Goal: Communication & Community: Answer question/provide support

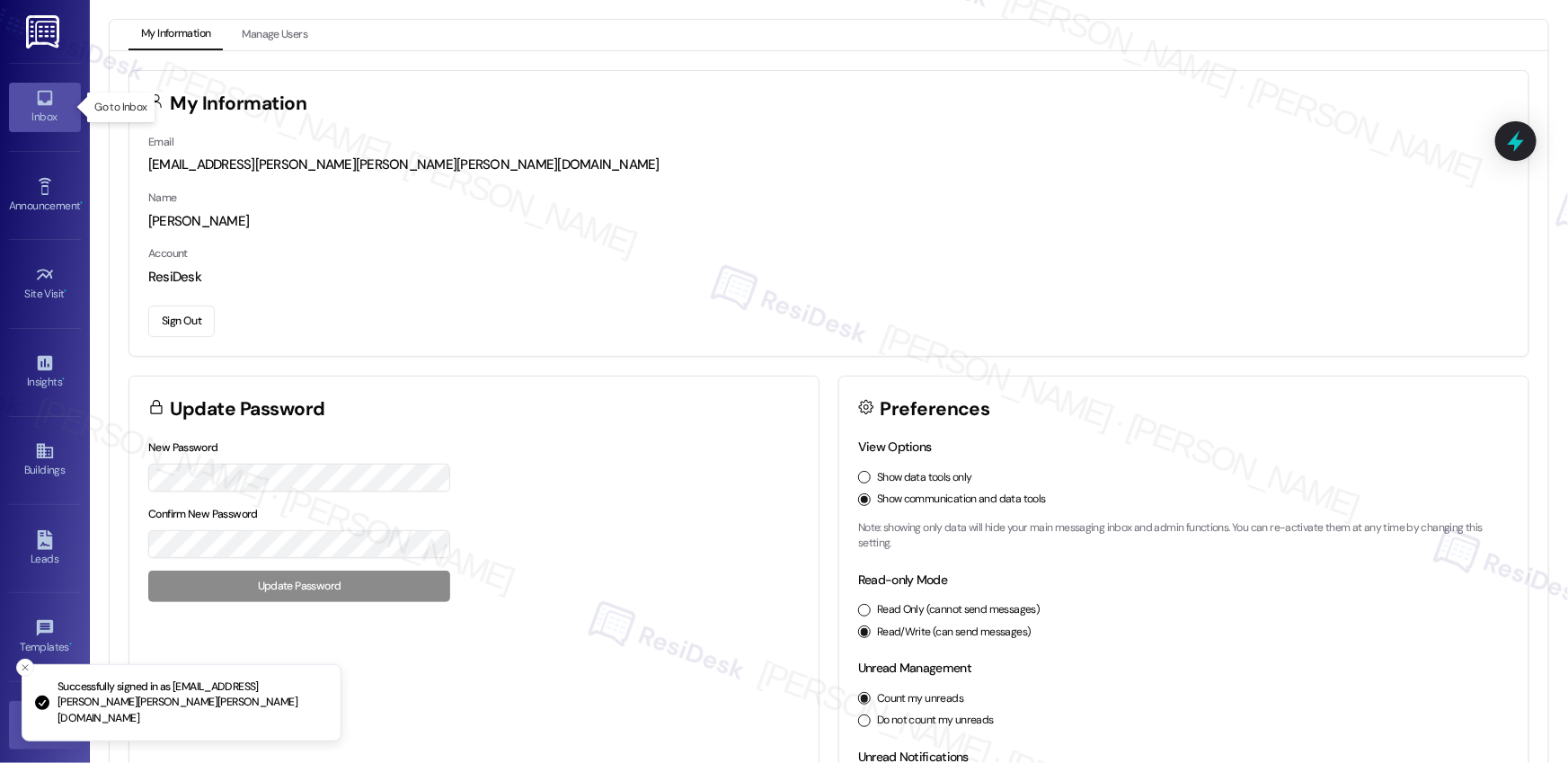
click at [51, 92] on link "Inbox" at bounding box center [44, 107] width 72 height 49
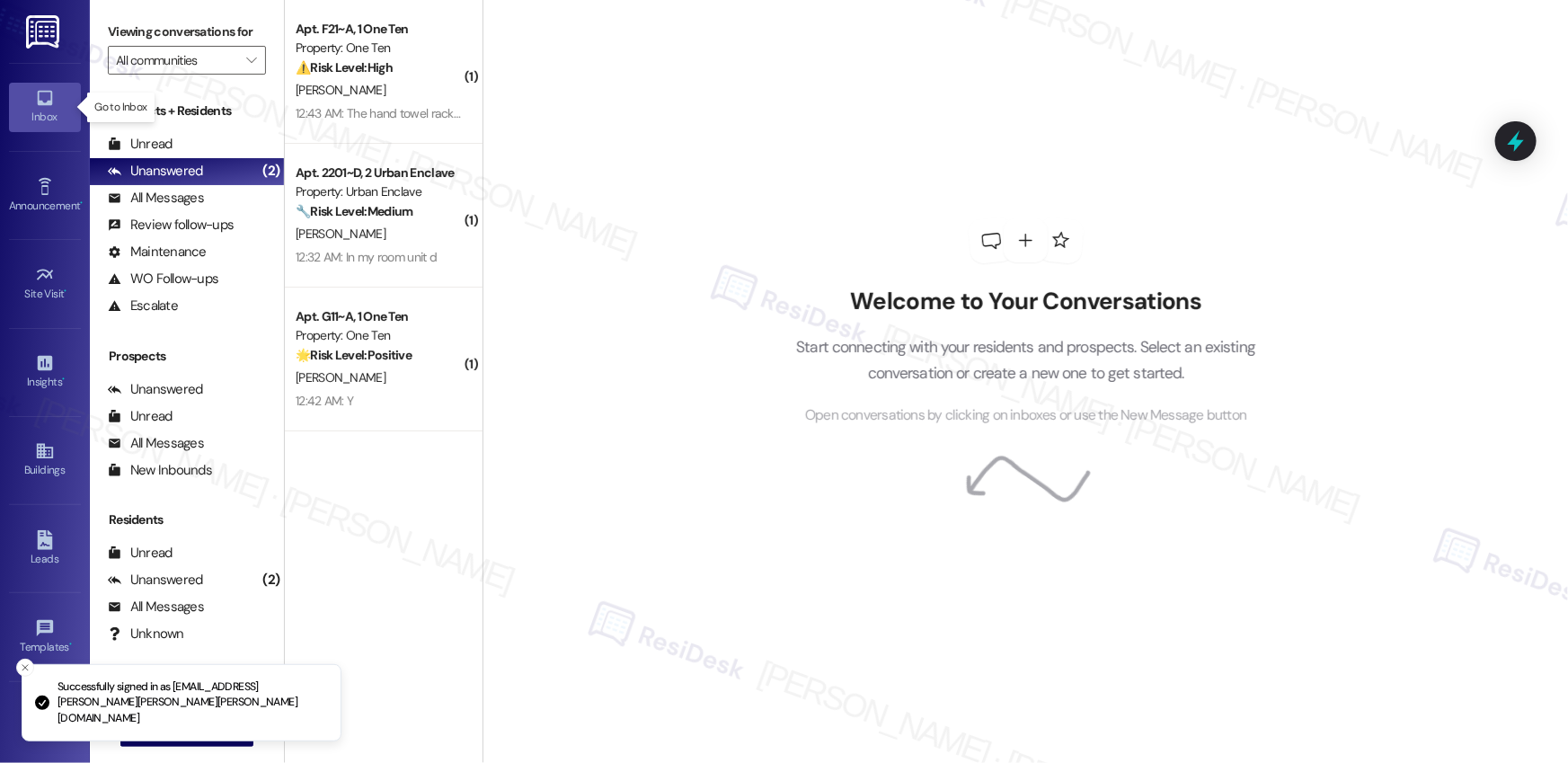
click at [42, 109] on div "Inbox" at bounding box center [45, 116] width 90 height 18
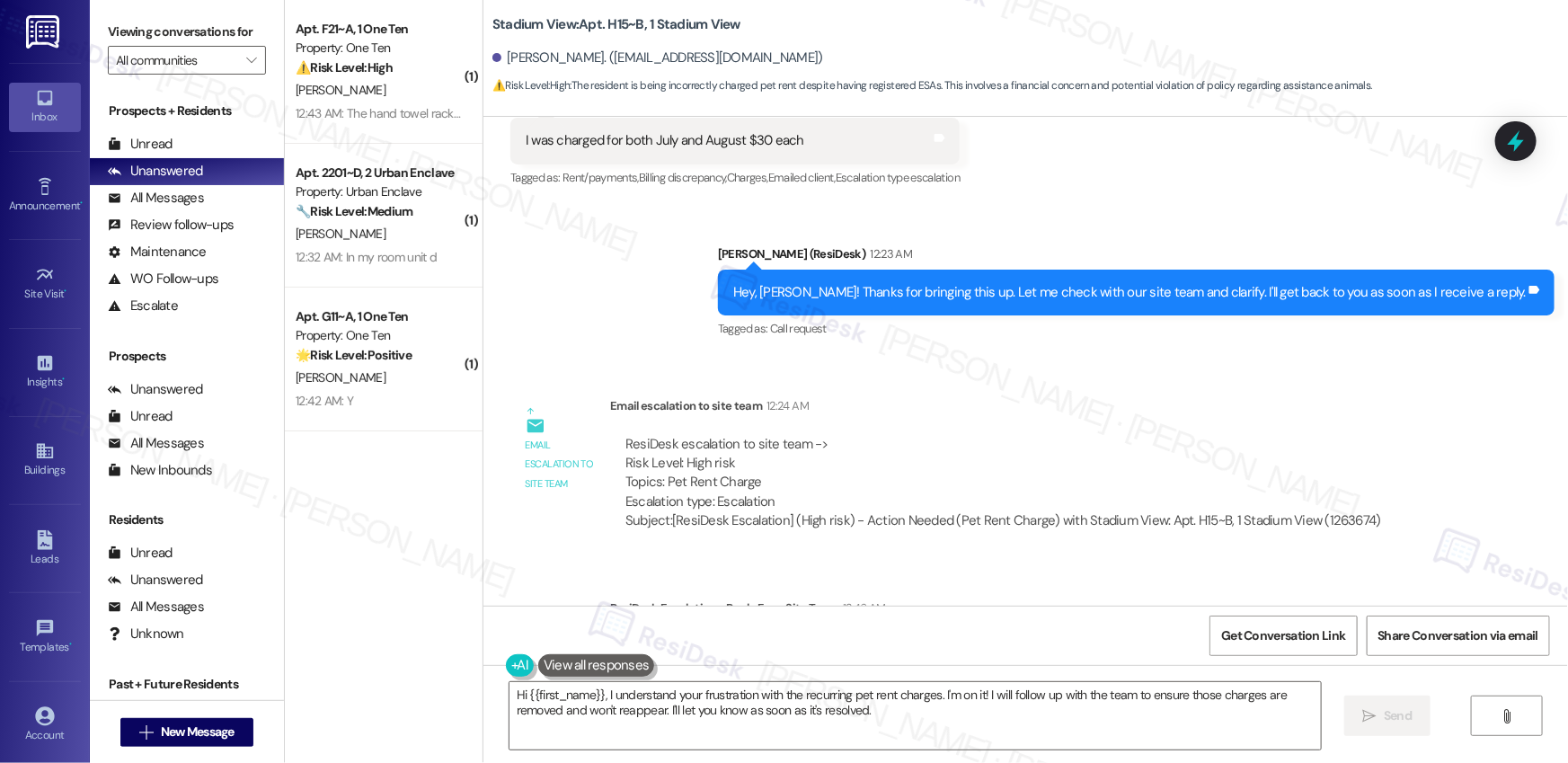
scroll to position [5761, 0]
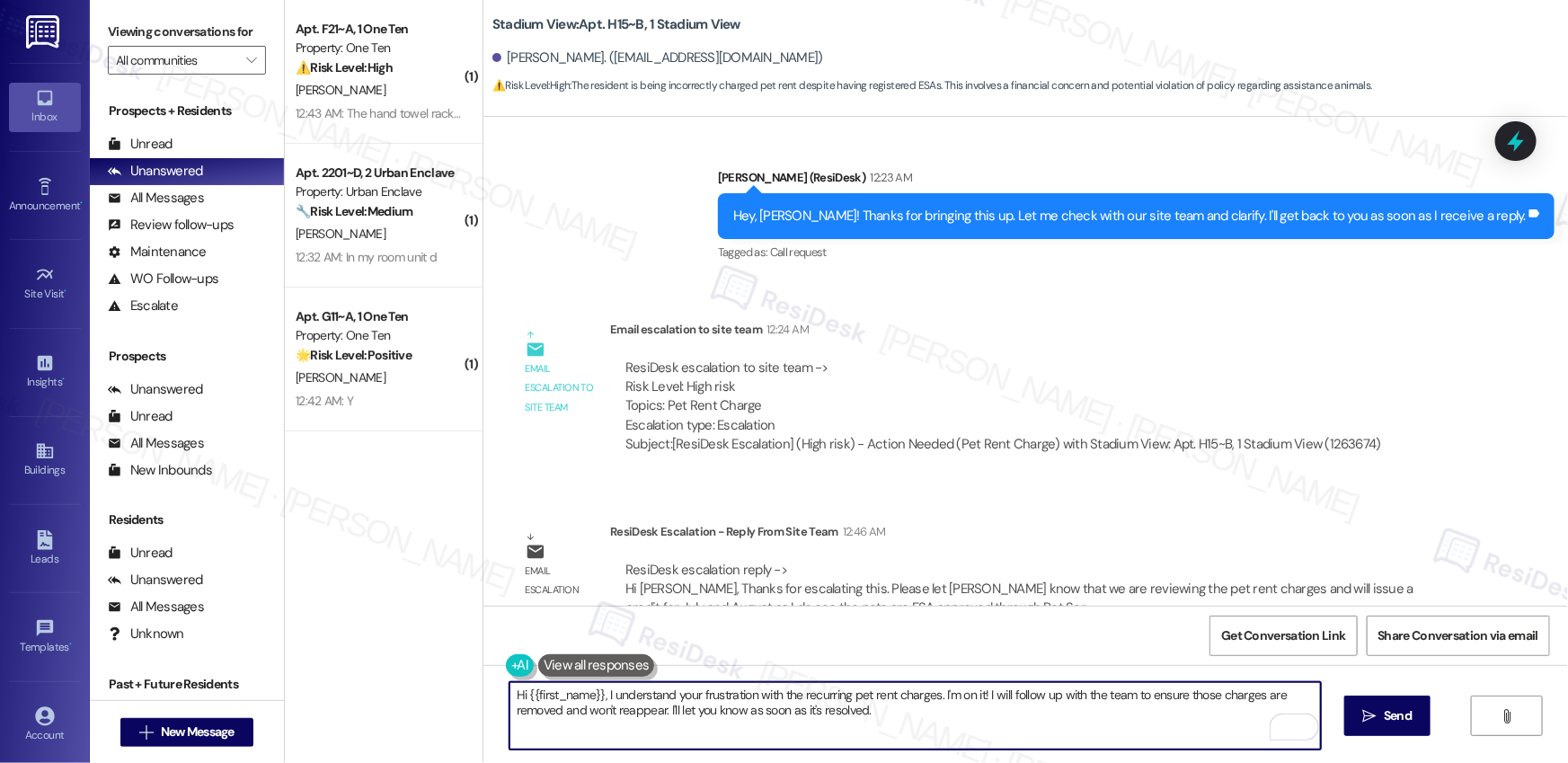
drag, startPoint x: 873, startPoint y: 714, endPoint x: 604, endPoint y: 693, distance: 269.8
click at [604, 693] on textarea "Hi {{first_name}}, I understand your frustration with the recurring pet rent ch…" at bounding box center [915, 715] width 811 height 67
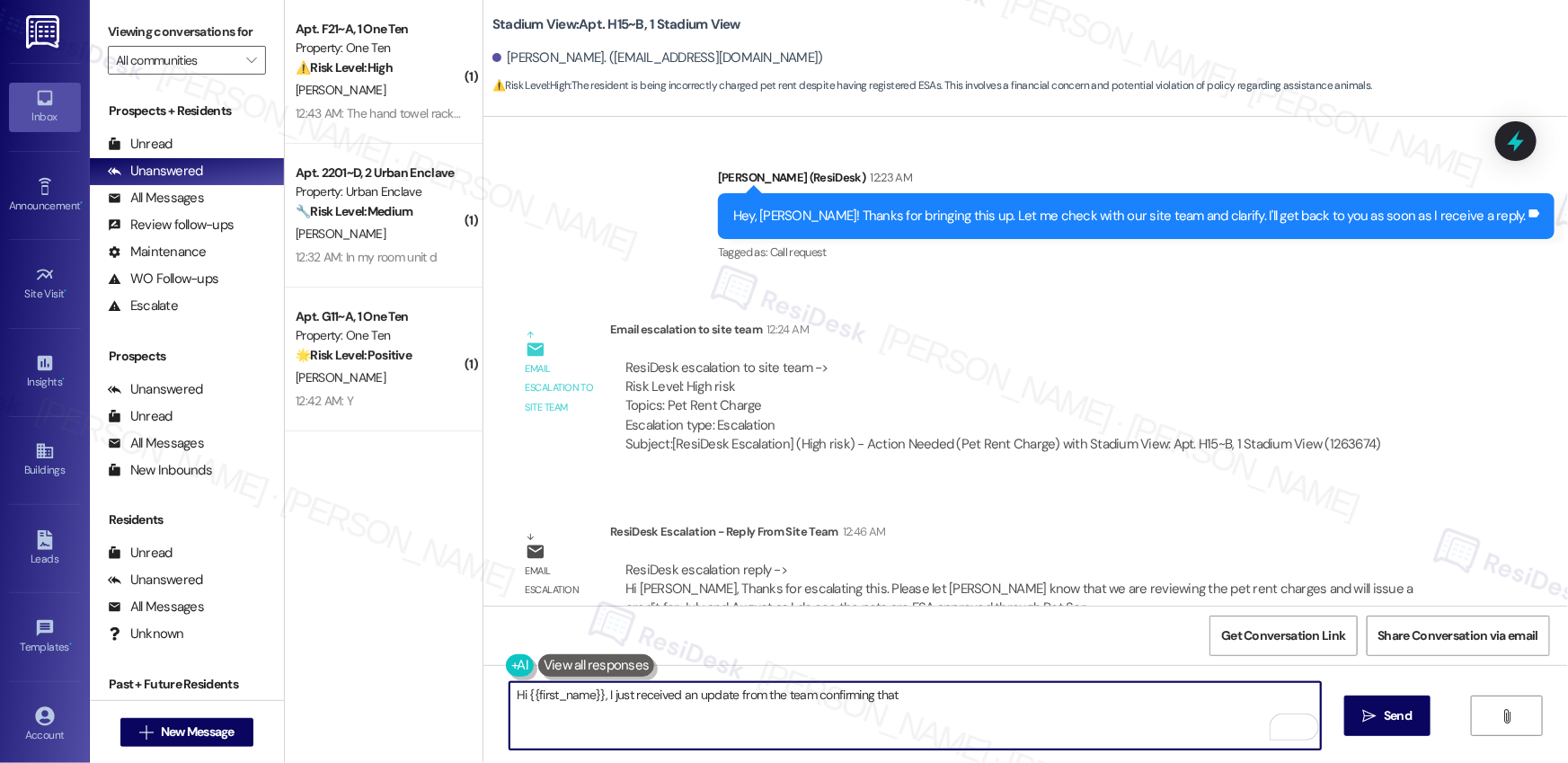
paste textarea "we are reviewing the pet rent charges and will issue a credit for July and Augu…"
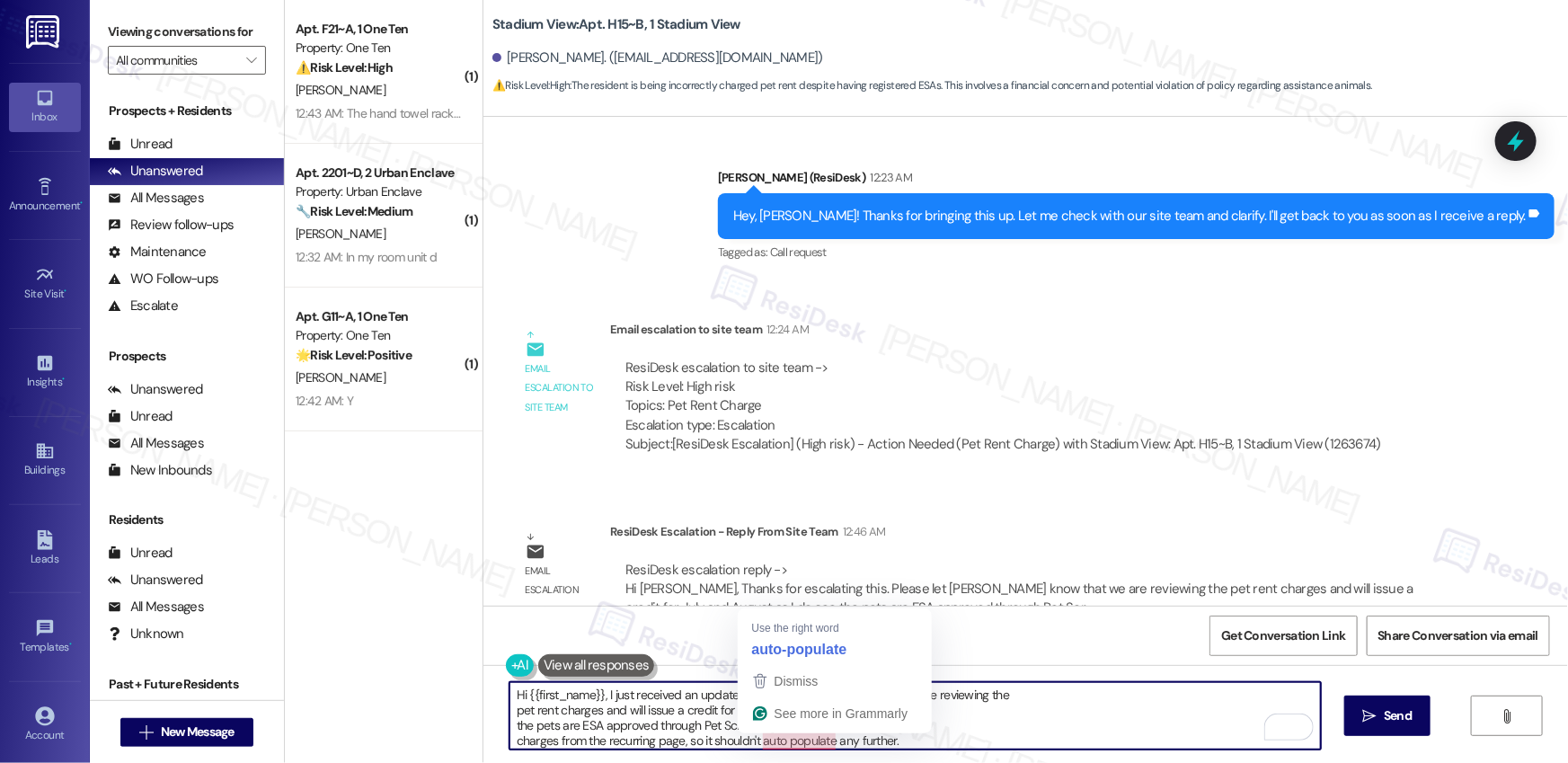
click at [964, 708] on textarea "Hi {{first_name}}, I just received an update from the team confirming that we a…" at bounding box center [915, 715] width 811 height 67
click at [829, 708] on textarea "Hi {{first_name}}, I just received an update from the team confirming that we a…" at bounding box center [915, 715] width 811 height 67
click at [957, 707] on textarea "Hi {{first_name}}, I just received an update from the team confirming that we a…" at bounding box center [915, 715] width 811 height 67
click at [773, 724] on textarea "Hi {{first_name}}, I just received an update from the team confirming that we a…" at bounding box center [915, 715] width 811 height 67
click at [513, 62] on div "[PERSON_NAME]. ([EMAIL_ADDRESS][DOMAIN_NAME])" at bounding box center [658, 59] width 330 height 19
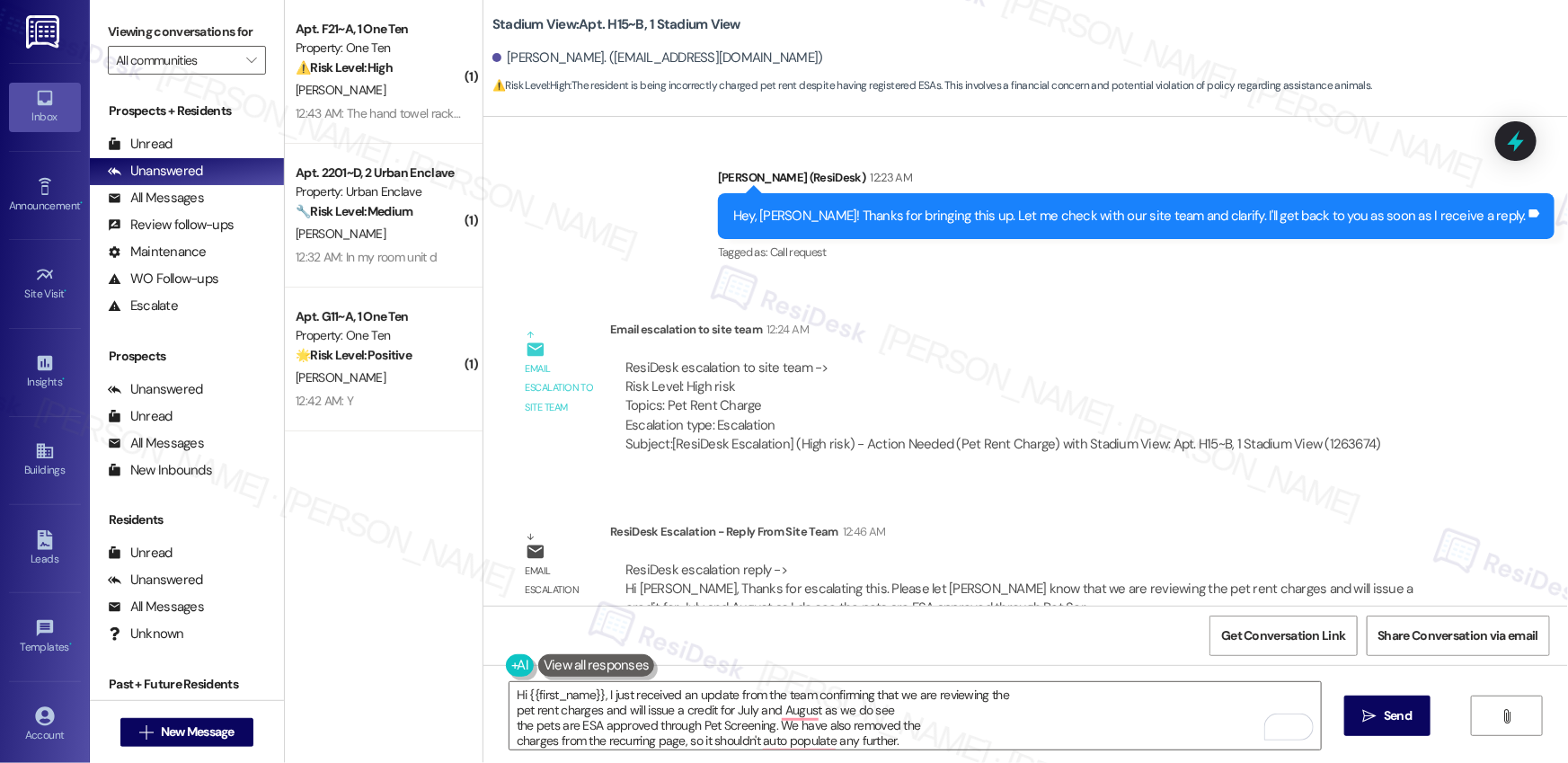
click at [513, 62] on div "[PERSON_NAME]. ([EMAIL_ADDRESS][DOMAIN_NAME])" at bounding box center [658, 59] width 330 height 19
copy div "Henry"
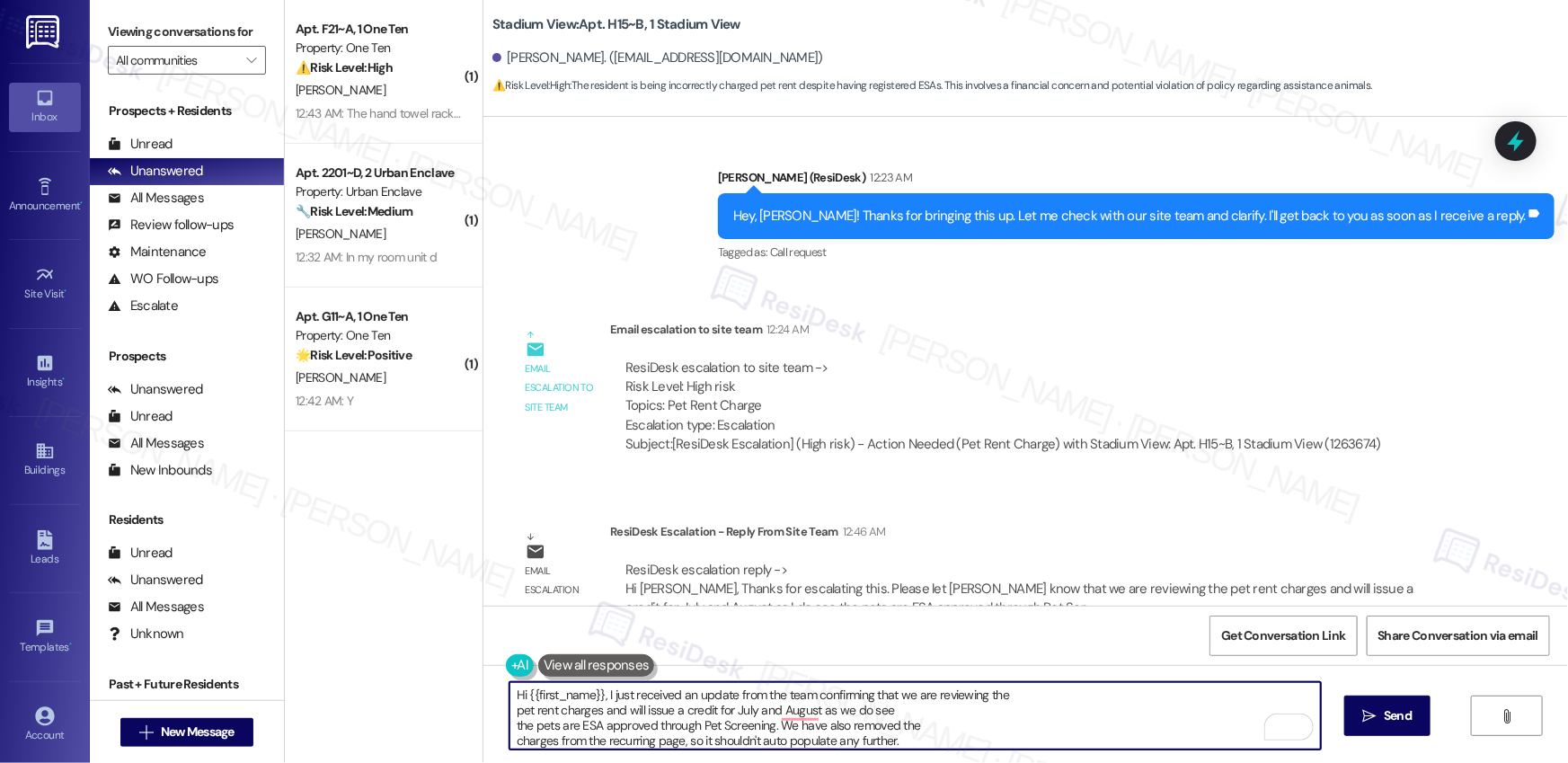
drag, startPoint x: 594, startPoint y: 693, endPoint x: 519, endPoint y: 691, distance: 75.0
click at [519, 691] on textarea "Hi {{first_name}}, I just received an update from the team confirming that we a…" at bounding box center [915, 715] width 811 height 67
paste textarea "Henry"
type textarea "Hi Henry, I just received an update from the team confirming that we are review…"
click at [569, 716] on textarea "Hi Henry, I just received an update from the team confirming that we are review…" at bounding box center [915, 715] width 811 height 67
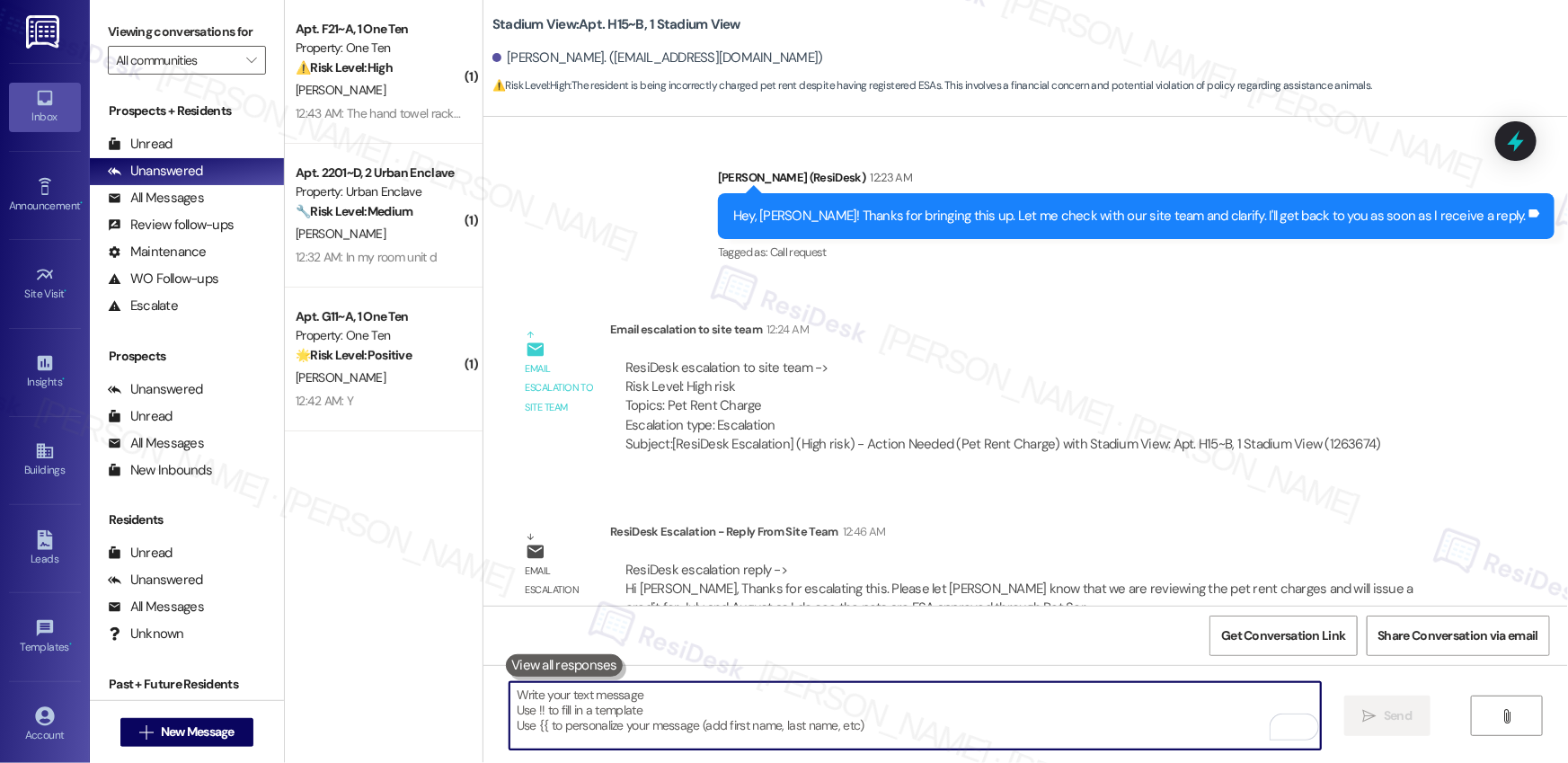
click at [575, 692] on textarea "To enrich screen reader interactions, please activate Accessibility in Grammarl…" at bounding box center [915, 715] width 811 height 67
paste textarea "“Hi Henry, I just received an update from the team. We’ve confirmed that the pe…"
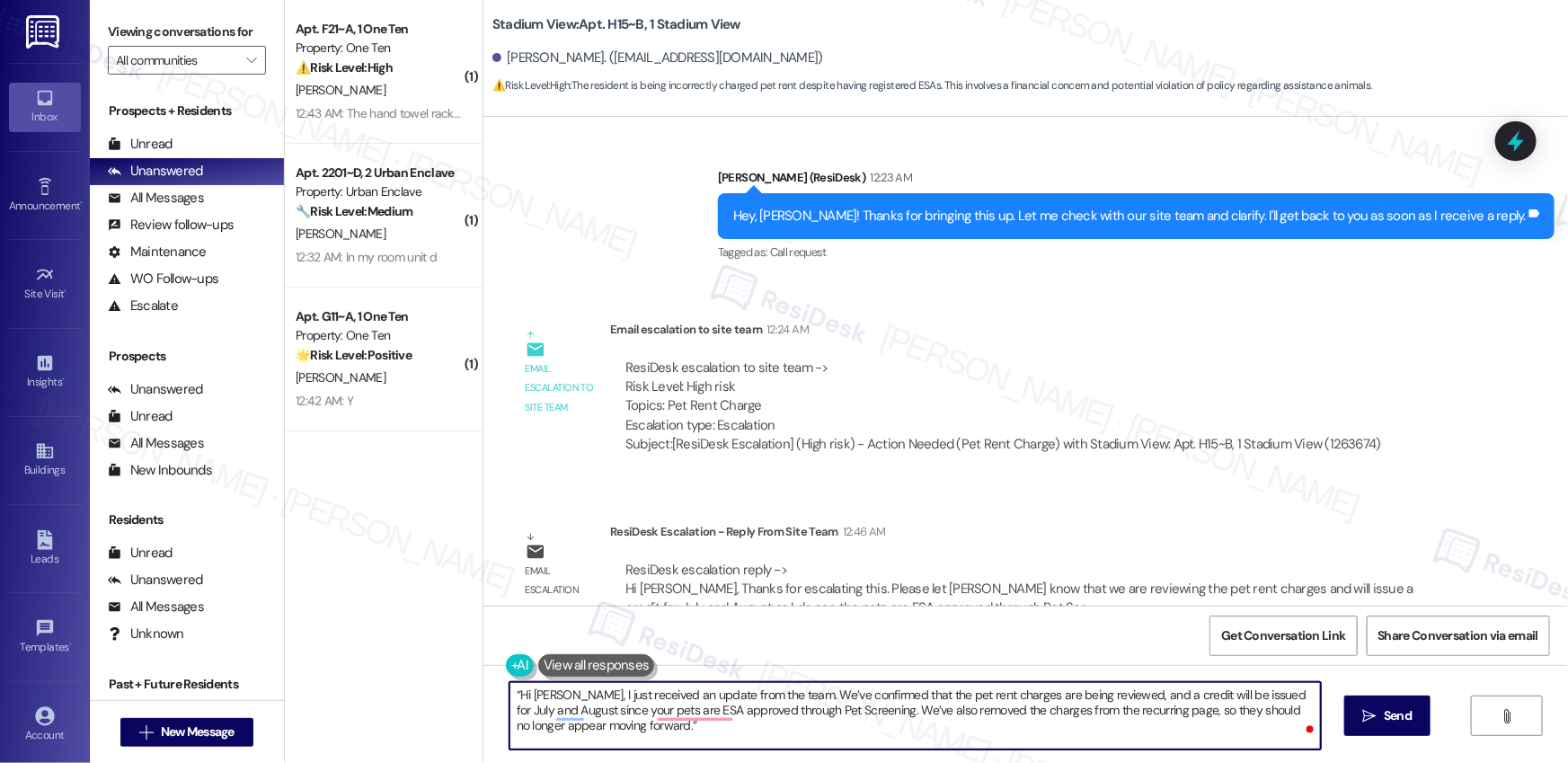
click at [510, 695] on textarea "“Hi Henry, I just received an update from the team. We’ve confirmed that the pe…" at bounding box center [915, 715] width 811 height 67
click at [698, 727] on textarea "Hi Henry, I just received an update from the team. We’ve confirmed that the pet…" at bounding box center [915, 715] width 811 height 67
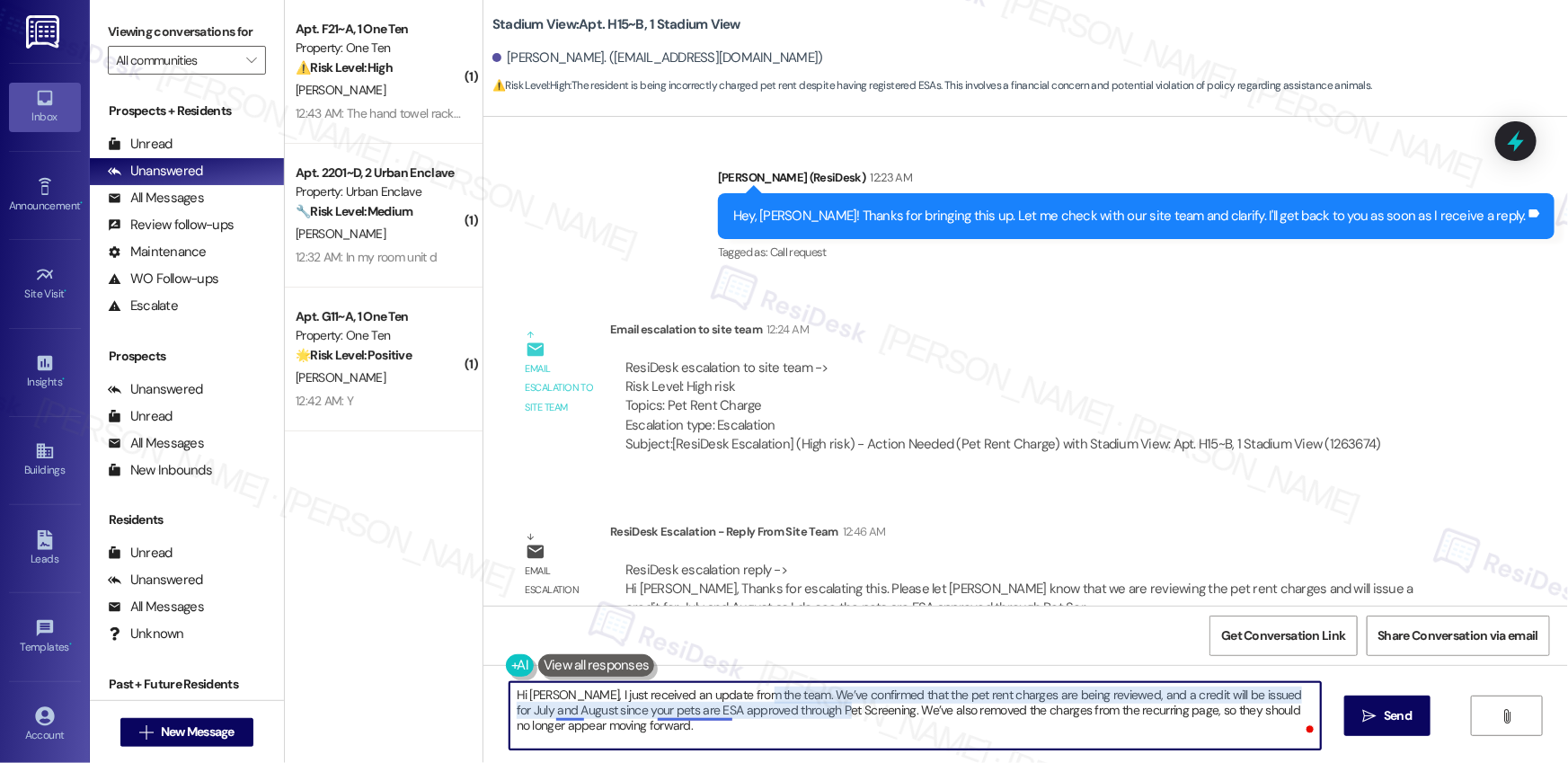
click at [556, 715] on textarea "Hi Henry, I just received an update from the team. We’ve confirmed that the pet…" at bounding box center [915, 715] width 811 height 67
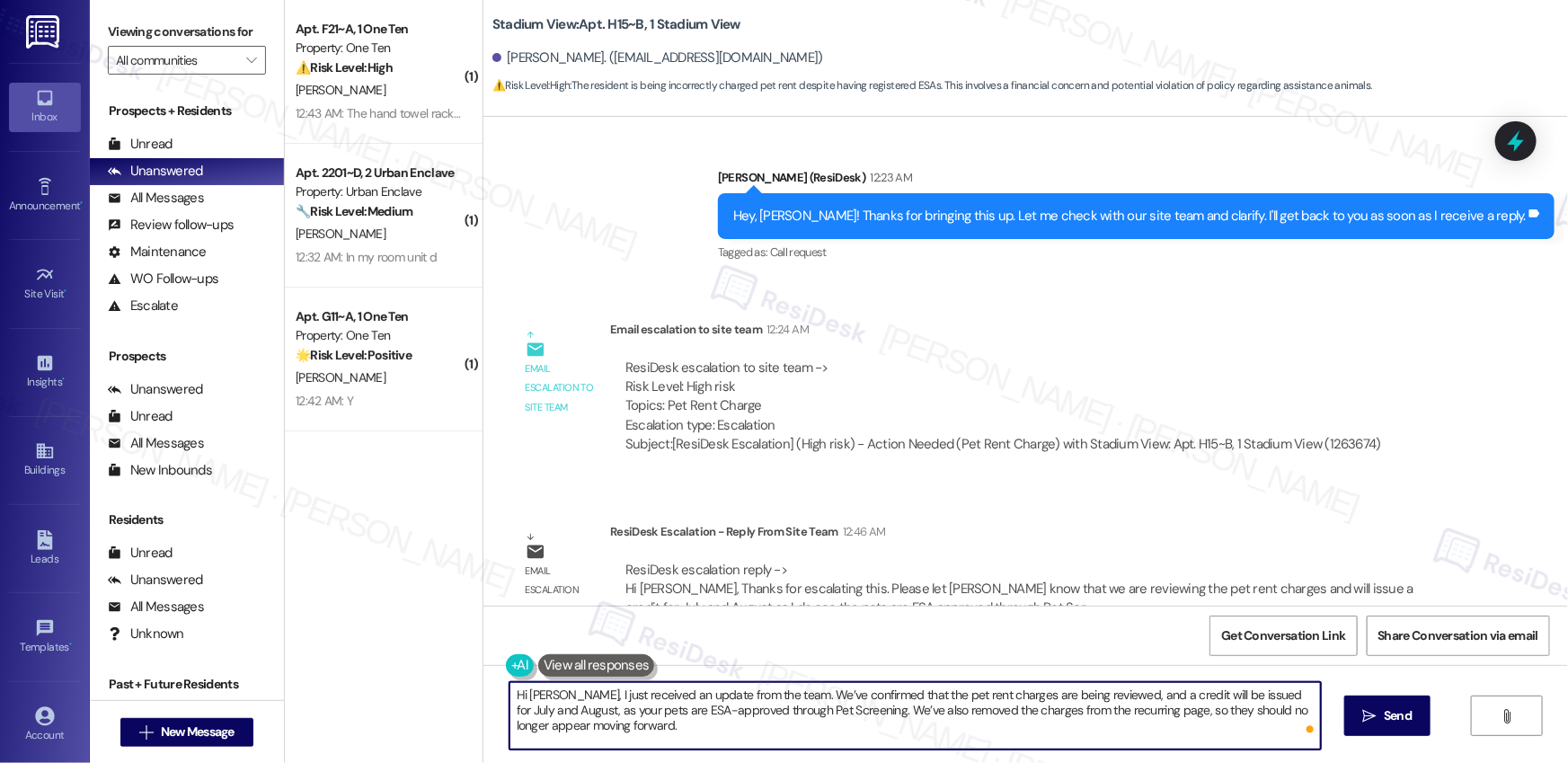
click at [758, 735] on textarea "Hi [PERSON_NAME], I just received an update from the team. We’ve confirmed that…" at bounding box center [915, 715] width 811 height 67
type textarea "Hi [PERSON_NAME], I just received an update from the team. We’ve confirmed that…"
click at [1386, 712] on span "Send" at bounding box center [1398, 716] width 28 height 19
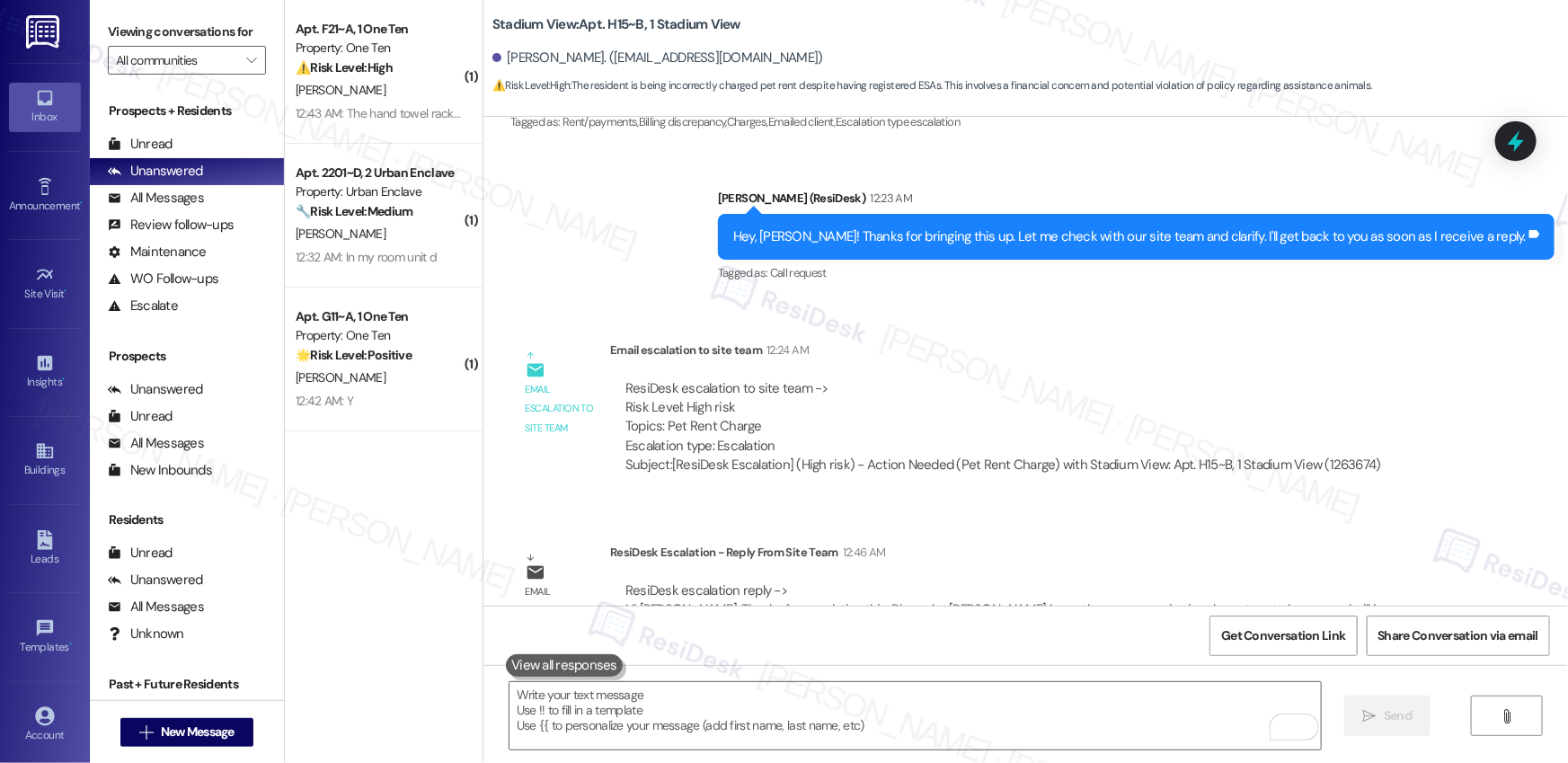
scroll to position [5906, 0]
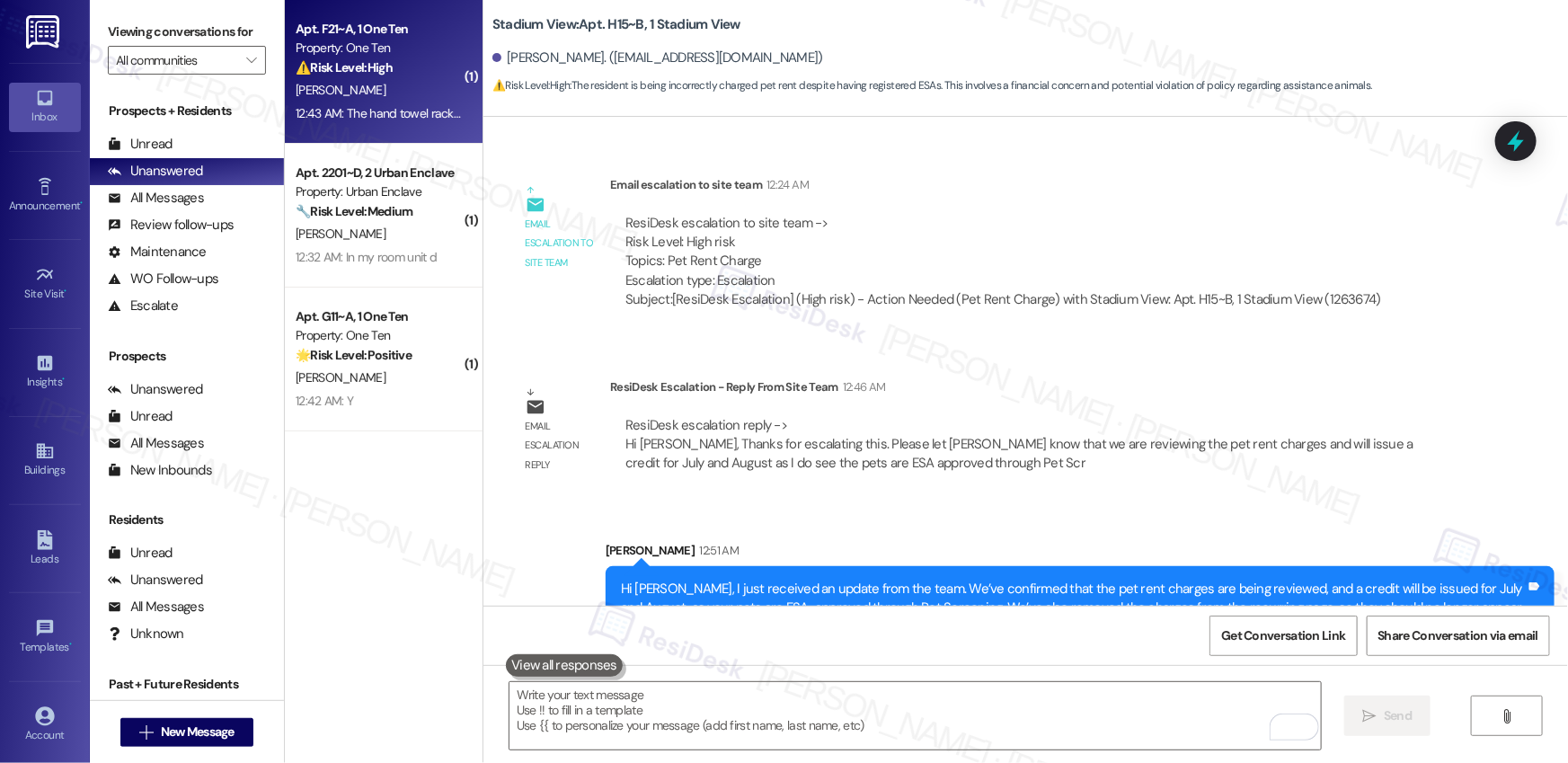
click at [397, 66] on div "⚠️ Risk Level: High The resident reports a broken hand towel rack upon move-in.…" at bounding box center [378, 68] width 166 height 19
type textarea "Fetching suggested responses. Please feel free to read through the conversation…"
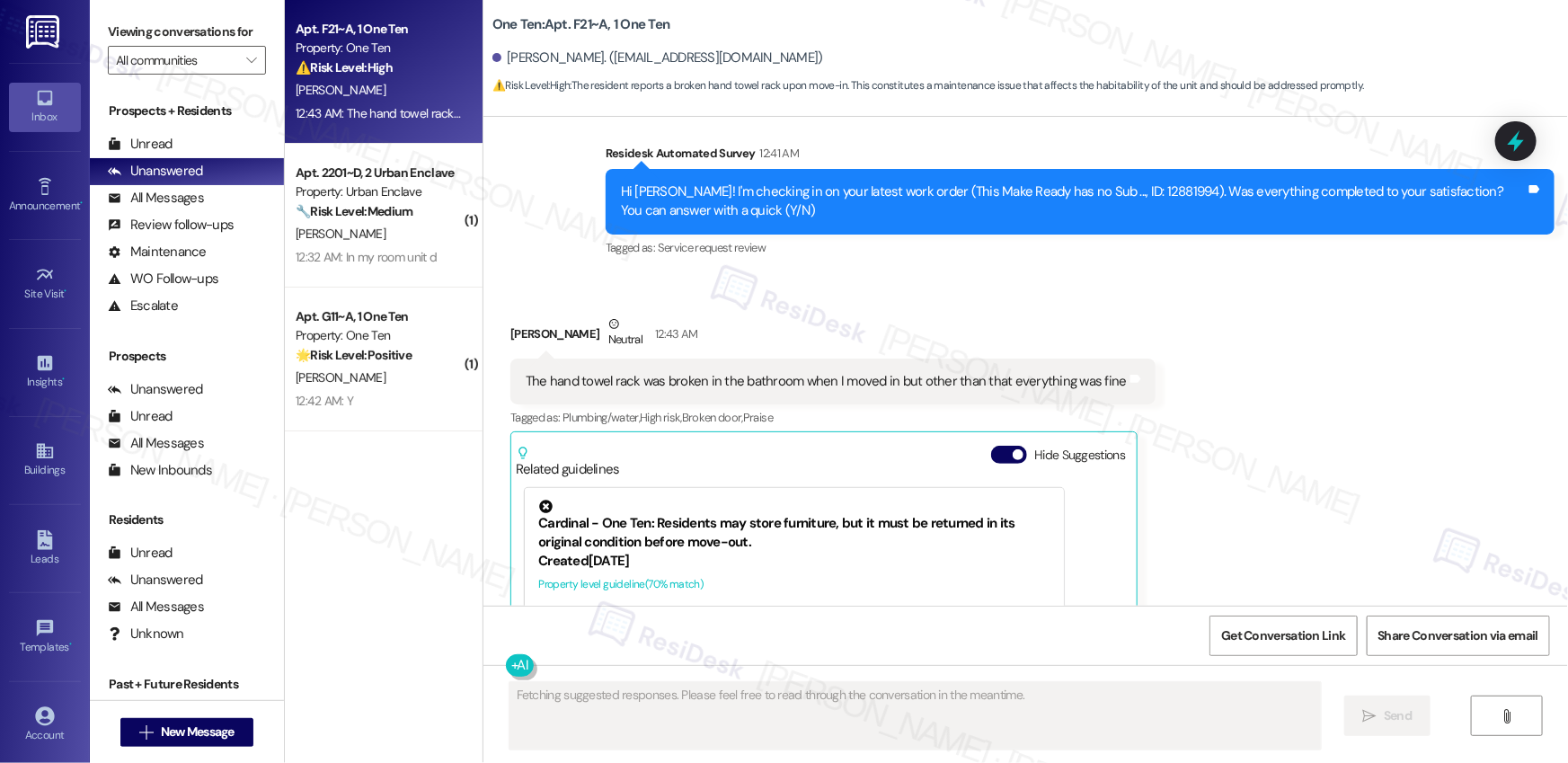
scroll to position [693, 0]
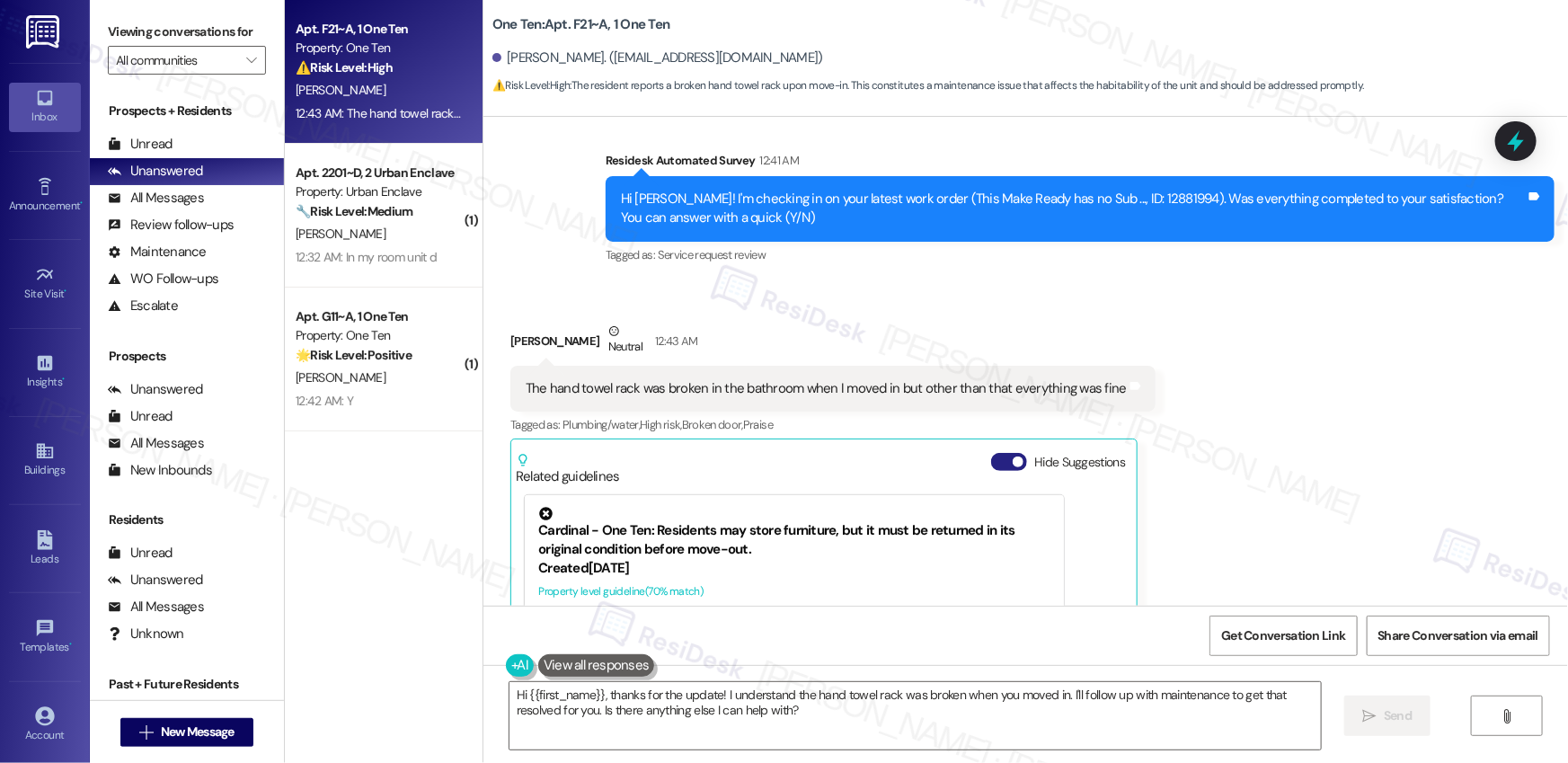
click at [991, 461] on button "Hide Suggestions" at bounding box center [1008, 462] width 36 height 18
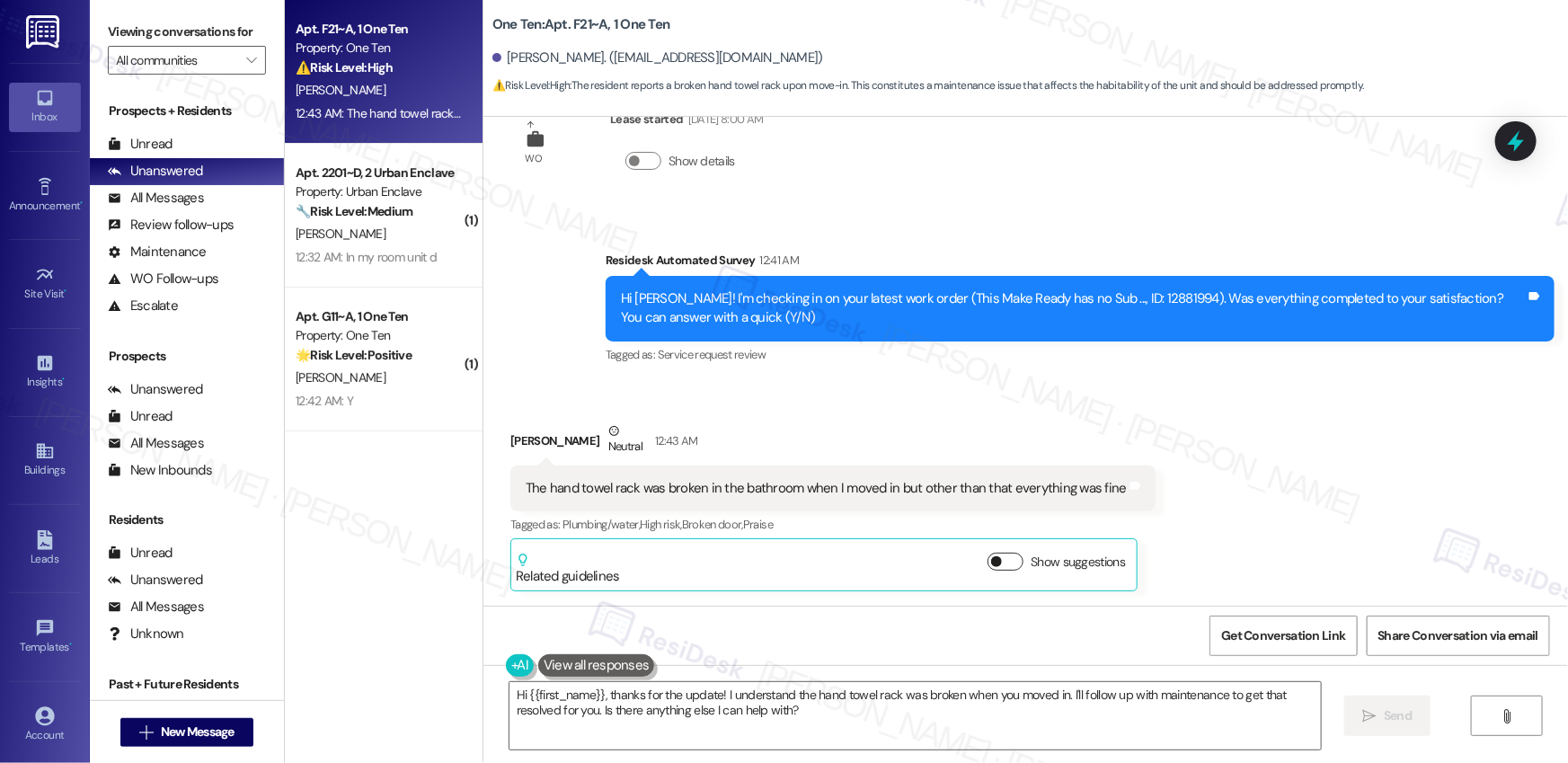
scroll to position [592, 0]
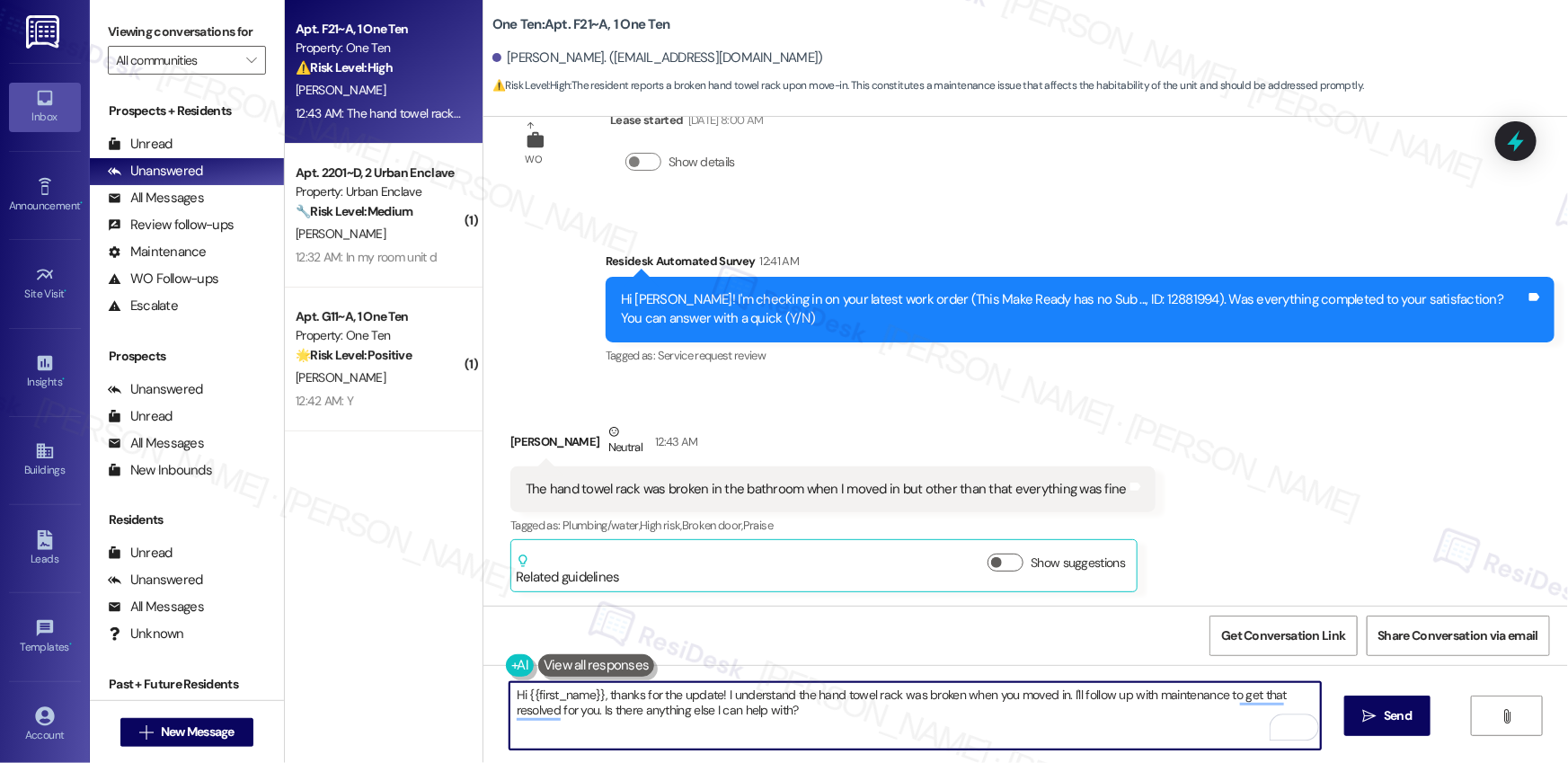
drag, startPoint x: 1058, startPoint y: 694, endPoint x: 1066, endPoint y: 709, distance: 17.0
click at [1066, 709] on textarea "Hi {{first_name}}, thanks for the update! I understand the hand towel rack was …" at bounding box center [915, 715] width 811 height 67
click at [1041, 717] on textarea "Hi {{first_name}}, thanks for the update! I understand the hand towel rack was …" at bounding box center [915, 715] width 811 height 67
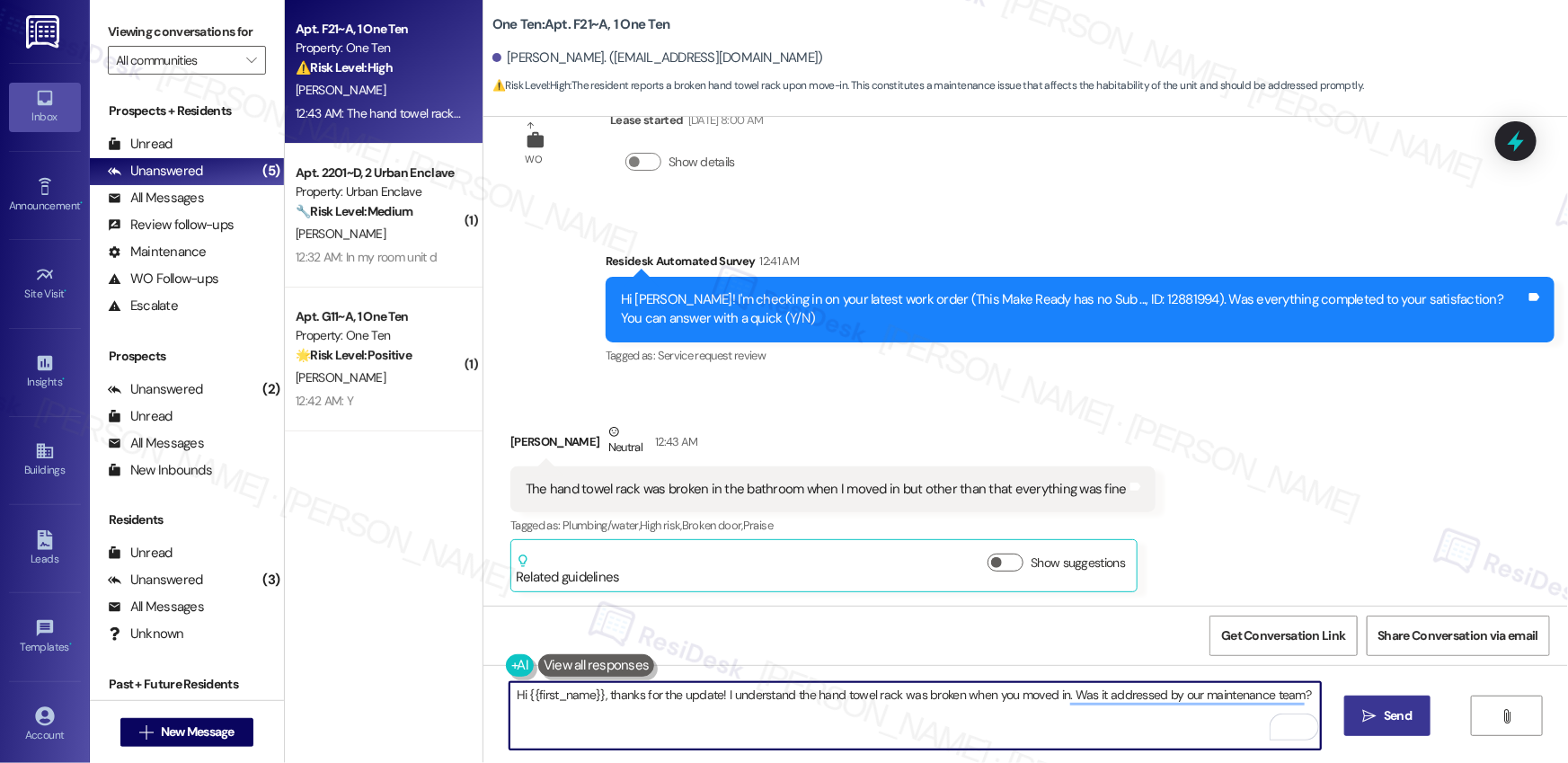
type textarea "Hi {{first_name}}, thanks for the update! I understand the hand towel rack was …"
click at [1403, 715] on span "Send" at bounding box center [1398, 716] width 28 height 19
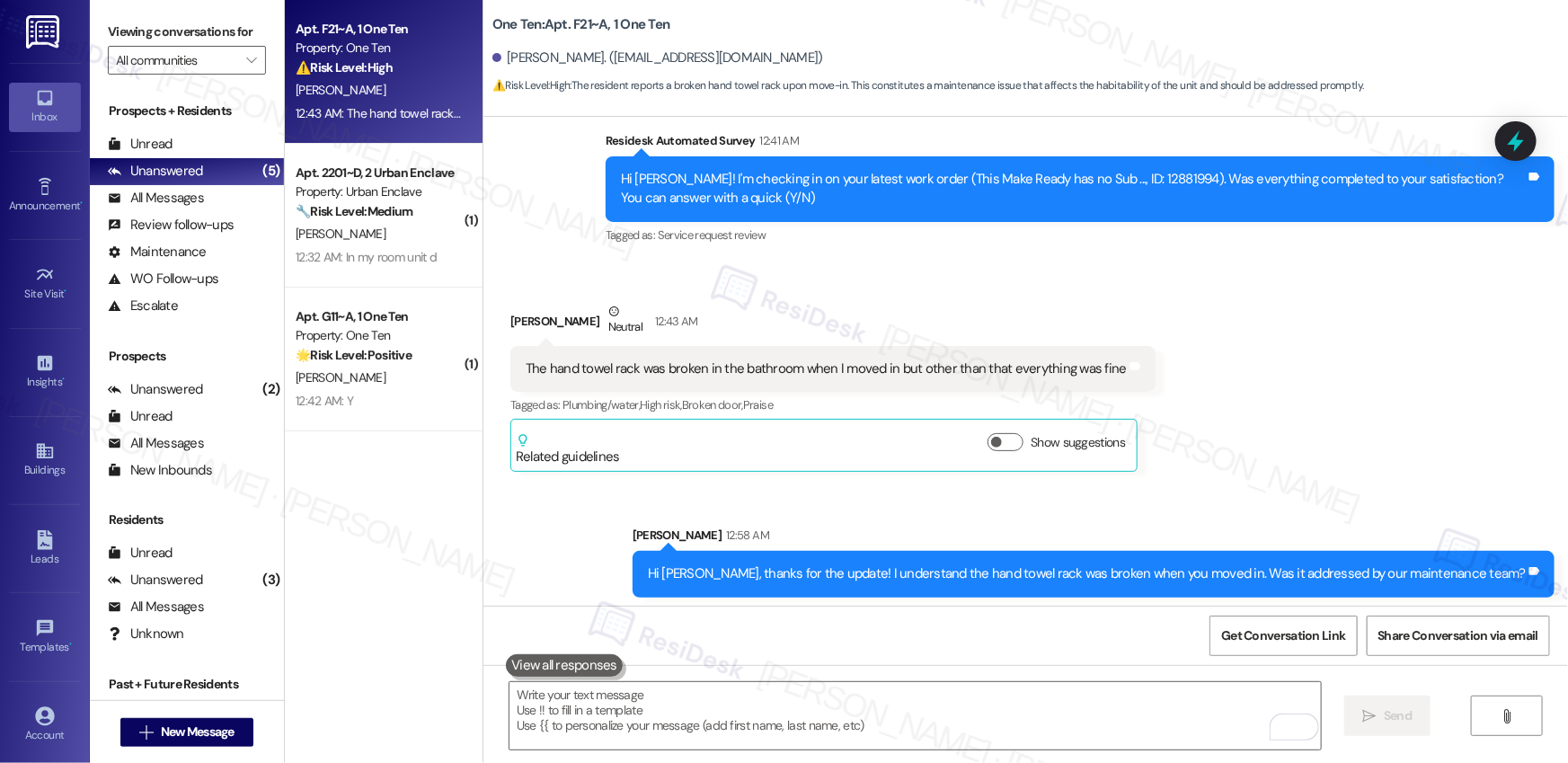
scroll to position [718, 0]
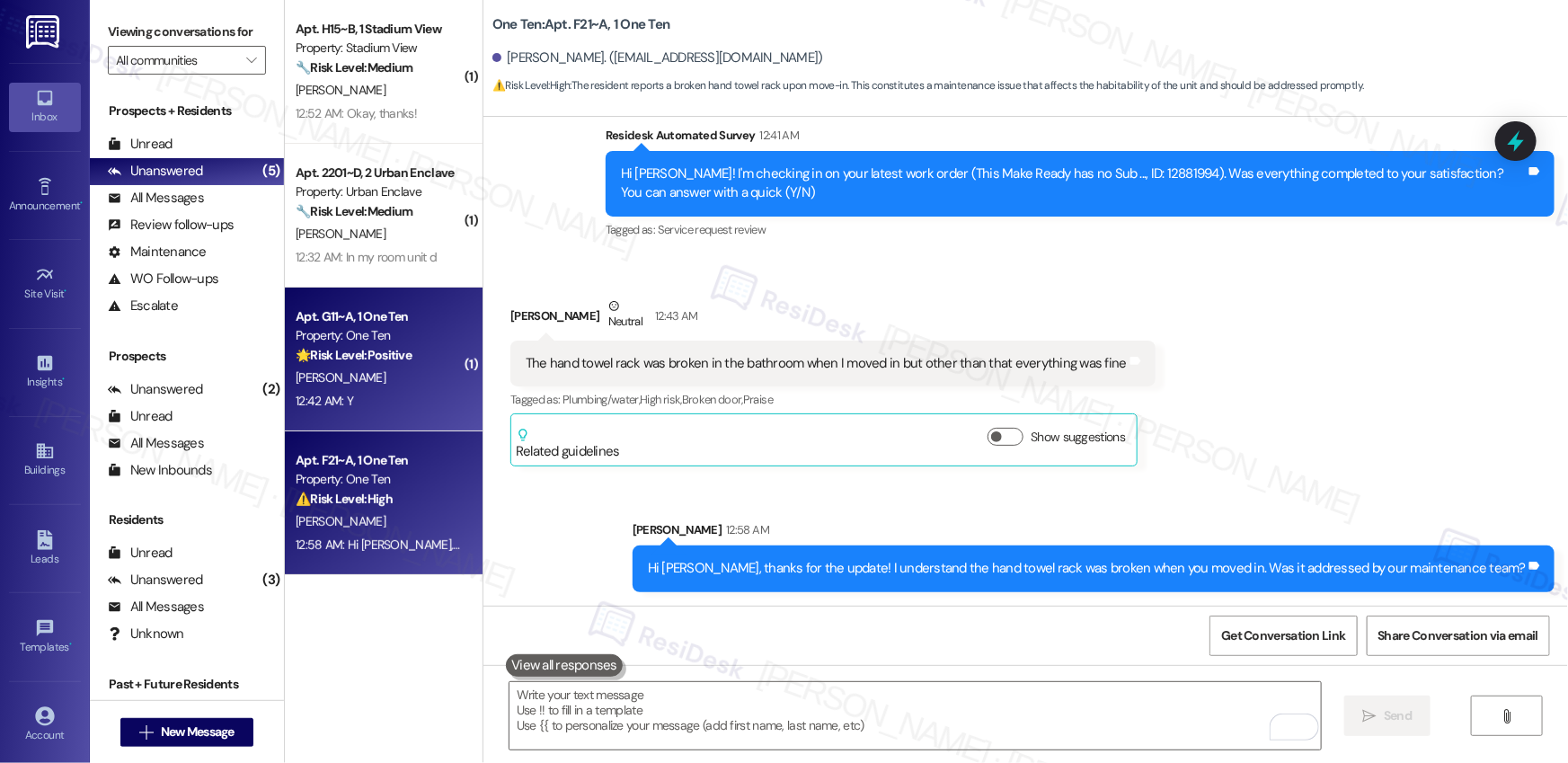
click at [406, 360] on div "🌟 Risk Level: Positive The resident responded positively to a follow-up questio…" at bounding box center [378, 355] width 166 height 19
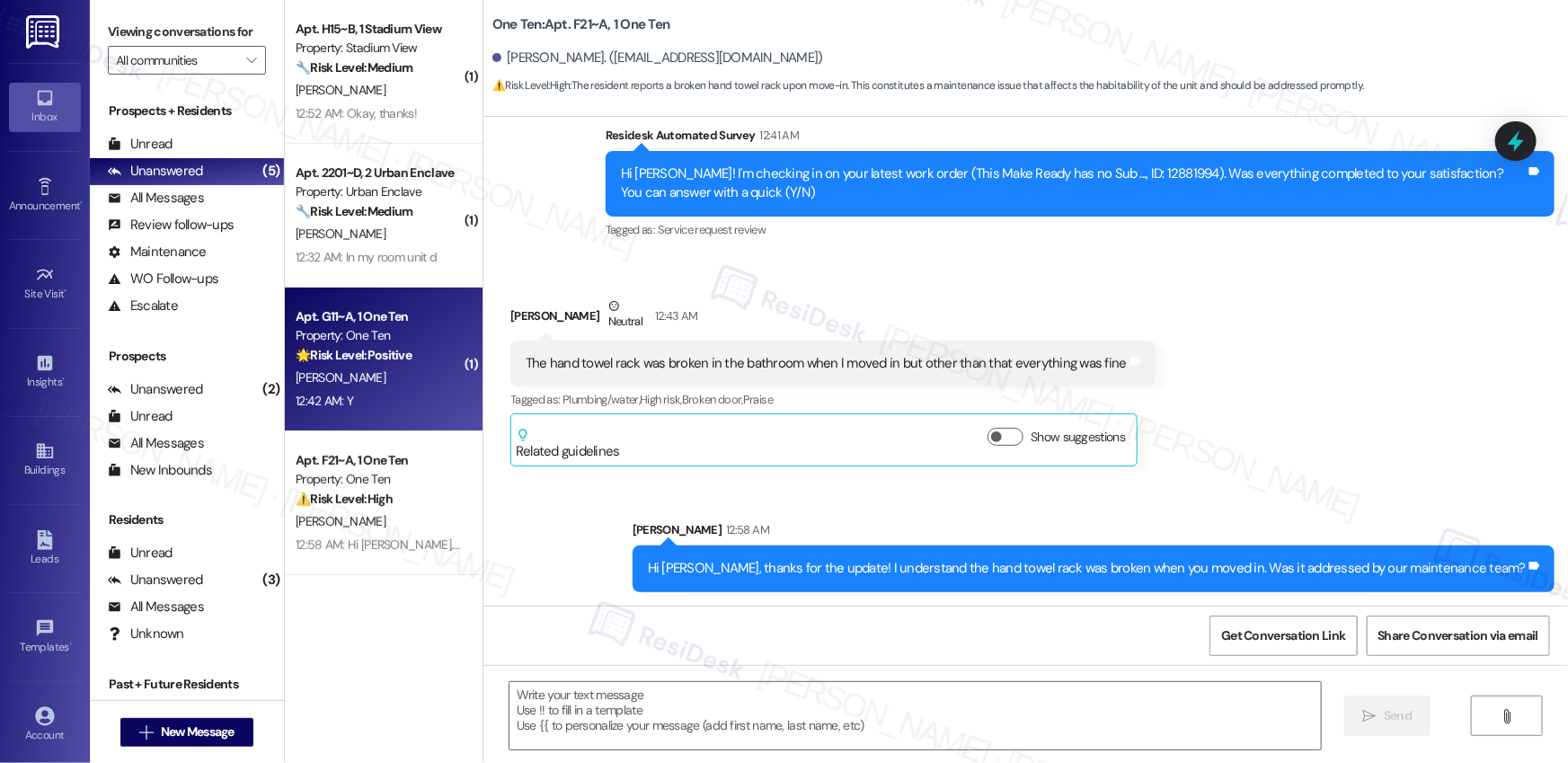
type textarea "Fetching suggested responses. Please feel free to read through the conversation…"
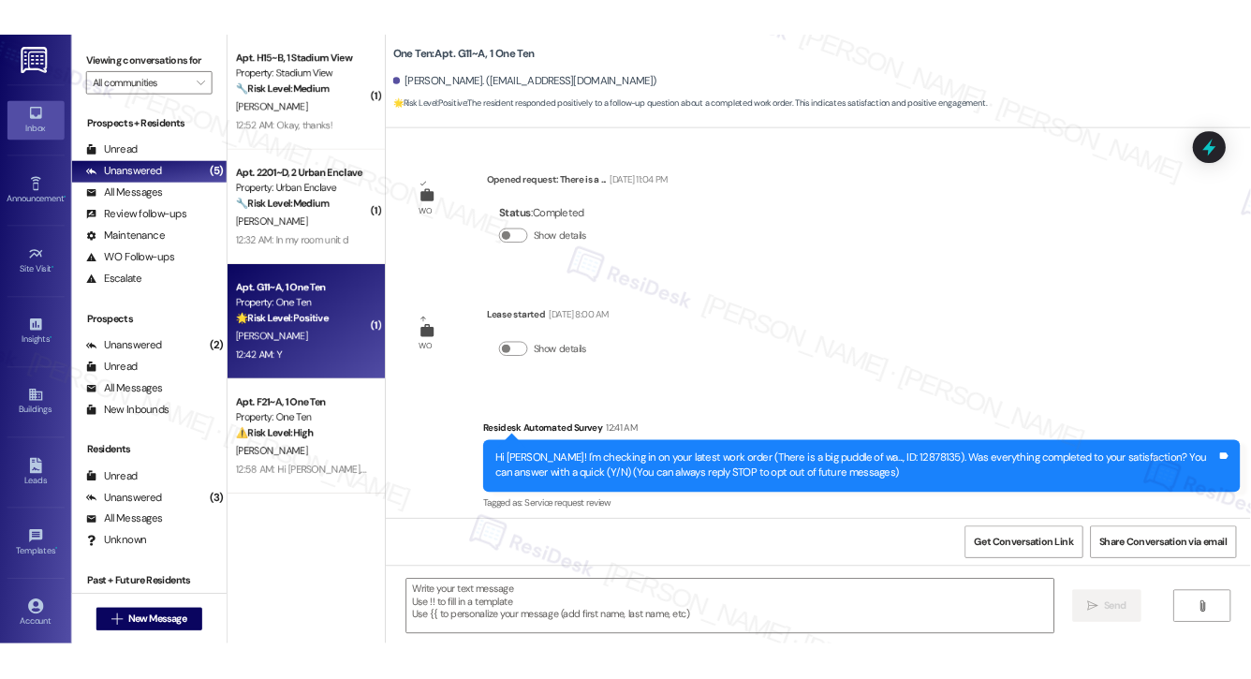
scroll to position [166, 0]
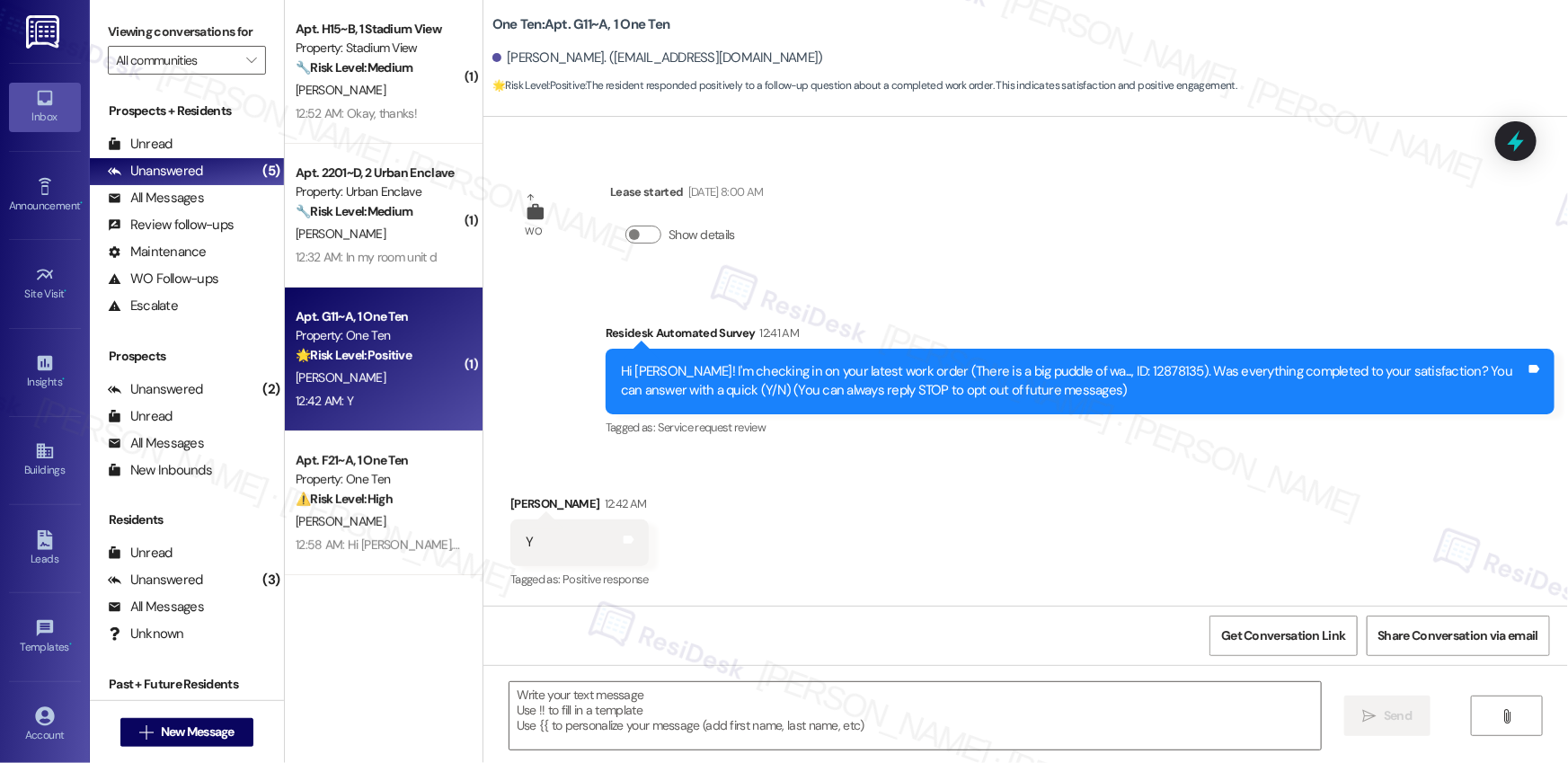
type textarea "Fetching suggested responses. Please feel free to read through the conversation…"
click at [596, 470] on div "Received via SMS Bailey Ingram 12:42 AM Y Tags and notes Tagged as: Positive re…" at bounding box center [1026, 530] width 1085 height 152
click at [696, 703] on textarea at bounding box center [915, 715] width 811 height 67
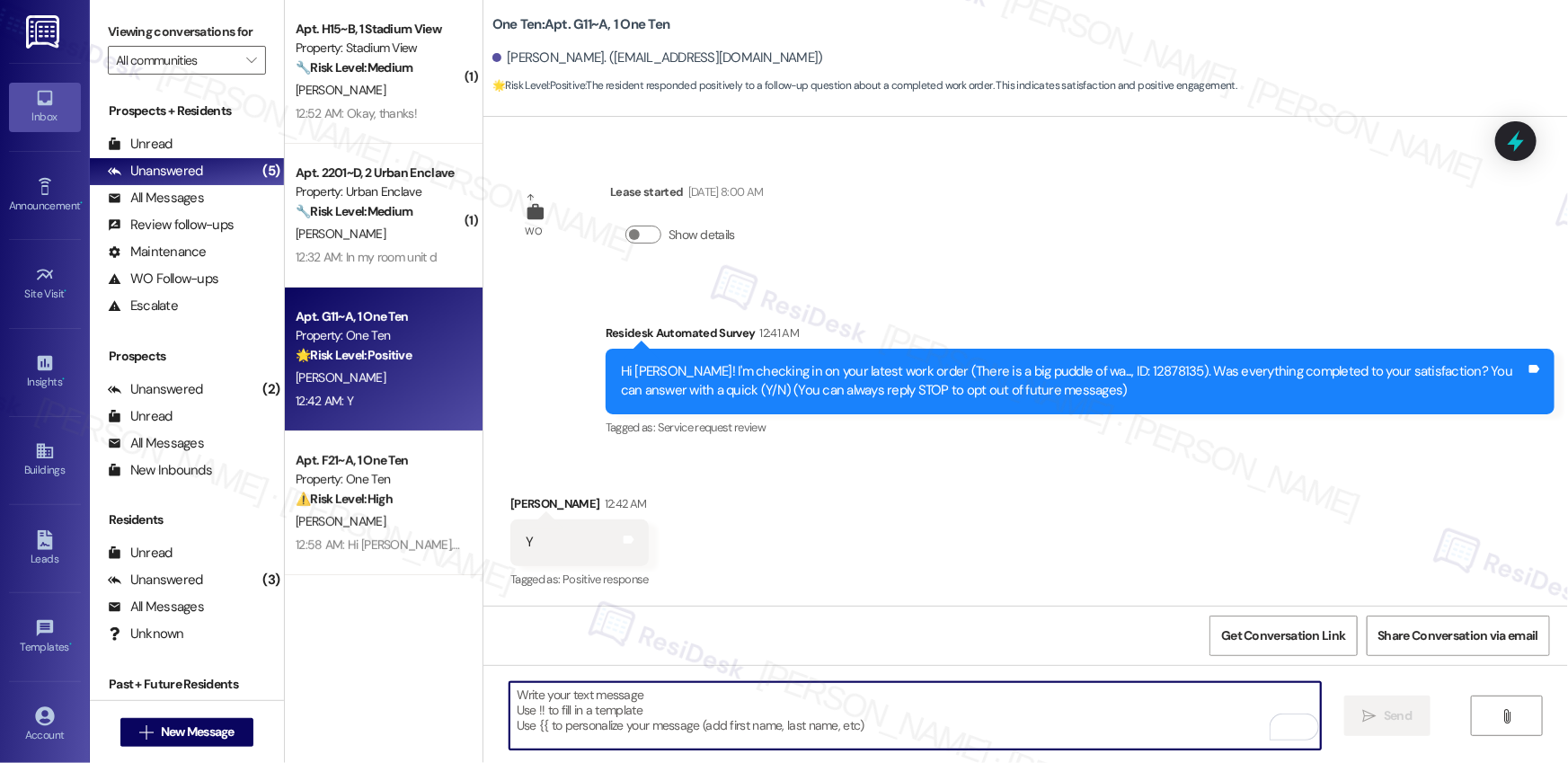
paste textarea "Hi {{first_name}}, I'm so glad to hear the work order was completed to your sat…"
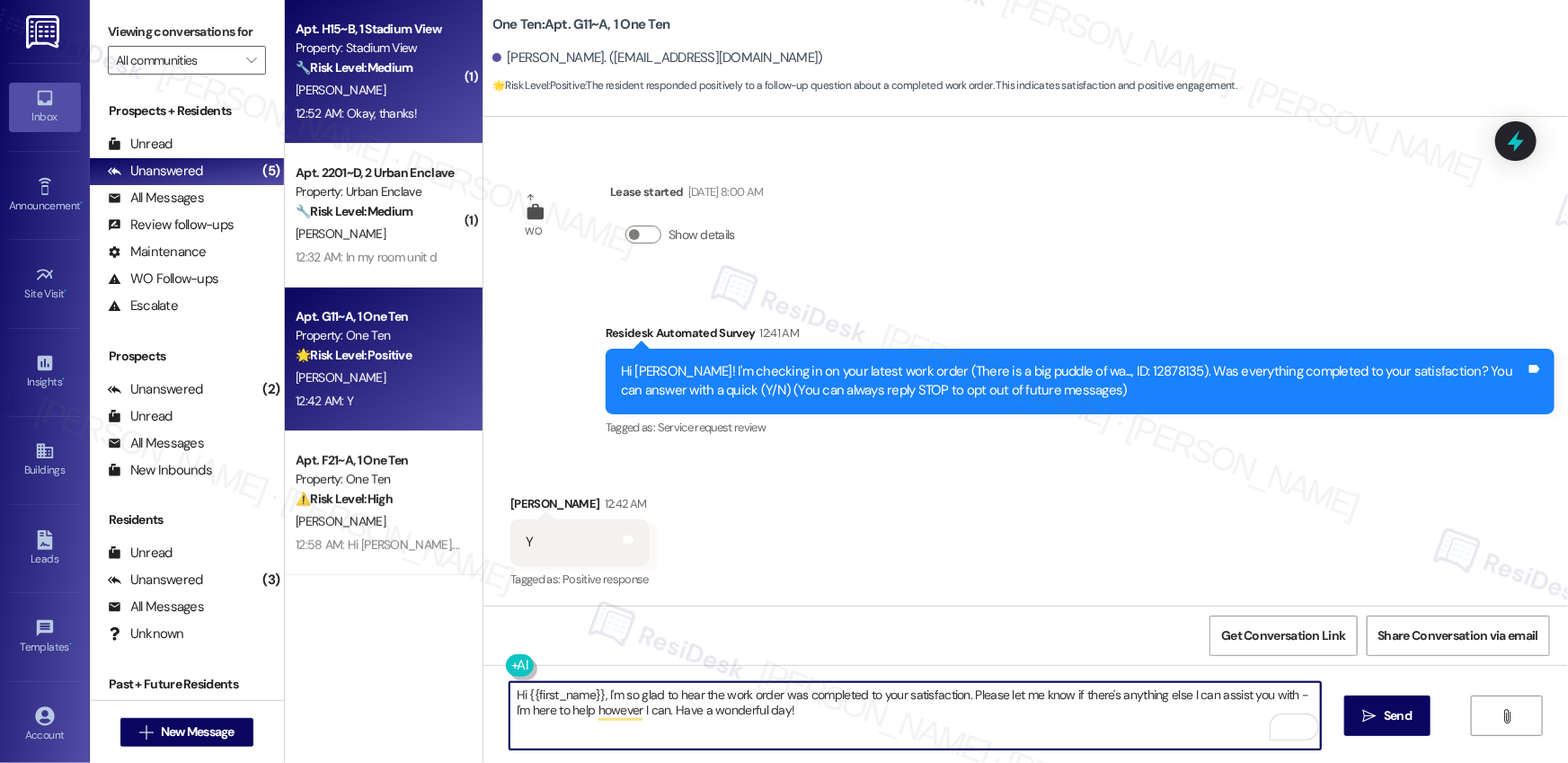
type textarea "Hi {{first_name}}, I'm so glad to hear the work order was completed to your sat…"
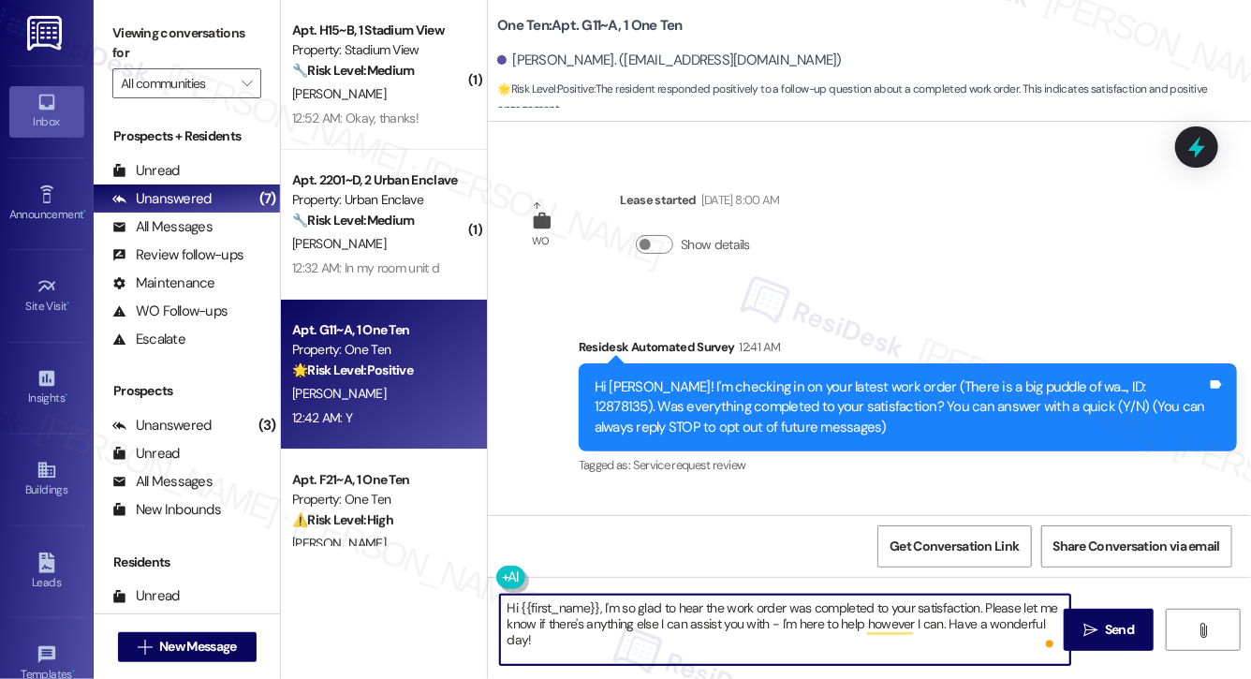
scroll to position [52, 0]
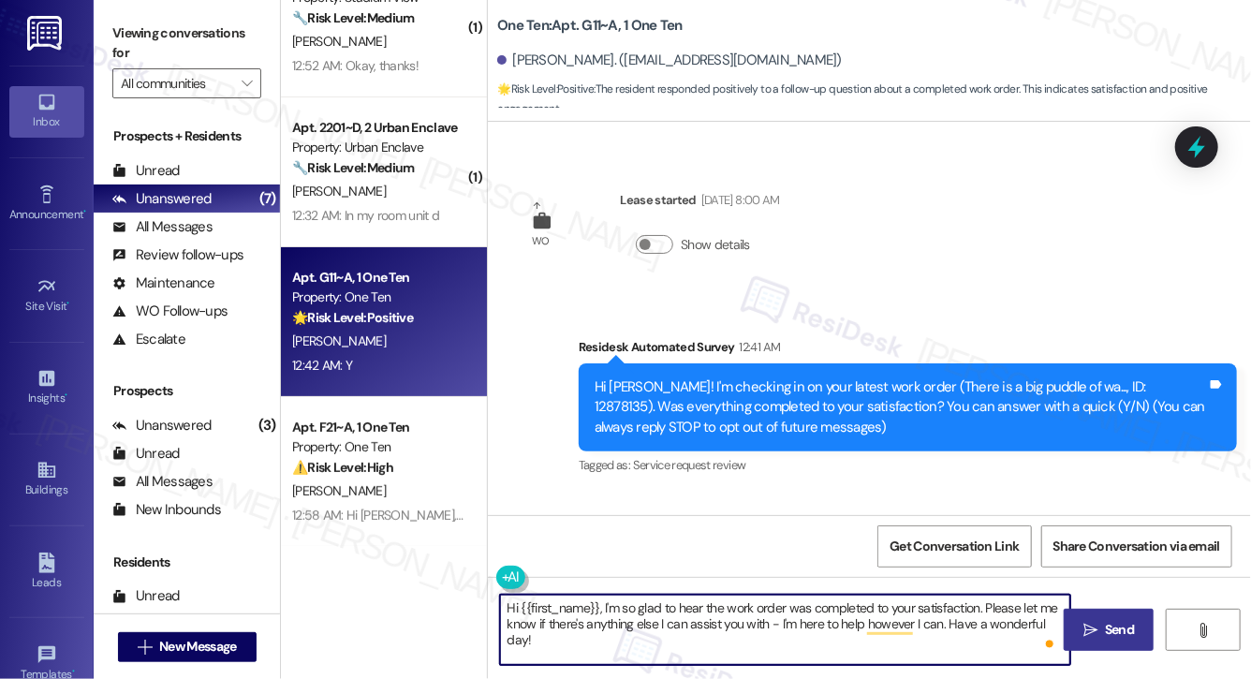
click at [1105, 638] on span "Send" at bounding box center [1119, 630] width 29 height 20
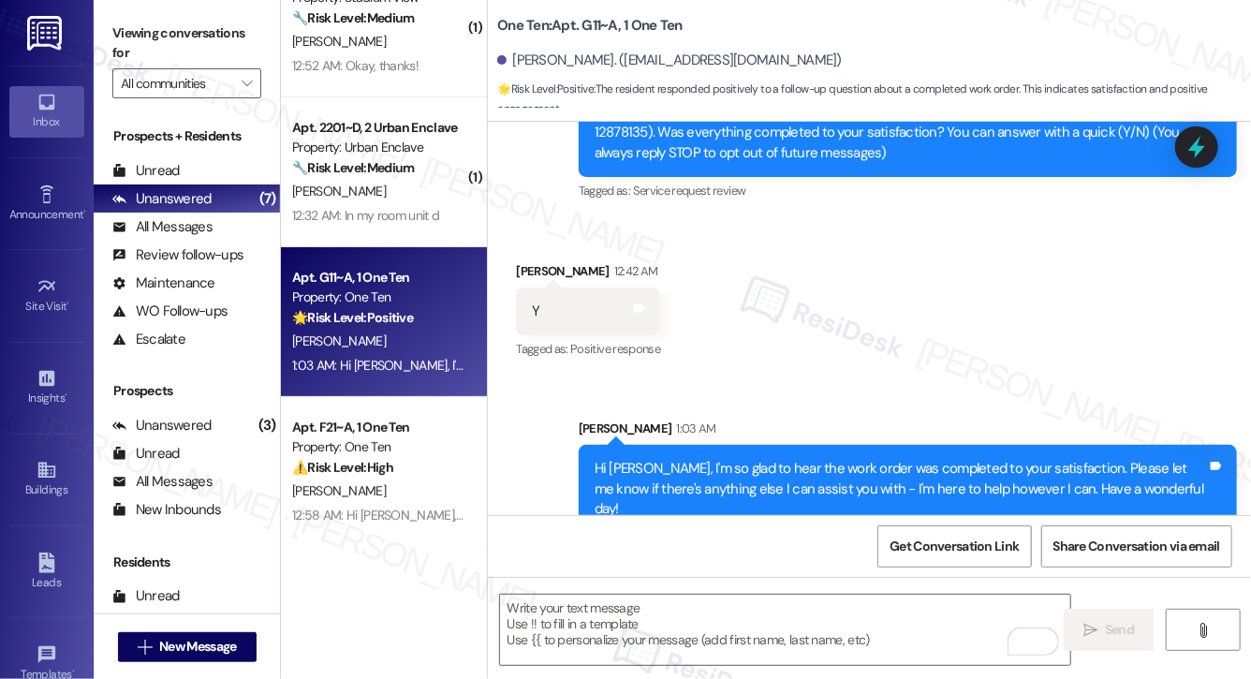
scroll to position [452, 0]
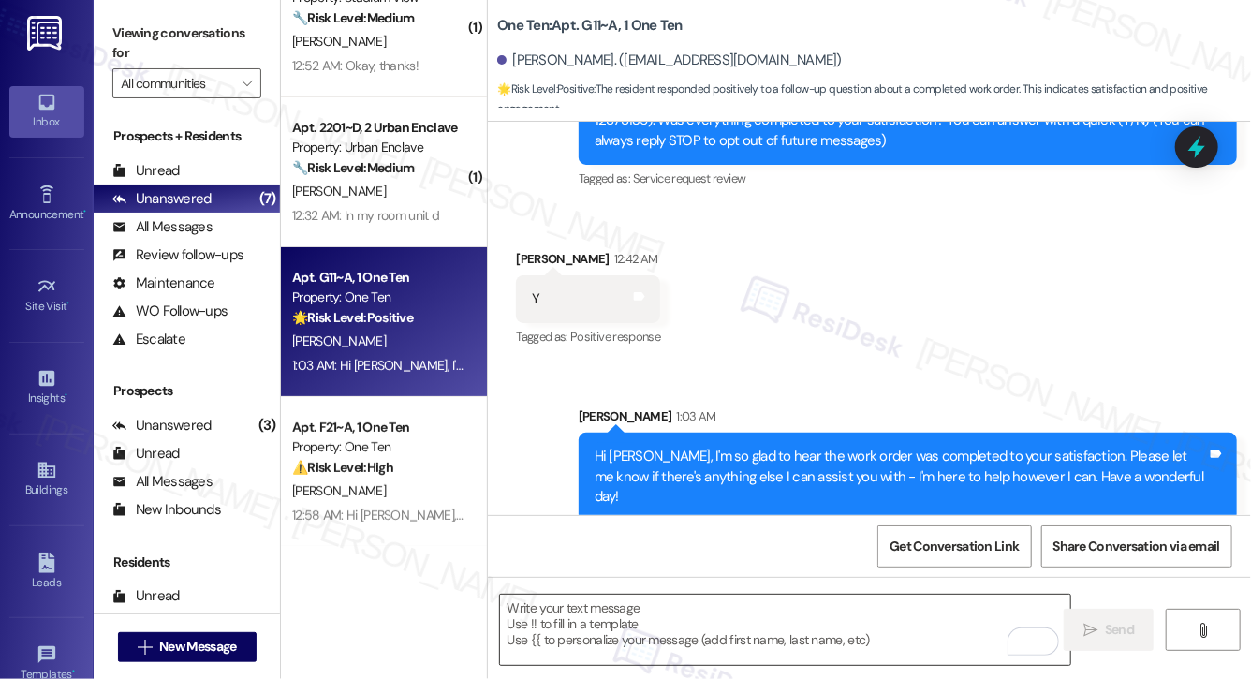
click at [797, 635] on textarea "To enrich screen reader interactions, please activate Accessibility in Grammarl…" at bounding box center [785, 629] width 570 height 70
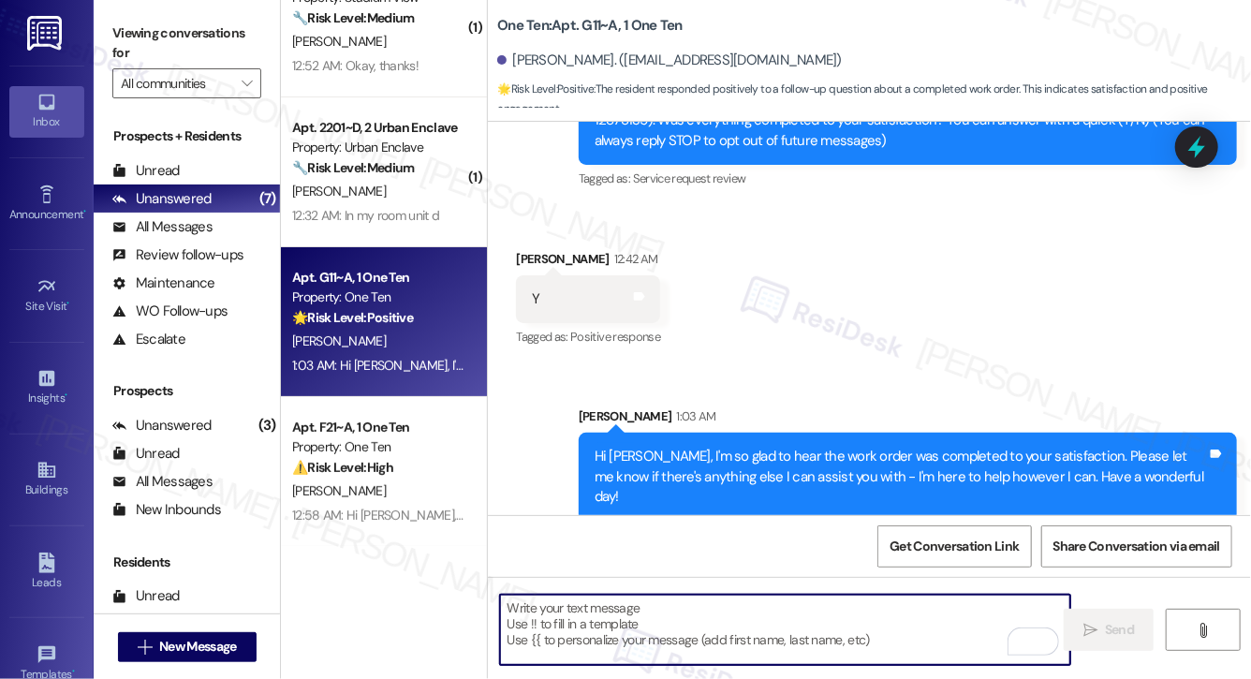
click at [797, 635] on textarea "To enrich screen reader interactions, please activate Accessibility in Grammarl…" at bounding box center [785, 629] width 570 height 70
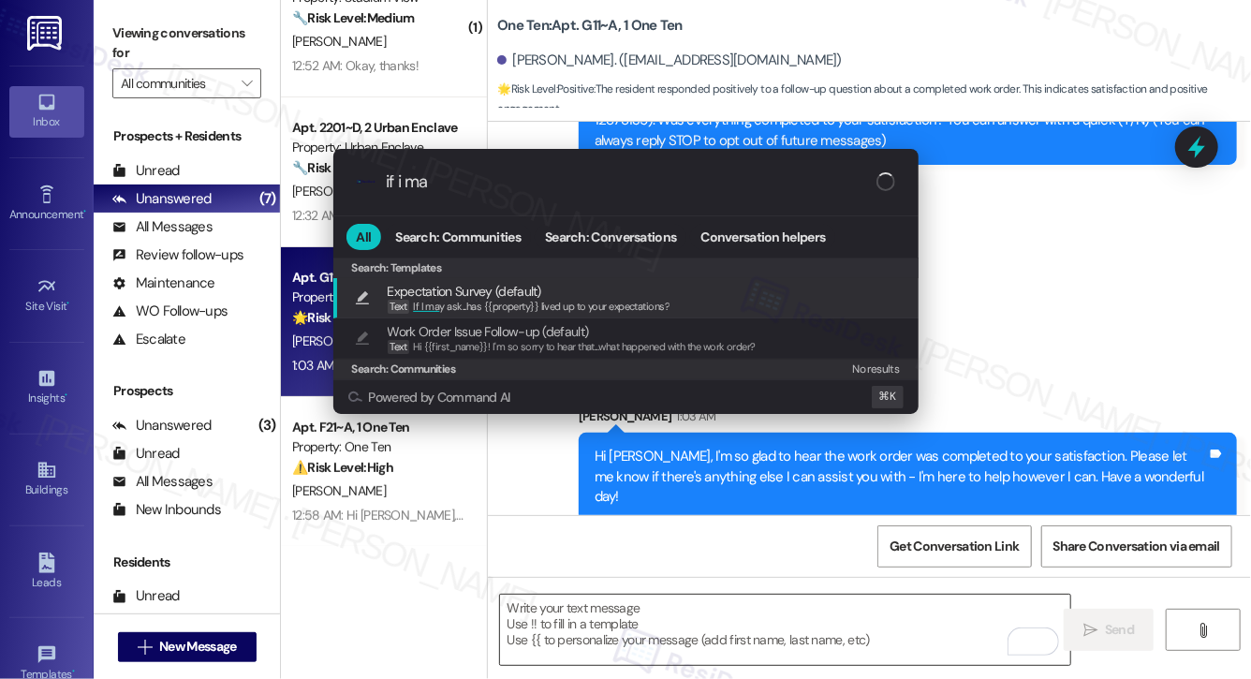
type input "if i may"
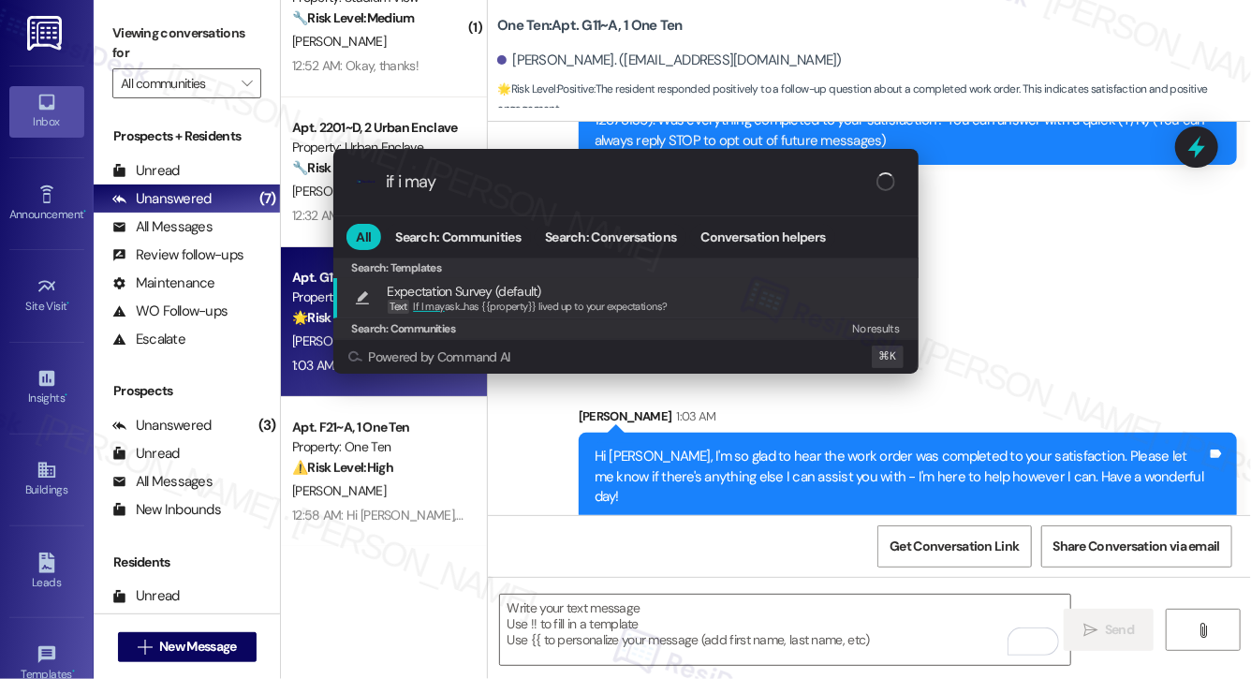
click at [653, 300] on span "If I may ask...has {{property}} lived up to your expectations?" at bounding box center [540, 306] width 254 height 13
type textarea "If I may ask...has {{property}} lived up to your expectations?"
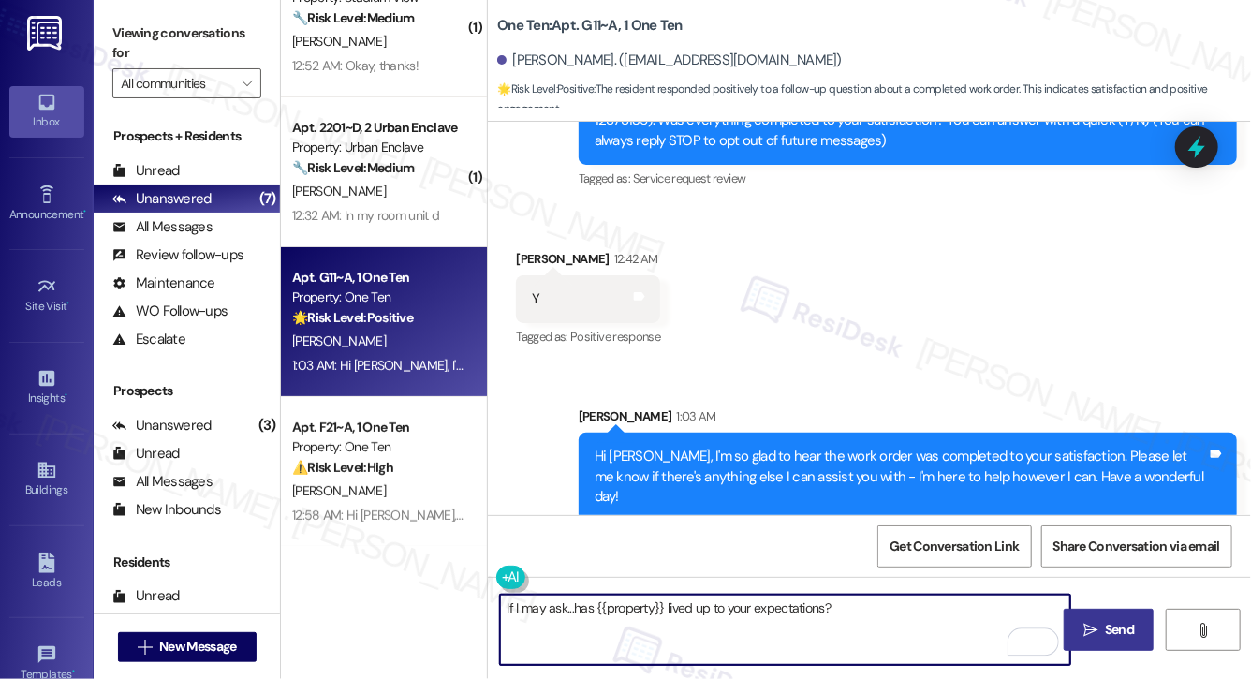
click at [1111, 639] on button " Send" at bounding box center [1108, 629] width 91 height 42
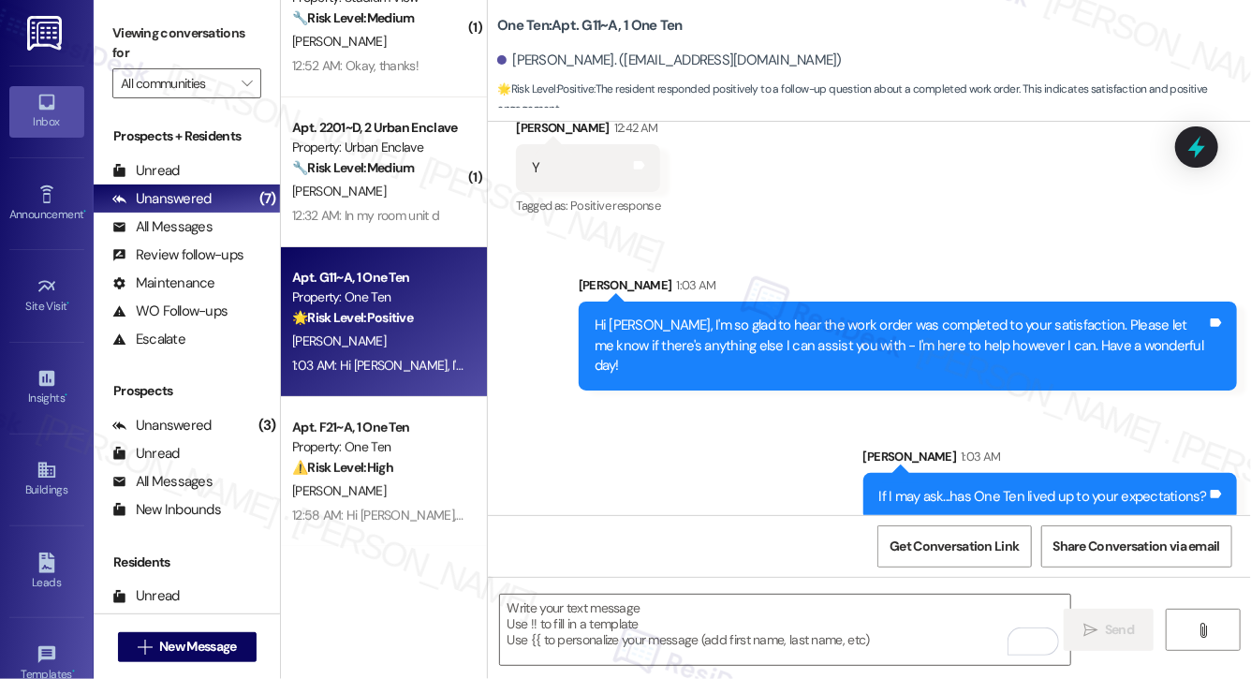
scroll to position [0, 0]
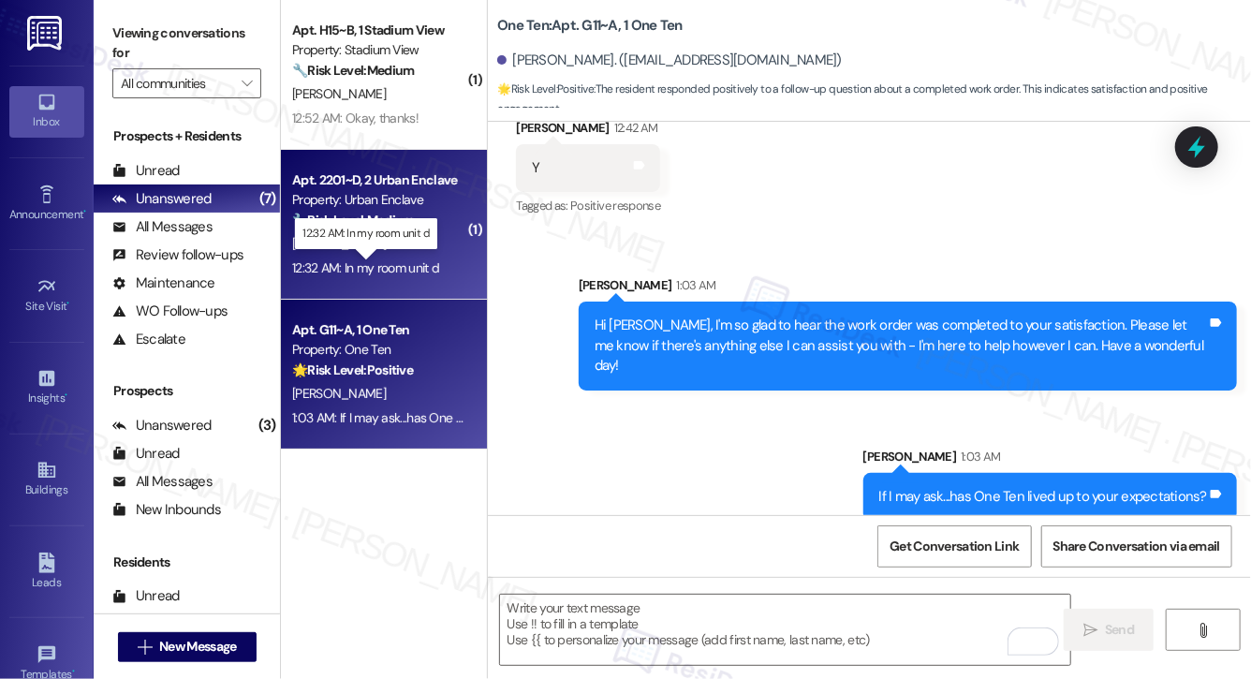
click at [437, 263] on div "12:32 AM: In my room unit d 12:32 AM: In my room unit d" at bounding box center [365, 267] width 147 height 17
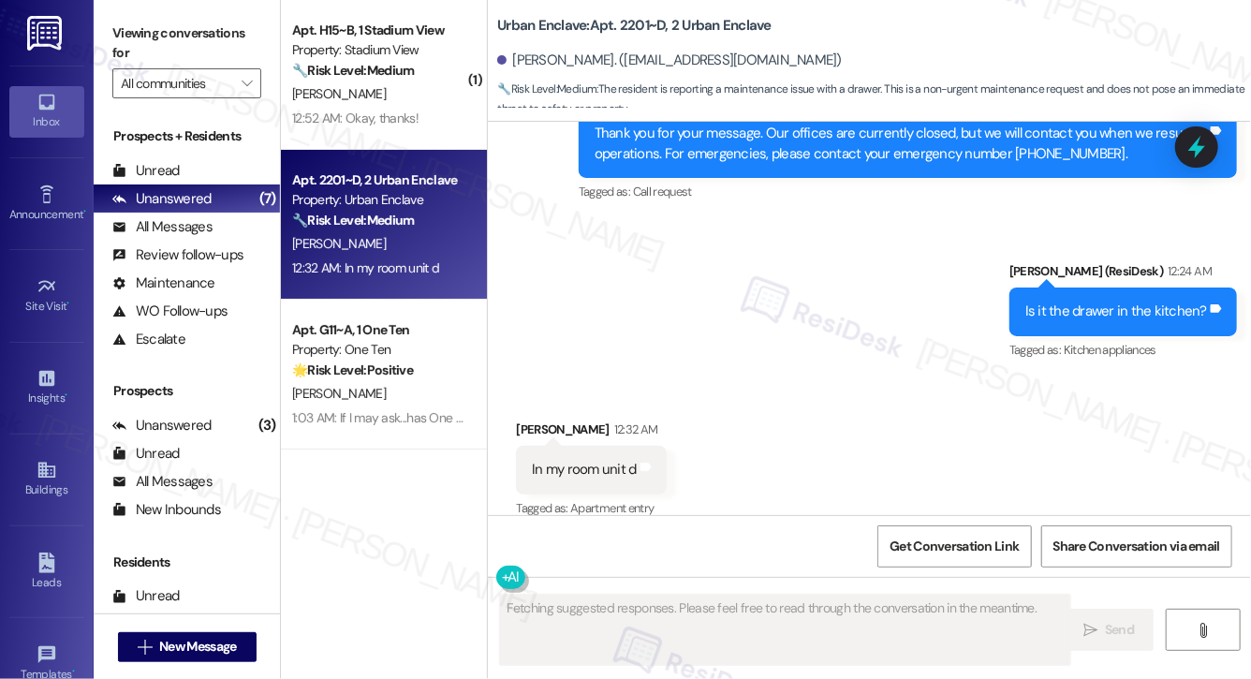
scroll to position [6892, 0]
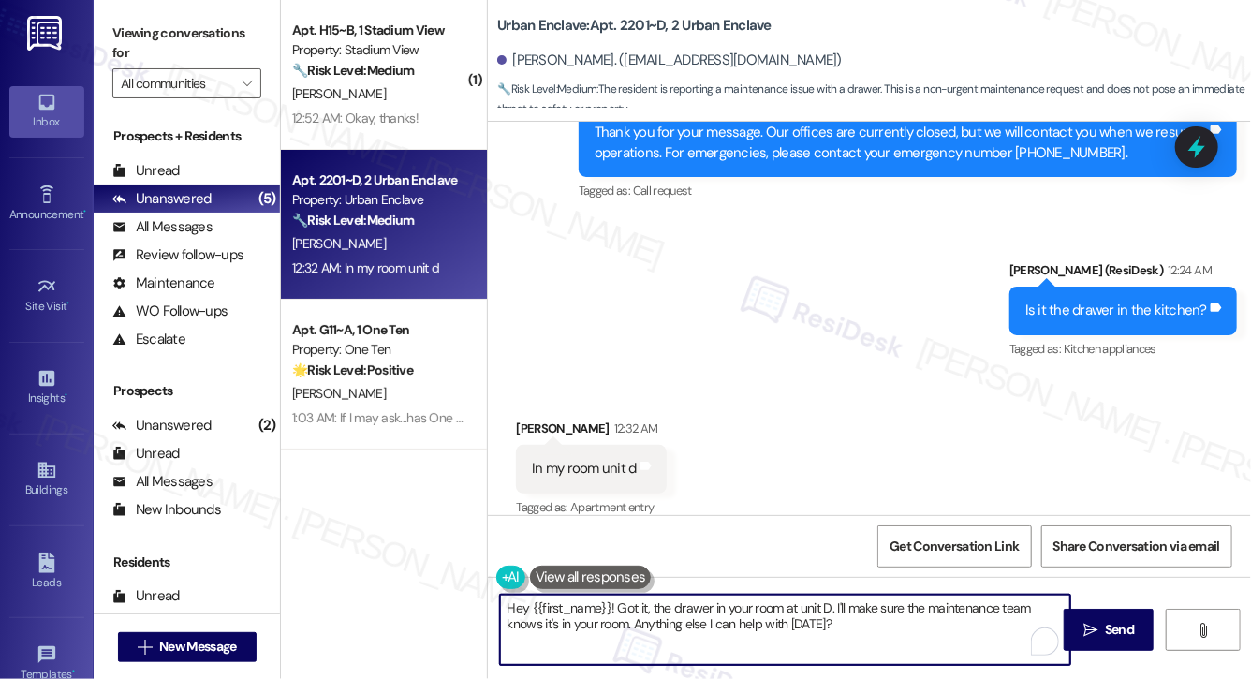
drag, startPoint x: 842, startPoint y: 630, endPoint x: 637, endPoint y: 626, distance: 205.0
click at [637, 626] on textarea "Hey {{first_name}}! Got it, the drawer in your room at unit D. I'll make sure t…" at bounding box center [785, 629] width 570 height 70
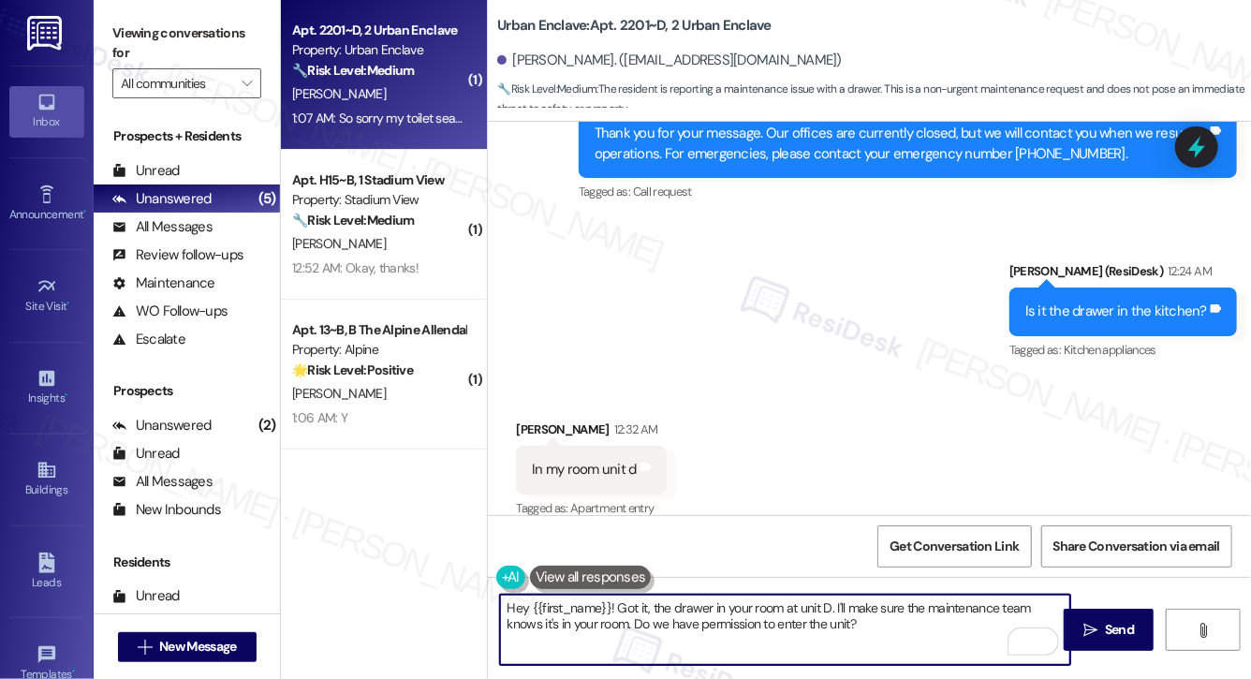
type textarea "Hey {{first_name}}! Got it, the drawer in your room at unit D. I'll make sure t…"
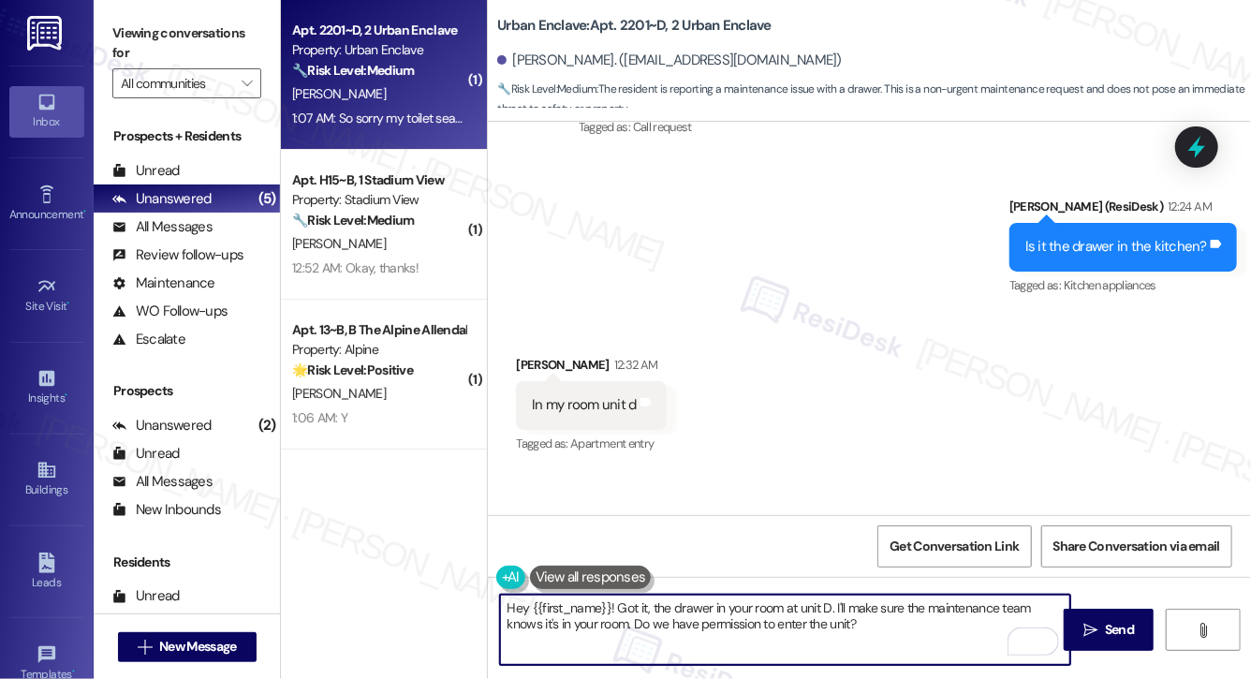
scroll to position [7023, 0]
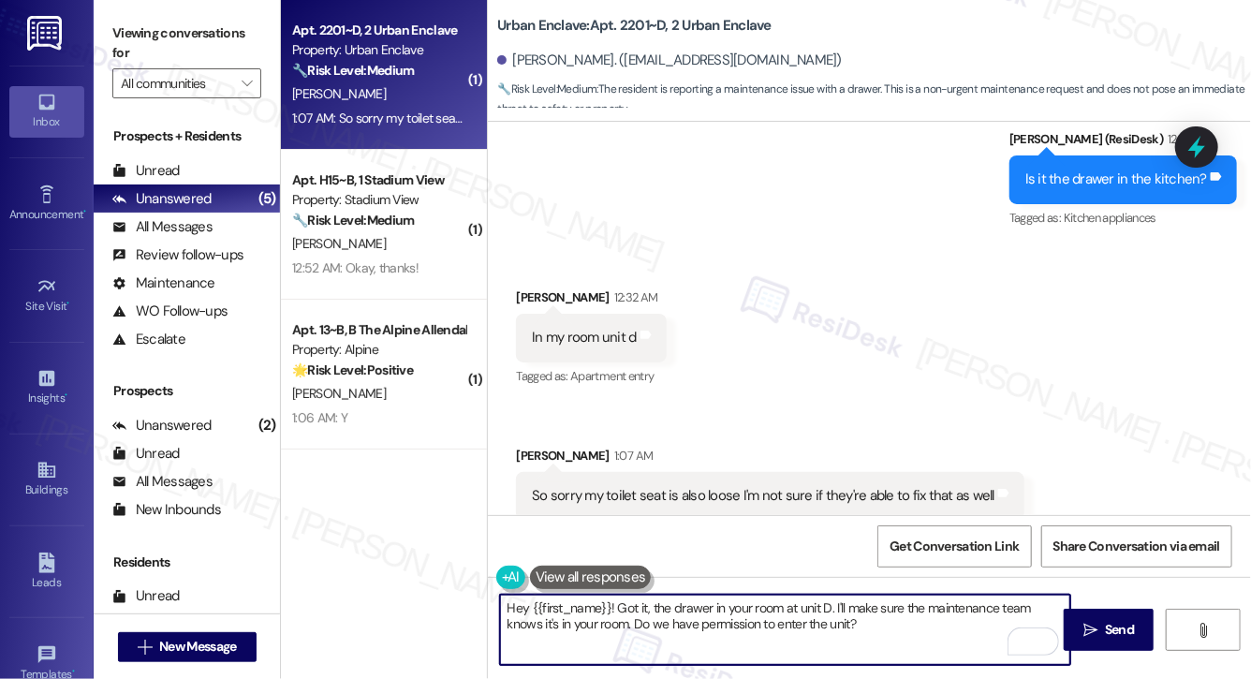
click at [1101, 633] on span "Send" at bounding box center [1119, 630] width 37 height 20
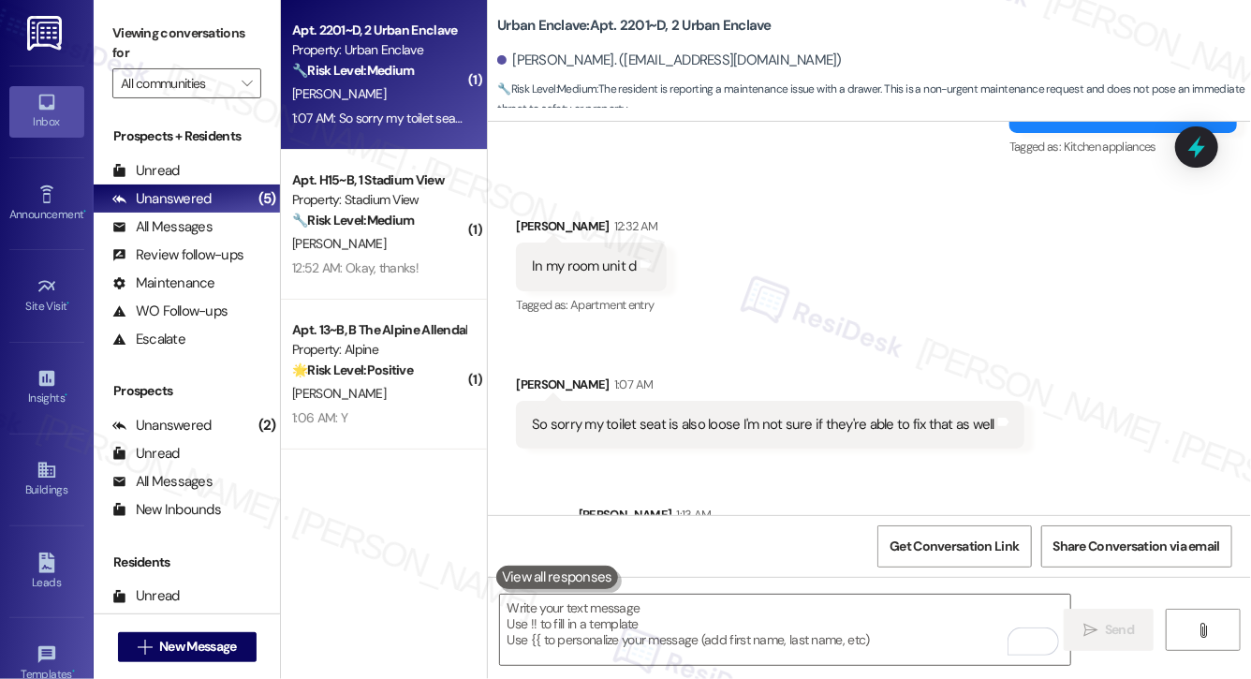
scroll to position [7173, 0]
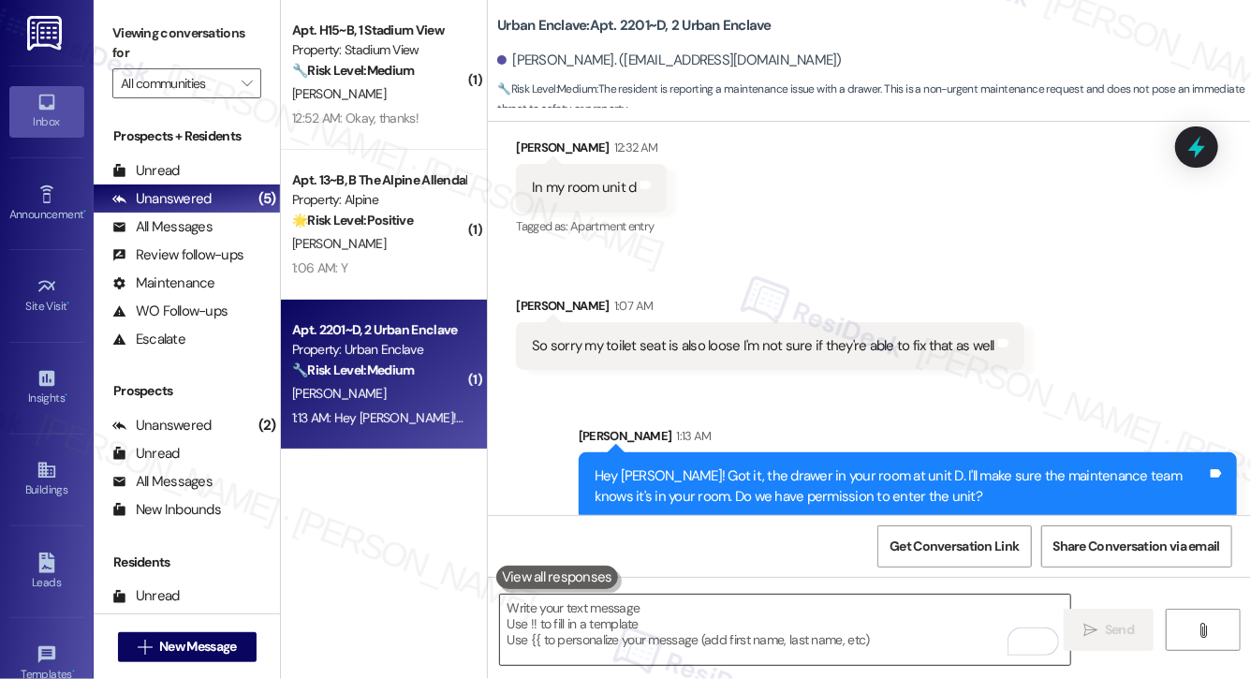
click at [842, 637] on textarea "To enrich screen reader interactions, please activate Accessibility in Grammarl…" at bounding box center [785, 629] width 570 height 70
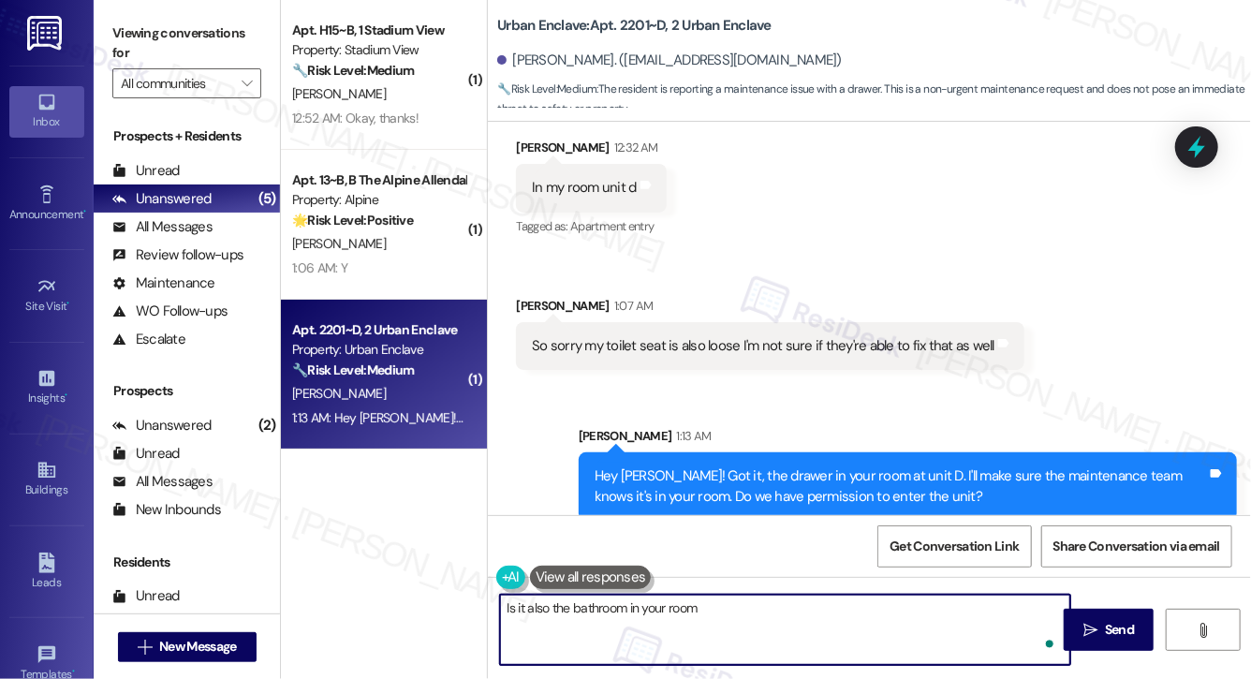
type textarea "Is it also the bathroom in your room?"
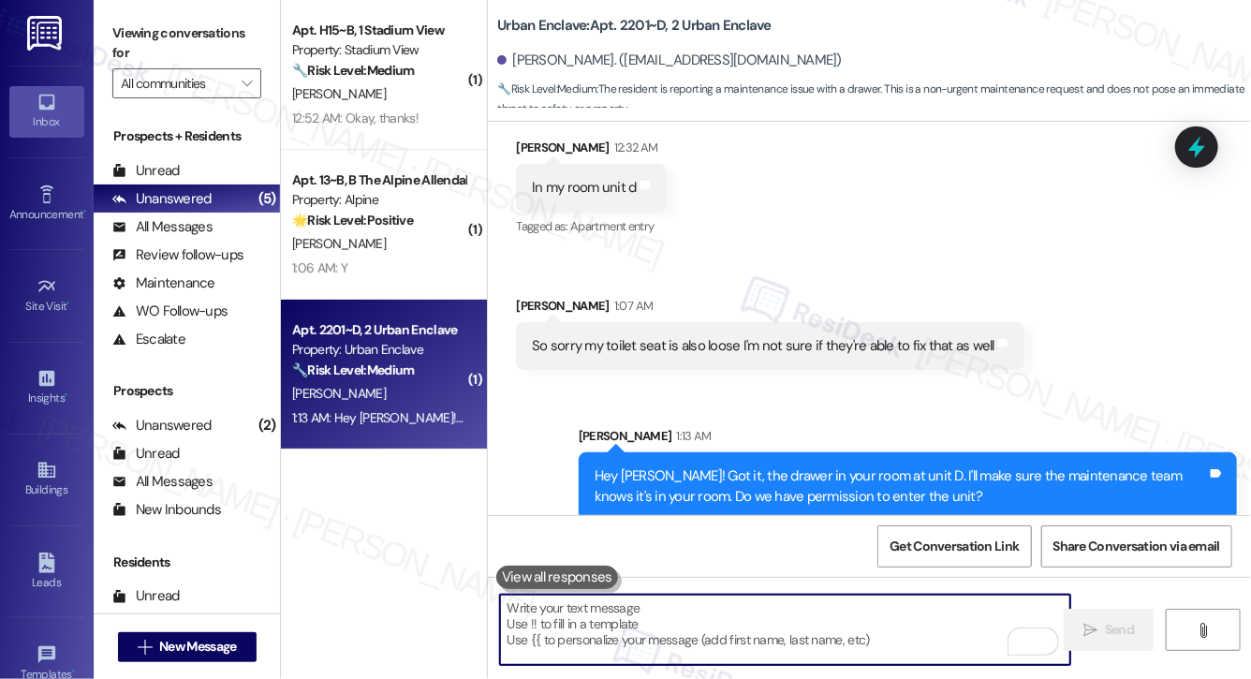
click at [649, 638] on textarea "To enrich screen reader interactions, please activate Accessibility in Grammarl…" at bounding box center [785, 629] width 570 height 70
paste textarea "Is it the bathroom in your room as well?"
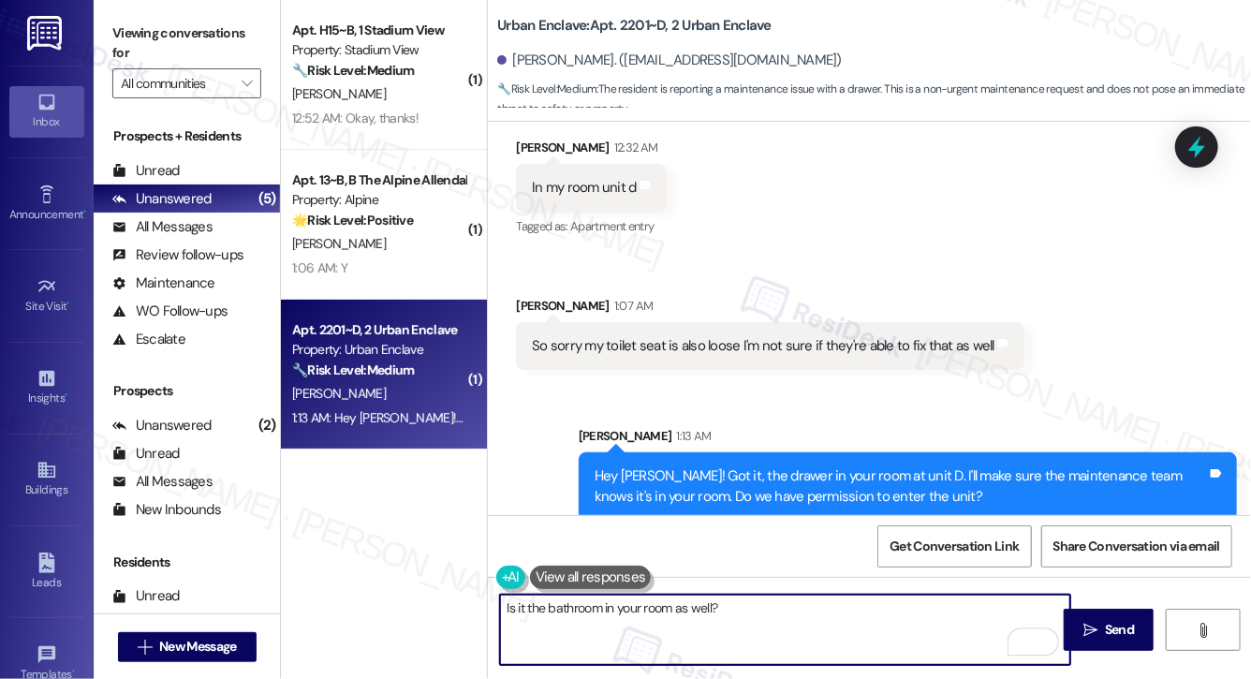
type textarea "Is it the bathroom in your room as well?"
click at [1119, 631] on span "Send" at bounding box center [1119, 630] width 29 height 20
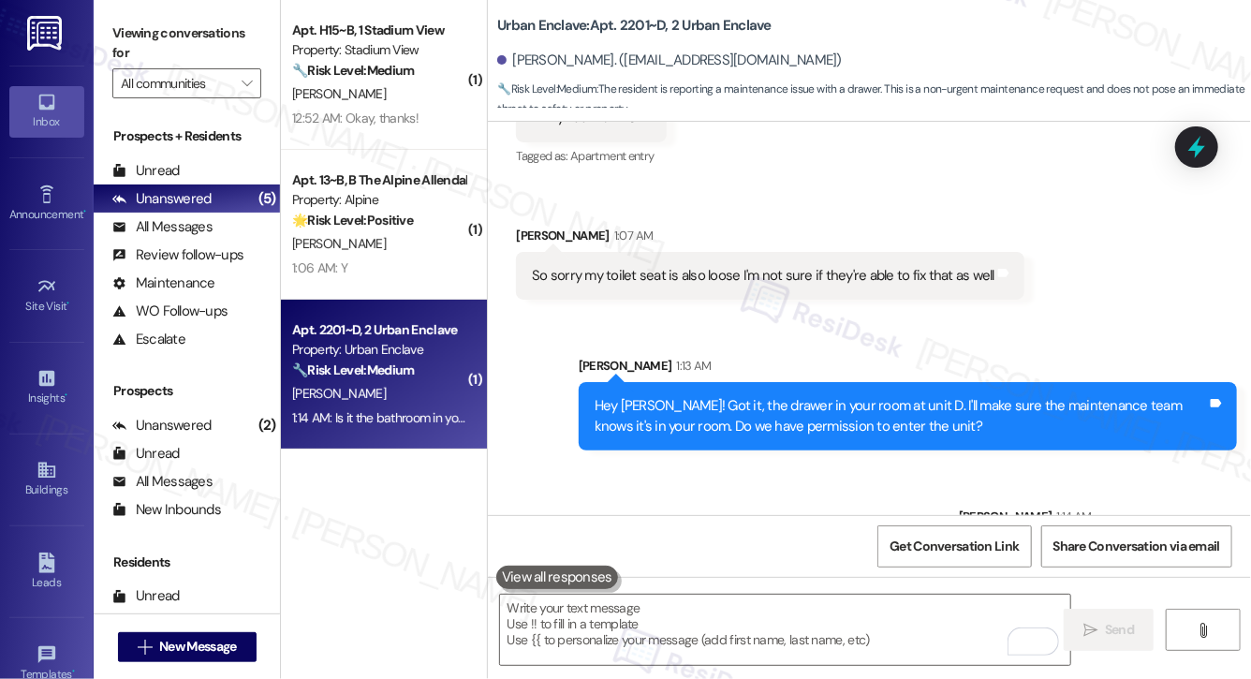
scroll to position [7304, 0]
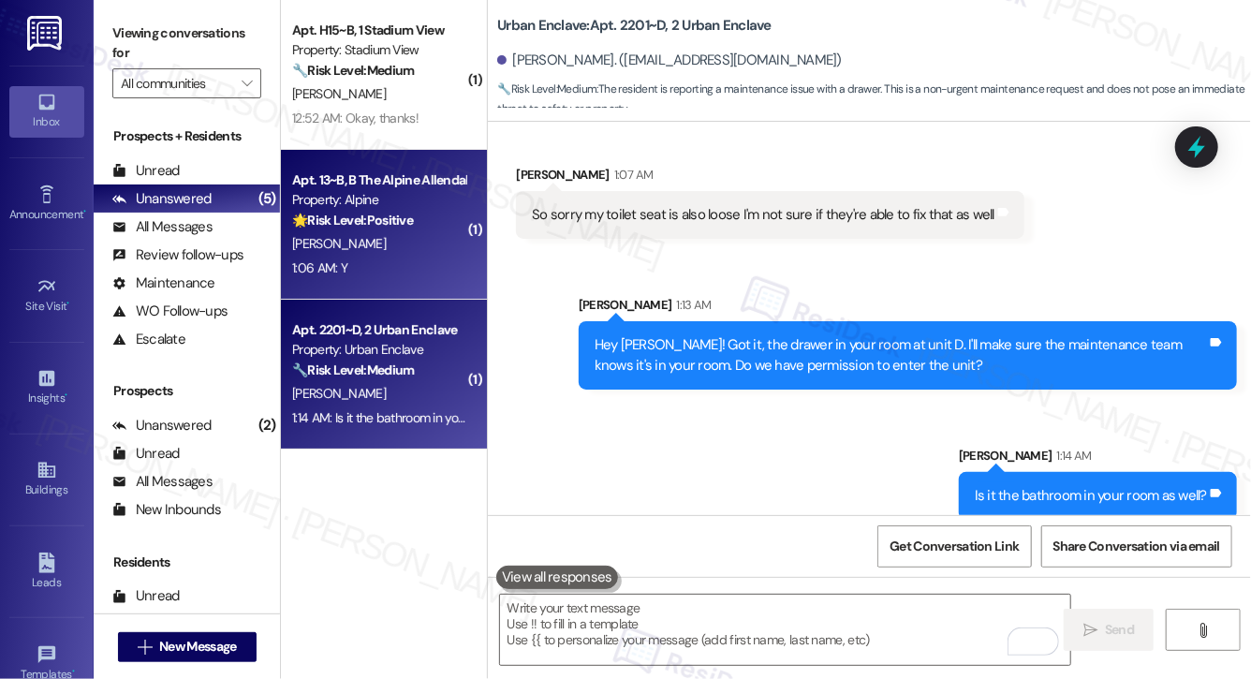
click at [401, 238] on div "H. Hassell" at bounding box center [378, 243] width 177 height 23
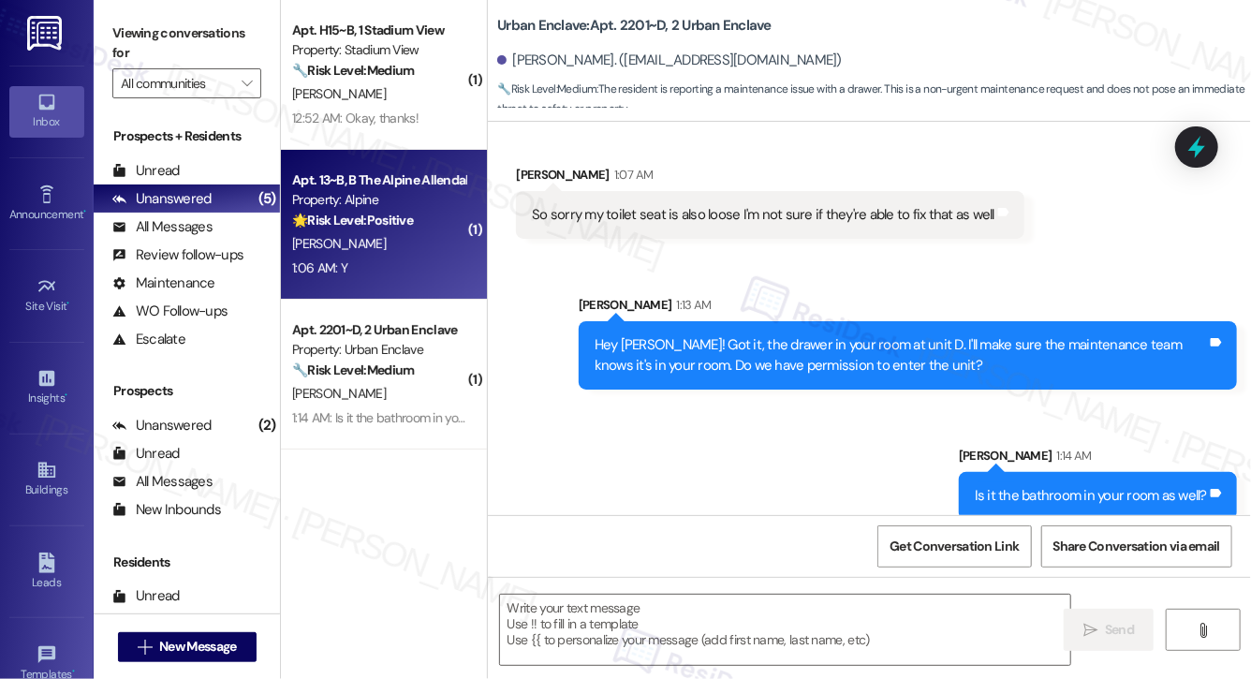
type textarea "Fetching suggested responses. Please feel free to read through the conversation…"
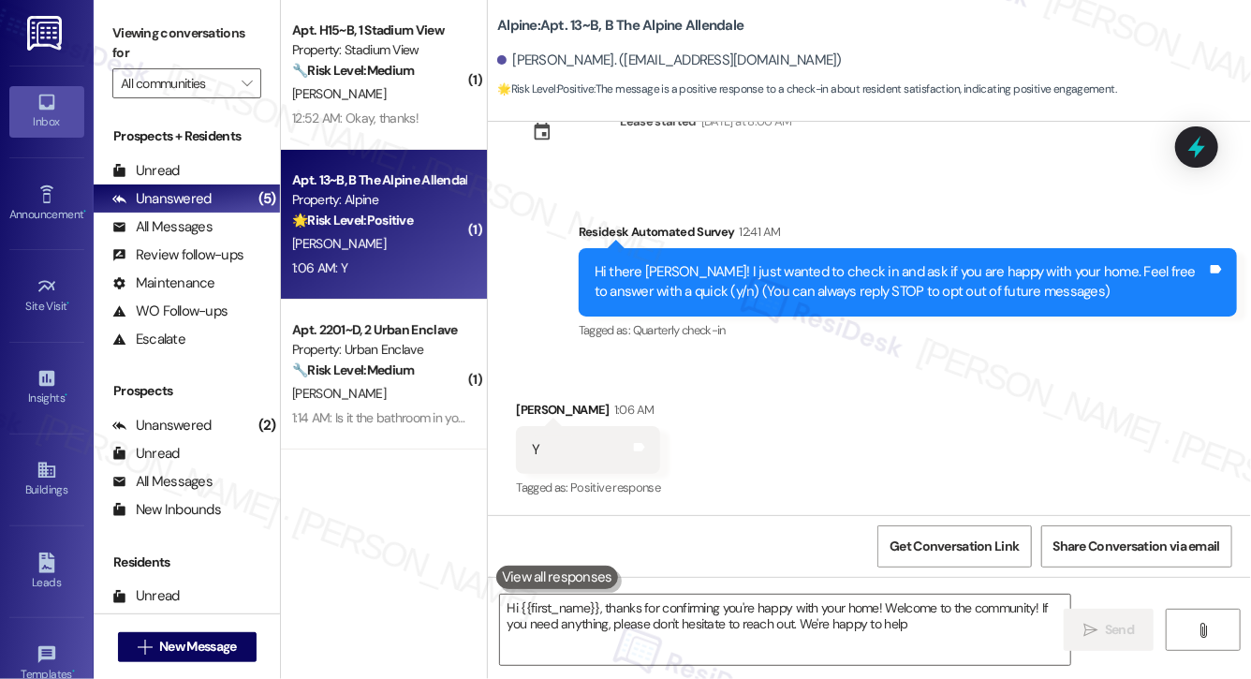
type textarea "Hi {{first_name}}, thanks for confirming you're happy with your home! Welcome t…"
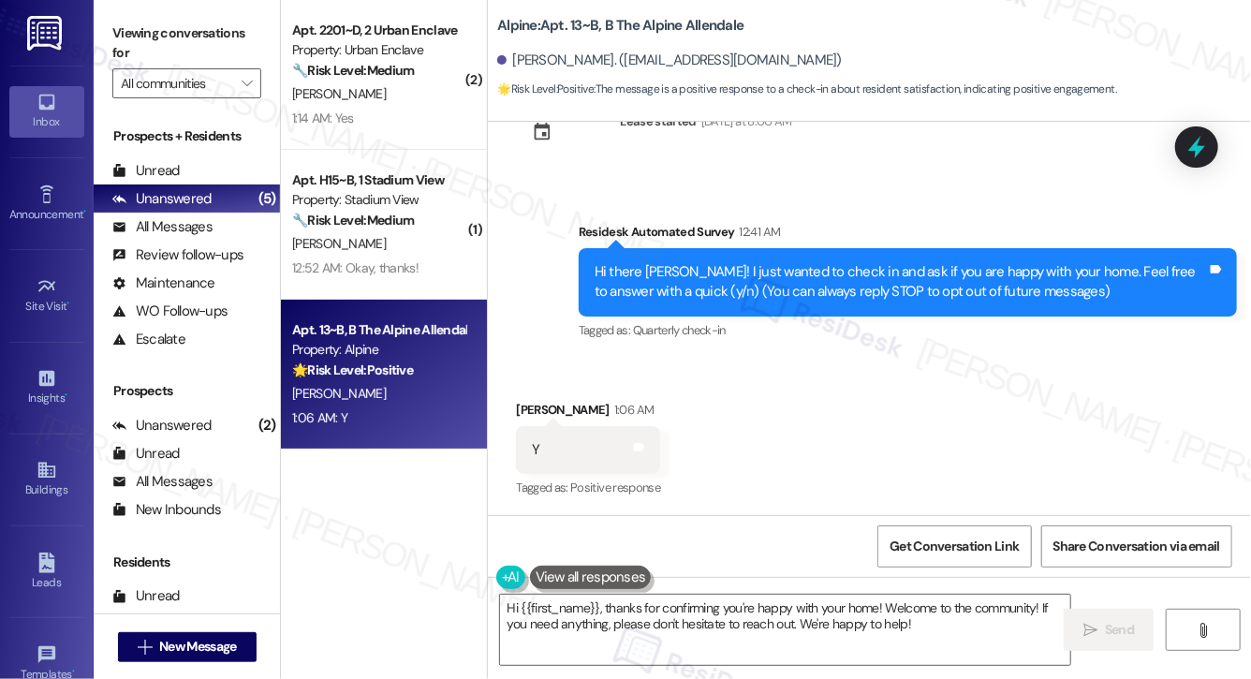
scroll to position [68, 0]
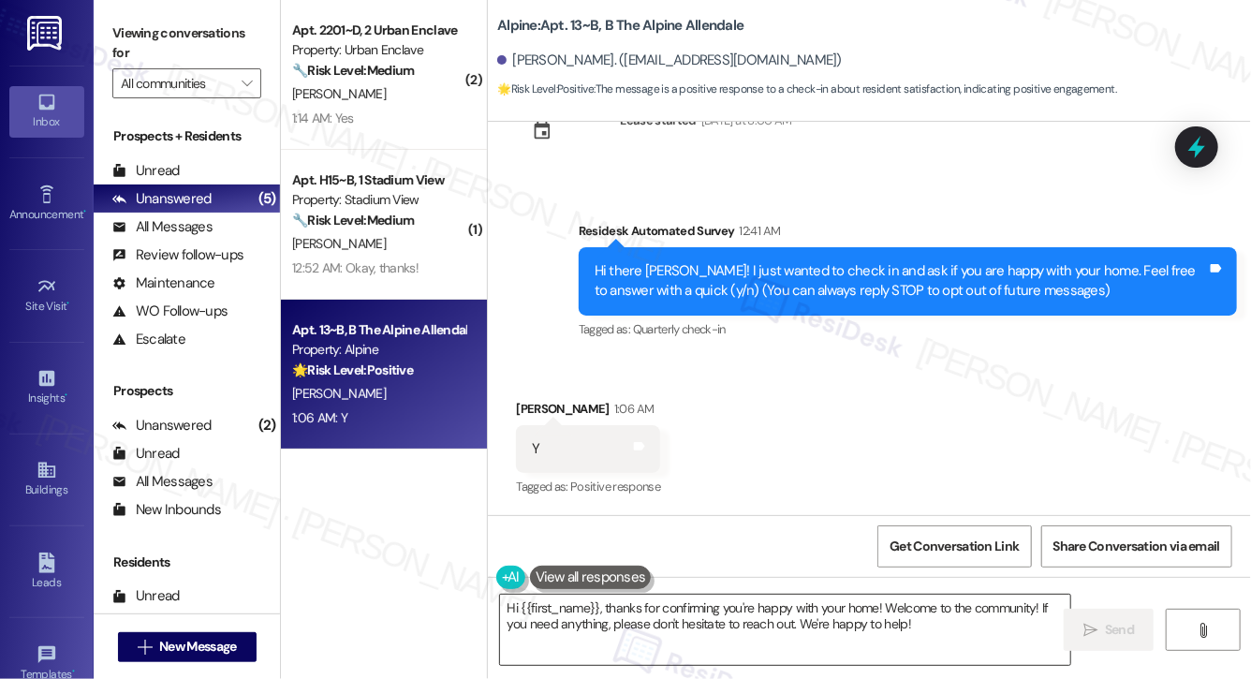
click at [741, 642] on textarea "Hi {{first_name}}, thanks for confirming you're happy with your home! Welcome t…" at bounding box center [785, 629] width 570 height 70
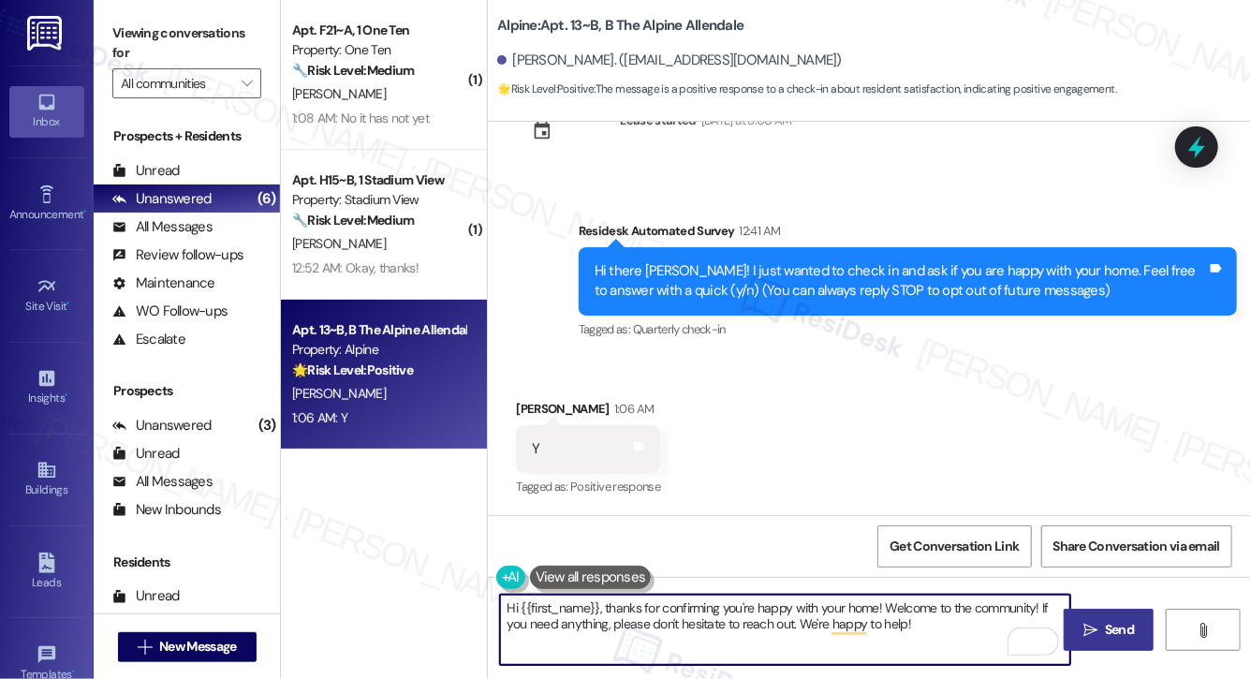
click at [1117, 628] on span "Send" at bounding box center [1119, 630] width 29 height 20
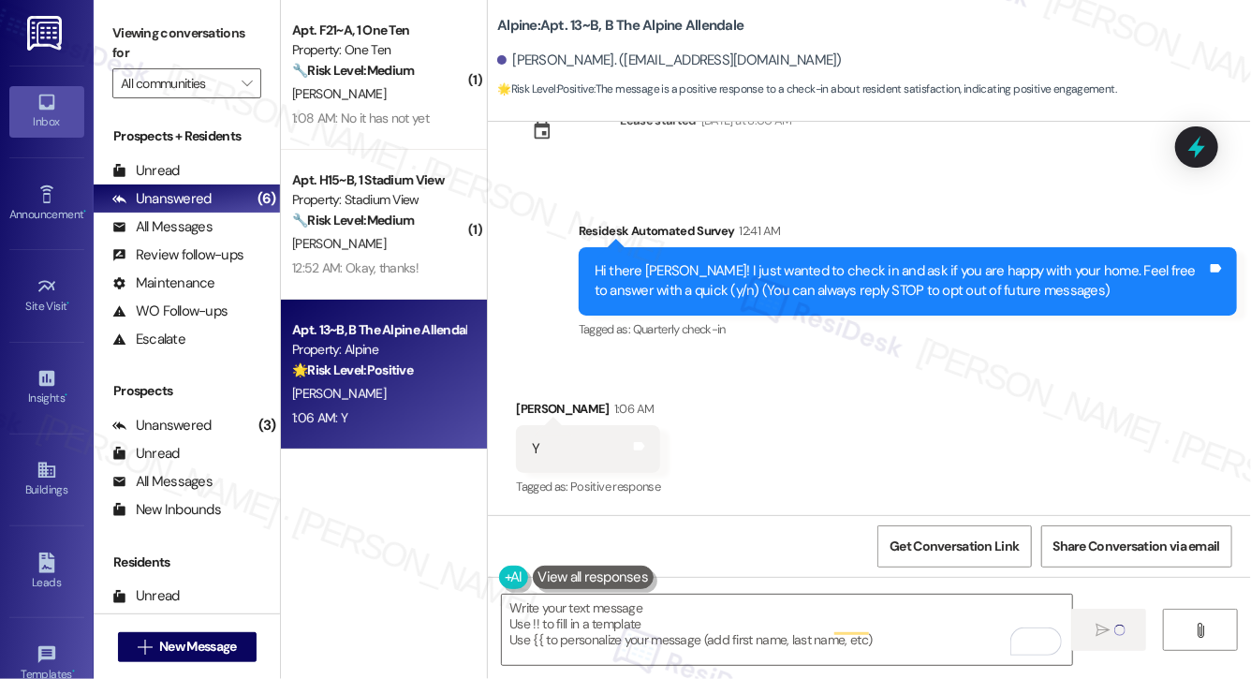
type textarea "Fetching suggested responses. Please feel free to read through the conversation…"
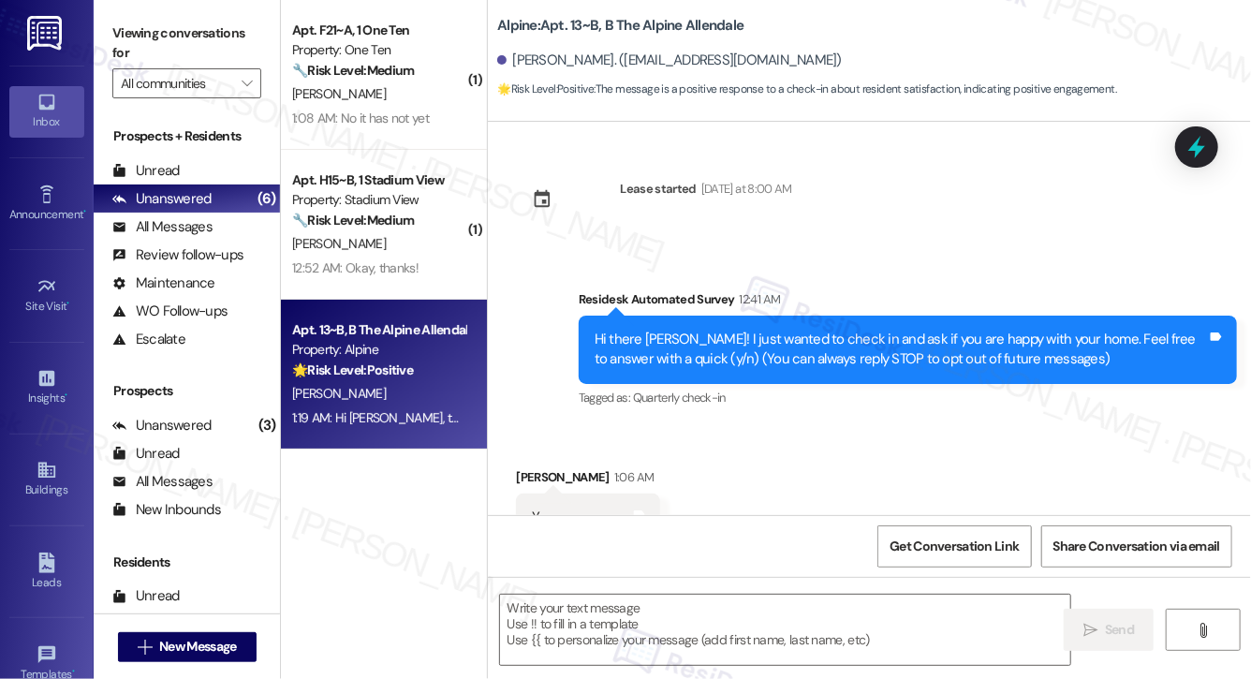
scroll to position [219, 0]
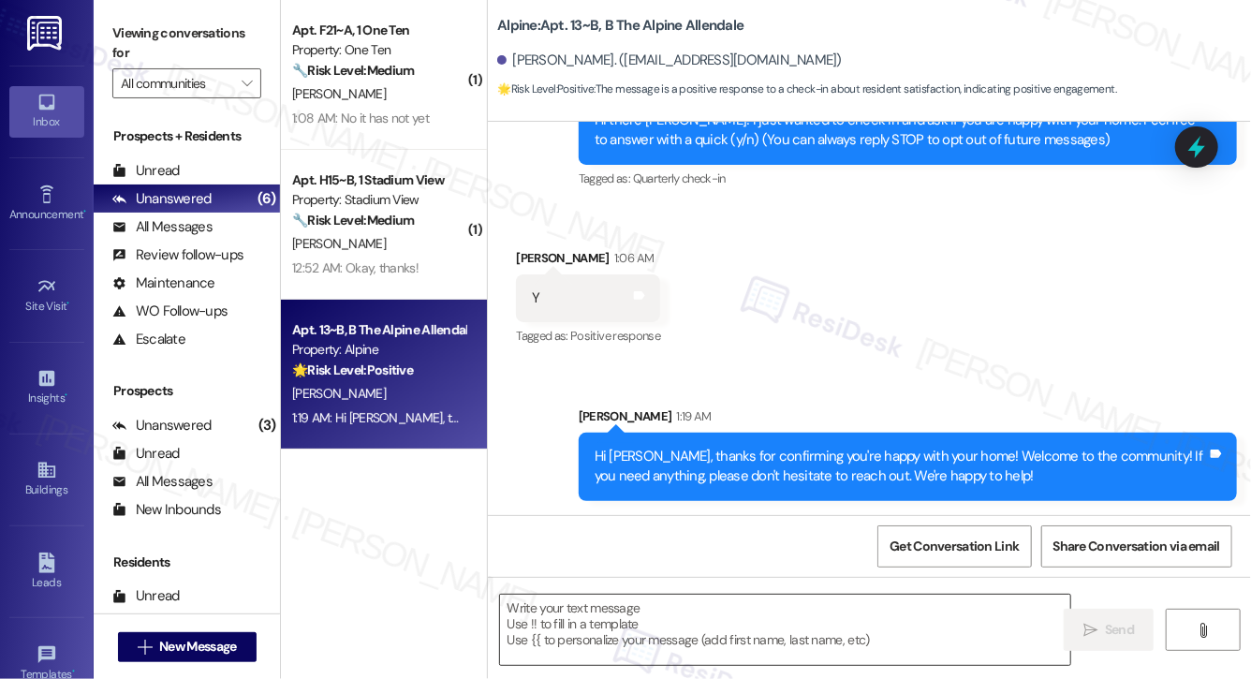
click at [622, 632] on textarea "To enrich screen reader interactions, please activate Accessibility in Grammarl…" at bounding box center [785, 629] width 570 height 70
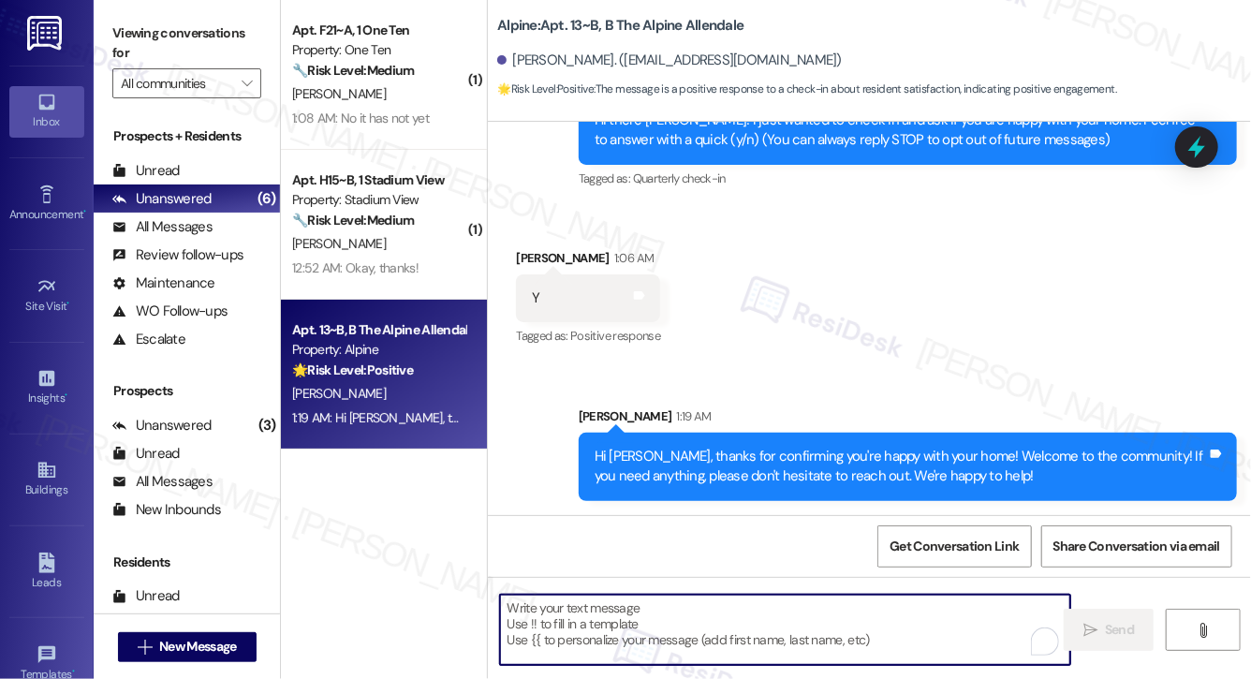
paste textarea "Could I ask a quick favor? If you have a moment, we’d be so grateful if you cou…"
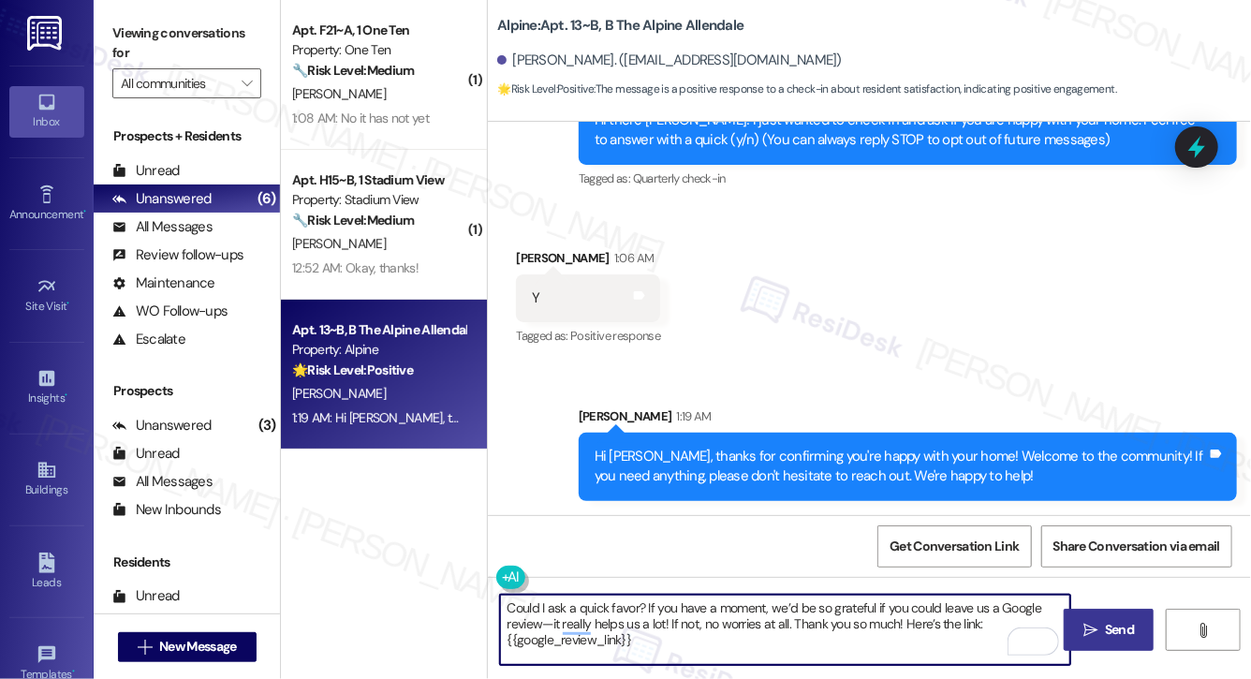
type textarea "Could I ask a quick favor? If you have a moment, we’d be so grateful if you cou…"
click at [1106, 637] on span "Send" at bounding box center [1119, 630] width 29 height 20
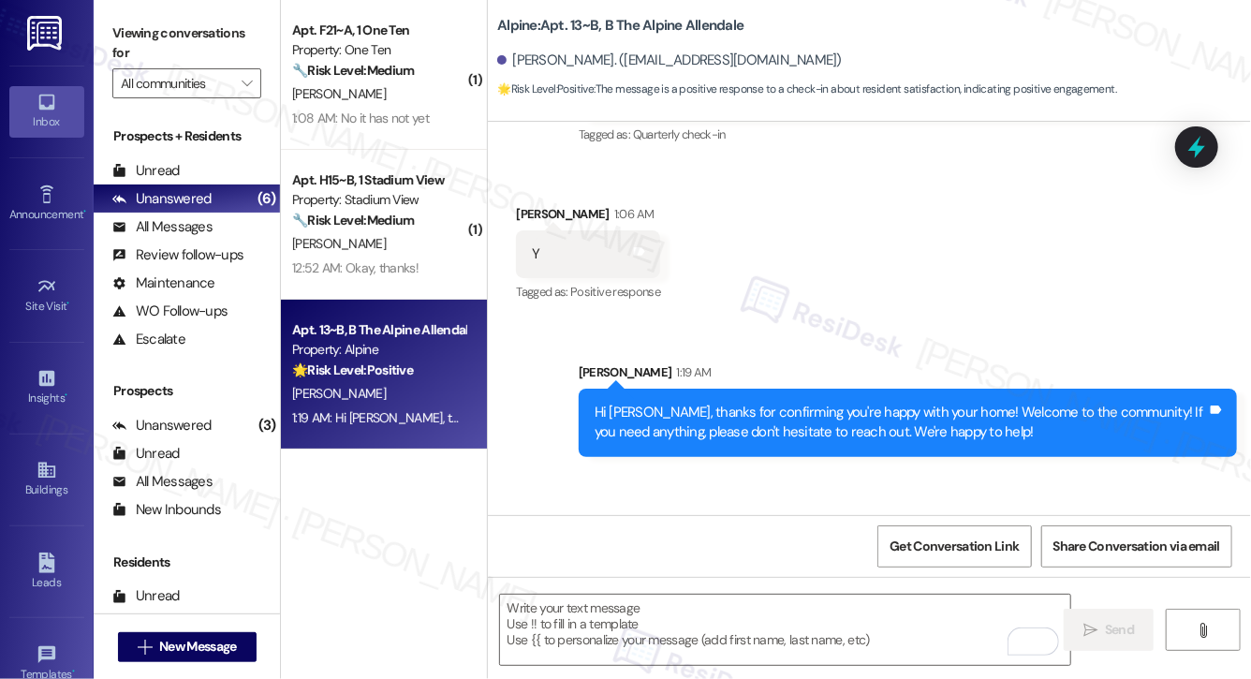
scroll to position [389, 0]
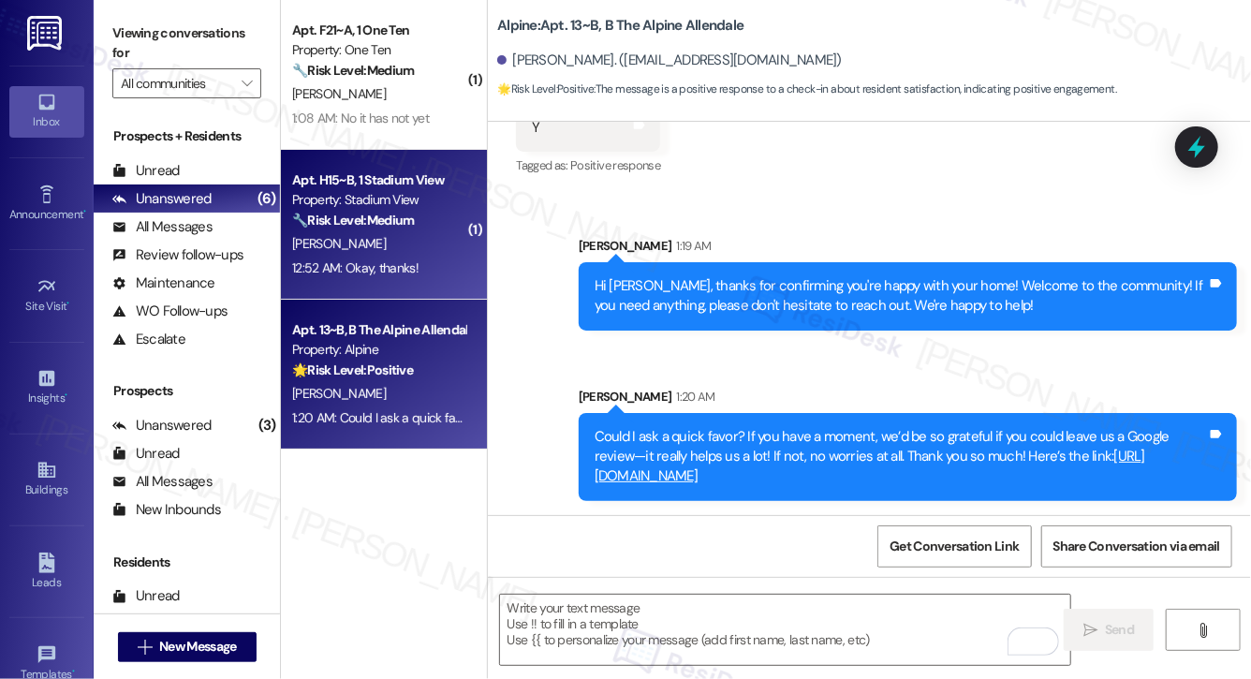
click at [432, 227] on div "🔧 Risk Level: Medium The resident is confirming that the pet rent issue has bee…" at bounding box center [378, 221] width 173 height 20
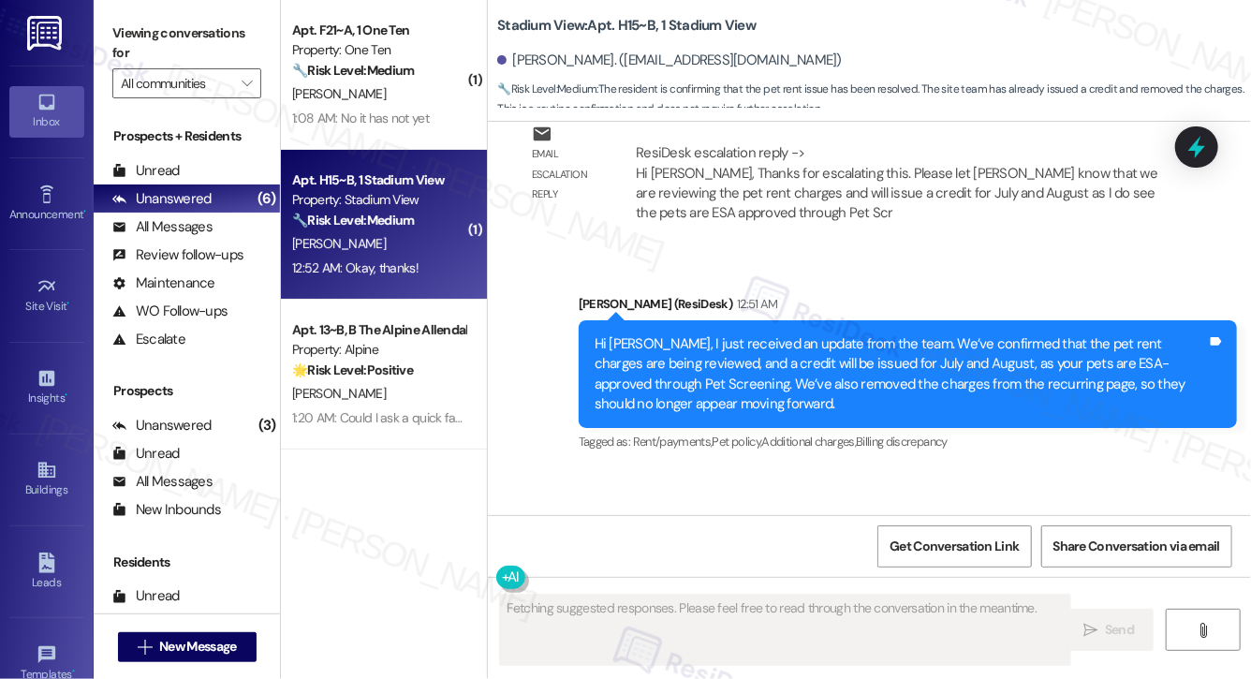
scroll to position [6937, 0]
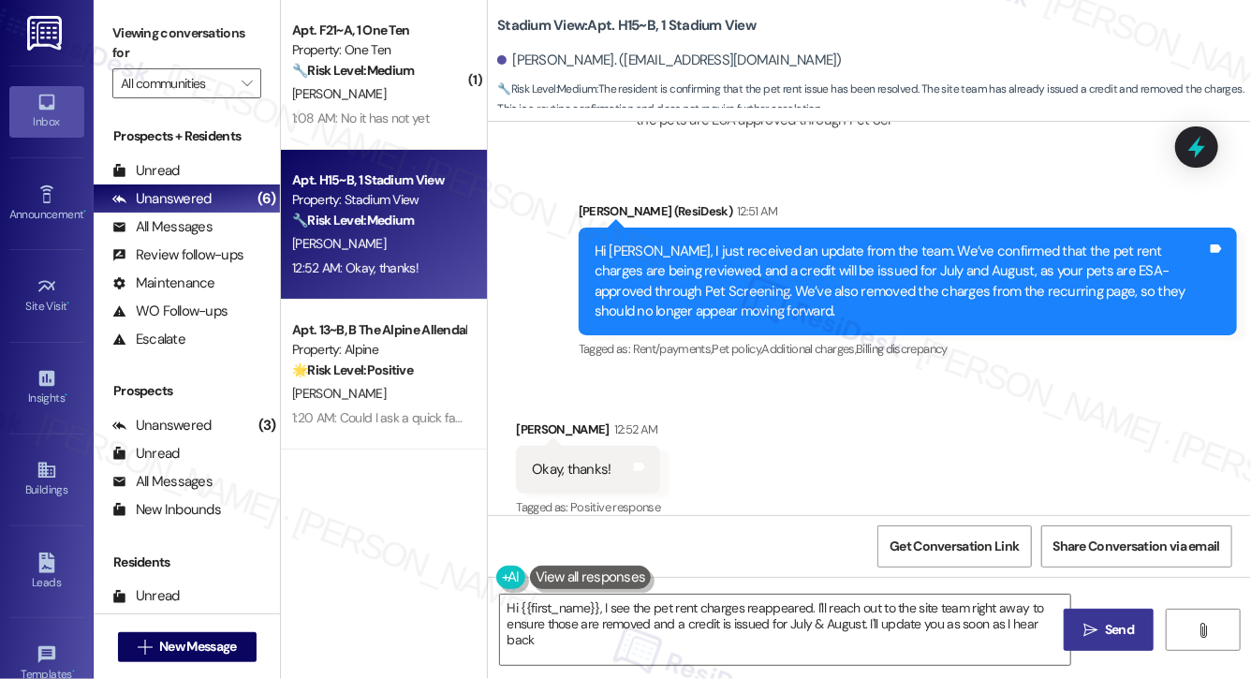
type textarea "Hi {{first_name}}, I see the pet rent charges reappeared. I'll reach out to the…"
click at [738, 636] on textarea "Hi {{first_name}}, I see the pet rent charges reappeared. I'll reach out to the…" at bounding box center [785, 629] width 570 height 70
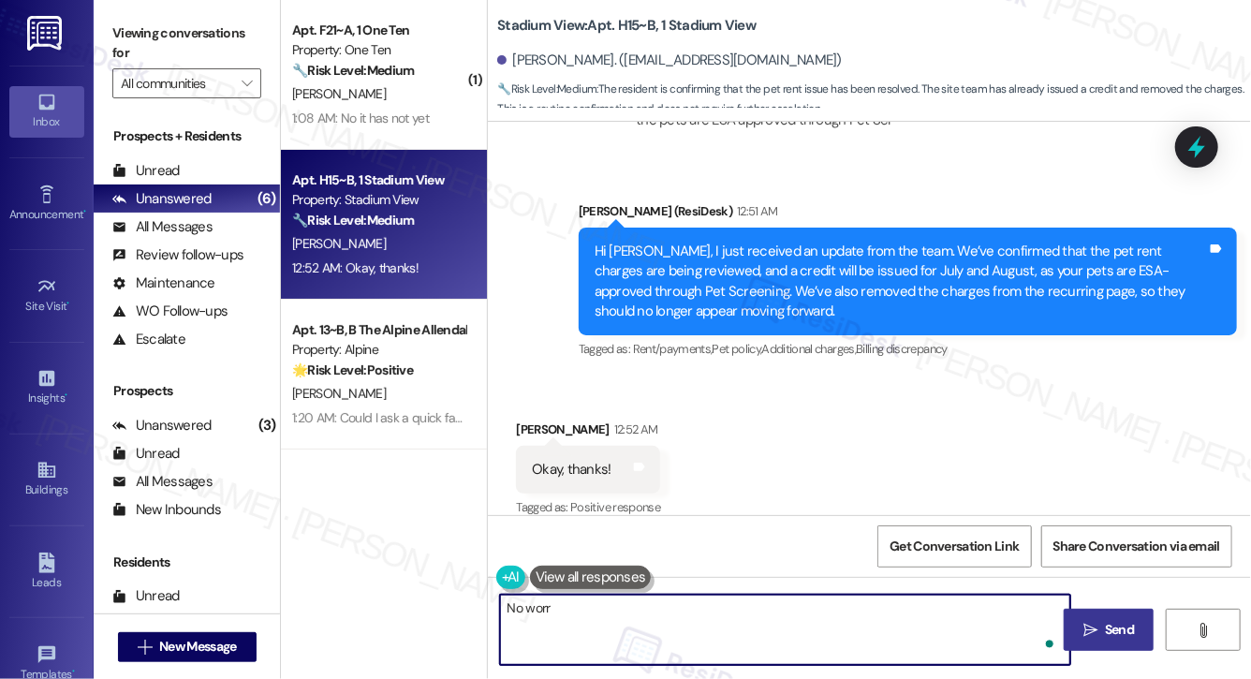
type textarea "No worri"
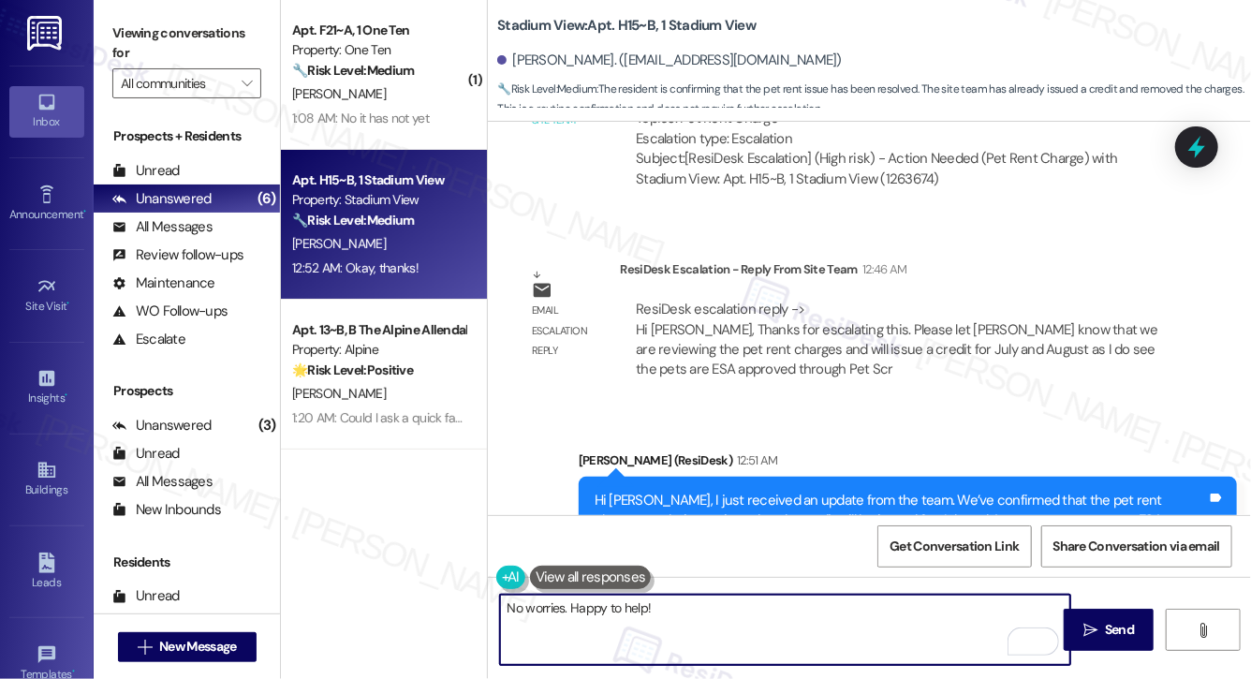
scroll to position [6938, 0]
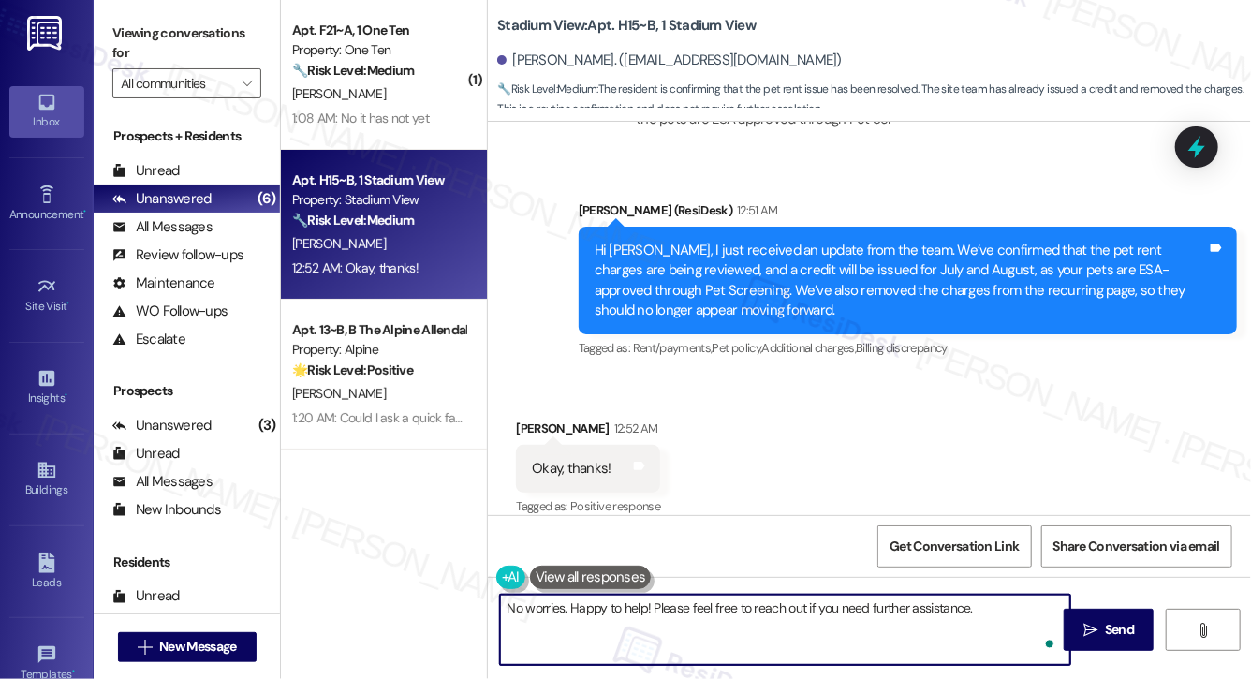
type textarea "No worries. Happy to help! Please feel free to reach out if you need further as…"
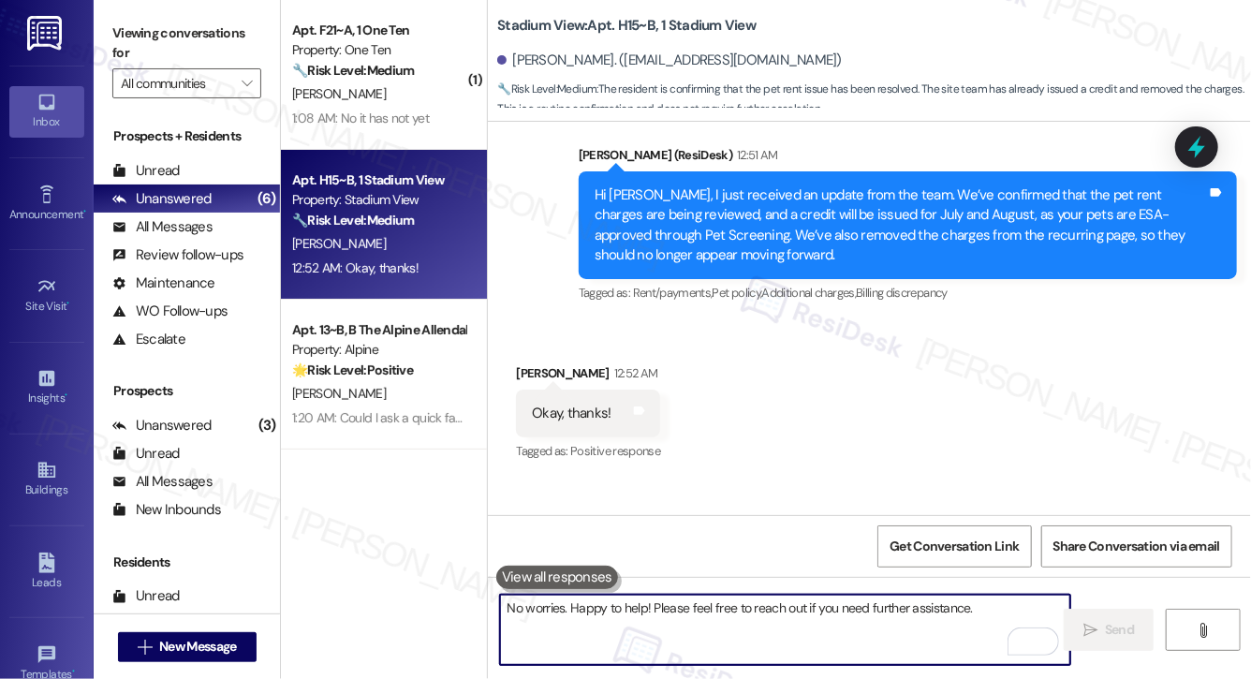
scroll to position [7068, 0]
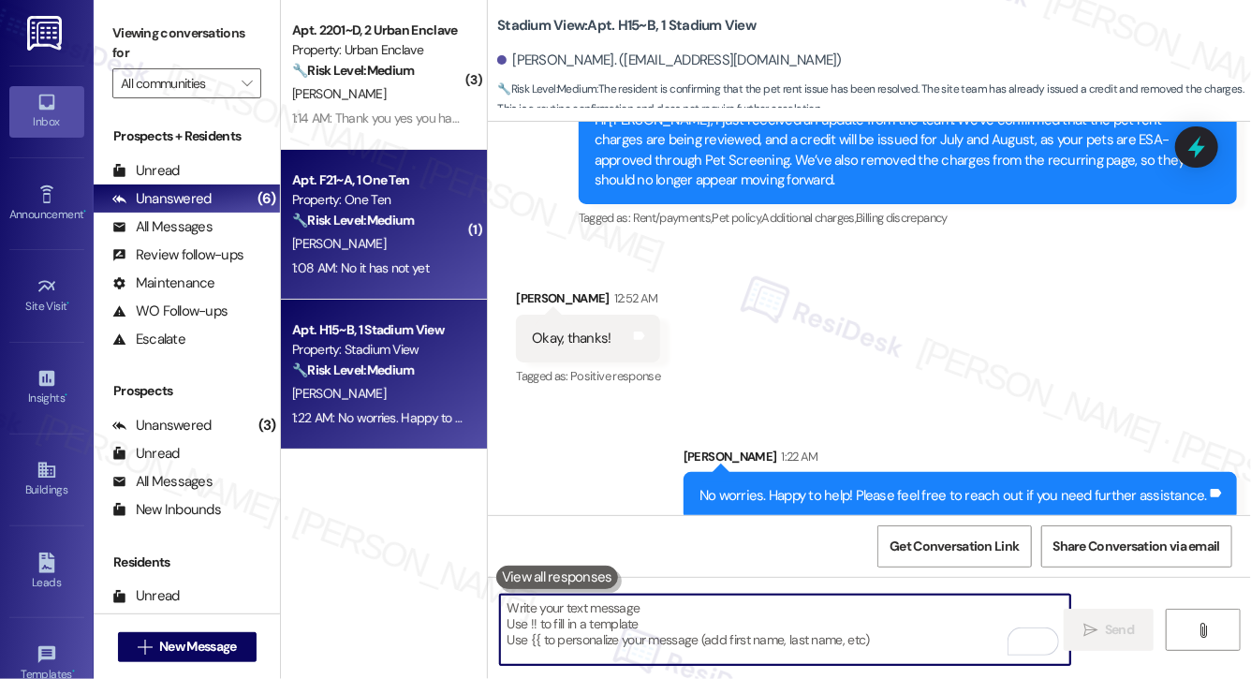
click at [422, 237] on div "[PERSON_NAME]" at bounding box center [378, 243] width 177 height 23
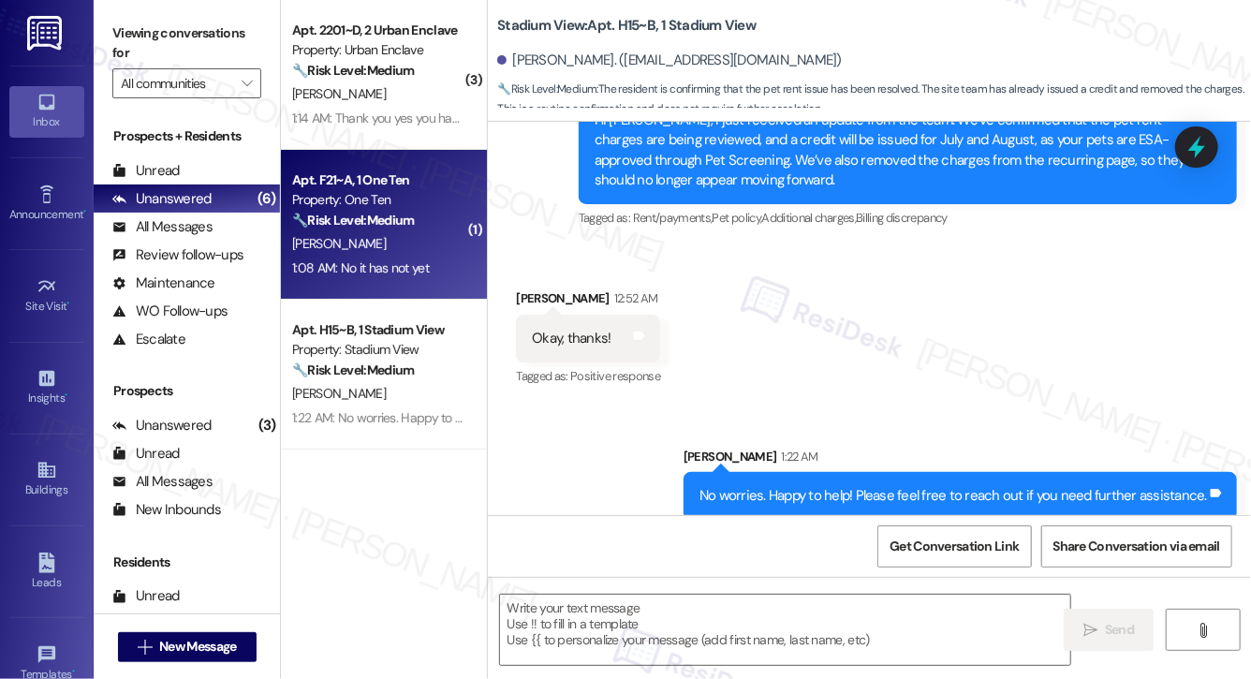
type textarea "Fetching suggested responses. Please feel free to read through the conversation…"
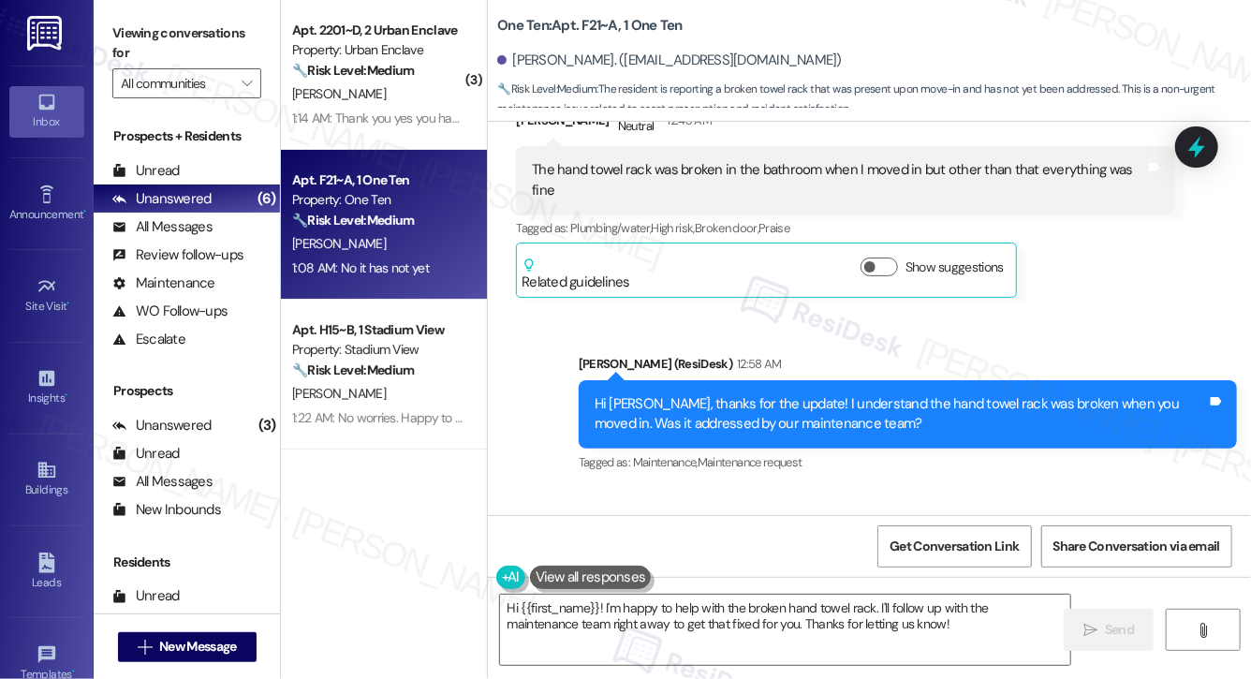
scroll to position [1109, 0]
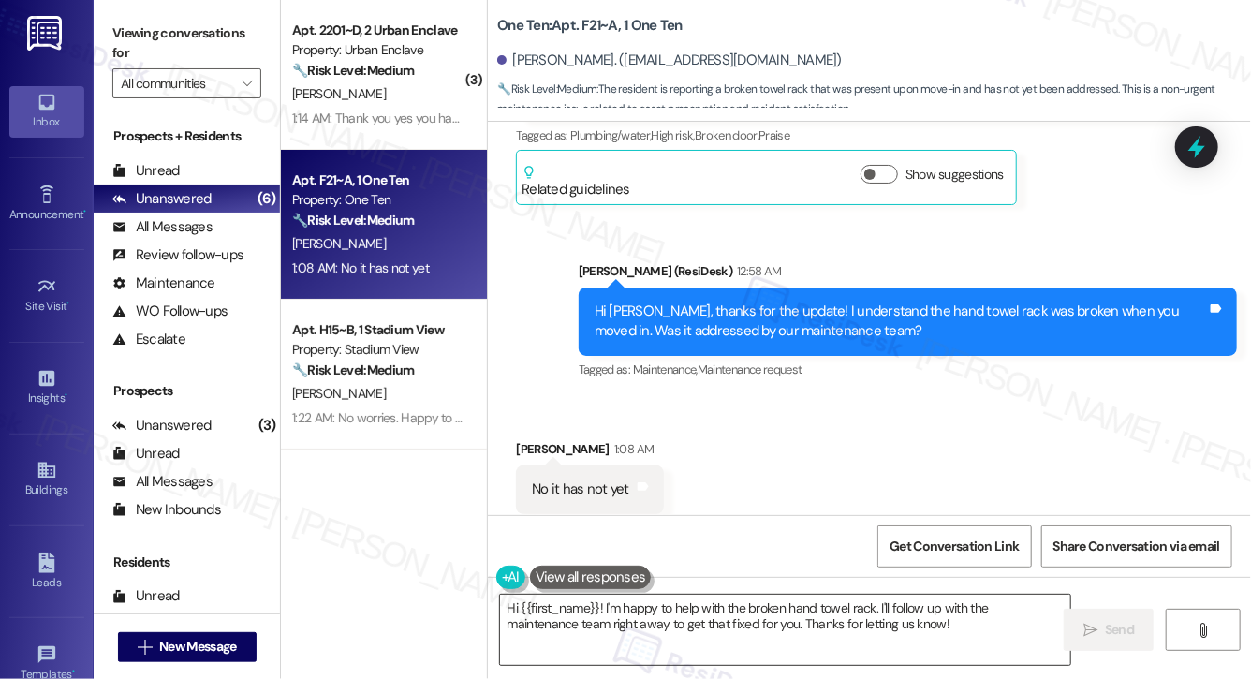
click at [612, 631] on textarea "Hi {{first_name}}! I'm happy to help with the broken hand towel rack. I'll foll…" at bounding box center [785, 629] width 570 height 70
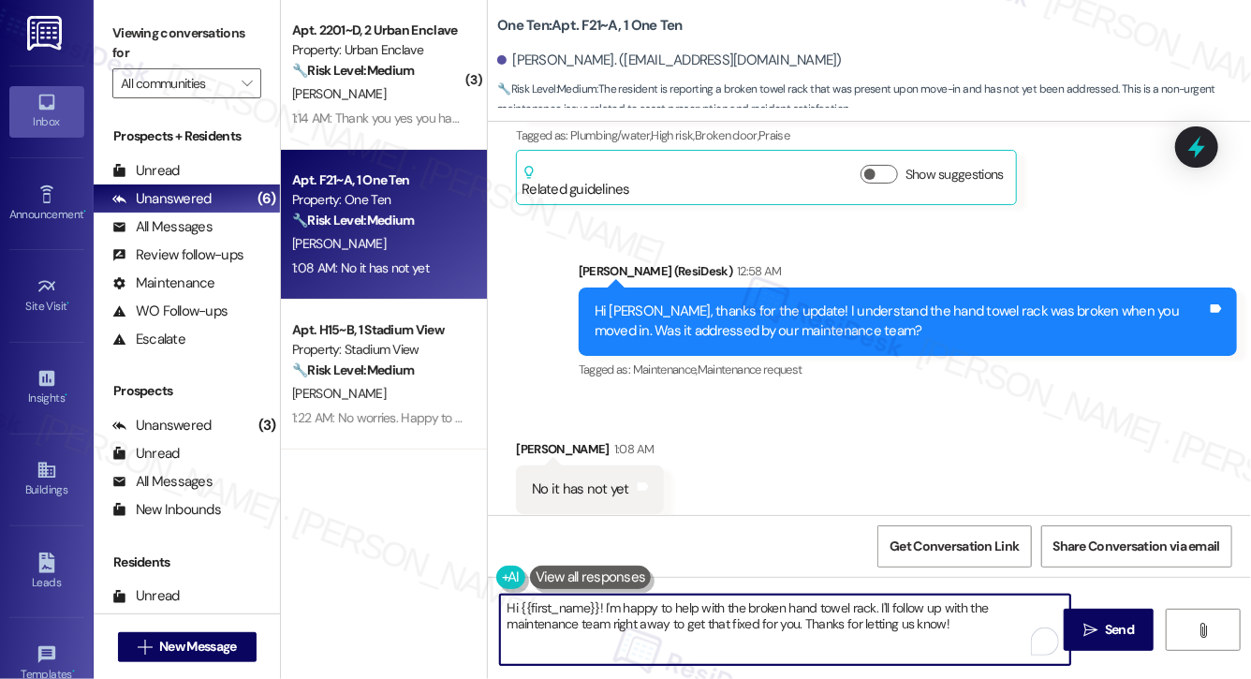
click at [612, 631] on textarea "Hi {{first_name}}! I'm happy to help with the broken hand towel rack. I'll foll…" at bounding box center [785, 629] width 570 height 70
click at [617, 609] on textarea "Hi {{first_name}}! I'm happy to help with the broken hand towel rack. I'll foll…" at bounding box center [785, 629] width 570 height 70
drag, startPoint x: 606, startPoint y: 608, endPoint x: 453, endPoint y: 592, distance: 153.5
click at [453, 592] on div "( 3 ) Apt. 2201~D, 2 Urban Enclave Property: Urban Enclave 🔧 Risk Level: Medium…" at bounding box center [766, 339] width 970 height 679
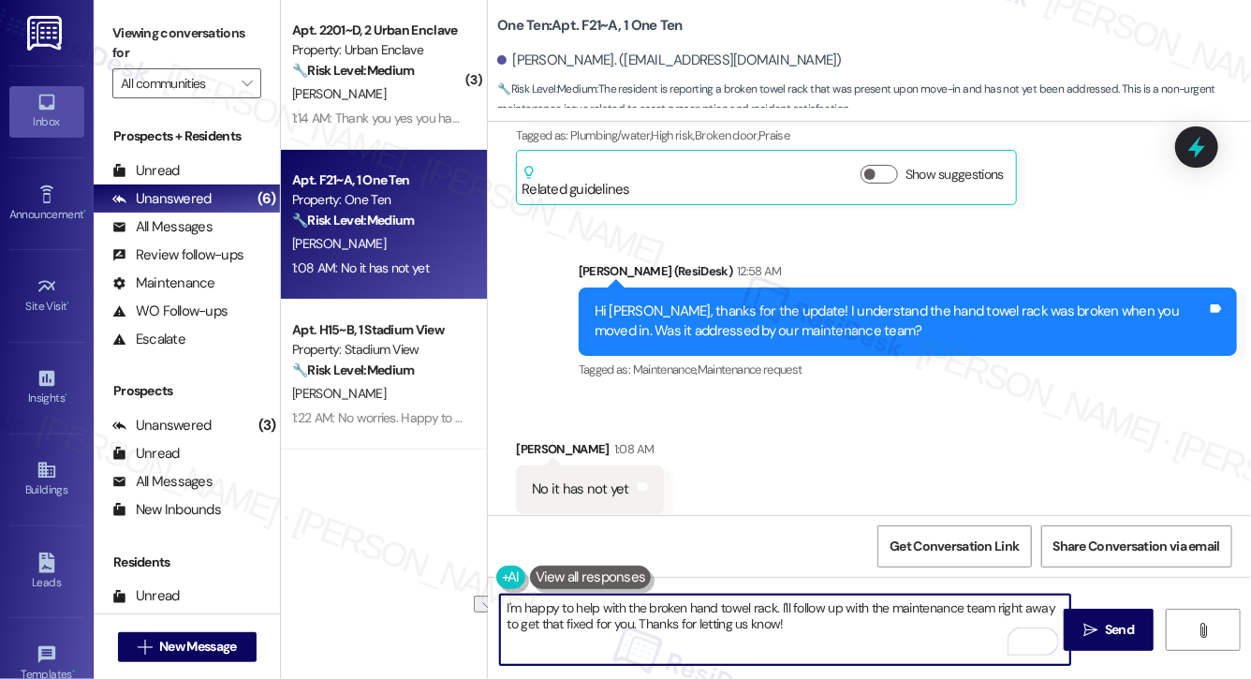
drag, startPoint x: 781, startPoint y: 608, endPoint x: 532, endPoint y: 579, distance: 250.6
click at [532, 593] on div "I'm happy to help with the broken hand towel rack. I'll follow up with the main…" at bounding box center [776, 629] width 572 height 72
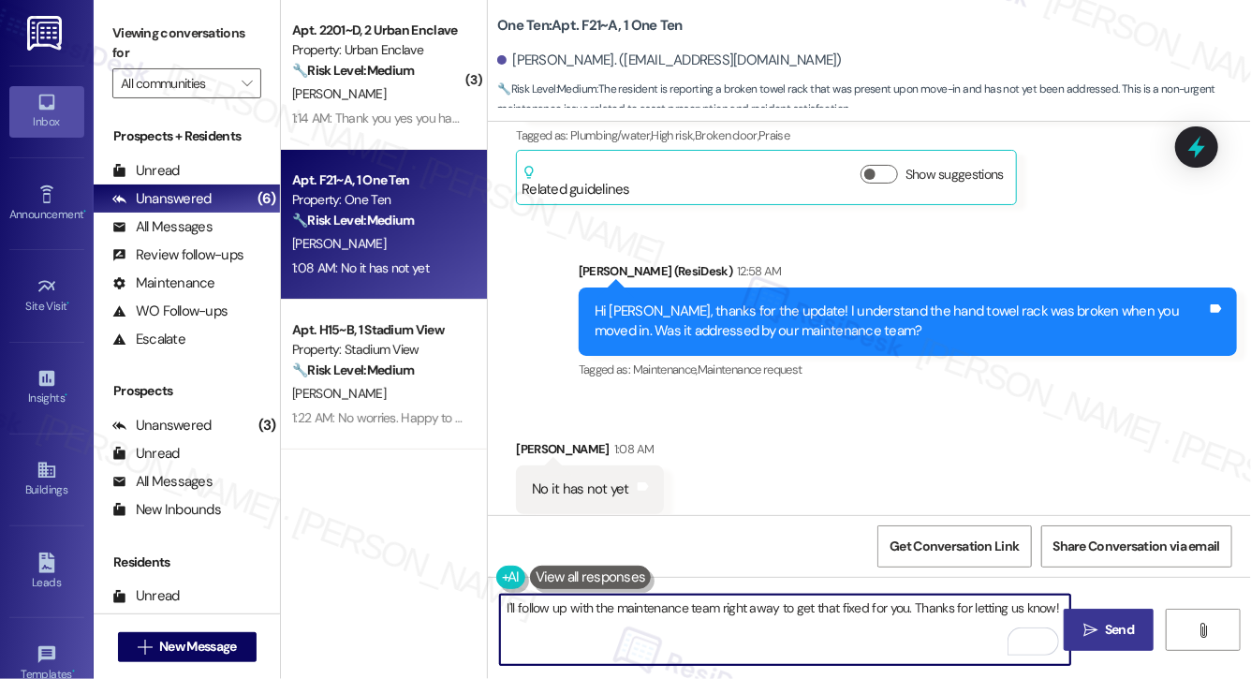
drag, startPoint x: 910, startPoint y: 606, endPoint x: 1067, endPoint y: 617, distance: 157.7
click at [1067, 617] on div "I'll follow up with the maintenance team right away to get that fixed for you. …" at bounding box center [869, 647] width 763 height 140
drag, startPoint x: 1059, startPoint y: 608, endPoint x: 914, endPoint y: 609, distance: 145.1
click at [914, 609] on textarea "I'll follow up with the maintenance team right away to get that fixed for you. …" at bounding box center [785, 629] width 570 height 70
type textarea "I'll follow up with the maintenance team right away to get that fixed for you. …"
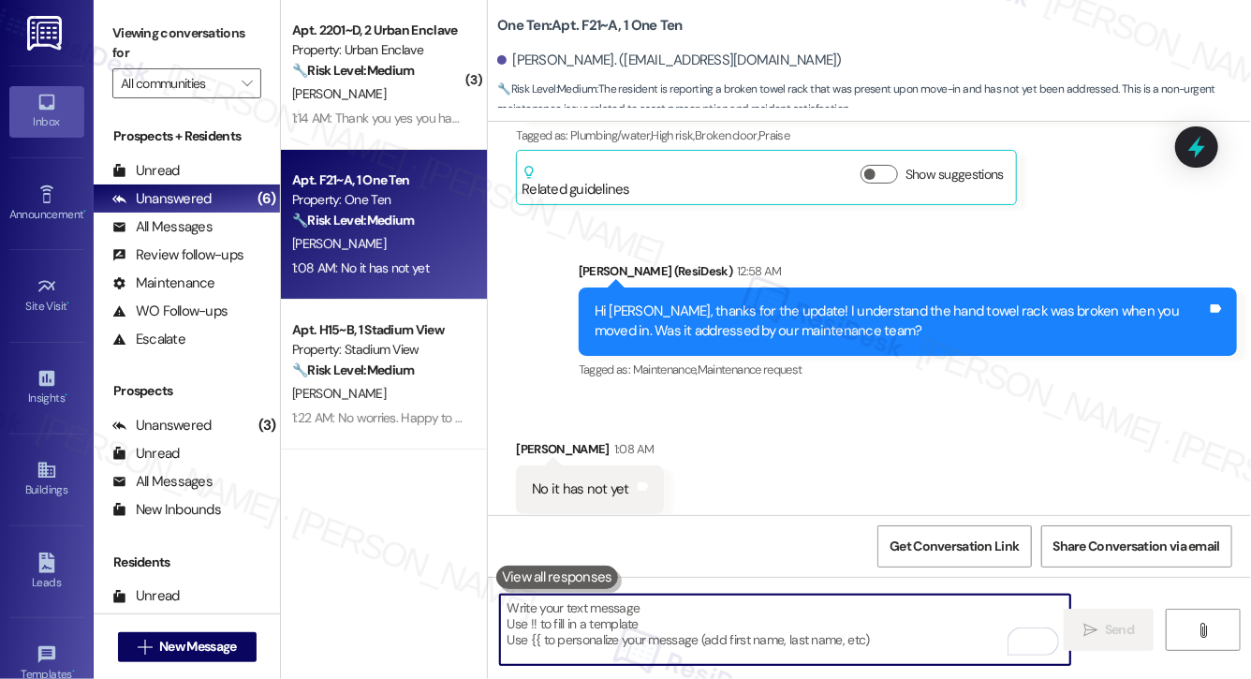
click at [593, 628] on textarea "To enrich screen reader interactions, please activate Accessibility in Grammarl…" at bounding box center [785, 629] width 570 height 70
paste textarea "I’ll follow up with the maintenance team right away to have that resolved for y…"
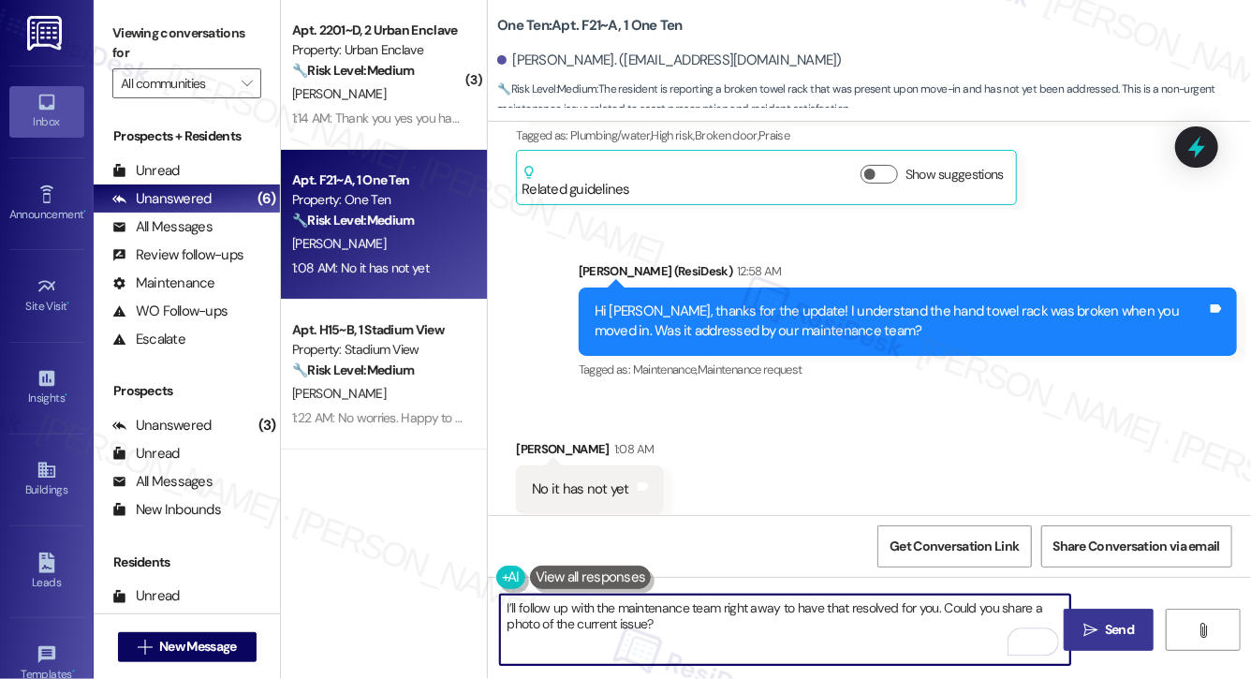
type textarea "I’ll follow up with the maintenance team right away to have that resolved for y…"
click at [1086, 632] on icon "" at bounding box center [1090, 629] width 14 height 15
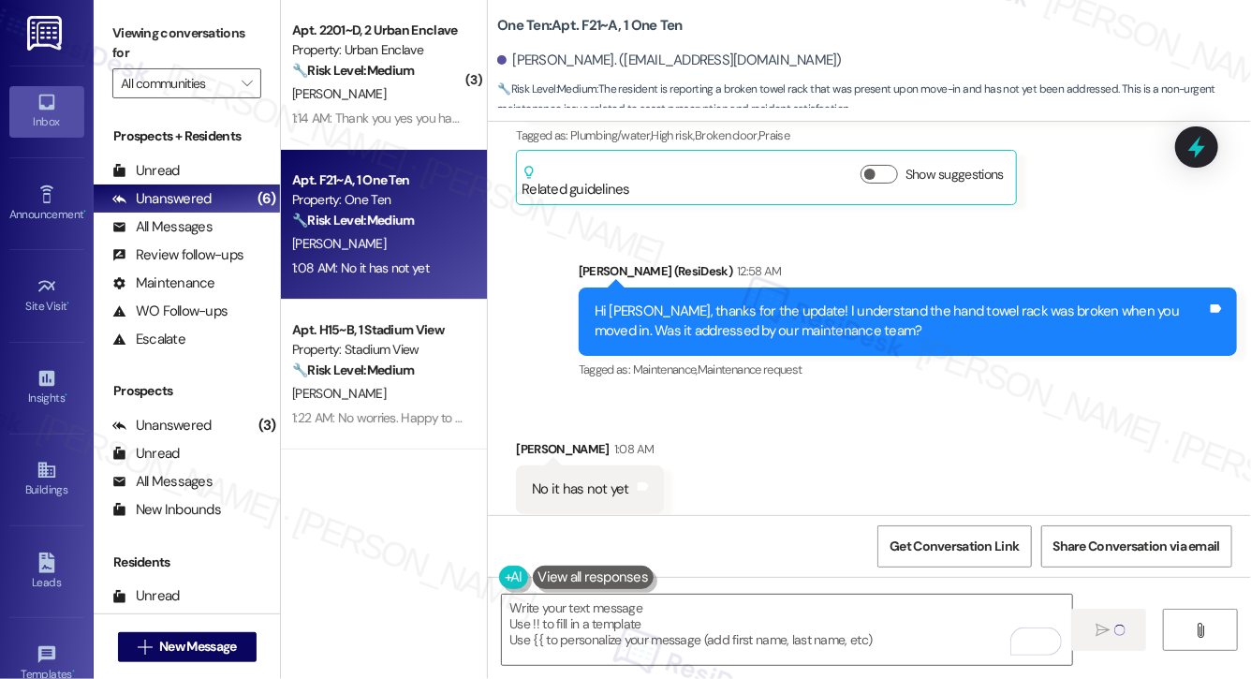
type textarea "Fetching suggested responses. Please feel free to read through the conversation…"
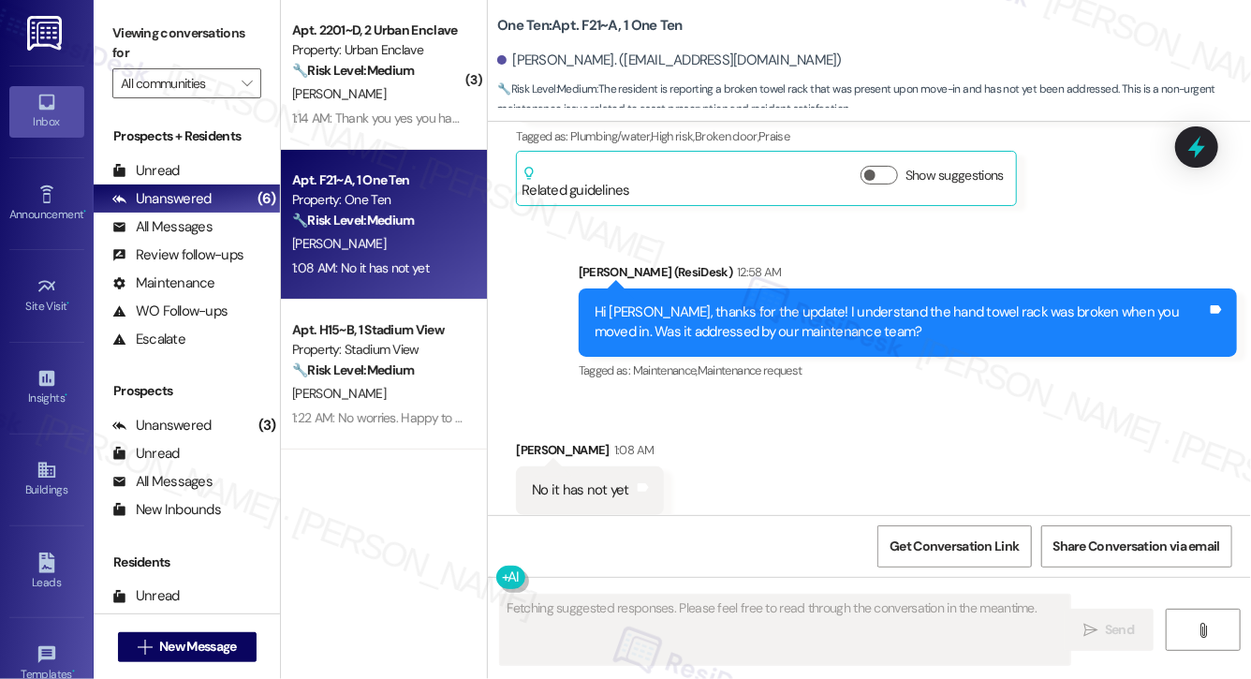
scroll to position [1260, 0]
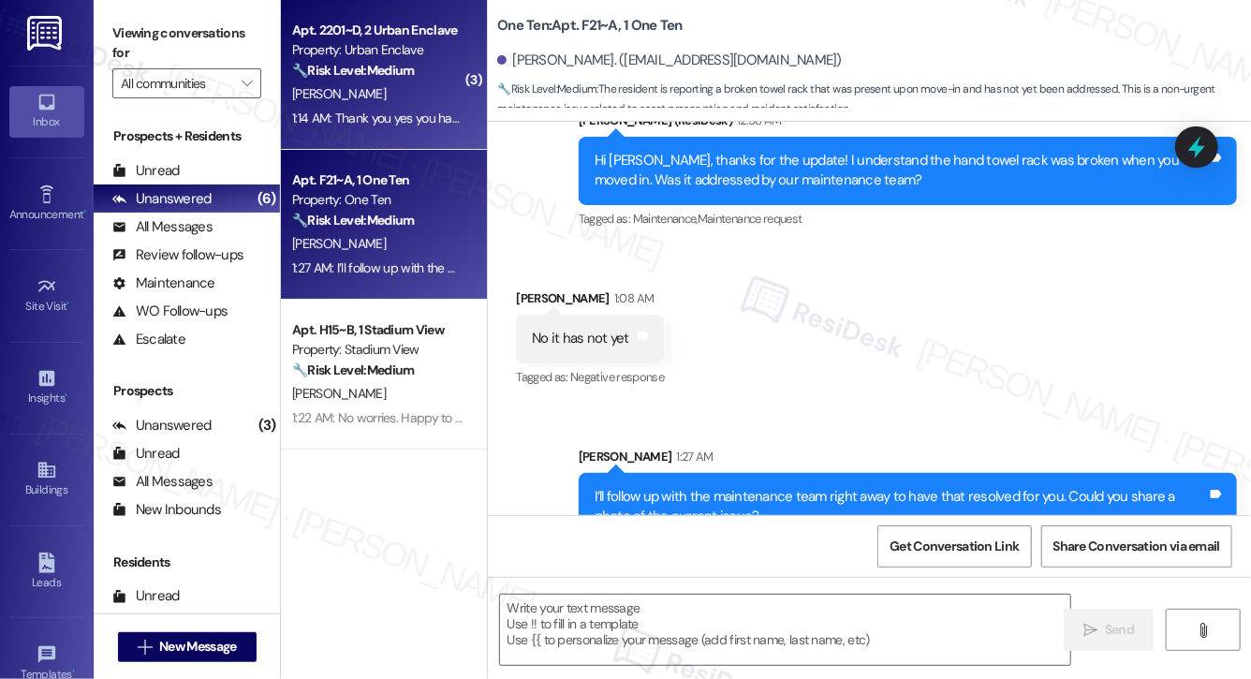
click at [383, 119] on div "1:14 AM: Thank you yes you have permission 1:14 AM: Thank you yes you have perm…" at bounding box center [409, 118] width 235 height 17
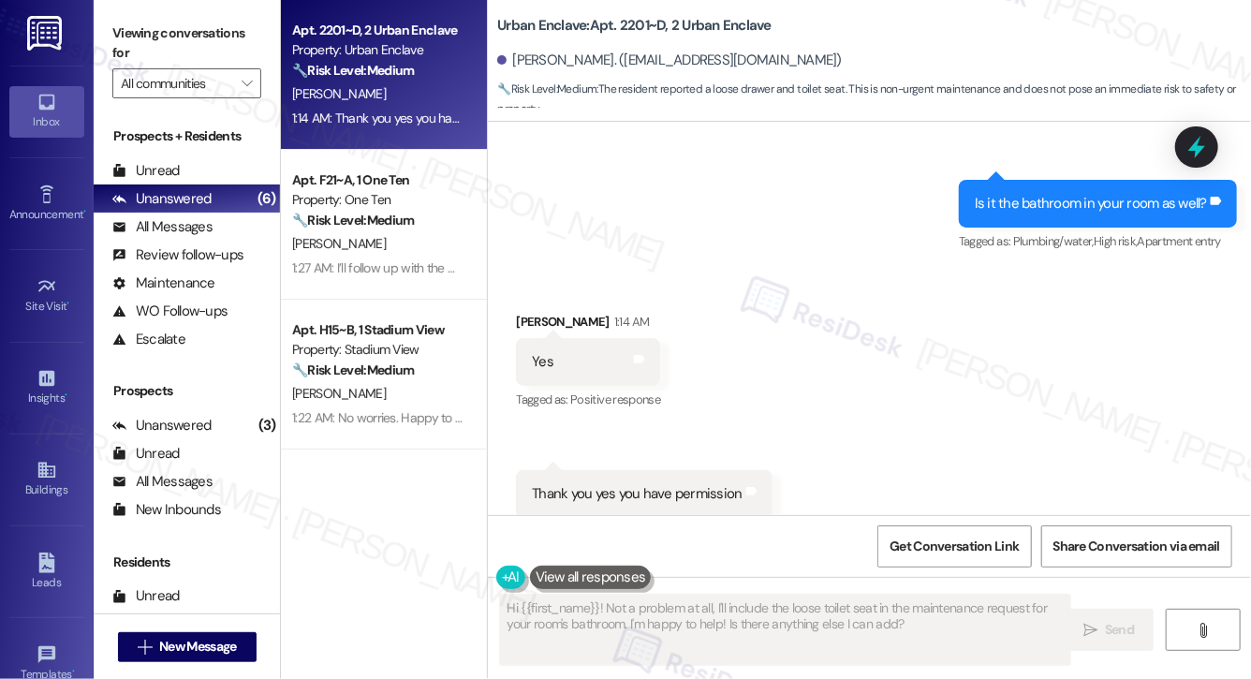
scroll to position [7670, 0]
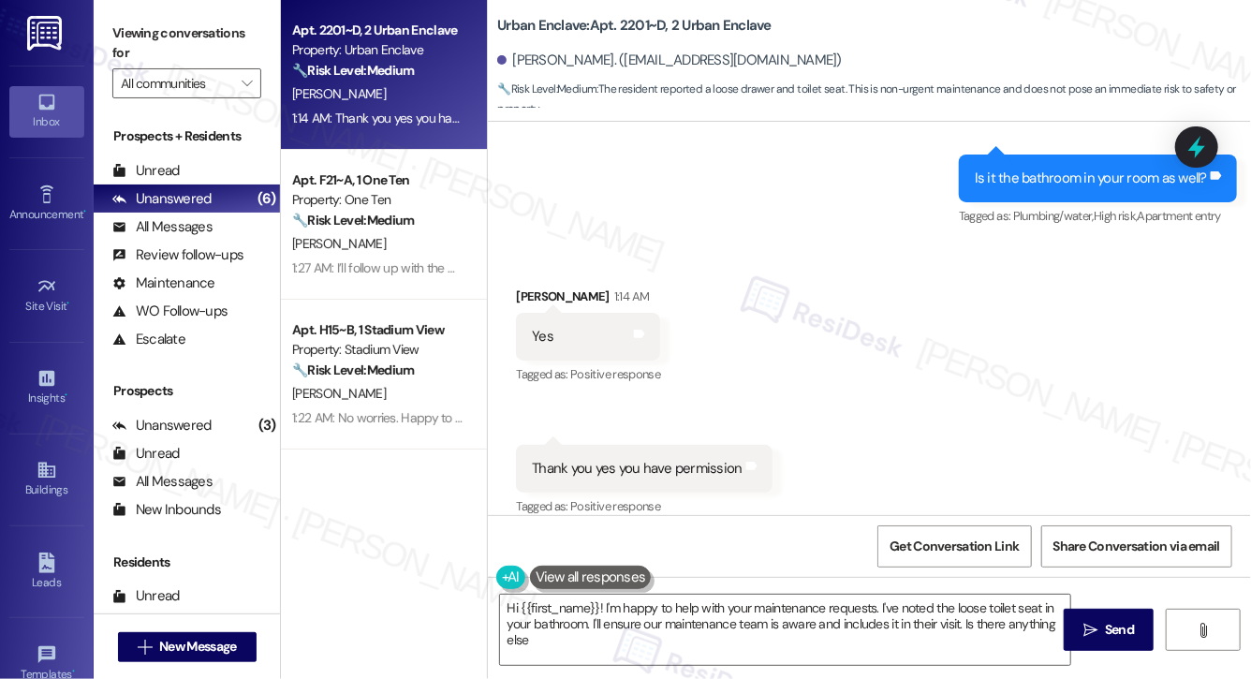
type textarea "Hi {{first_name}}! I'm happy to help with your maintenance requests. I've noted…"
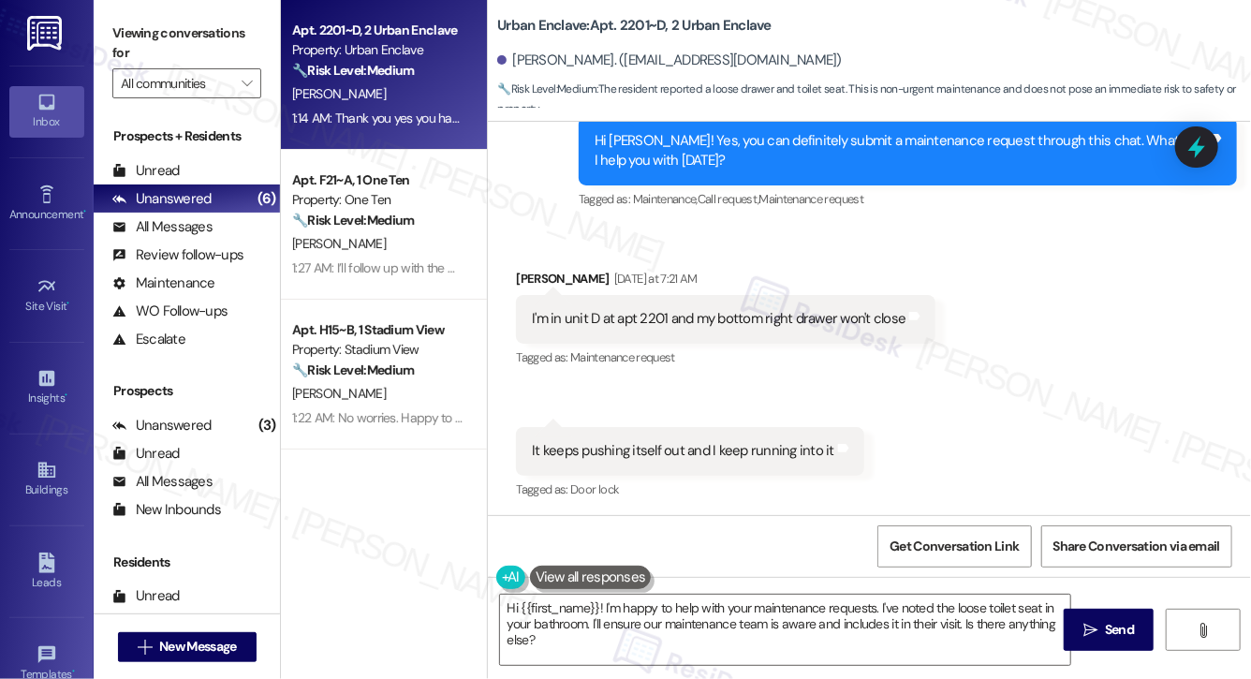
scroll to position [5911, 0]
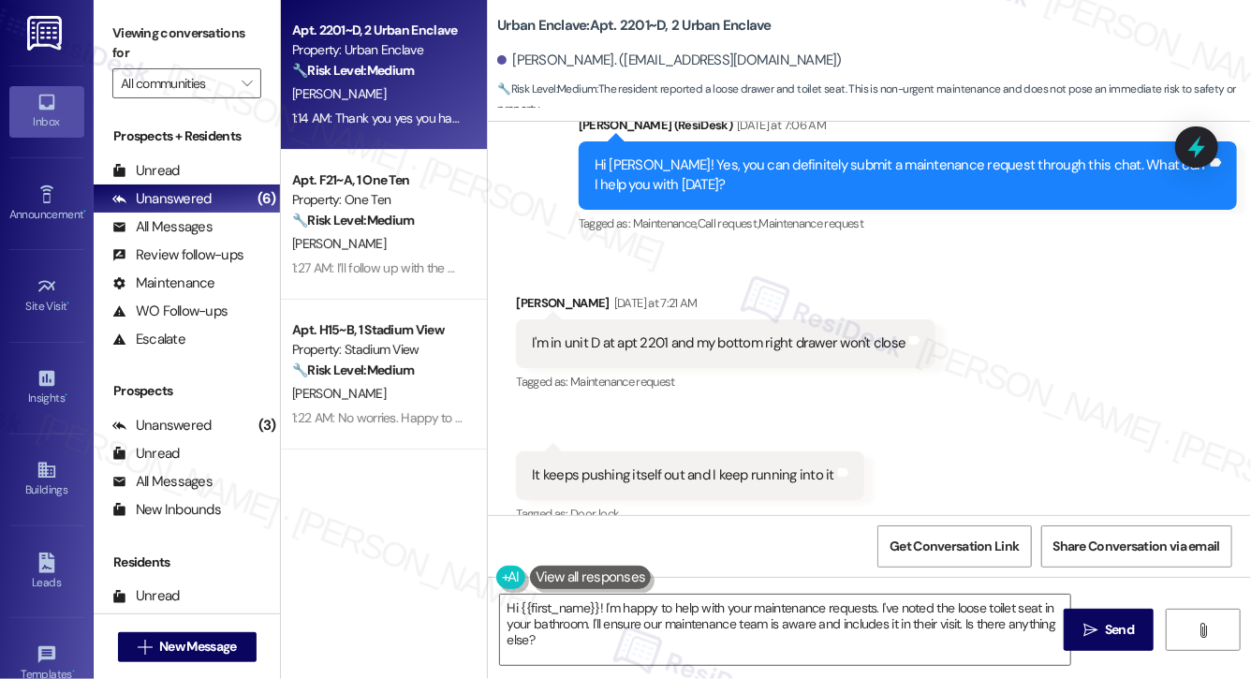
click at [707, 333] on div "I'm in unit D at apt 2201 and my bottom right drawer won't close" at bounding box center [718, 343] width 373 height 20
copy div "I'm in unit D at apt 2201 and my bottom right drawer won't close Tags and notes"
click at [627, 465] on div "It keeps pushing itself out and I keep running into it" at bounding box center [683, 475] width 302 height 20
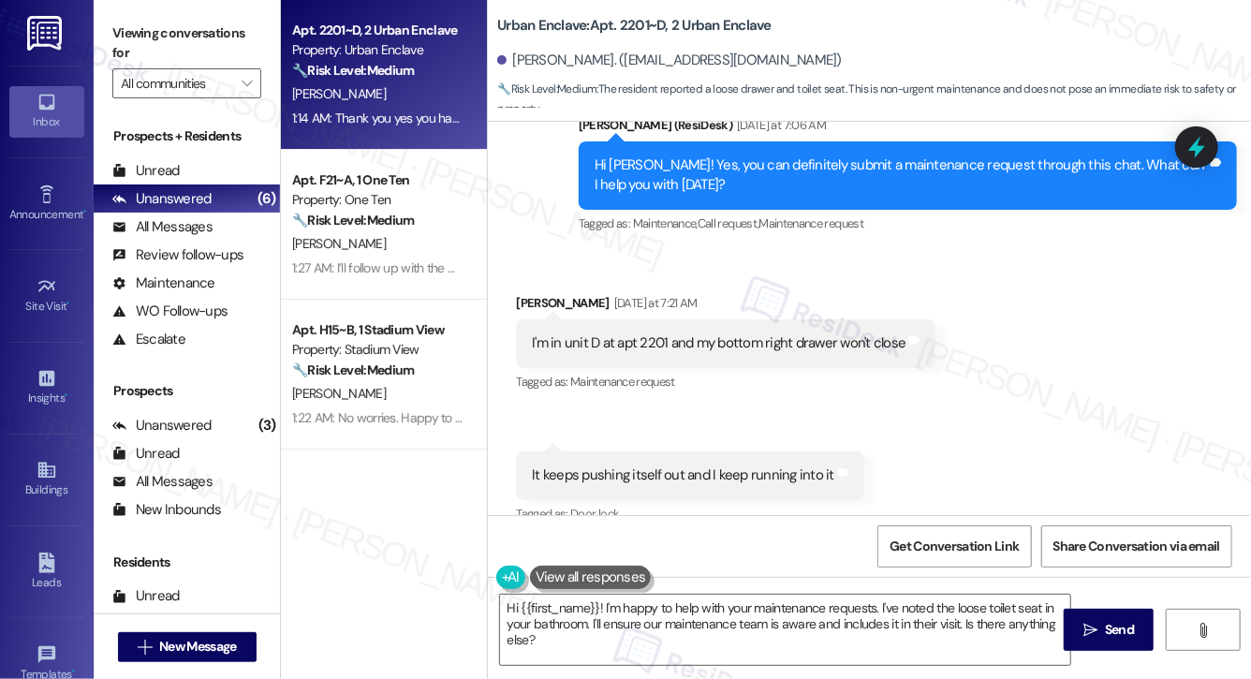
click at [627, 465] on div "It keeps pushing itself out and I keep running into it" at bounding box center [683, 475] width 302 height 20
click at [642, 465] on div "It keeps pushing itself out and I keep running into it" at bounding box center [683, 475] width 302 height 20
copy div "It keeps pushing itself out and I keep running into it Tags and notes"
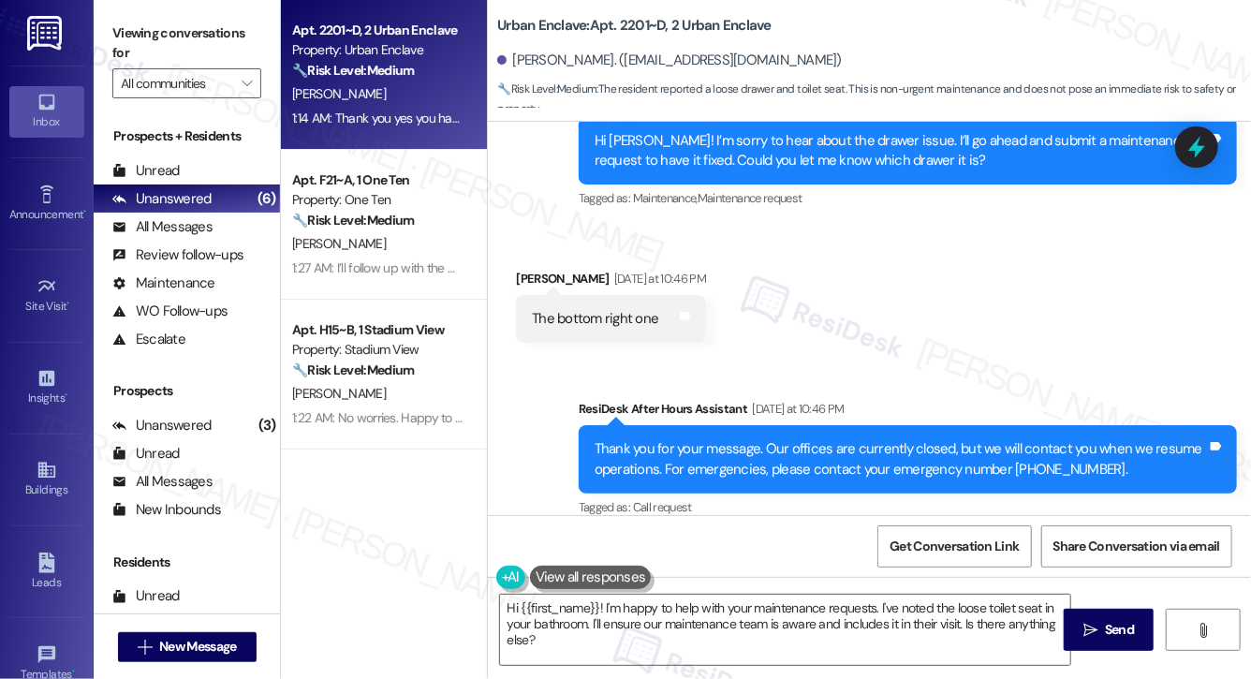
scroll to position [6582, 0]
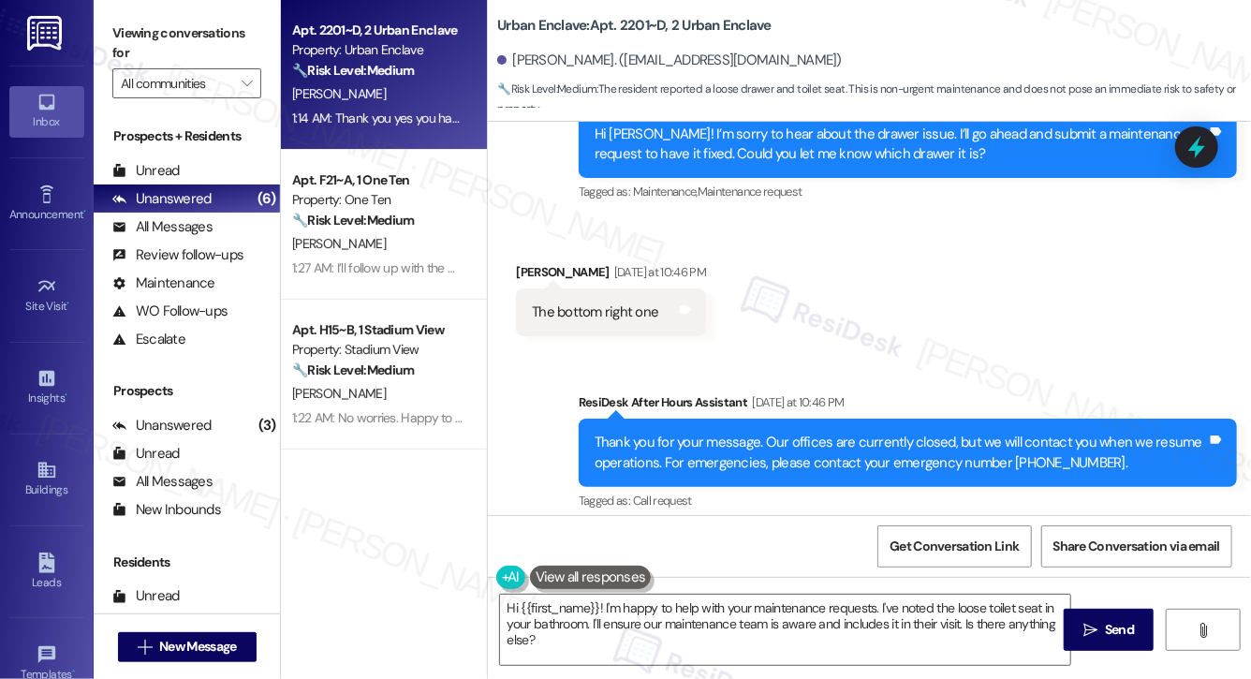
click at [574, 302] on div "The bottom right one" at bounding box center [595, 312] width 126 height 20
copy div "The bottom right one Tags and notes Sent via SMS"
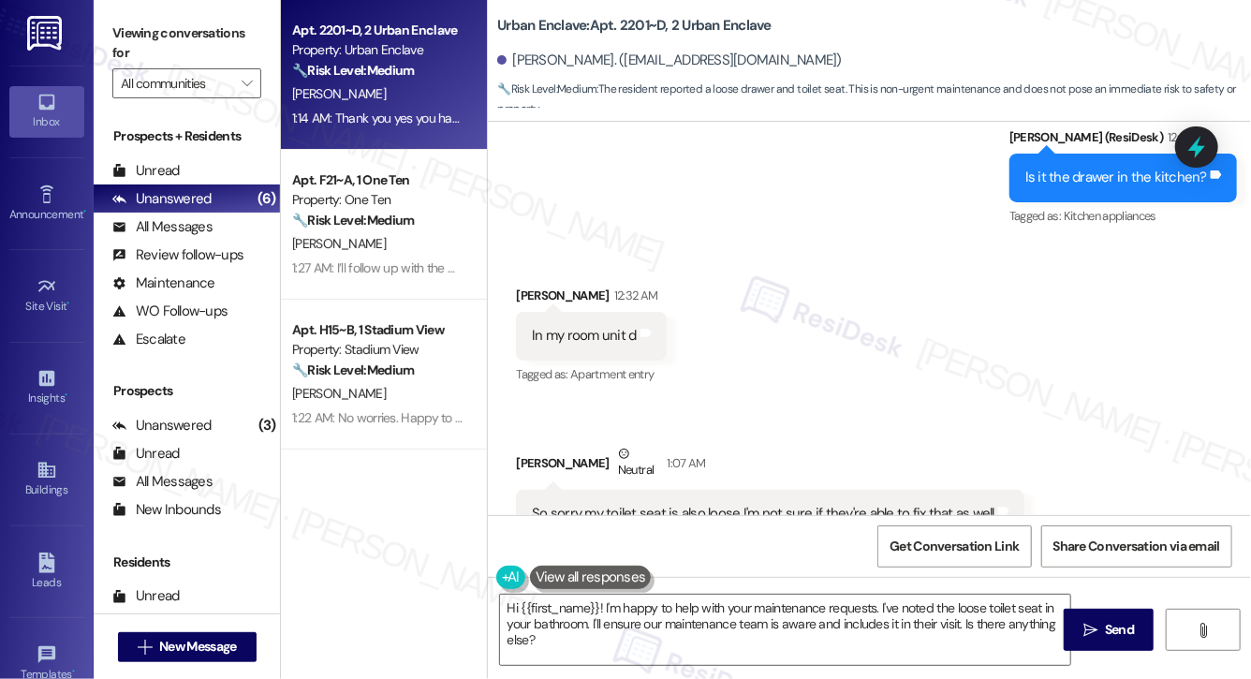
scroll to position [7150, 0]
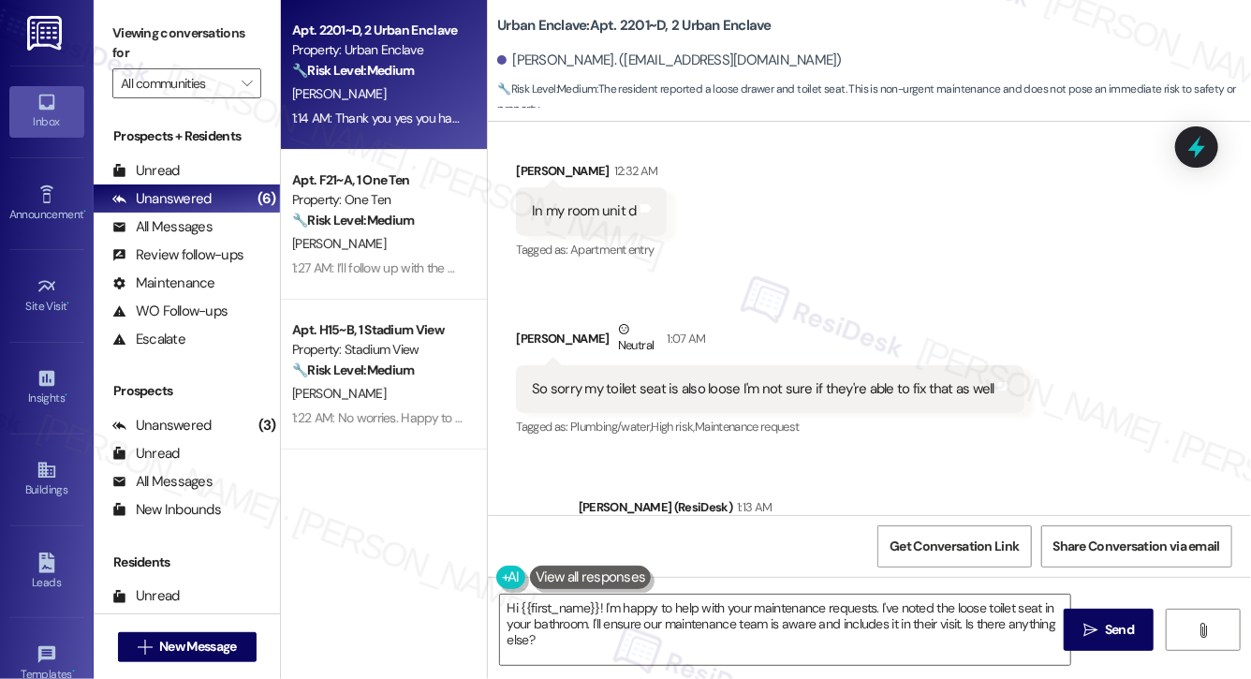
click at [595, 201] on div "In my room unit d" at bounding box center [584, 211] width 104 height 20
copy div "In my room unit d Tags and notes"
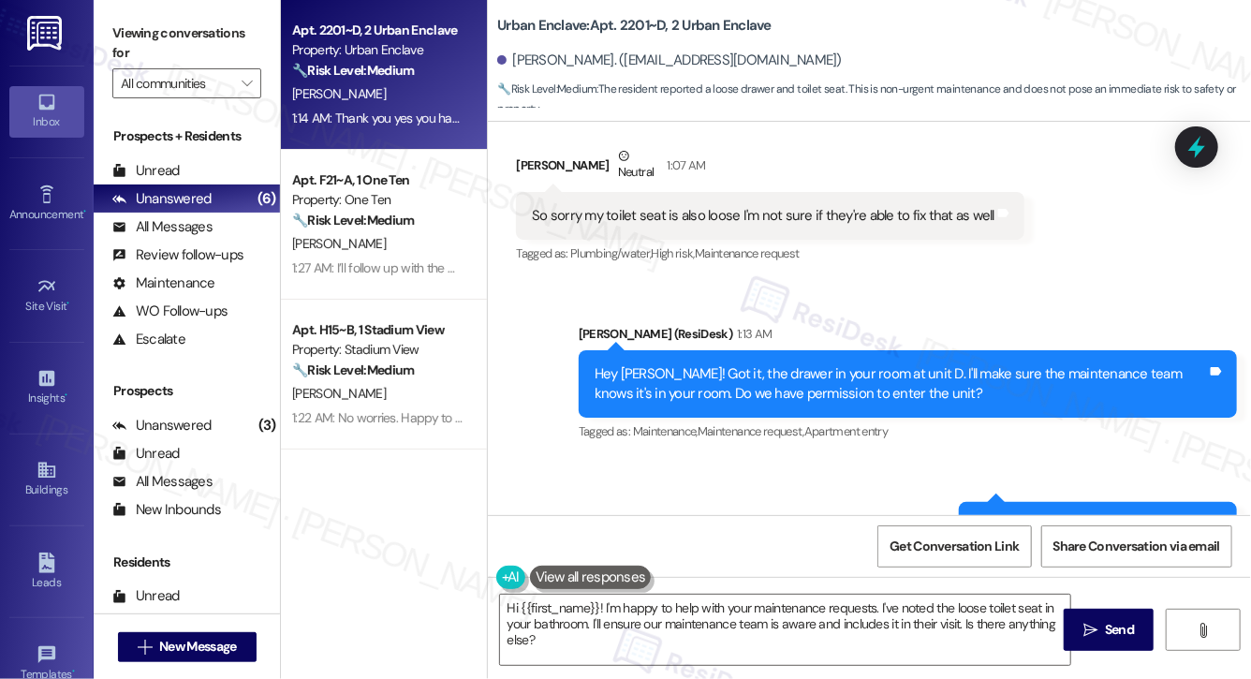
scroll to position [7306, 0]
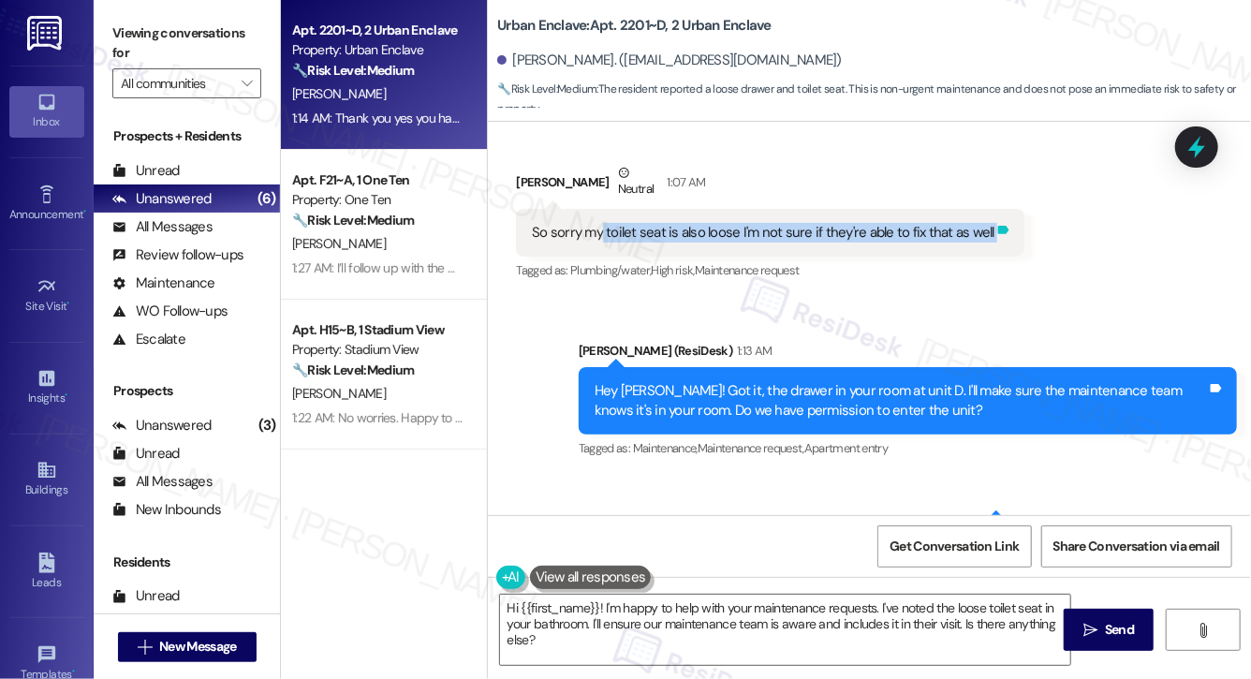
drag, startPoint x: 603, startPoint y: 214, endPoint x: 988, endPoint y: 222, distance: 384.8
click at [988, 222] on div "So sorry my toilet seat is also loose I'm not sure if they're able to fix that …" at bounding box center [770, 233] width 508 height 48
copy div "toilet seat is also loose I'm not sure if they're able to fix that as well Tags…"
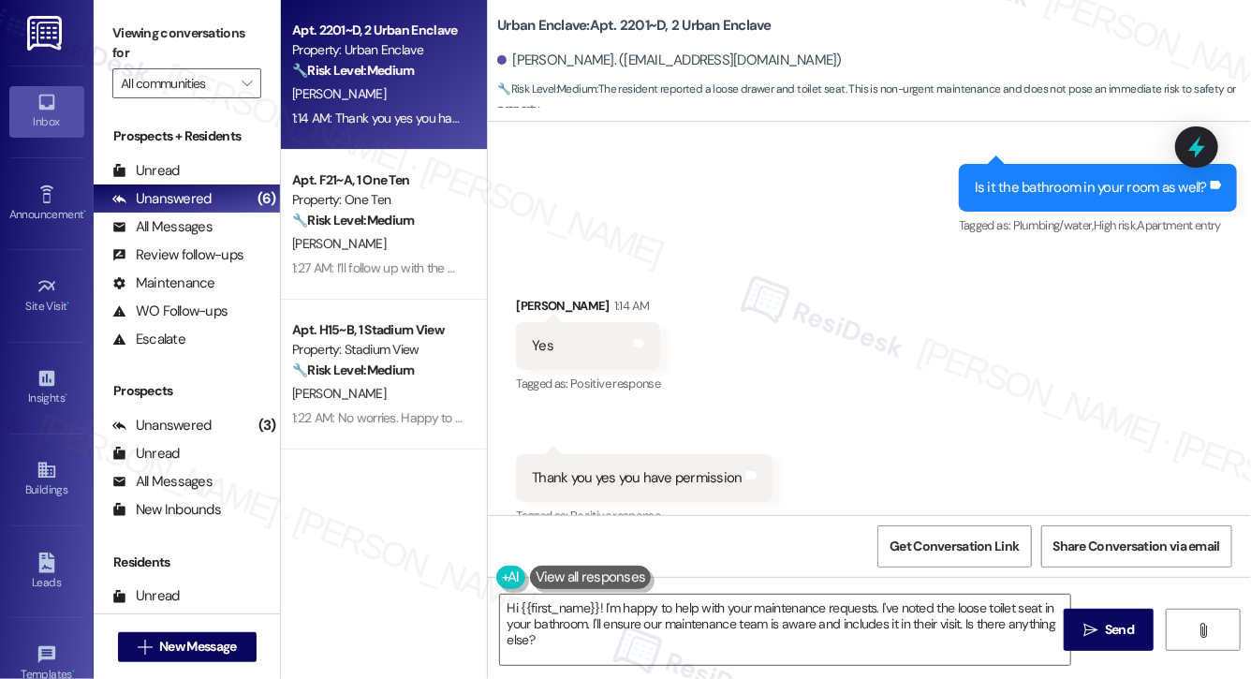
scroll to position [7670, 0]
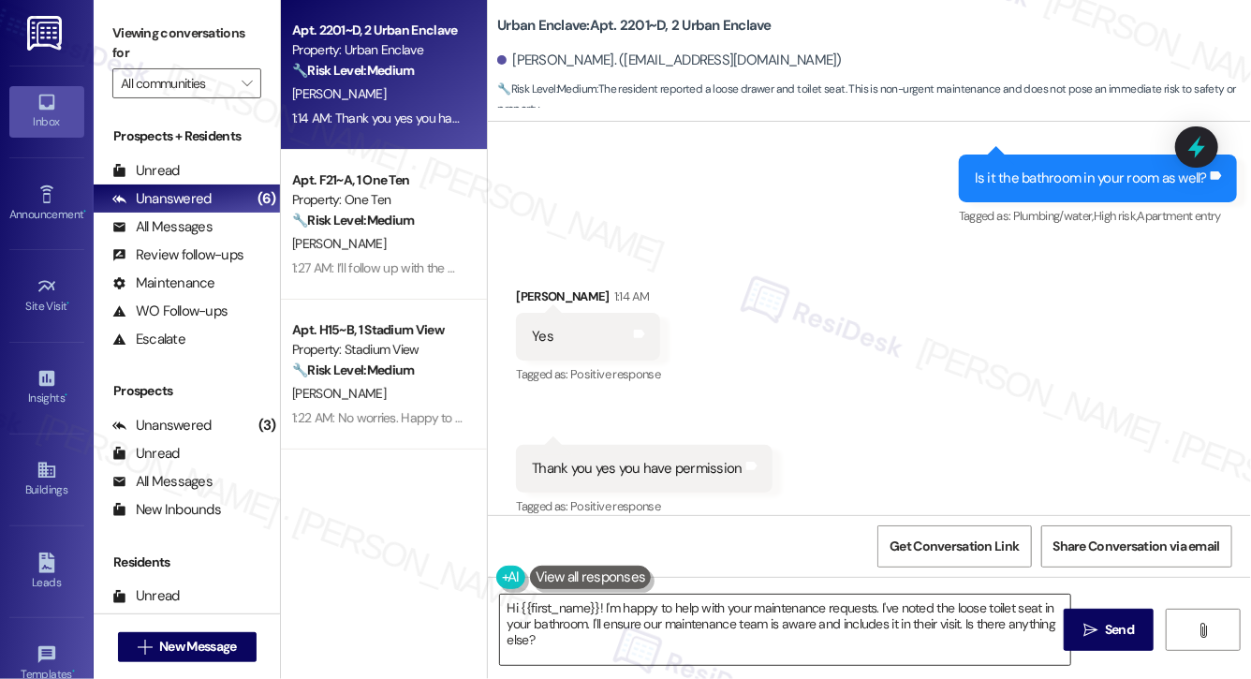
click at [588, 634] on textarea "Hi {{first_name}}! I'm happy to help with your maintenance requests. I've noted…" at bounding box center [785, 629] width 570 height 70
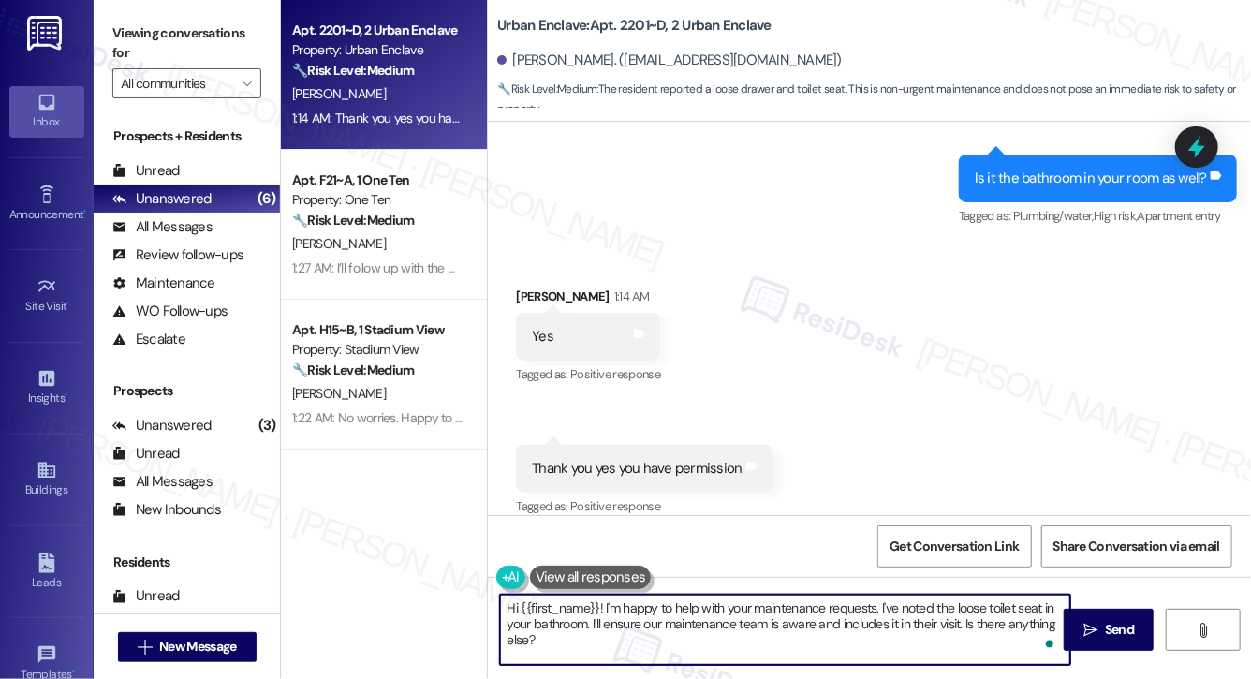
click at [588, 634] on textarea "Hi {{first_name}}! I'm happy to help with your maintenance requests. I've noted…" at bounding box center [785, 629] width 570 height 70
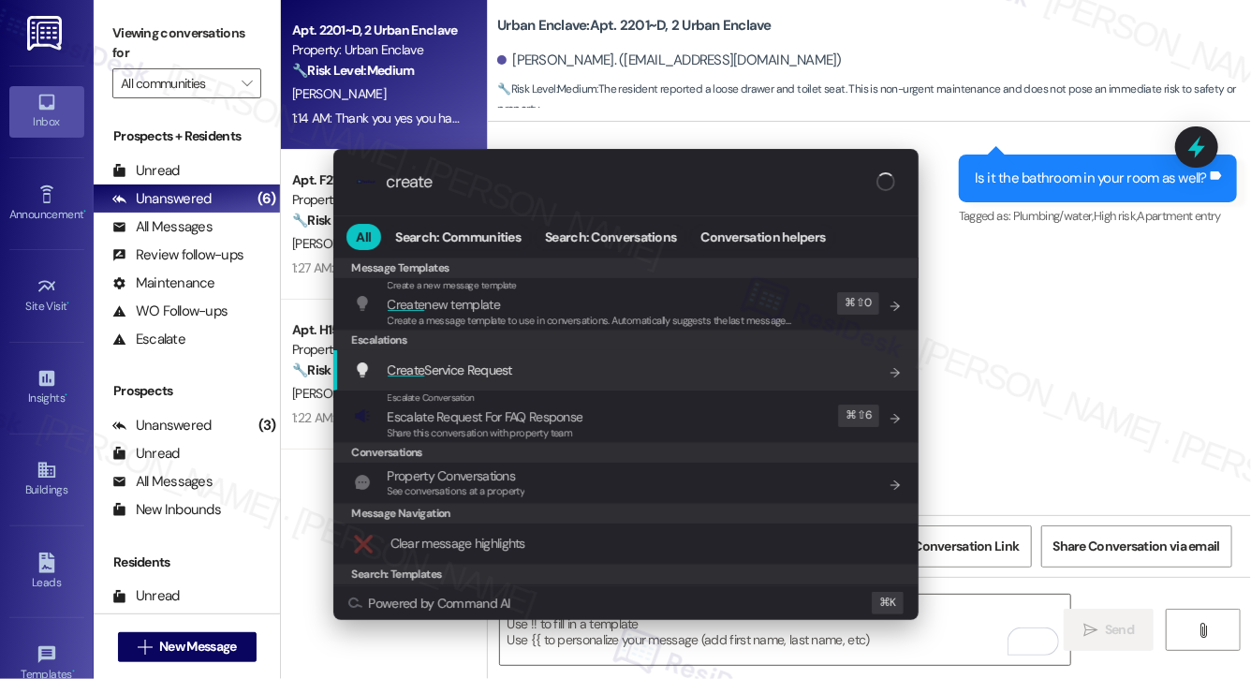
type input "create"
click at [579, 377] on div "Create Service Request Add shortcut" at bounding box center [628, 369] width 548 height 21
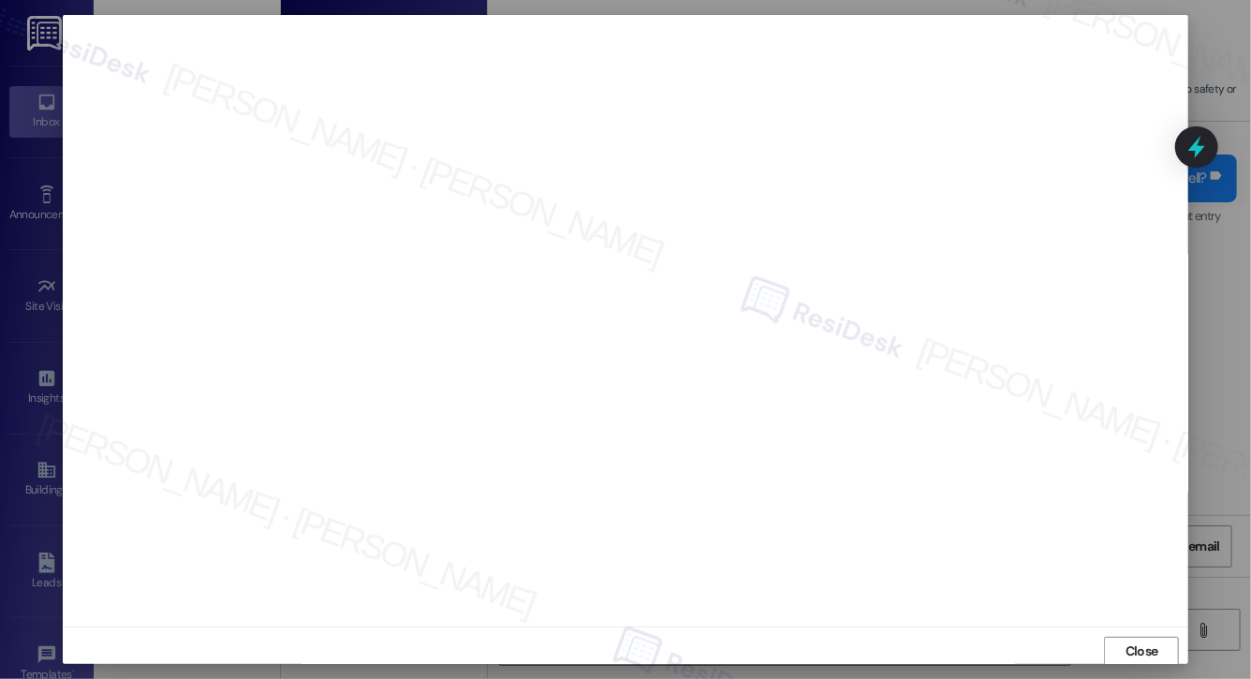
scroll to position [11, 0]
click at [1121, 638] on span "Close" at bounding box center [1141, 640] width 40 height 20
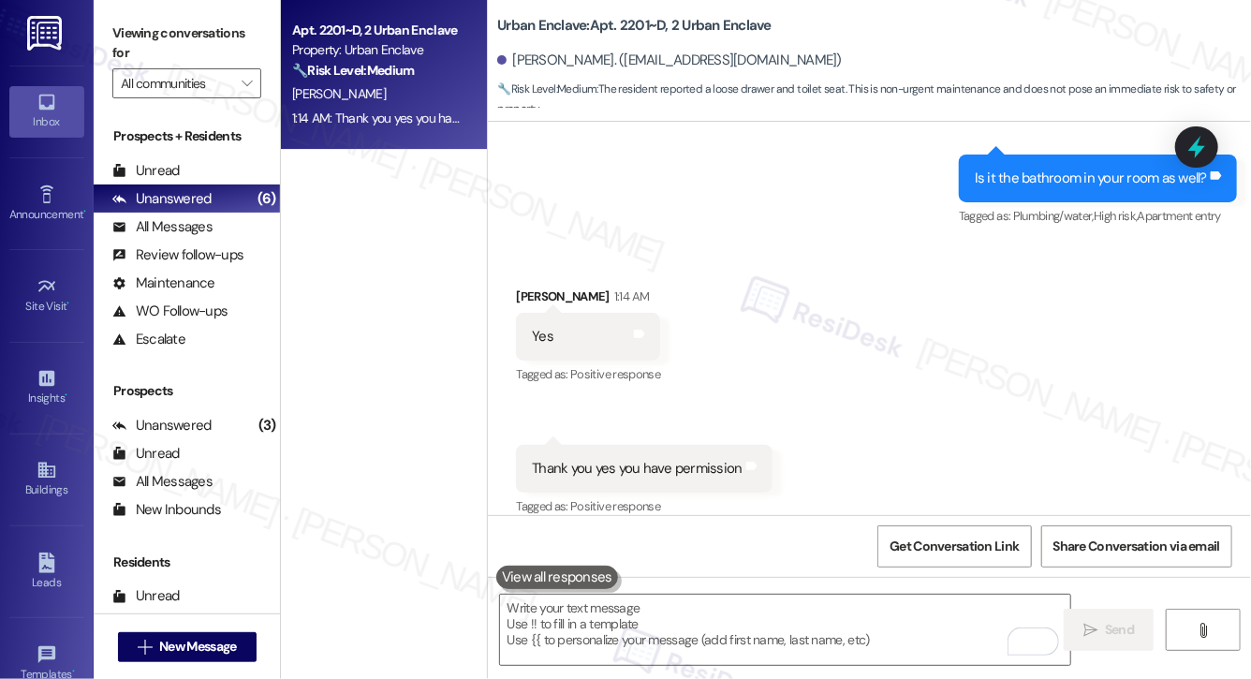
scroll to position [0, 0]
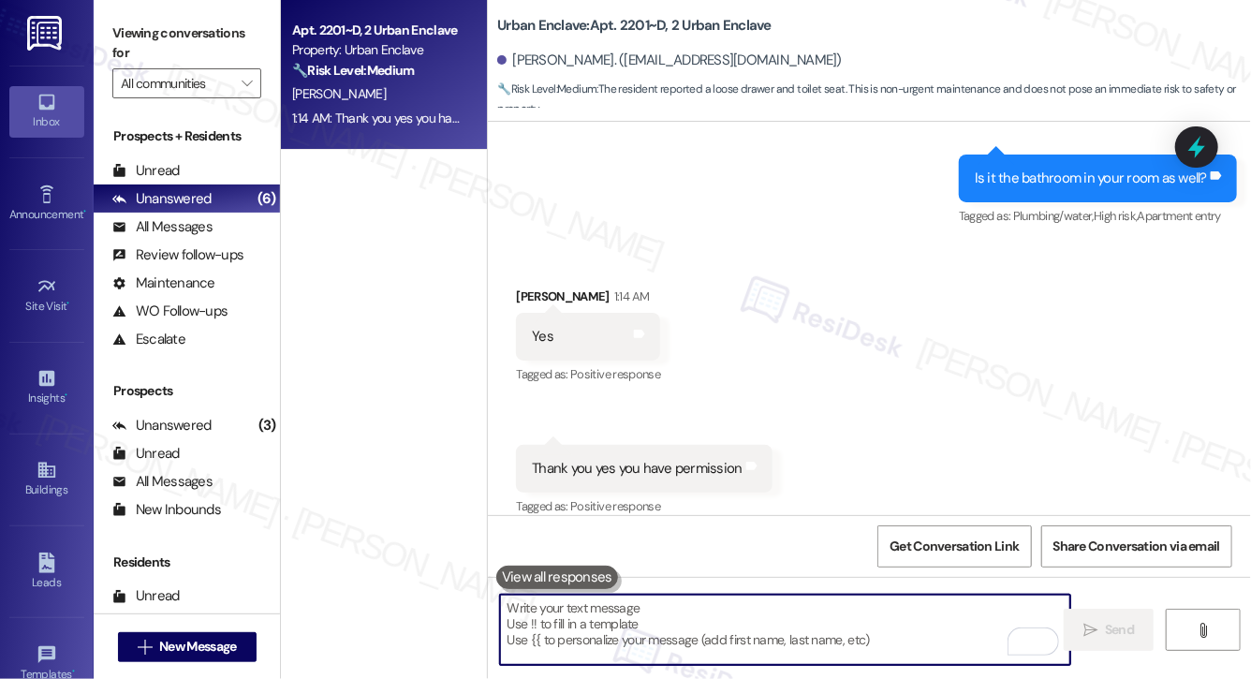
click at [593, 620] on textarea "To enrich screen reader interactions, please activate Accessibility in Grammarl…" at bounding box center [785, 629] width 570 height 70
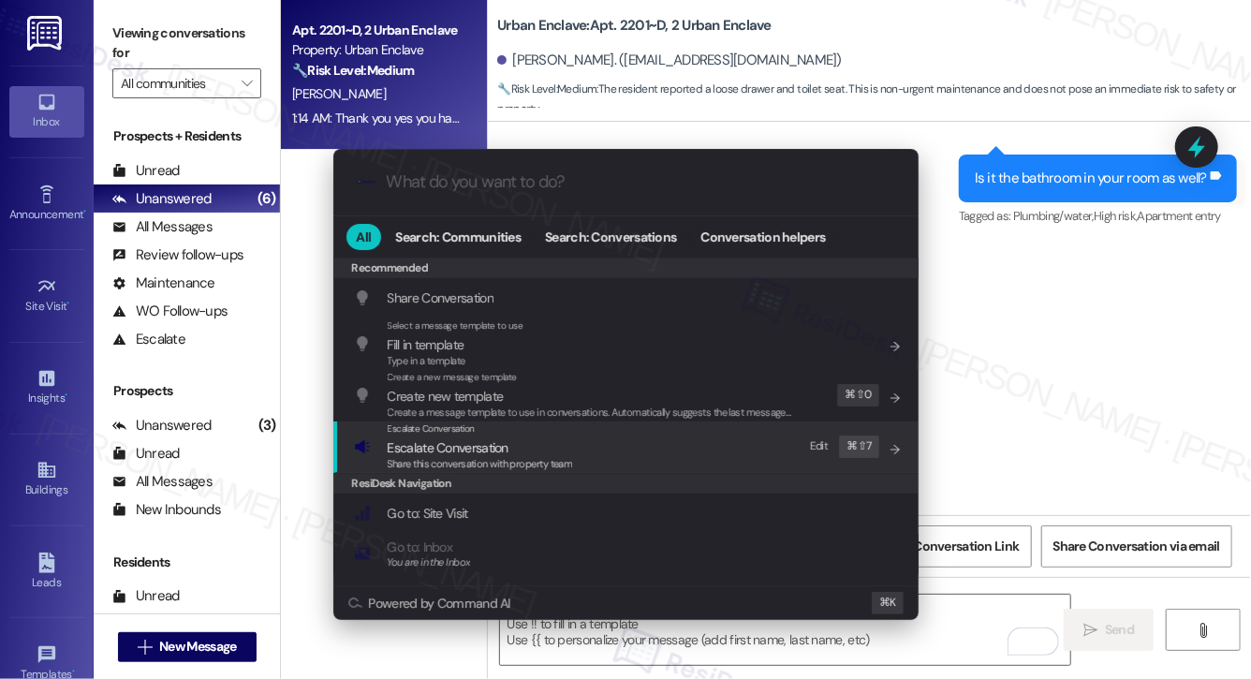
click at [555, 446] on span "Escalate Conversation" at bounding box center [480, 447] width 185 height 21
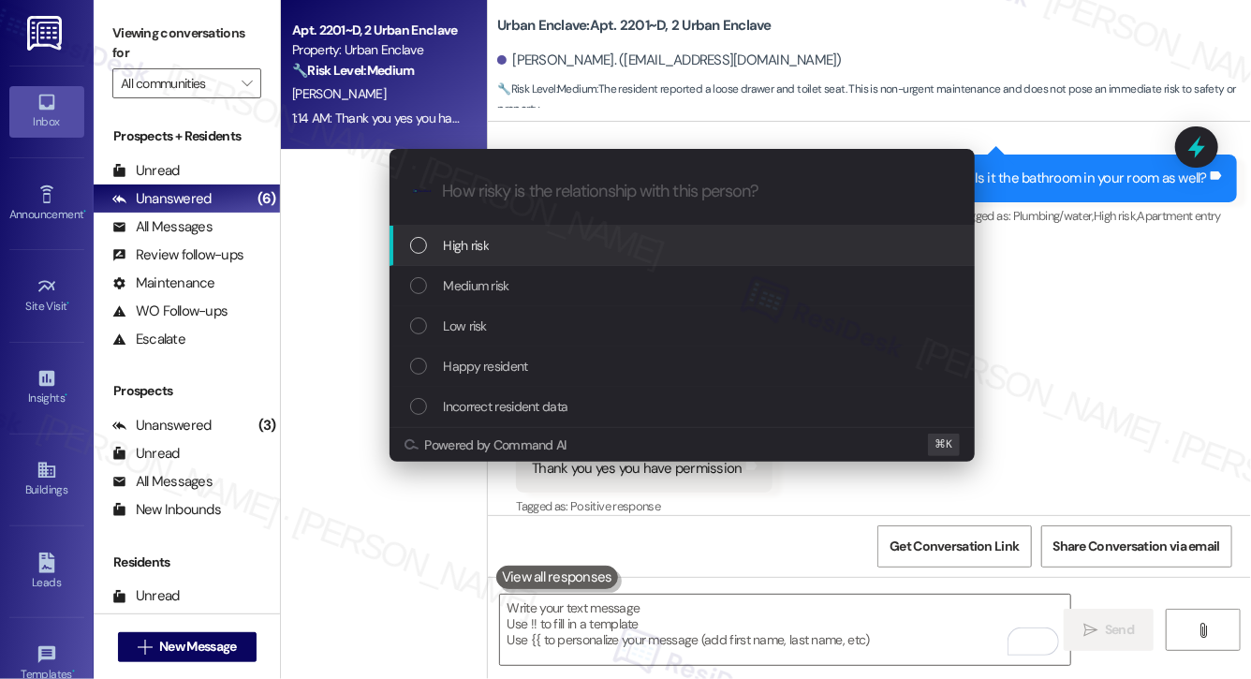
click at [515, 248] on div "High risk" at bounding box center [684, 245] width 548 height 21
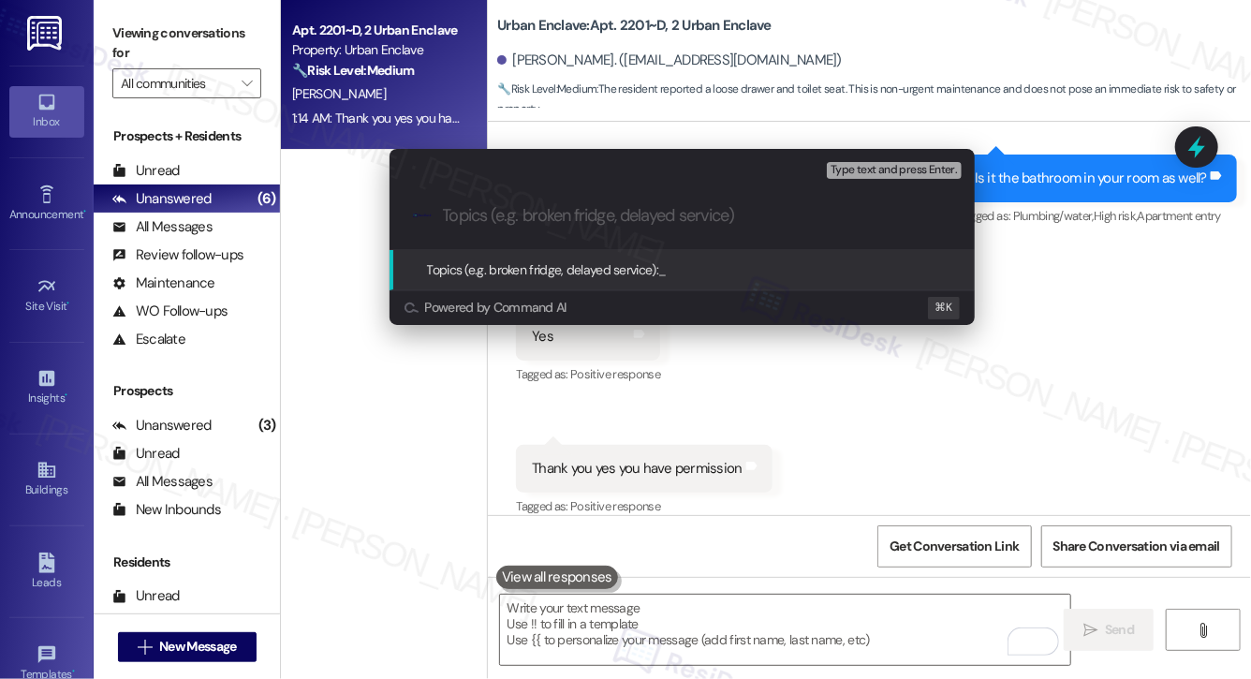
paste input "Work order submitted by Residesk | WO# 12892787 - Toilet Seat & Closet Drawer"
type input "Work order submitted by Residesk | WO# 12892787 - Toilet Seat & Closet Drawer"
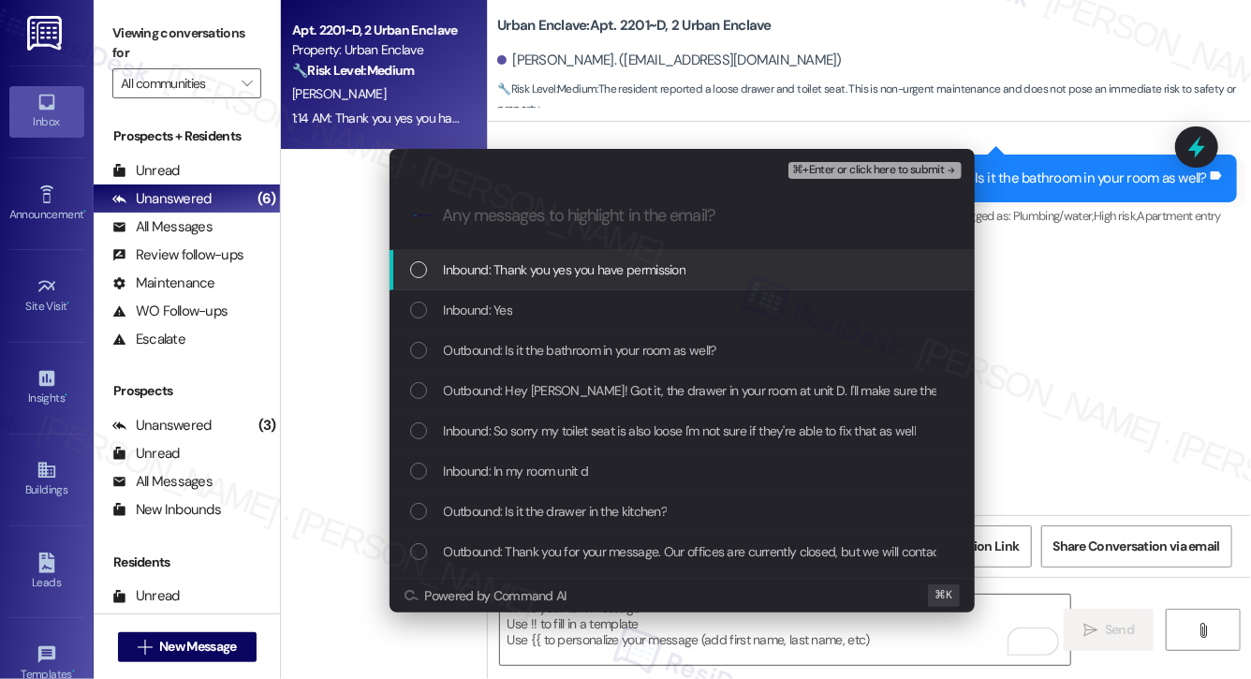
click at [517, 264] on span "Inbound: Thank you yes you have permission" at bounding box center [565, 269] width 242 height 21
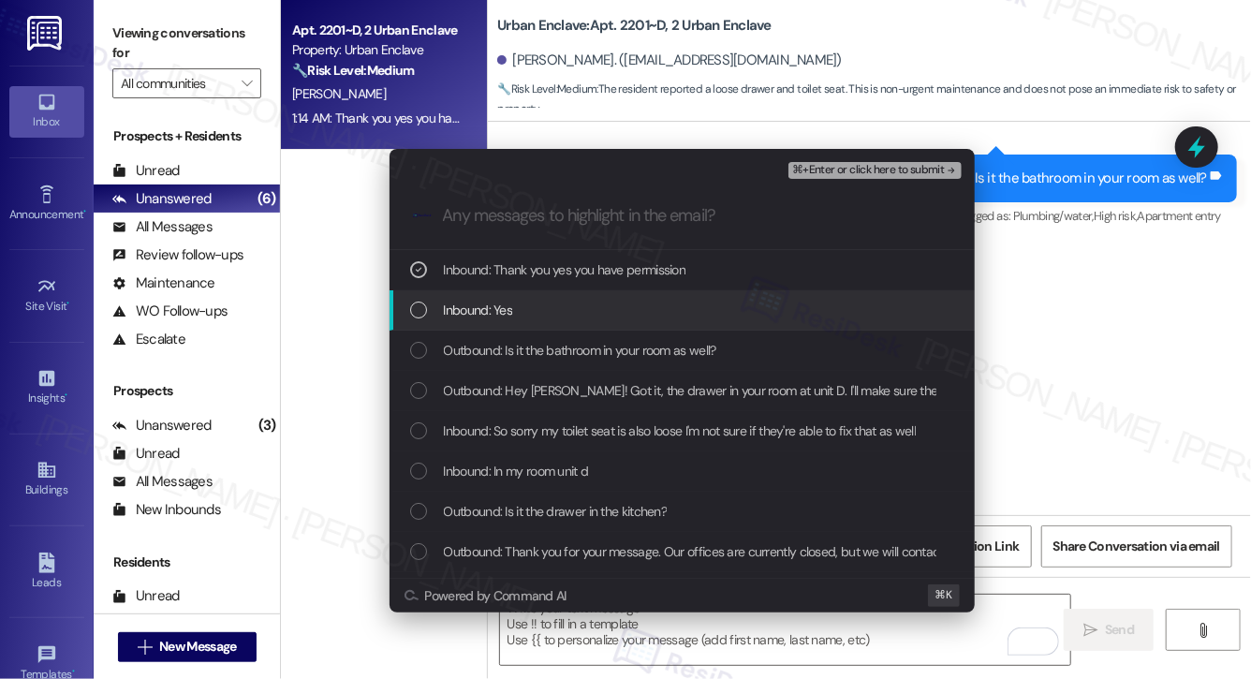
click at [515, 316] on div "Inbound: Yes" at bounding box center [684, 310] width 548 height 21
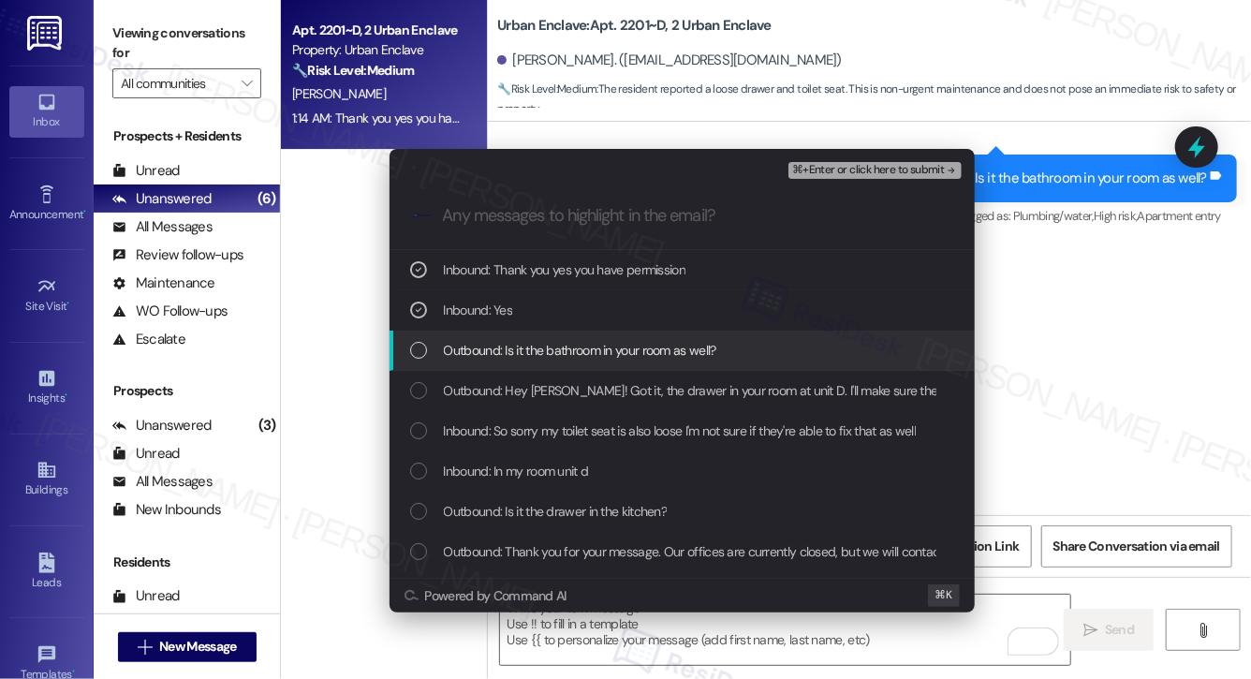
click at [518, 353] on span "Outbound: Is it the bathroom in your room as well?" at bounding box center [580, 350] width 272 height 21
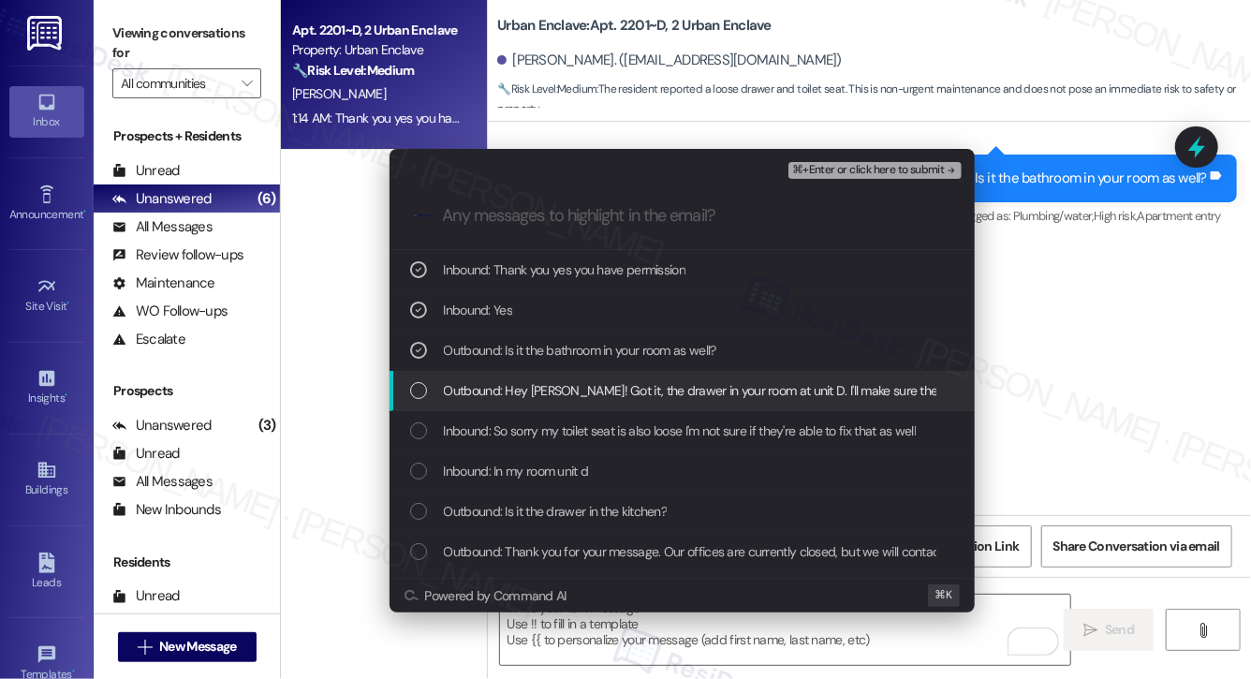
click at [517, 389] on span "Outbound: Hey Andrea! Got it, the drawer in your room at unit D. I'll make sure…" at bounding box center [920, 390] width 952 height 21
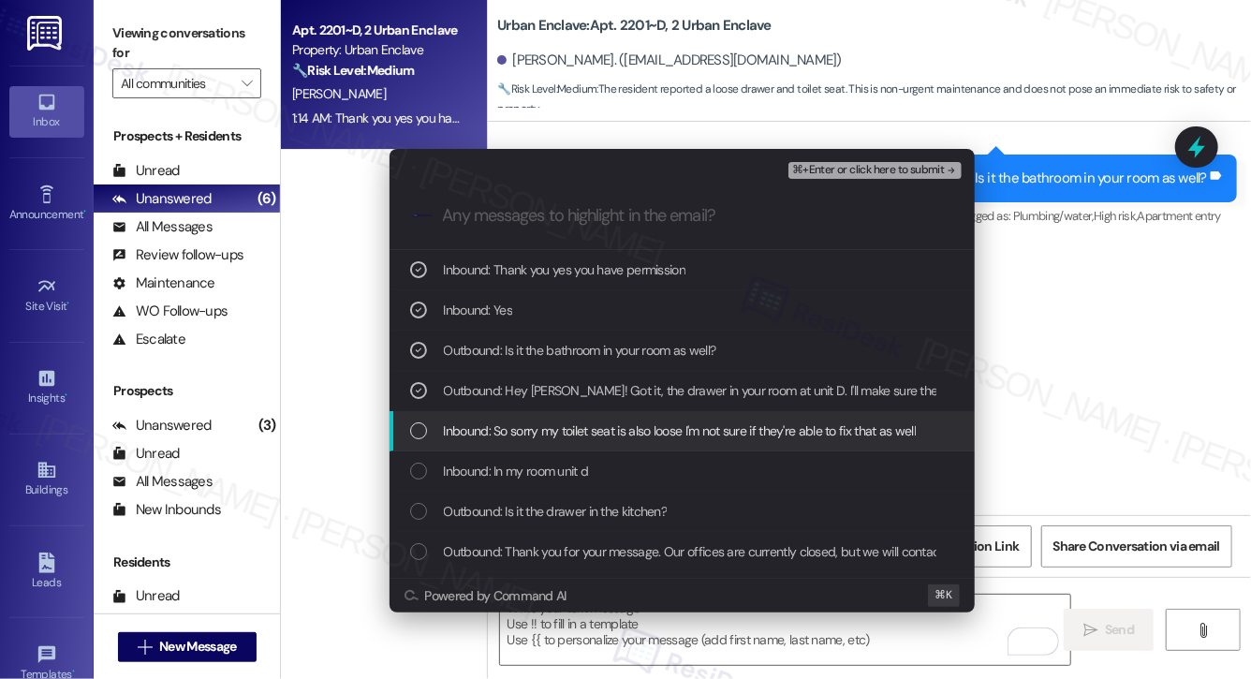
click at [515, 423] on span "Inbound: So sorry my toilet seat is also loose I'm not sure if they're able to …" at bounding box center [680, 430] width 473 height 21
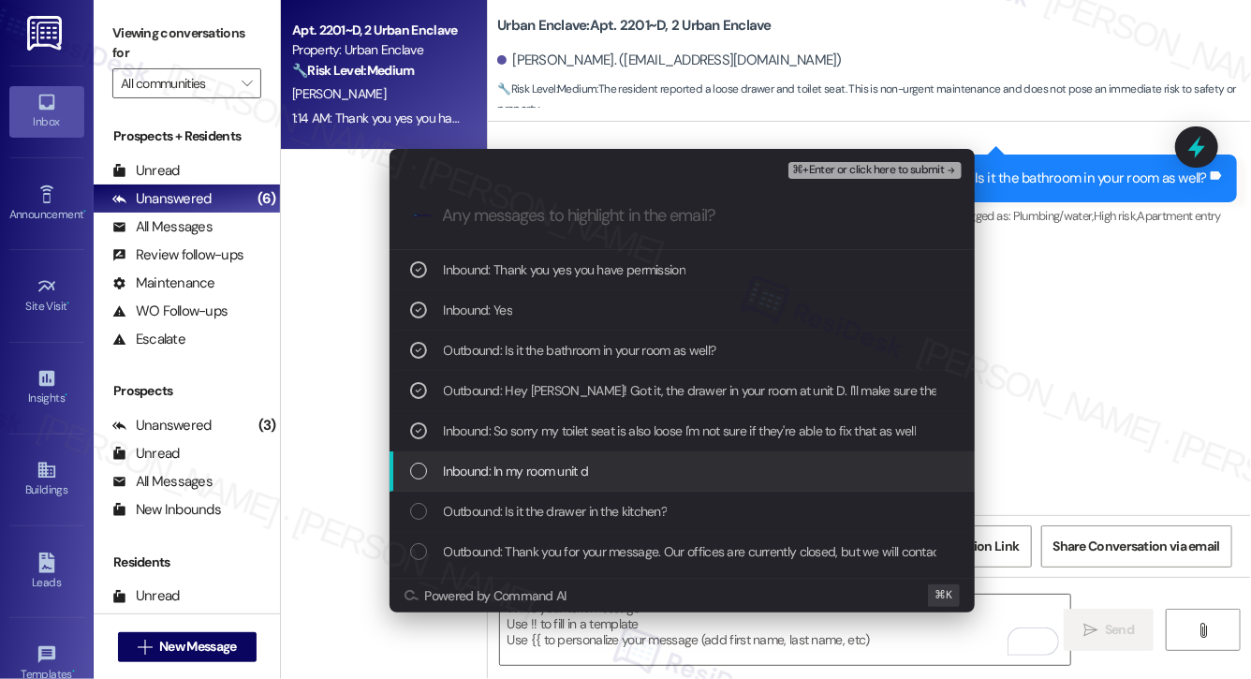
click at [512, 465] on span "Inbound: In my room unit d" at bounding box center [516, 471] width 145 height 21
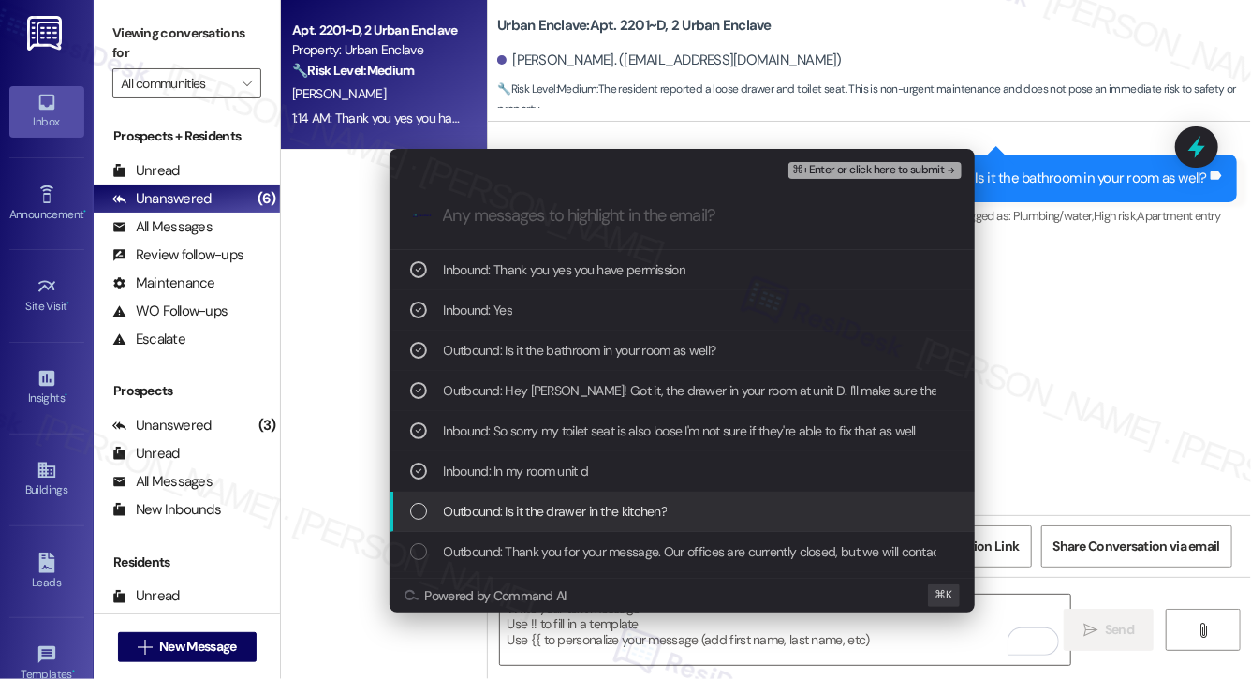
click at [507, 510] on span "Outbound: Is it the drawer in the kitchen?" at bounding box center [556, 511] width 224 height 21
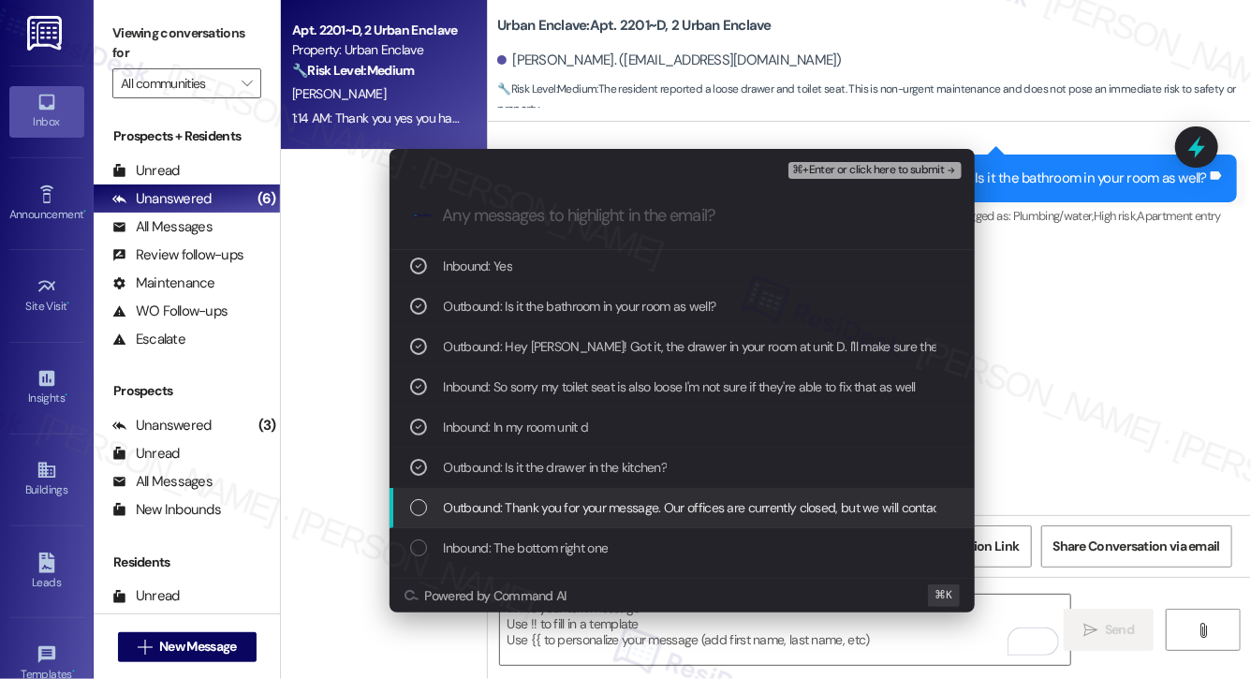
scroll to position [76, 0]
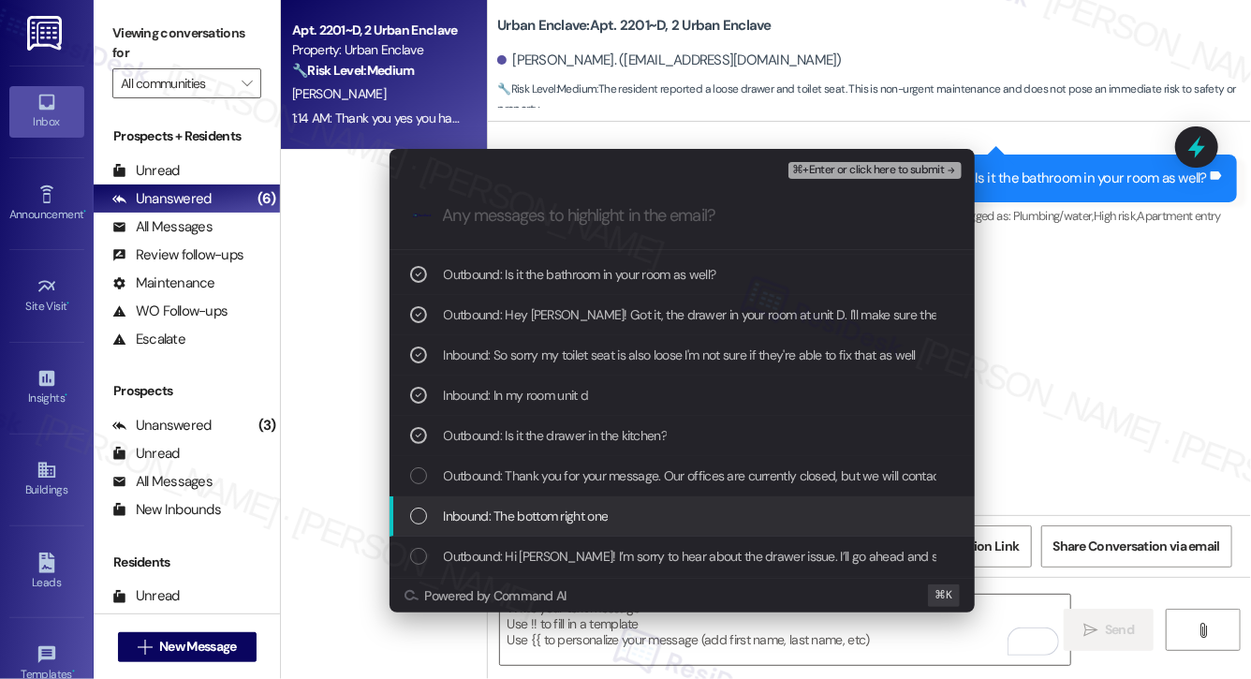
click at [514, 520] on span "Inbound: The bottom right one" at bounding box center [526, 515] width 165 height 21
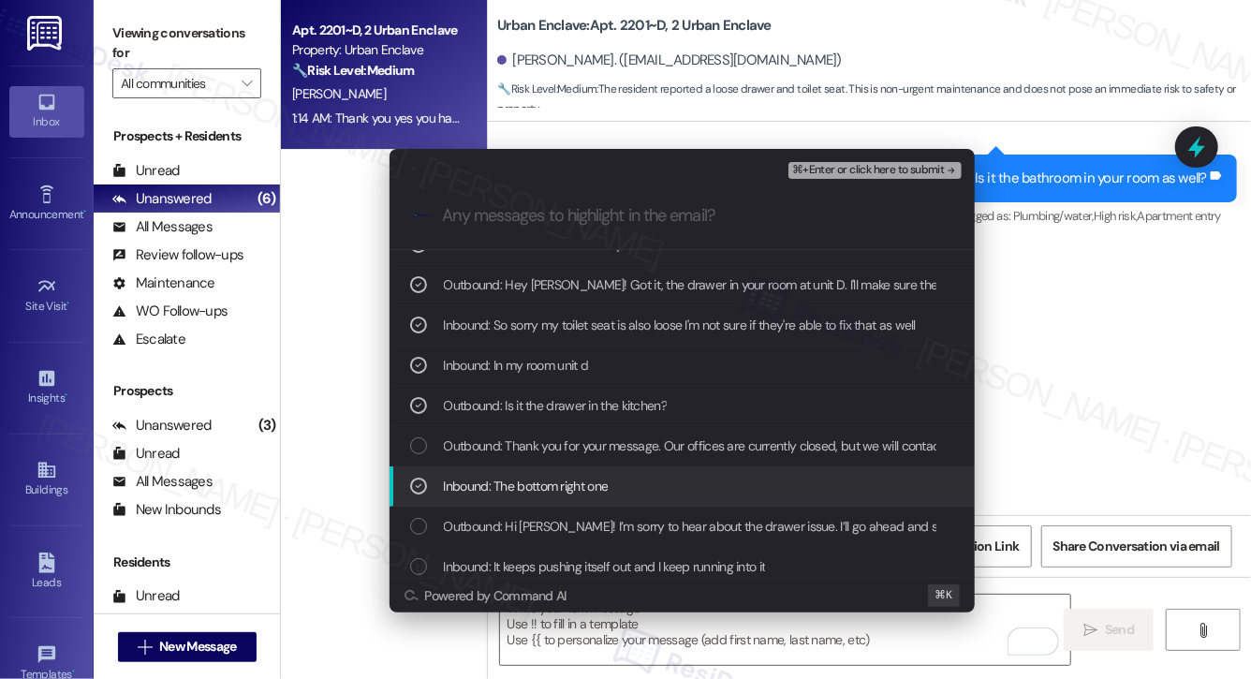
click at [514, 520] on span "Outbound: Hi Andrea! I’m sorry to hear about the drawer issue. I’ll go ahead an…" at bounding box center [929, 526] width 971 height 21
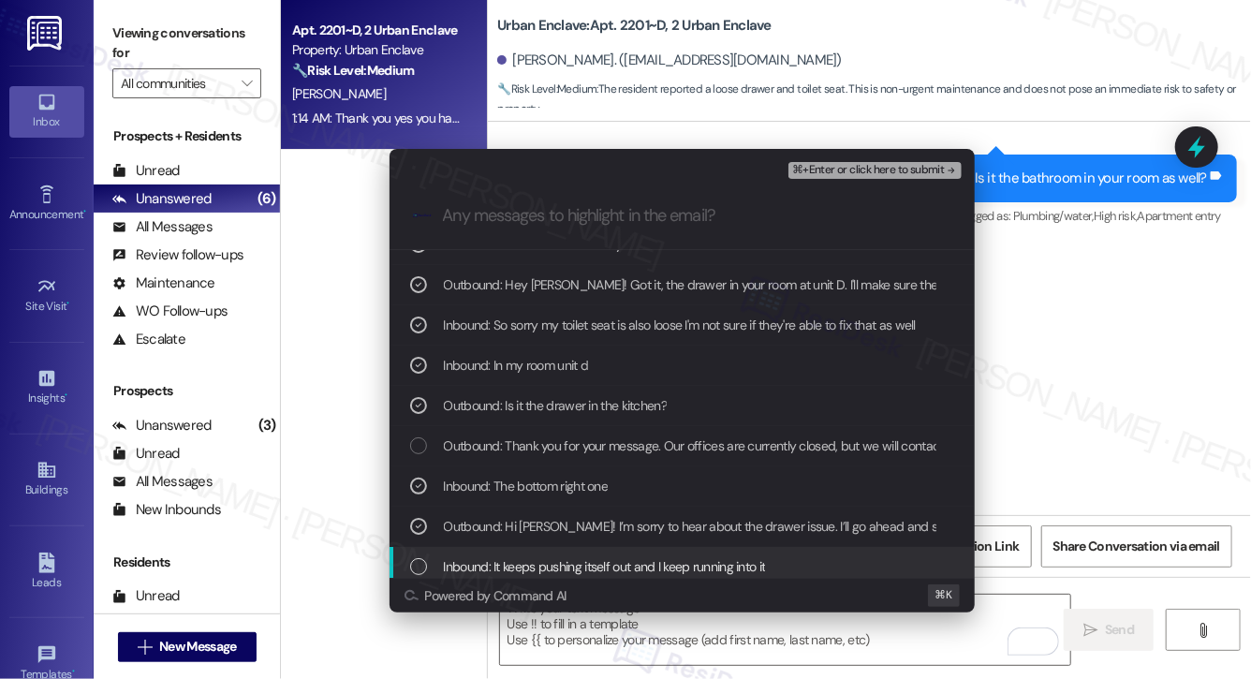
click at [511, 564] on span "Inbound: It keeps pushing itself out and I keep running into it" at bounding box center [605, 566] width 322 height 21
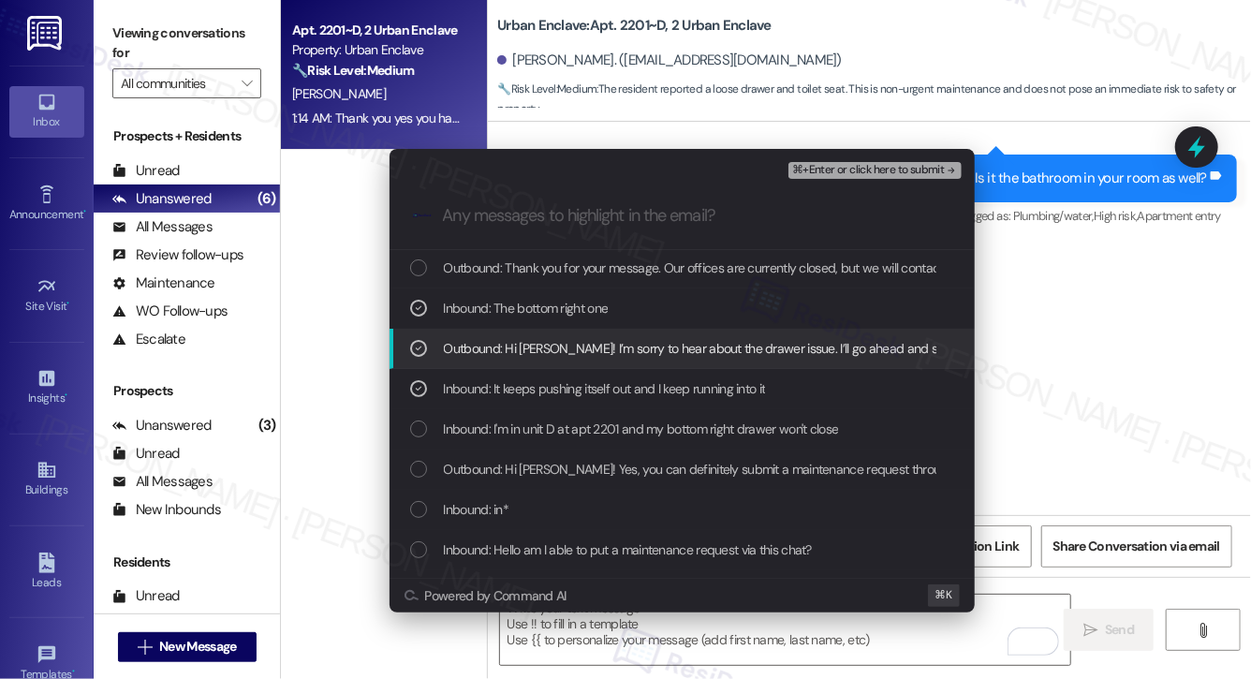
scroll to position [292, 0]
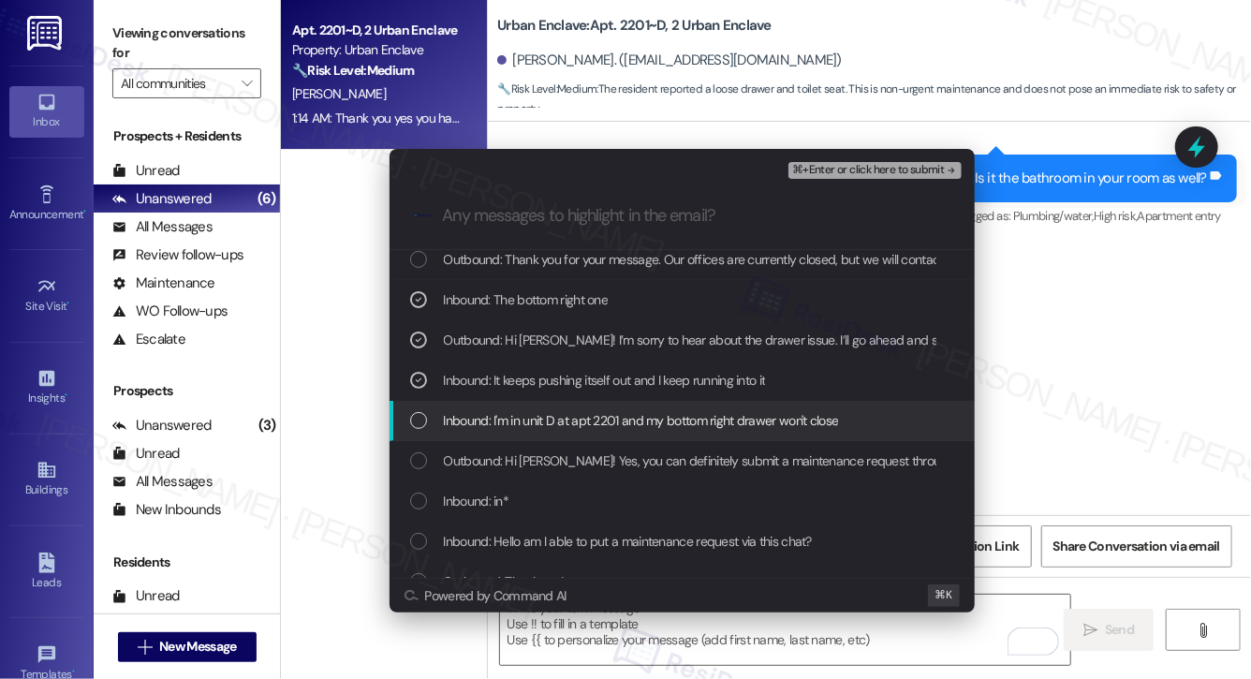
click at [563, 422] on span "Inbound: I'm in unit D at apt 2201 and my bottom right drawer won't close" at bounding box center [641, 420] width 395 height 21
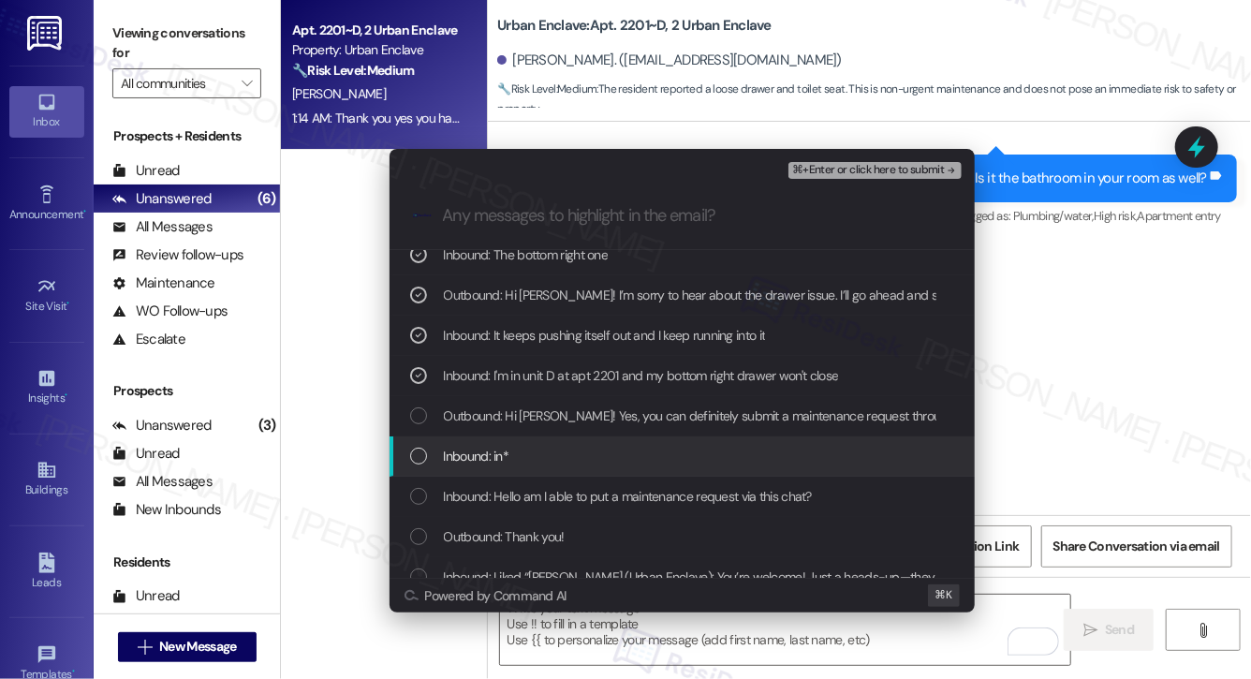
scroll to position [337, 0]
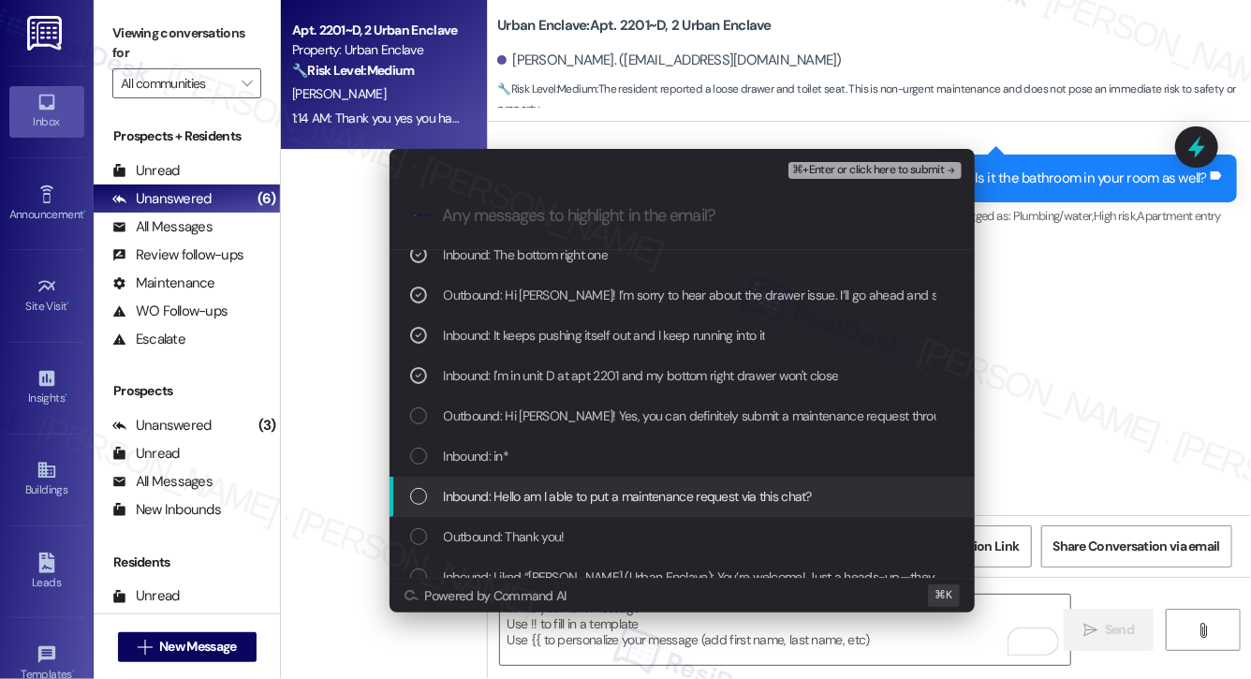
click at [474, 500] on span "Inbound: Hello am I able to put a maintenance request via this chat?" at bounding box center [628, 496] width 368 height 21
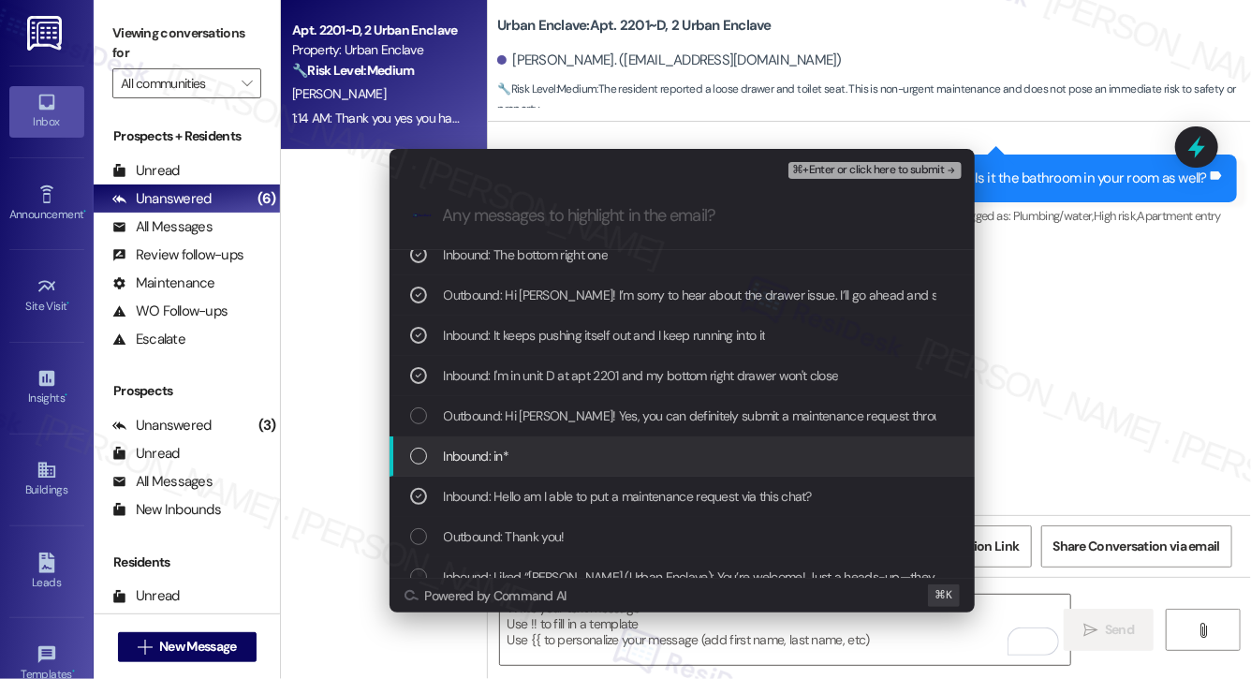
click at [476, 456] on span "Inbound: in*" at bounding box center [477, 456] width 66 height 21
click at [475, 457] on span "Inbound: in*" at bounding box center [477, 456] width 66 height 21
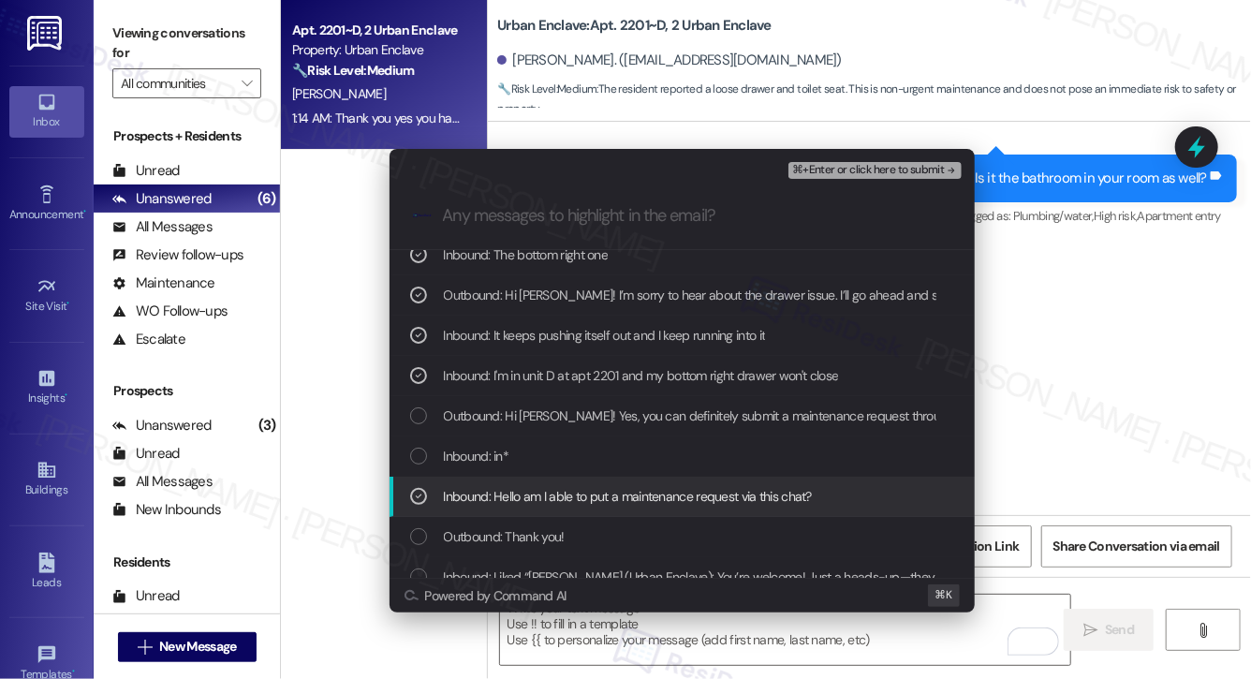
click at [465, 496] on span "Inbound: Hello am I able to put a maintenance request via this chat?" at bounding box center [628, 496] width 368 height 21
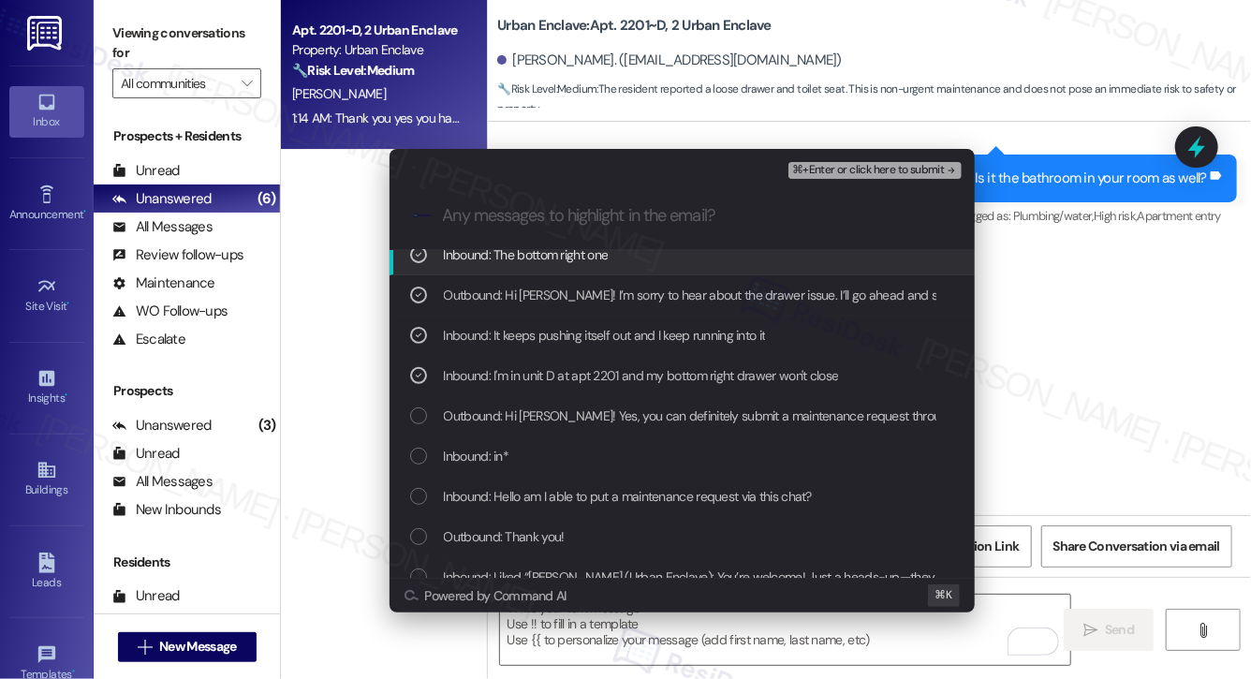
click at [898, 166] on span "⌘+Enter or click here to submit" at bounding box center [868, 170] width 152 height 13
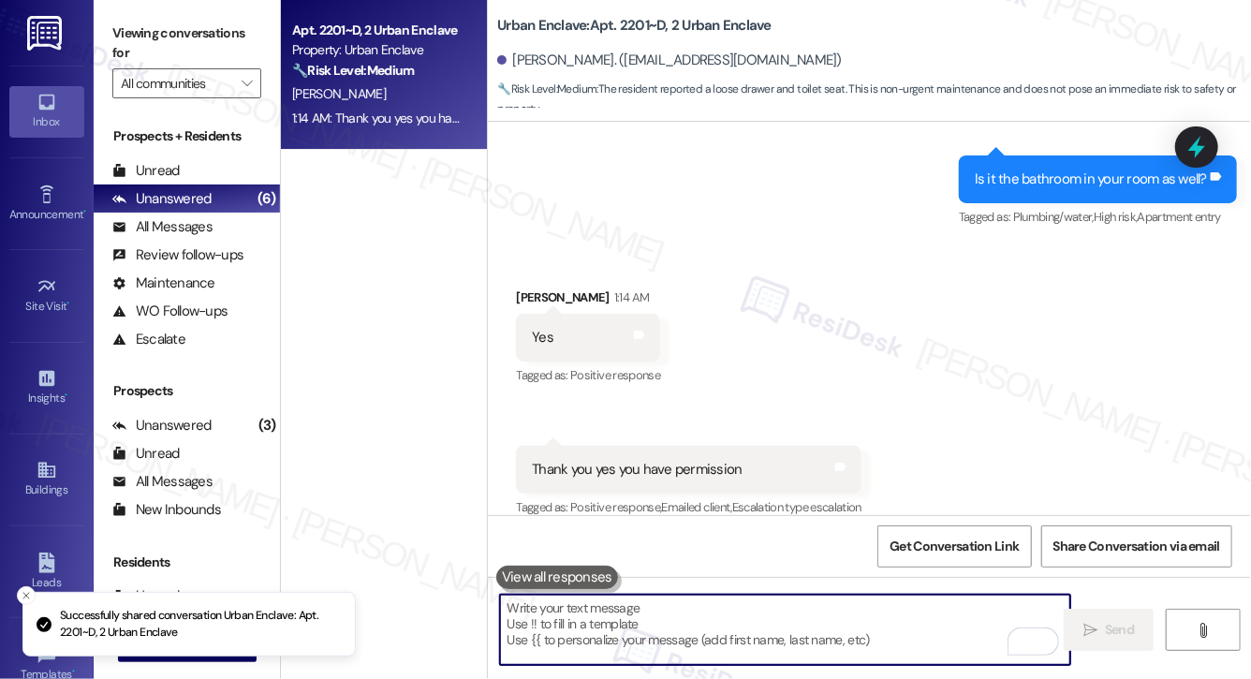
scroll to position [7670, 0]
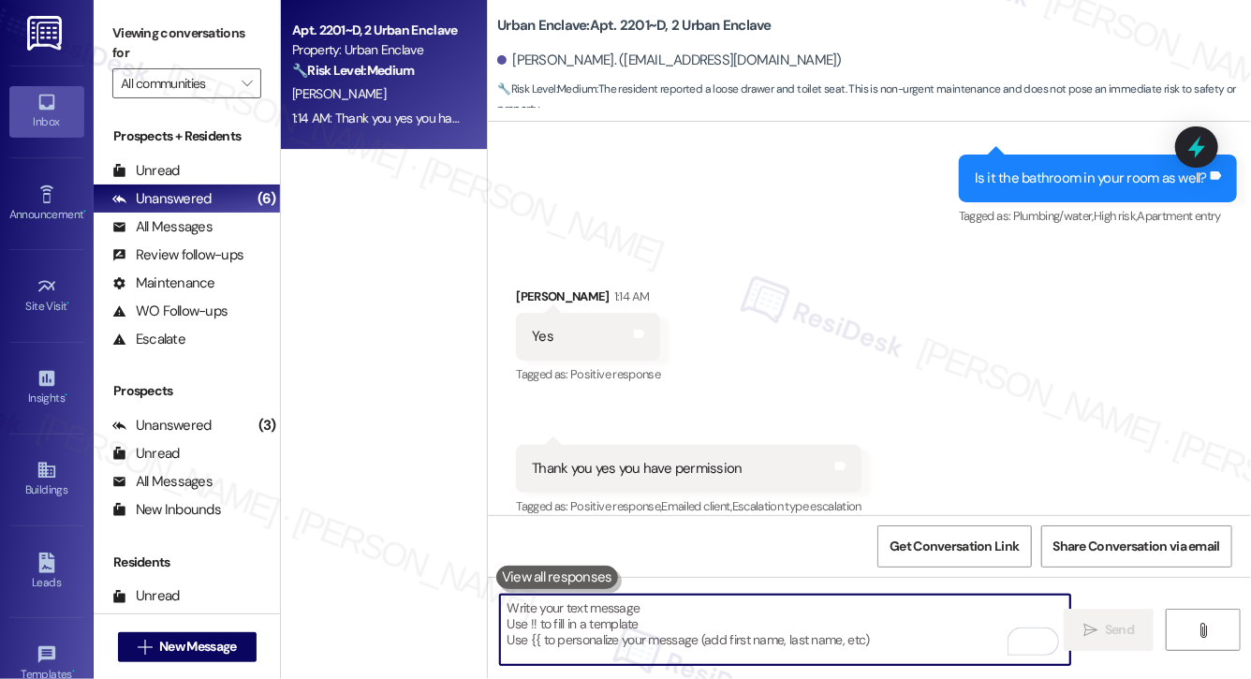
click at [578, 622] on textarea "To enrich screen reader interactions, please activate Accessibility in Grammarl…" at bounding box center [785, 629] width 570 height 70
paste textarea "Thank you, {{first_name}}. The request has been submitted. Our maintenance team…"
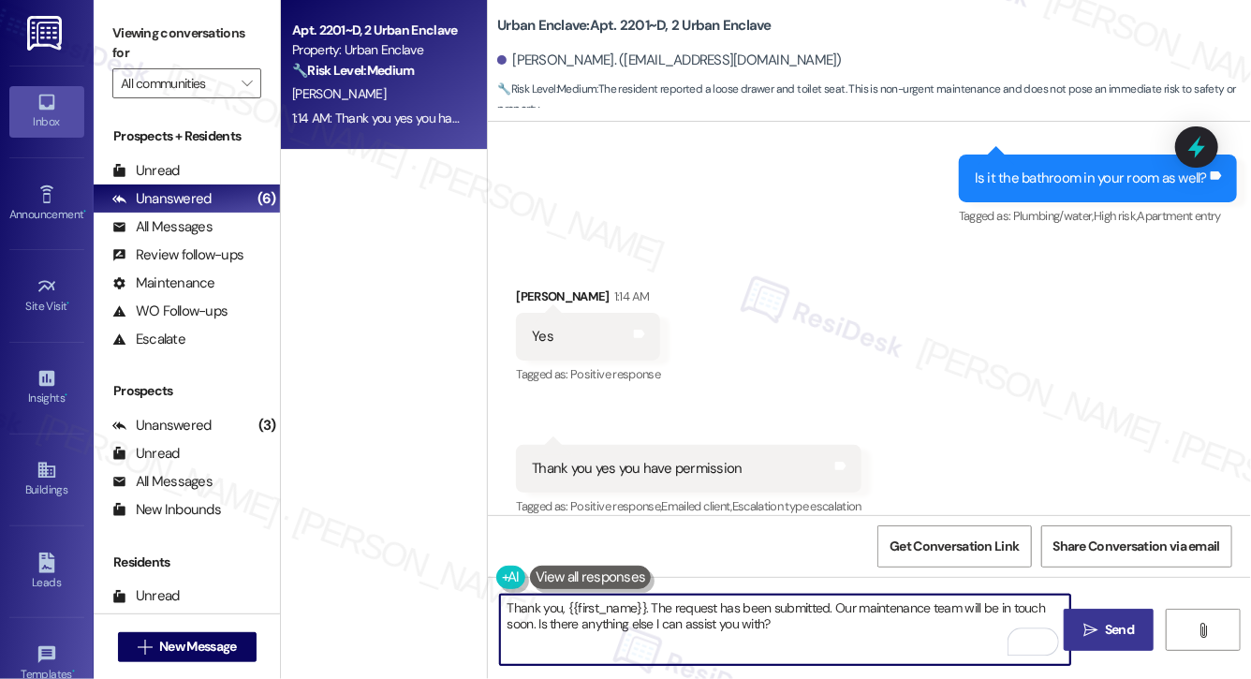
type textarea "Thank you, {{first_name}}. The request has been submitted. Our maintenance team…"
click at [1101, 628] on span "Send" at bounding box center [1119, 630] width 37 height 20
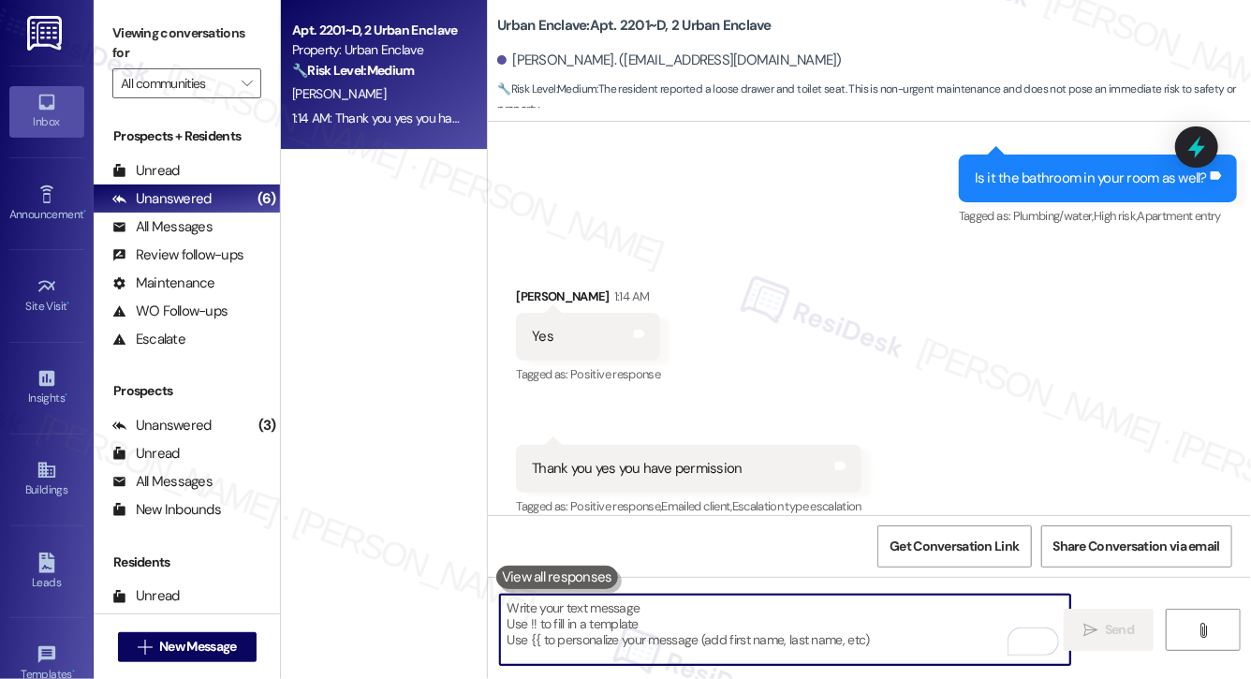
click at [784, 637] on textarea "To enrich screen reader interactions, please activate Accessibility in Grammarl…" at bounding box center [785, 629] width 570 height 70
click at [365, 46] on div "Property: Urban Enclave" at bounding box center [378, 50] width 173 height 20
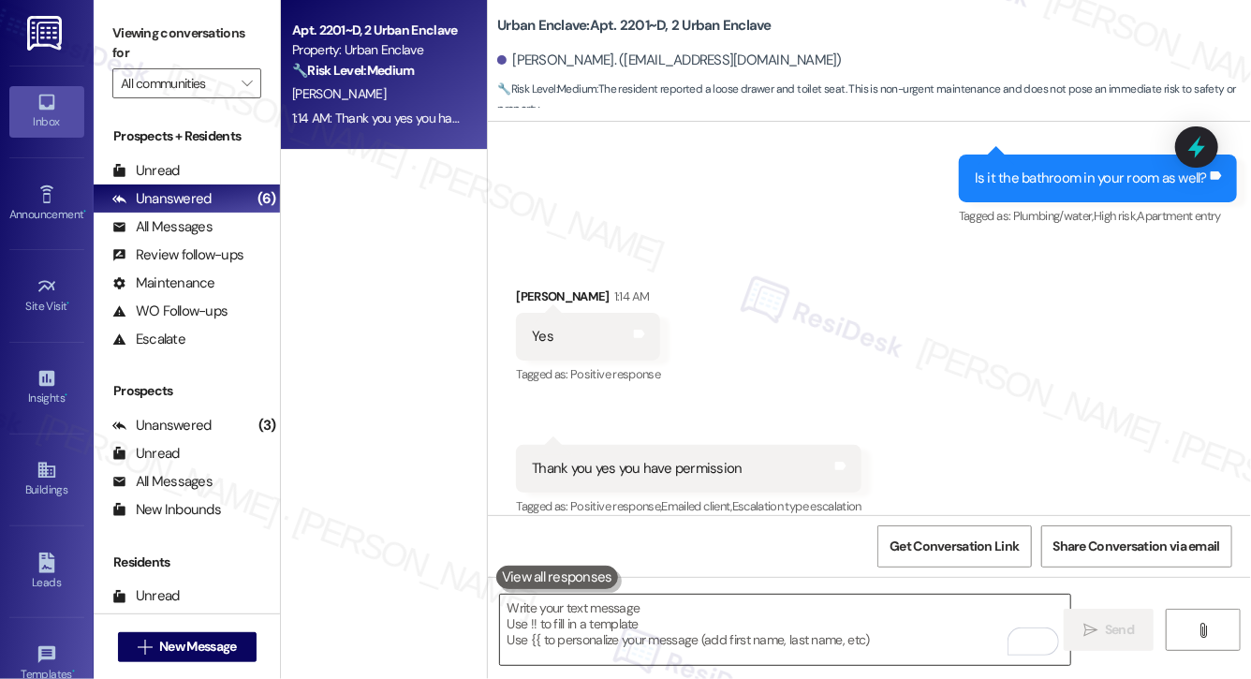
click at [628, 629] on textarea "To enrich screen reader interactions, please activate Accessibility in Grammarl…" at bounding box center [785, 629] width 570 height 70
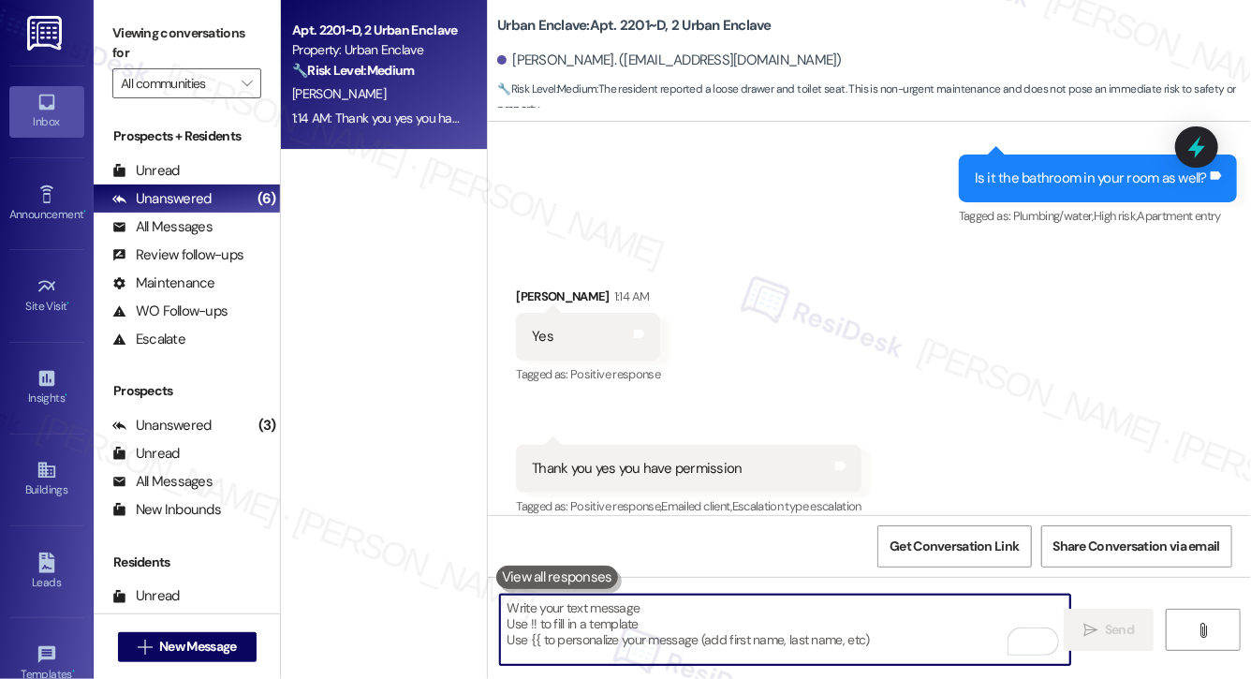
paste textarea "Thank you, {{first_name}}. The request has been submitted. Our maintenance team…"
type textarea "Thank you, {{first_name}}. The request has been submitted. Our maintenance team…"
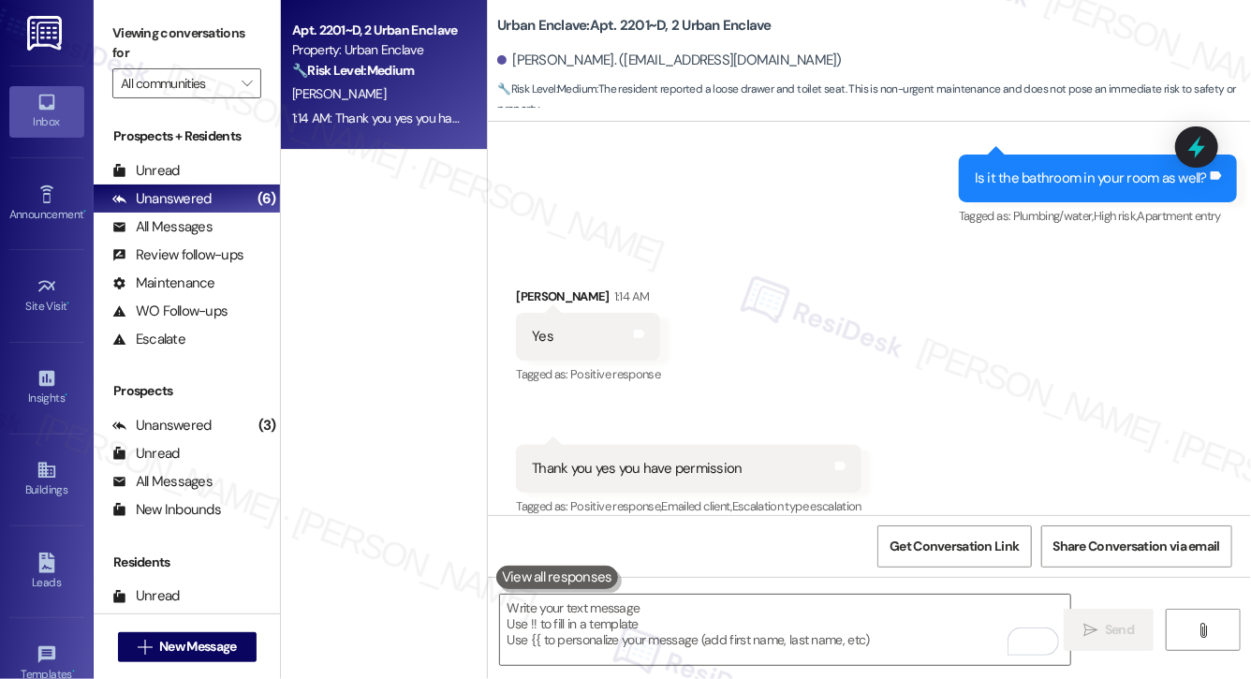
click at [525, 63] on div "[PERSON_NAME]. ([EMAIL_ADDRESS][DOMAIN_NAME])" at bounding box center [669, 61] width 344 height 20
copy div "Andrea"
click at [628, 631] on textarea "To enrich screen reader interactions, please activate Accessibility in Grammarl…" at bounding box center [785, 629] width 570 height 70
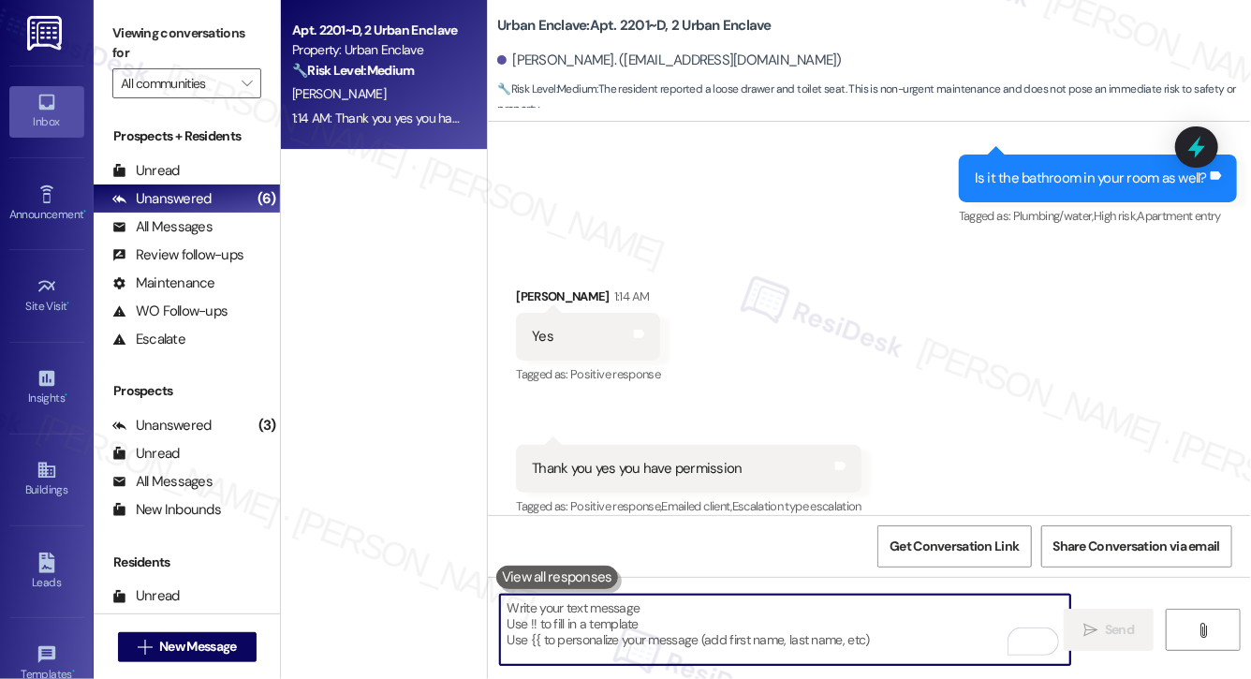
paste textarea "Thank you, [PERSON_NAME]. I’ve submitted the request, and our maintenance team …"
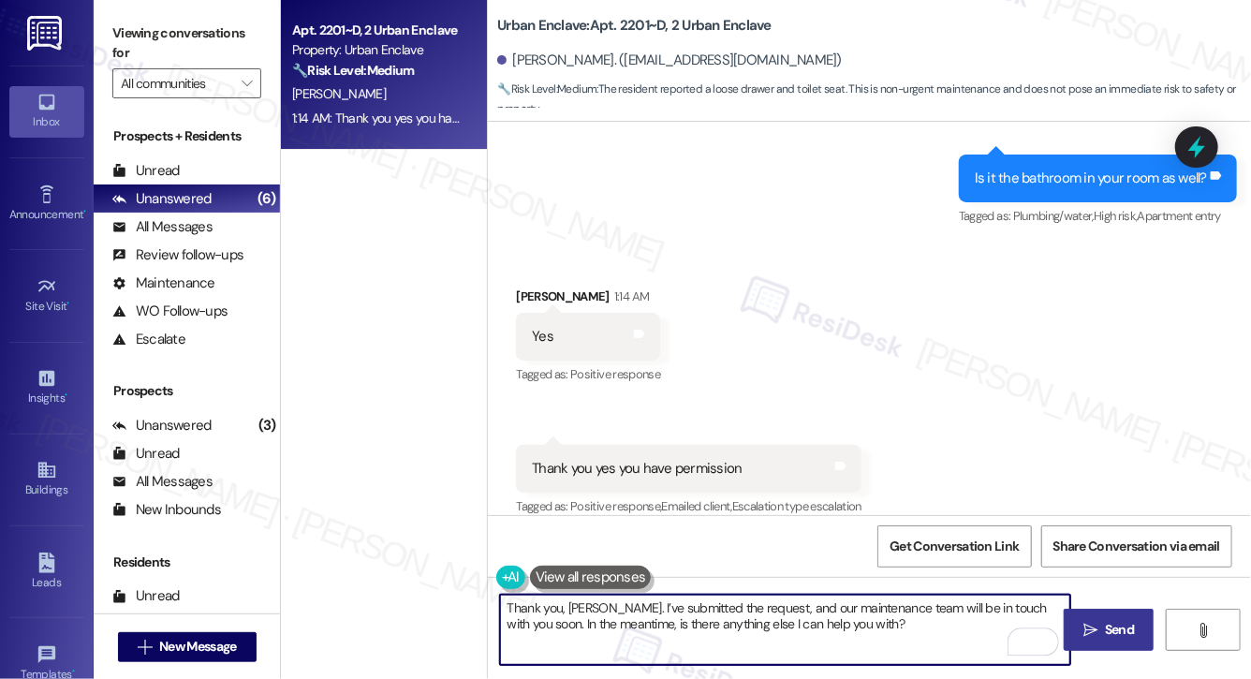
type textarea "Thank you, [PERSON_NAME]. I’ve submitted the request, and our maintenance team …"
click at [1084, 638] on span " Send" at bounding box center [1108, 630] width 59 height 20
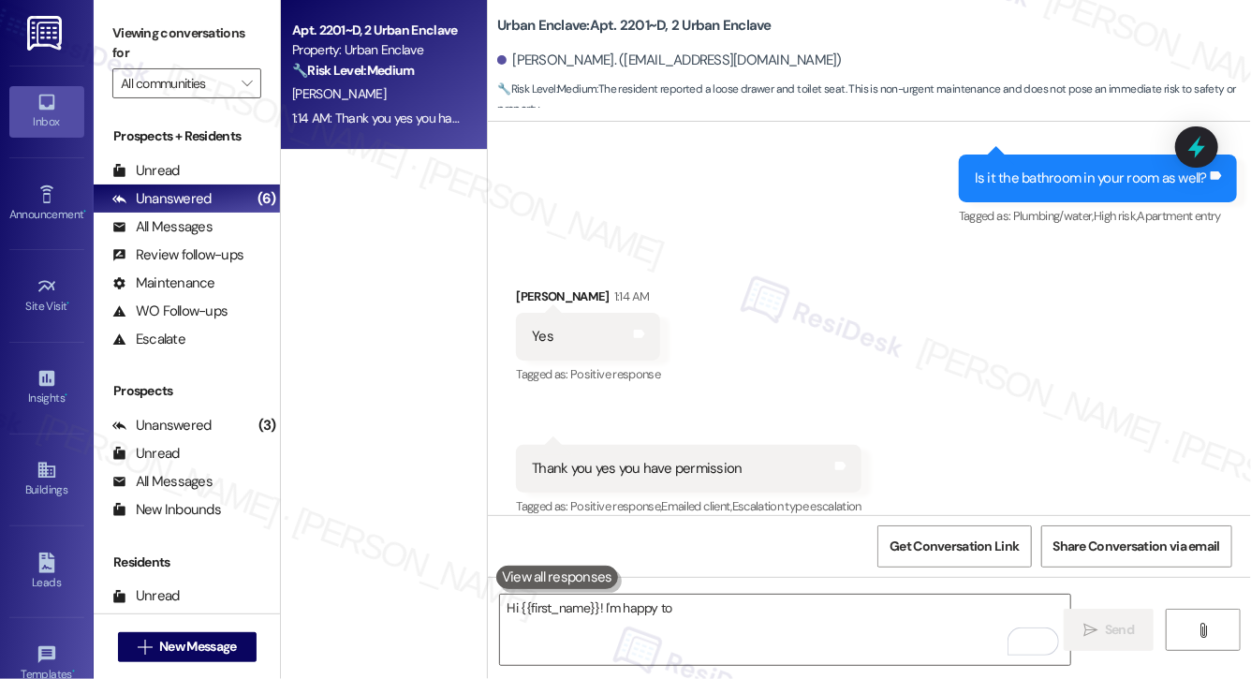
scroll to position [7669, 0]
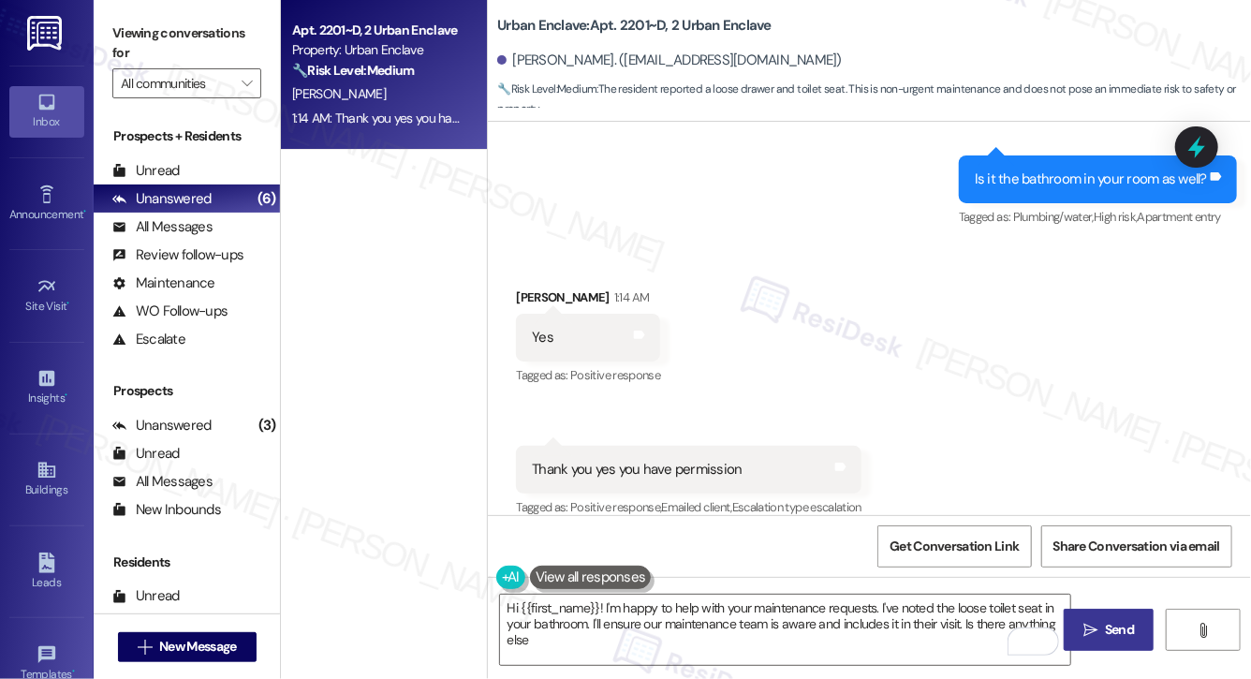
type textarea "Hi {{first_name}}! I'm happy to help with your maintenance requests. I've noted…"
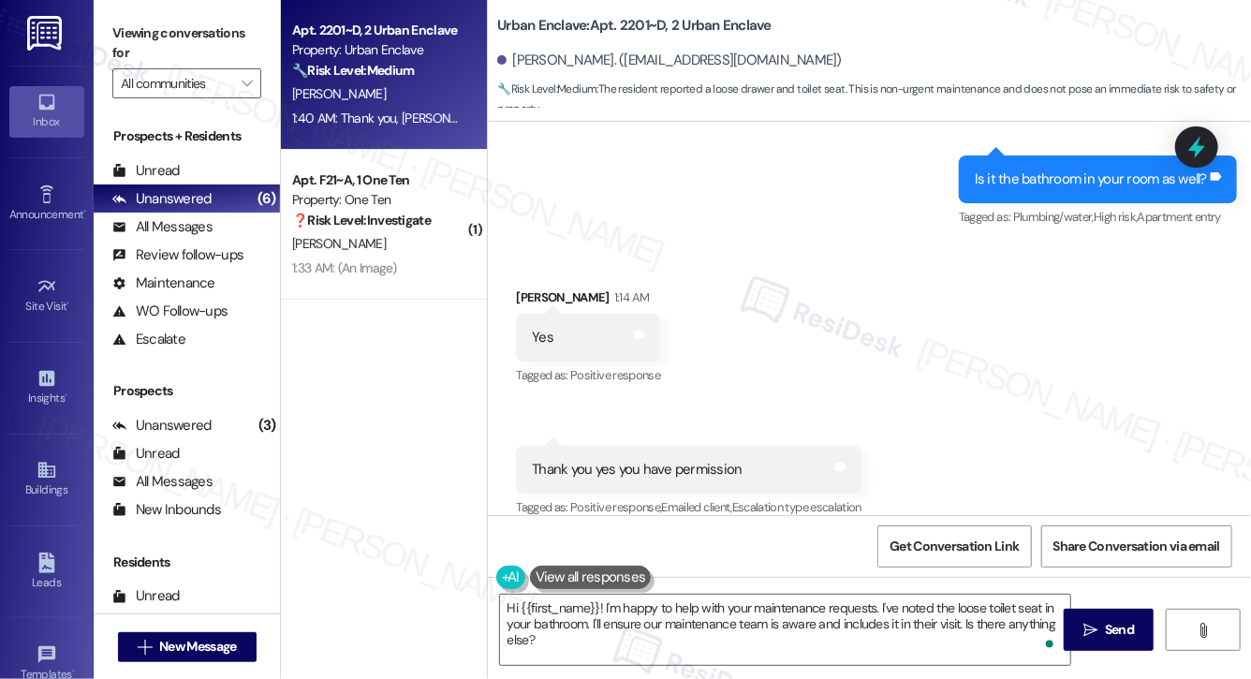
scroll to position [7821, 0]
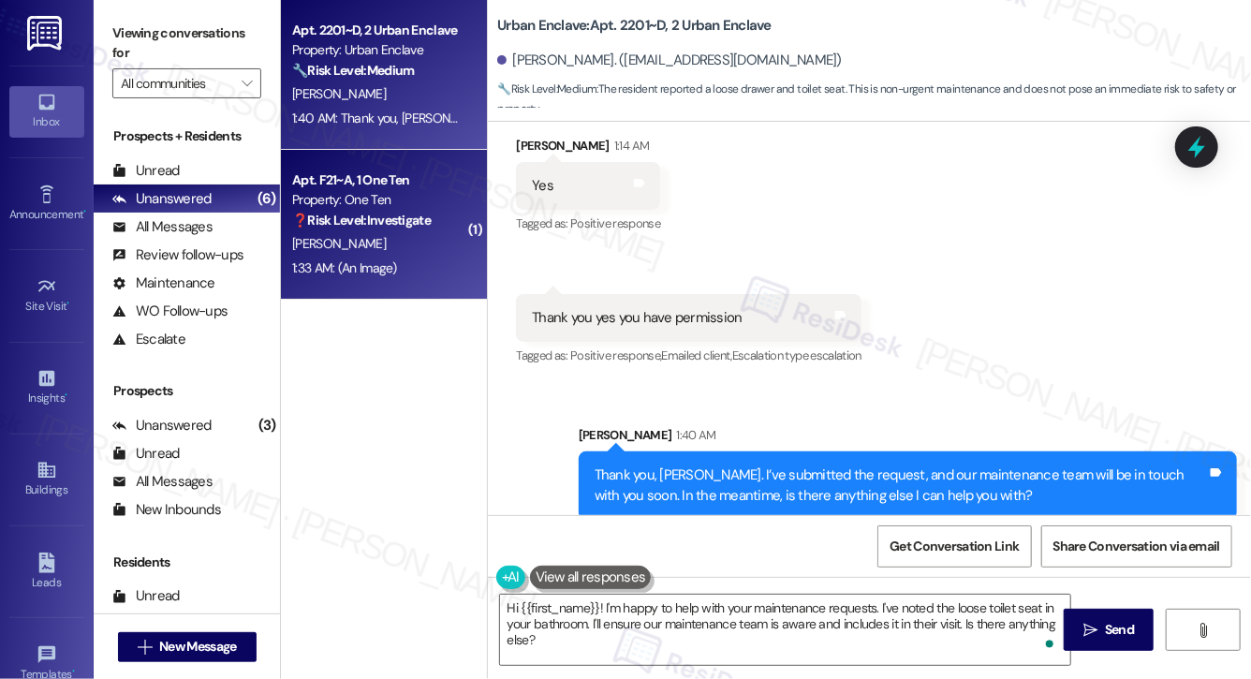
click at [386, 254] on div "[PERSON_NAME]" at bounding box center [378, 243] width 177 height 23
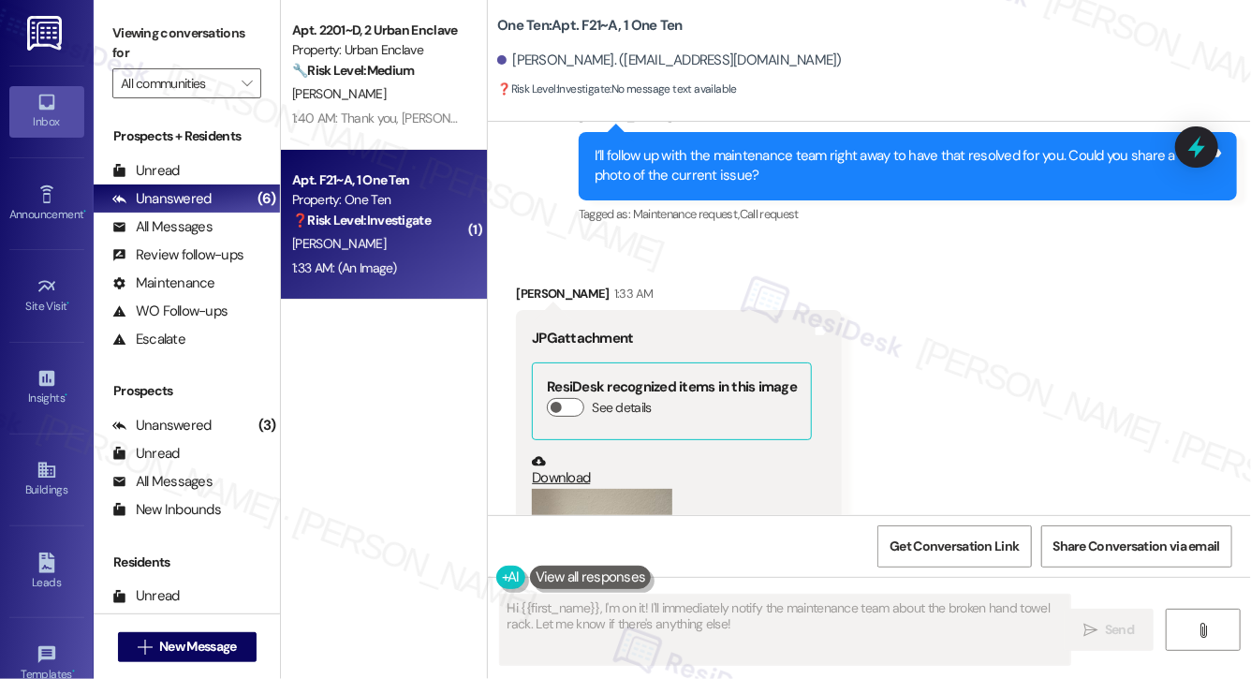
scroll to position [1774, 0]
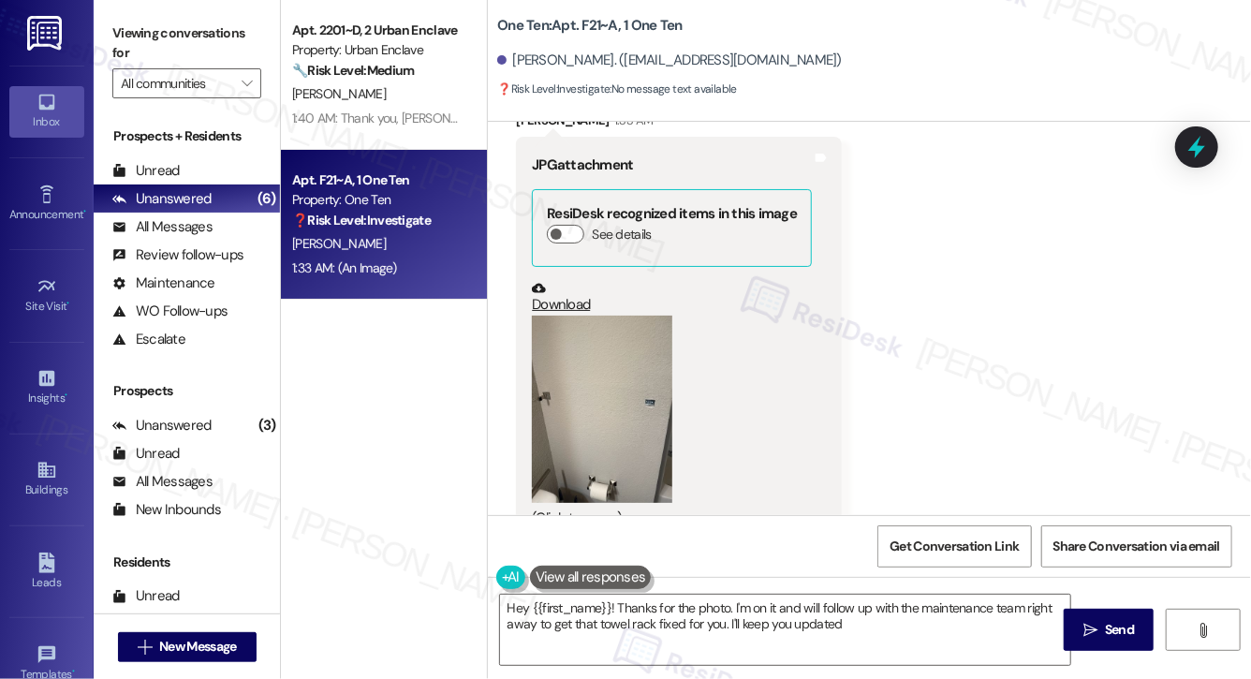
type textarea "Hey {{first_name}}! Thanks for the photo. I'm on it and will follow up with the…"
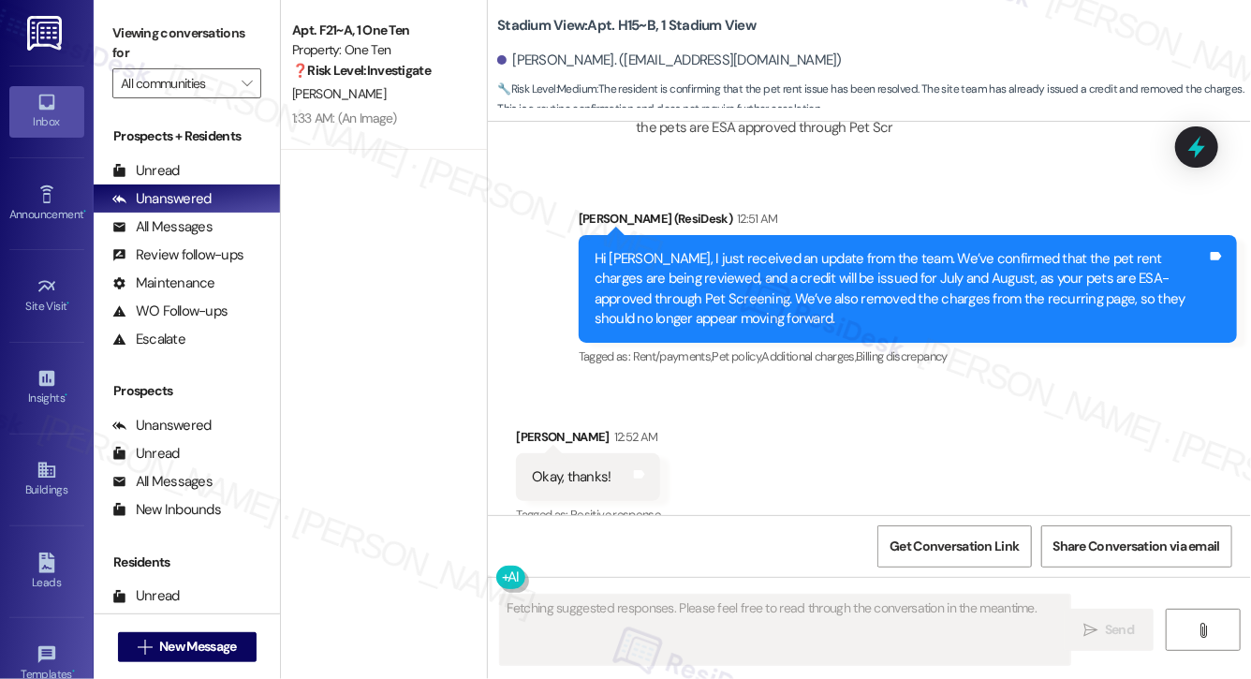
scroll to position [6937, 0]
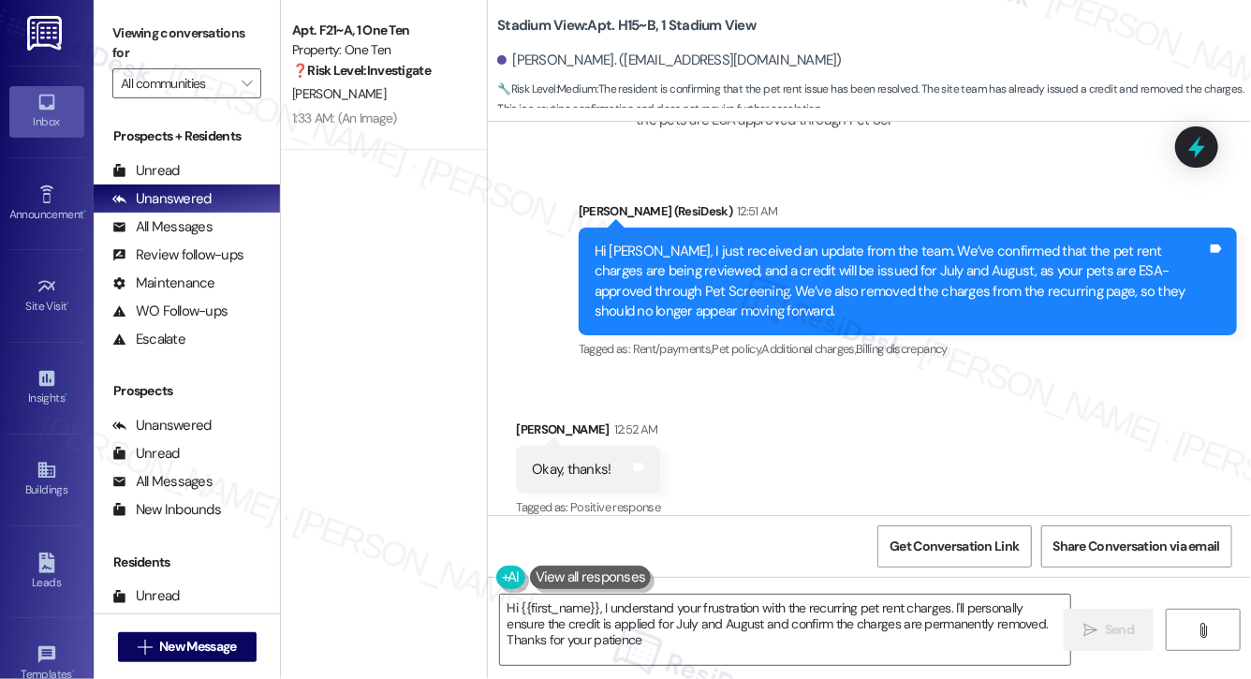
type textarea "Hi {{first_name}}, I understand your frustration with the recurring pet rent ch…"
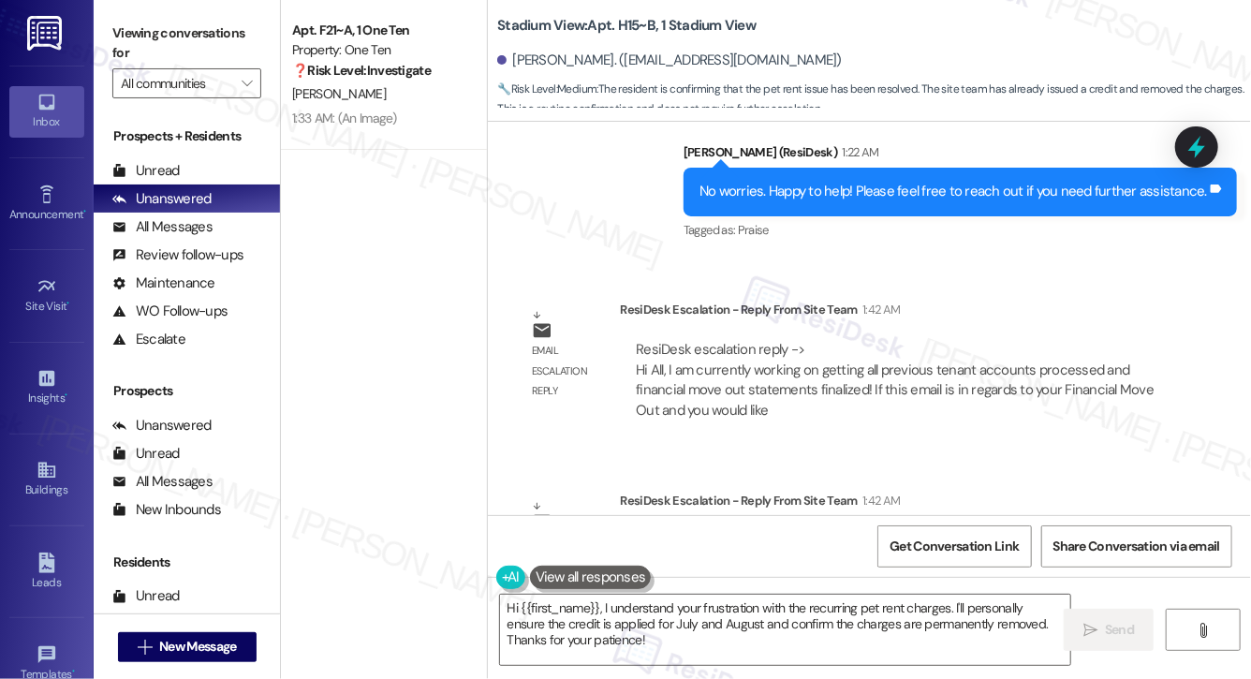
scroll to position [7477, 0]
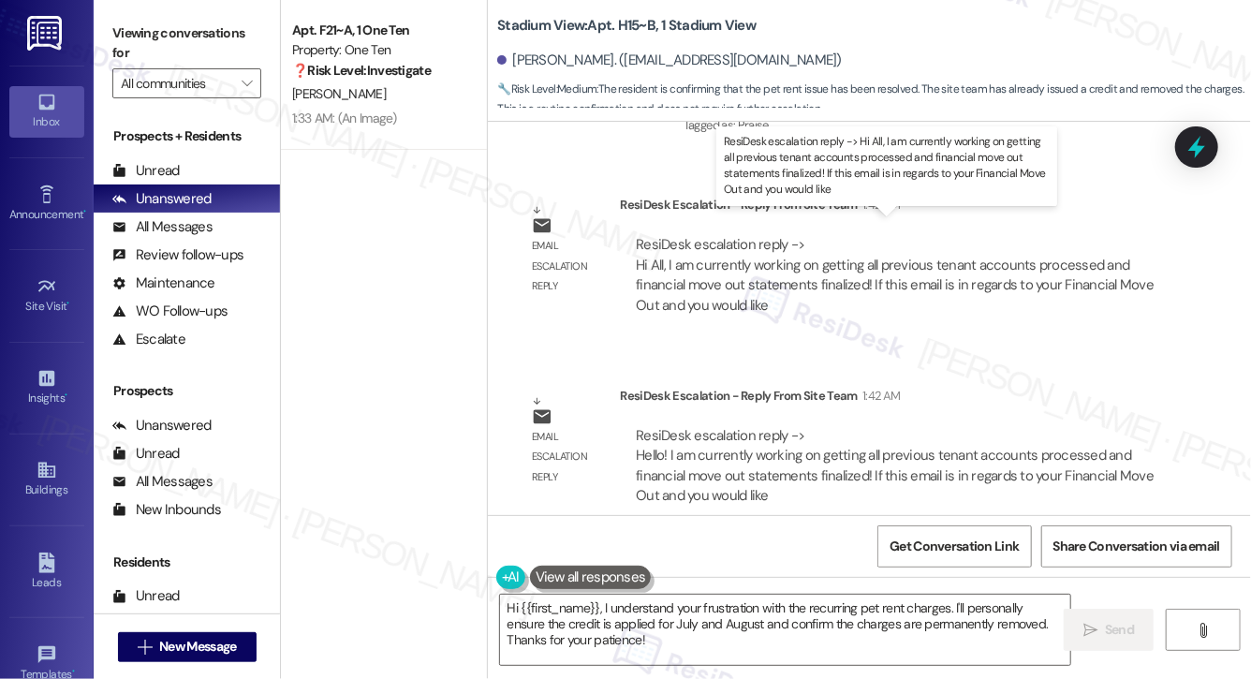
click at [868, 243] on div "ResiDesk escalation reply -> Hi All, I am currently working on getting all prev…" at bounding box center [895, 274] width 518 height 79
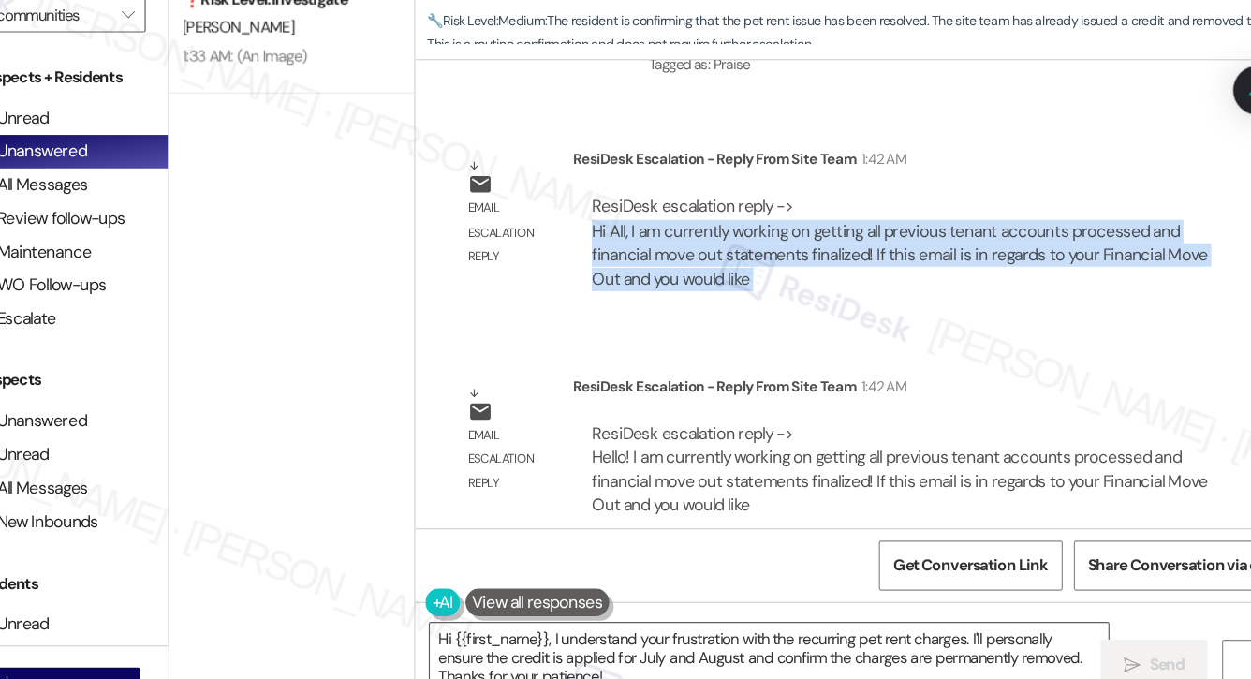
scroll to position [0, 0]
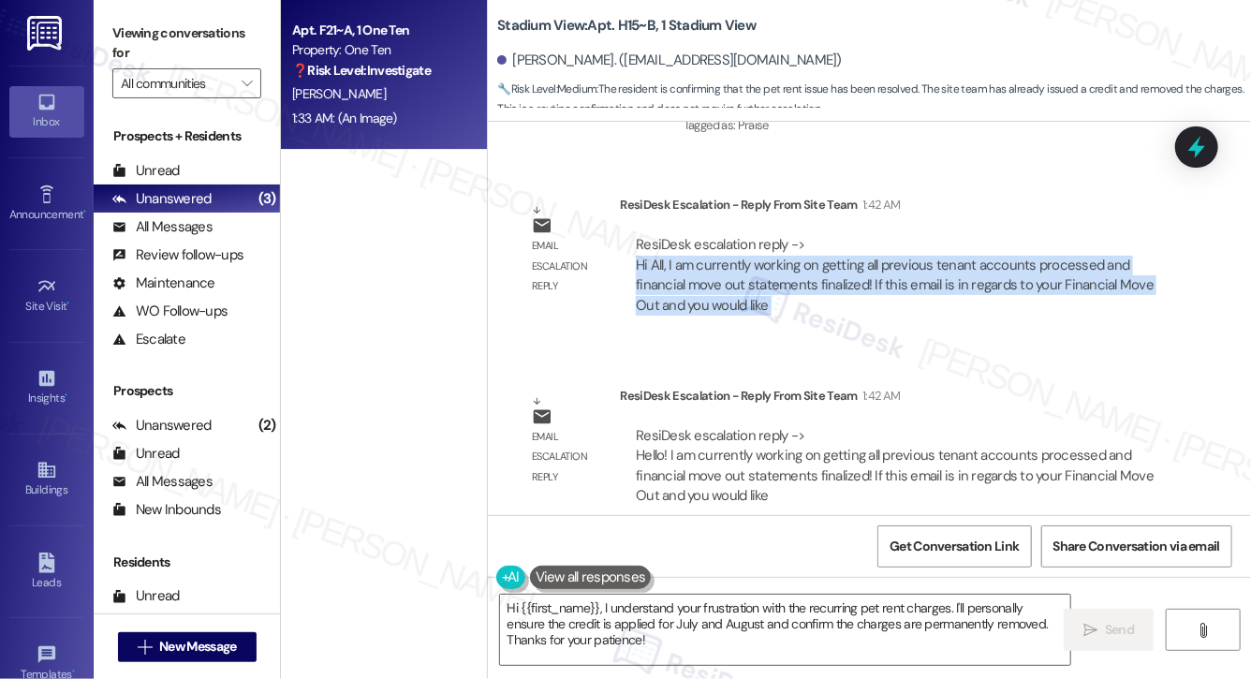
click at [378, 99] on div "[PERSON_NAME]" at bounding box center [378, 93] width 177 height 23
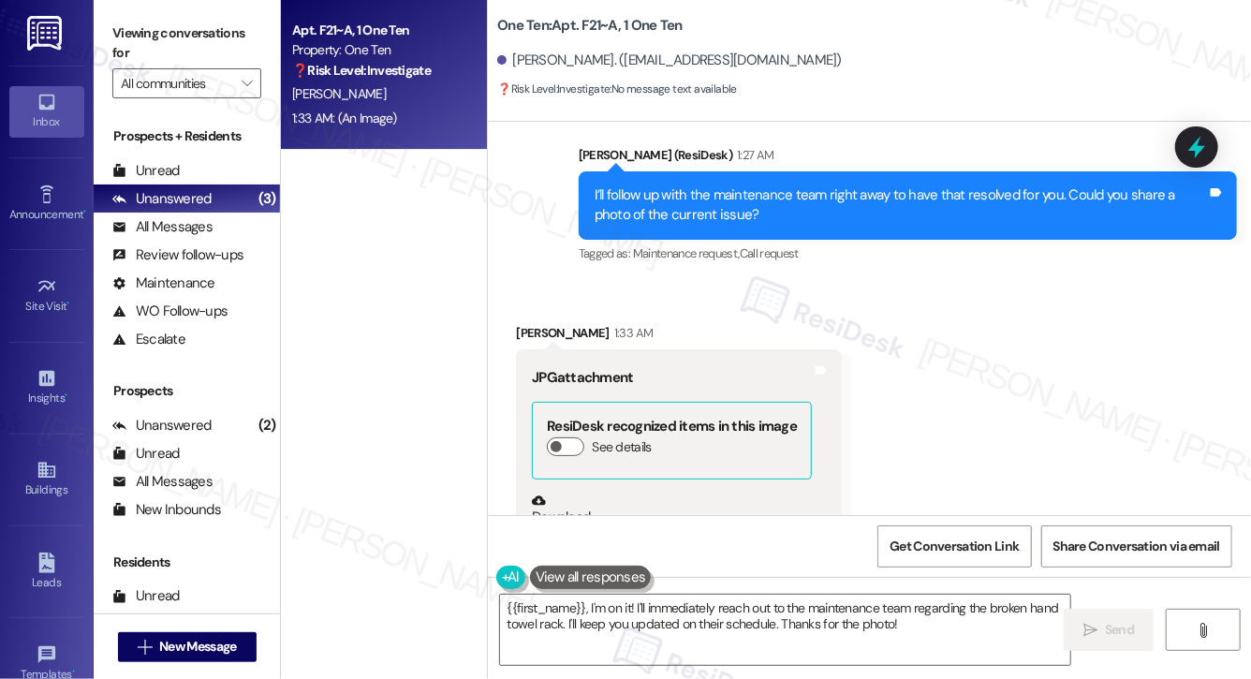
scroll to position [1774, 0]
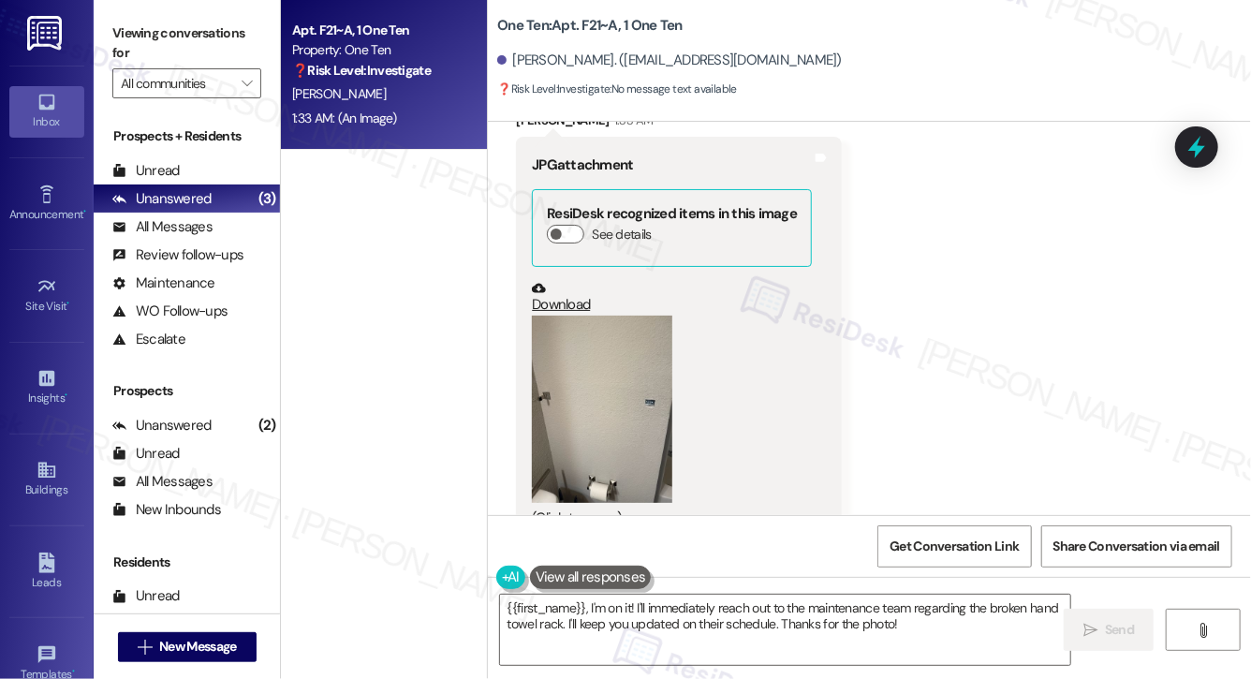
click at [624, 348] on button "Zoom image" at bounding box center [602, 408] width 140 height 187
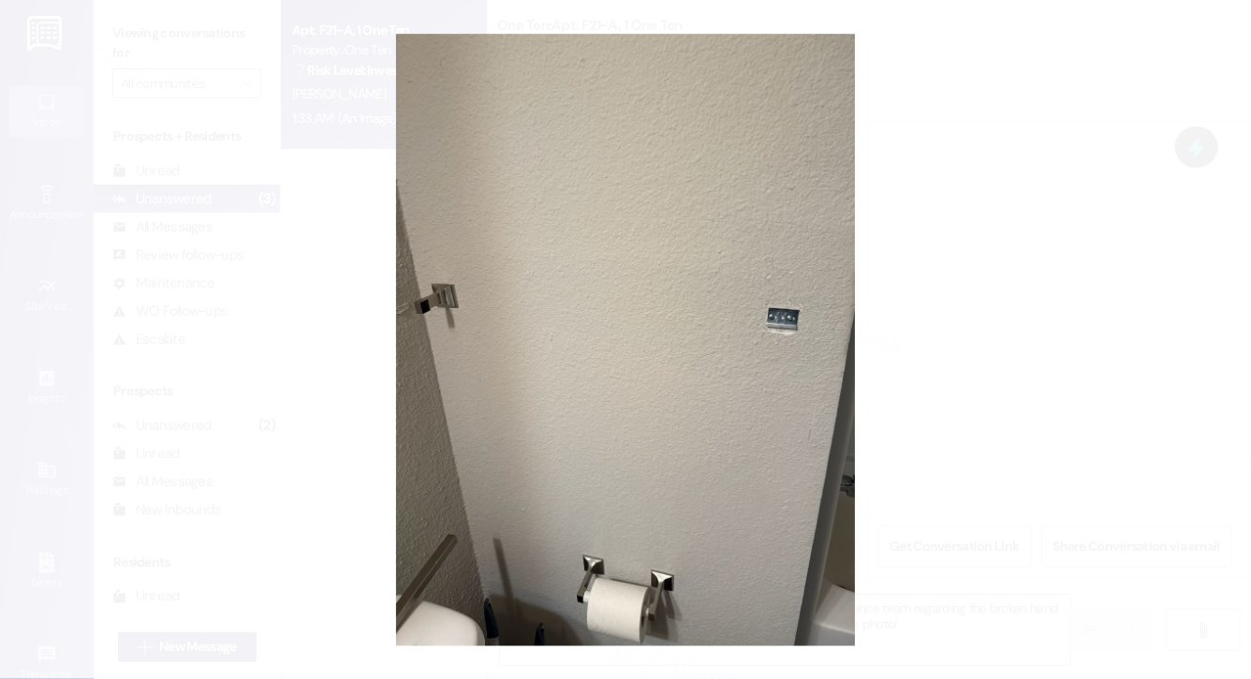
click at [924, 401] on button "Unzoom image" at bounding box center [625, 339] width 1251 height 679
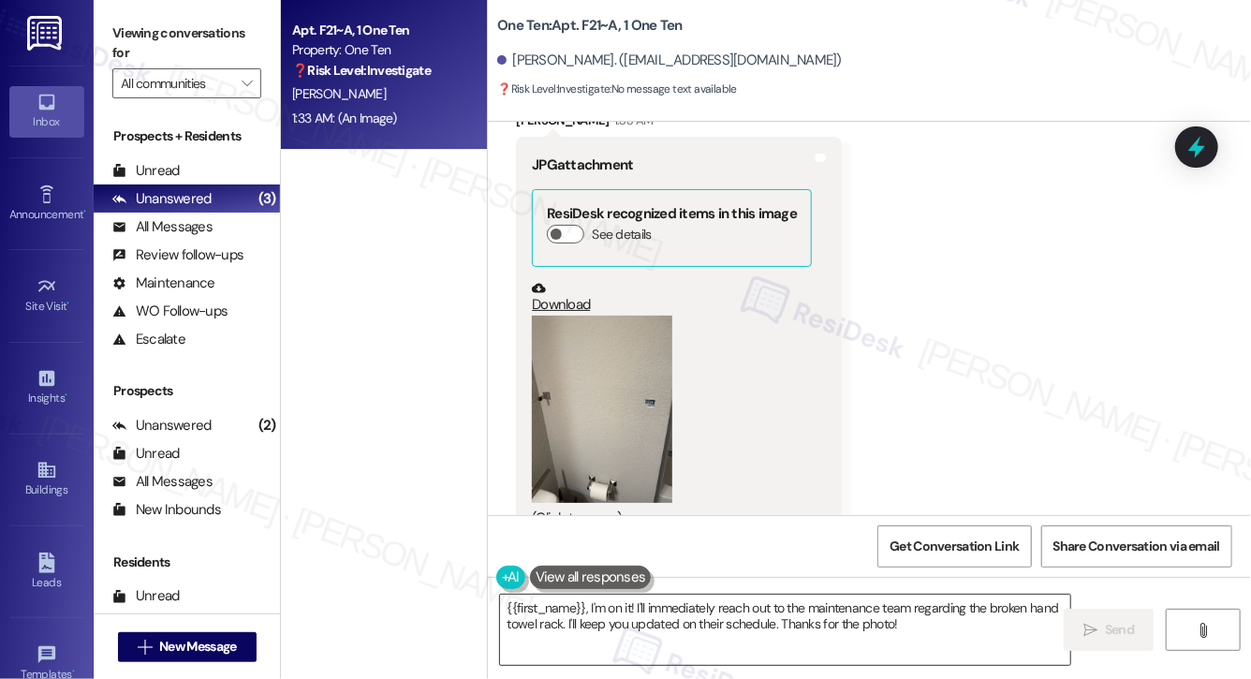
click at [916, 627] on textarea "{{first_name}}, I'm on it! I'll immediately reach out to the maintenance team r…" at bounding box center [785, 629] width 570 height 70
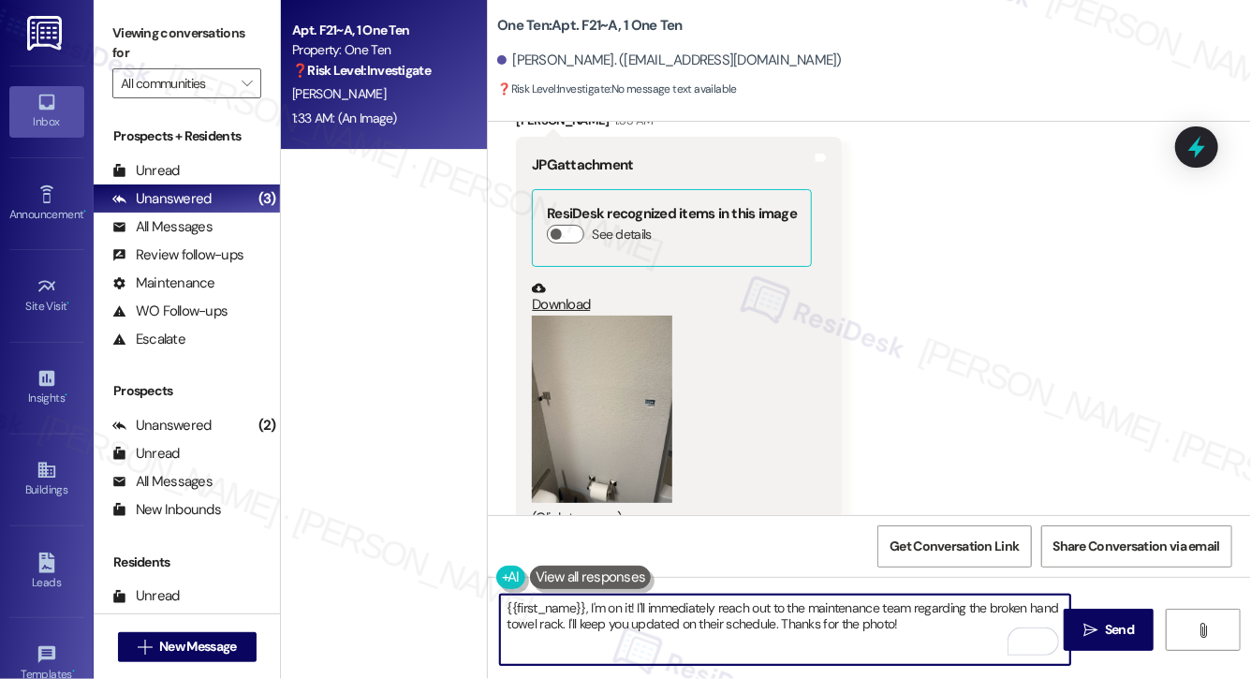
drag, startPoint x: 590, startPoint y: 606, endPoint x: 438, endPoint y: 615, distance: 151.9
click at [438, 615] on div "Apt. F21~A, 1 One Ten Property: One Ten ❓ Risk Level: Investigate No message te…" at bounding box center [766, 339] width 970 height 679
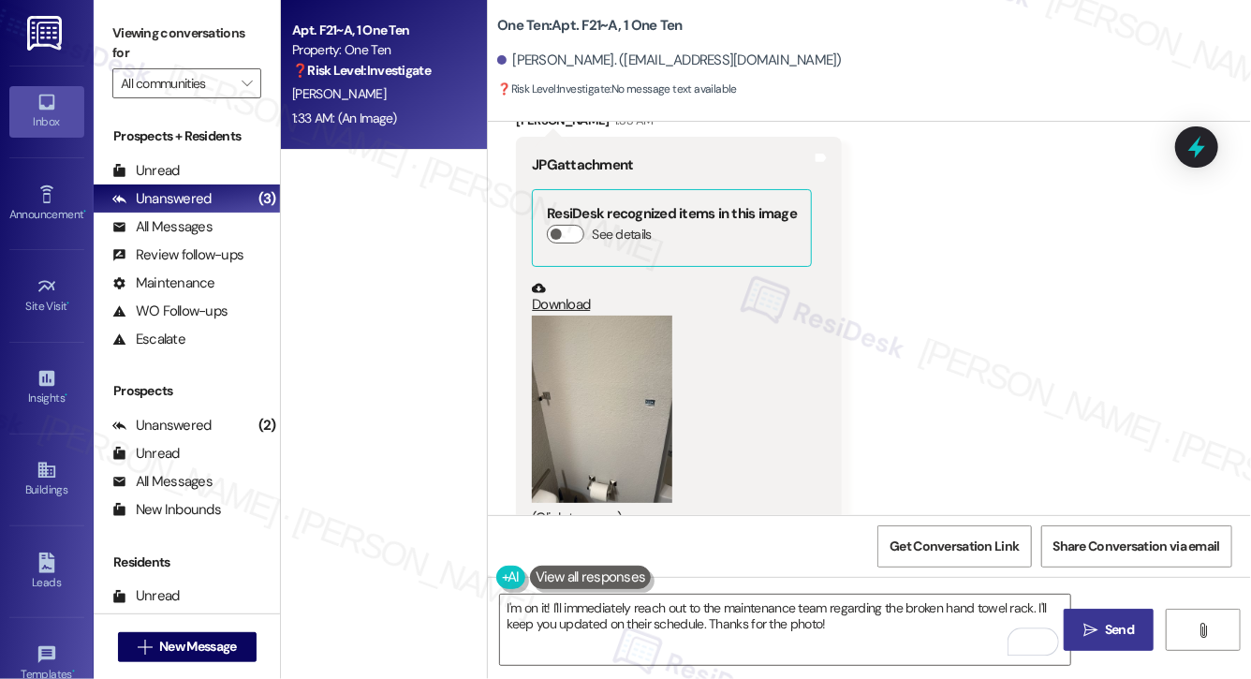
click at [1120, 619] on button " Send" at bounding box center [1108, 629] width 91 height 42
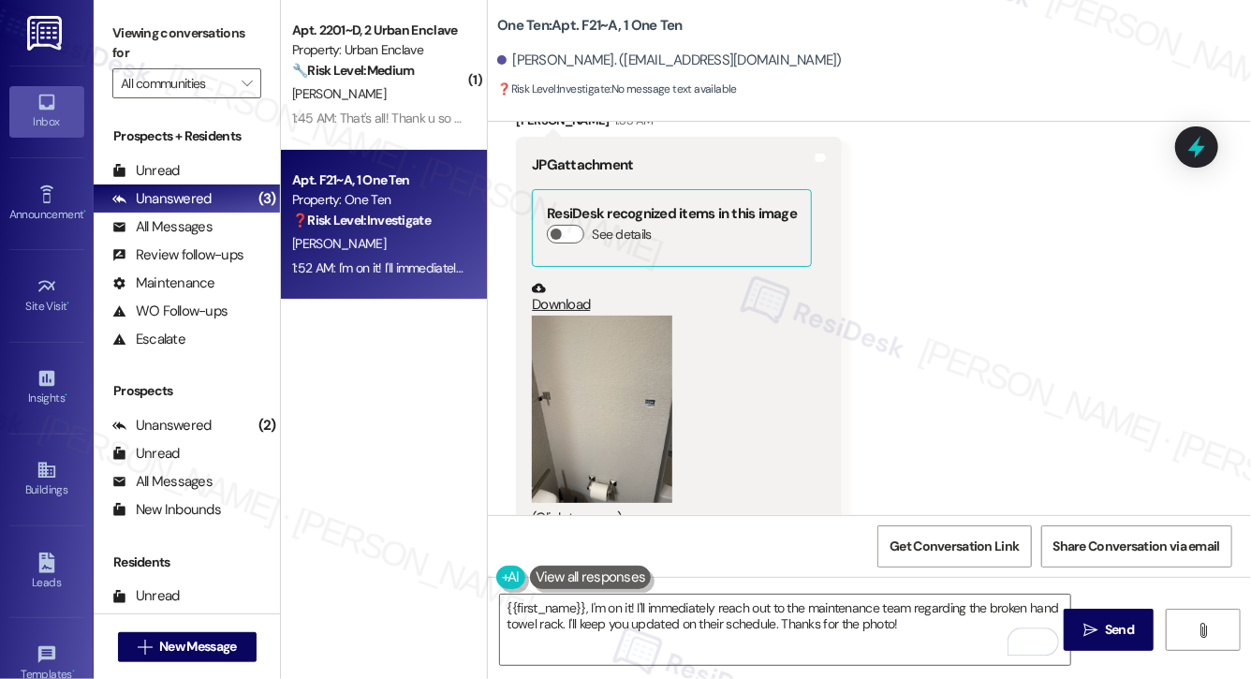
scroll to position [1925, 0]
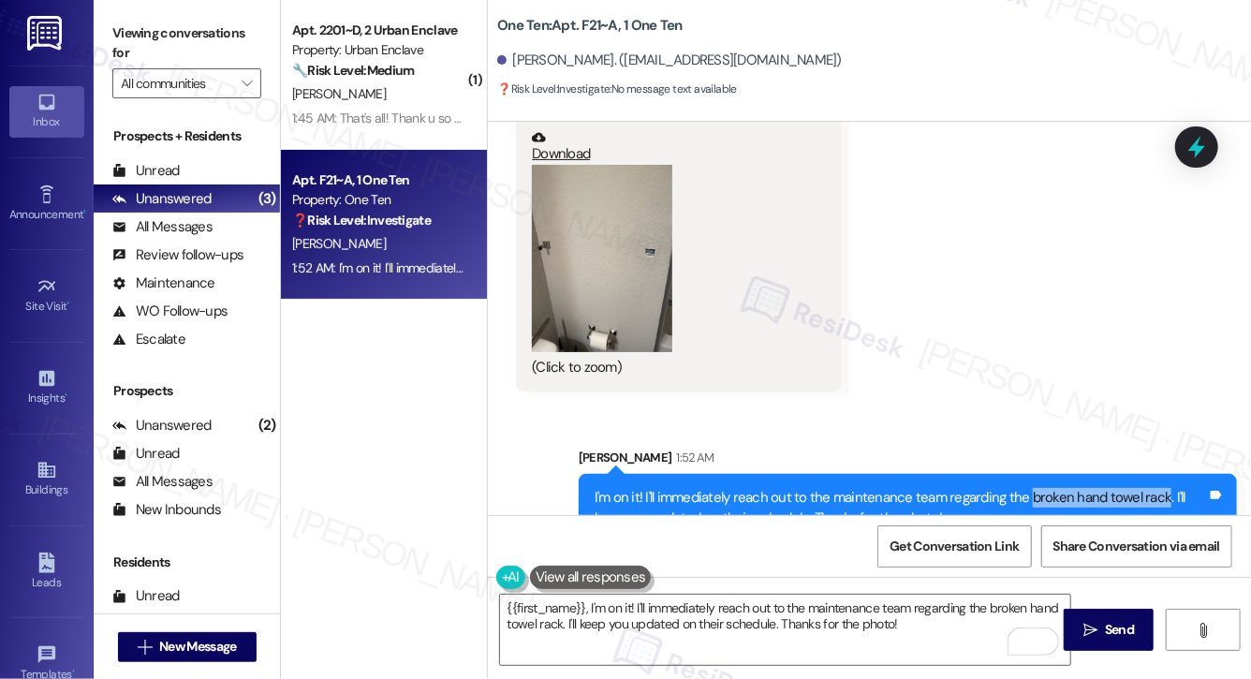
drag, startPoint x: 1021, startPoint y: 459, endPoint x: 1155, endPoint y: 457, distance: 133.9
click at [1155, 488] on div "I'm on it! I'll immediately reach out to the maintenance team regarding the bro…" at bounding box center [900, 508] width 612 height 40
copy div "broken hand towel rack"
click at [823, 626] on textarea "{{first_name}}, I'm on it! I'll immediately reach out to the maintenance team r…" at bounding box center [785, 629] width 570 height 70
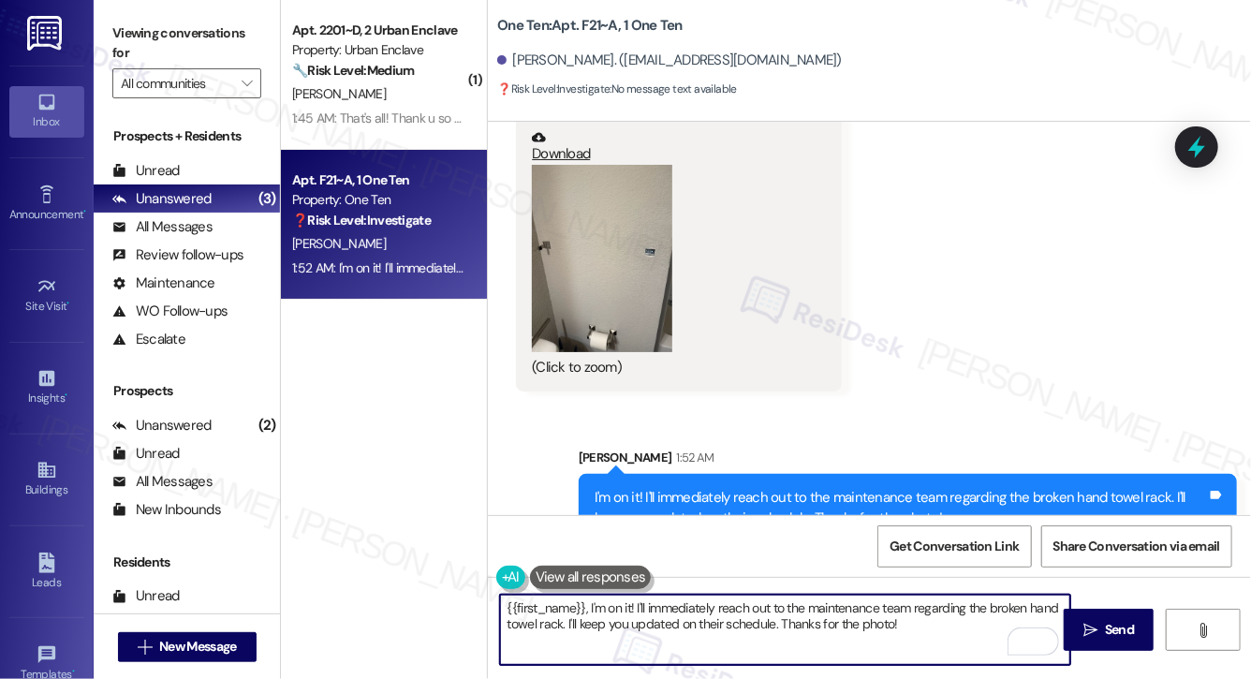
click at [823, 626] on textarea "{{first_name}}, I'm on it! I'll immediately reach out to the maintenance team r…" at bounding box center [785, 629] width 570 height 70
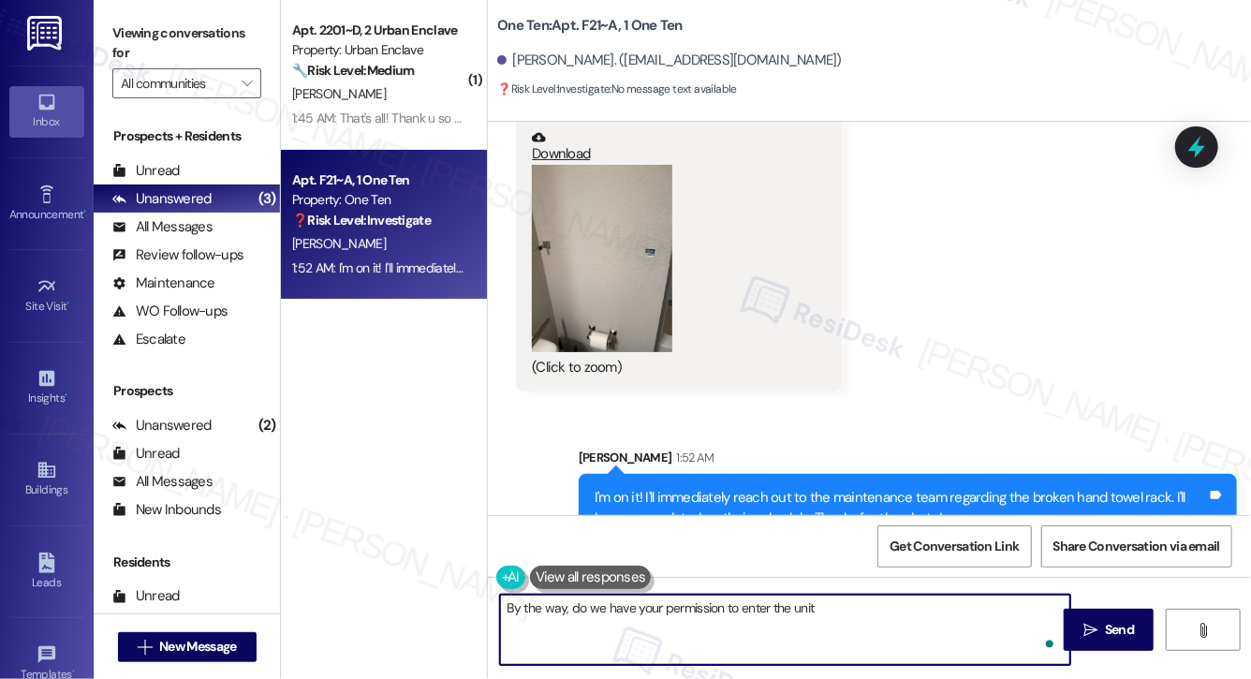
type textarea "By the way, do we have your permission to enter the unit?"
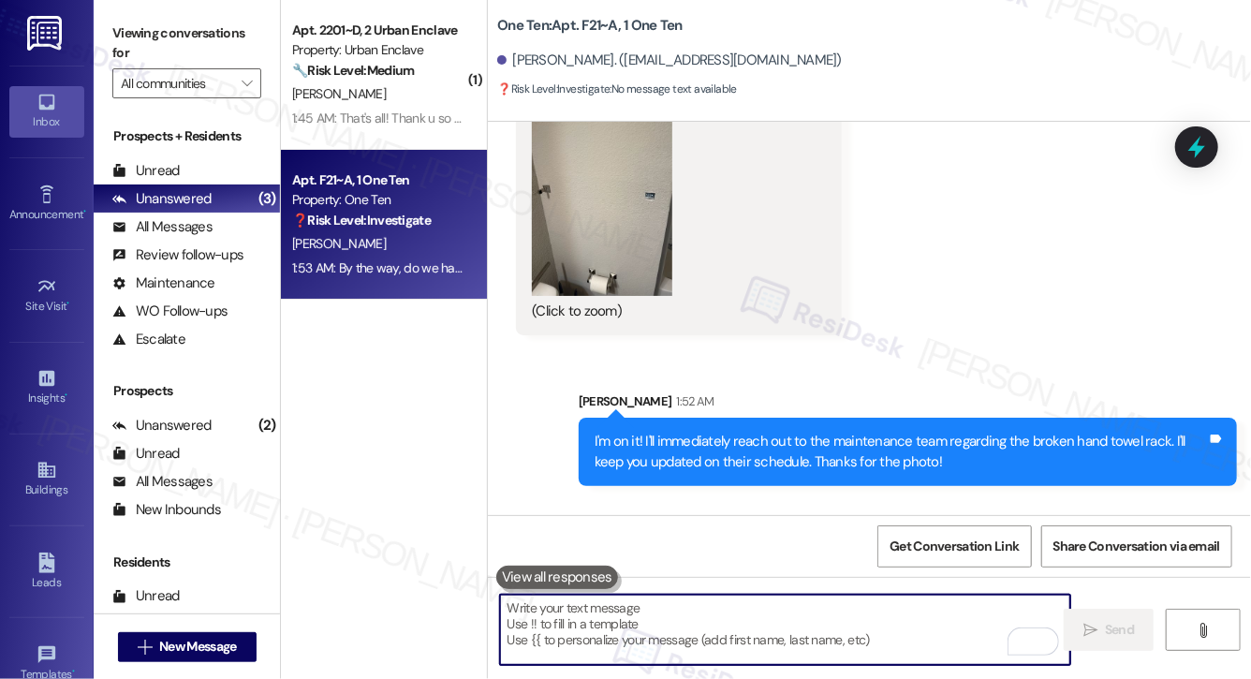
scroll to position [2056, 0]
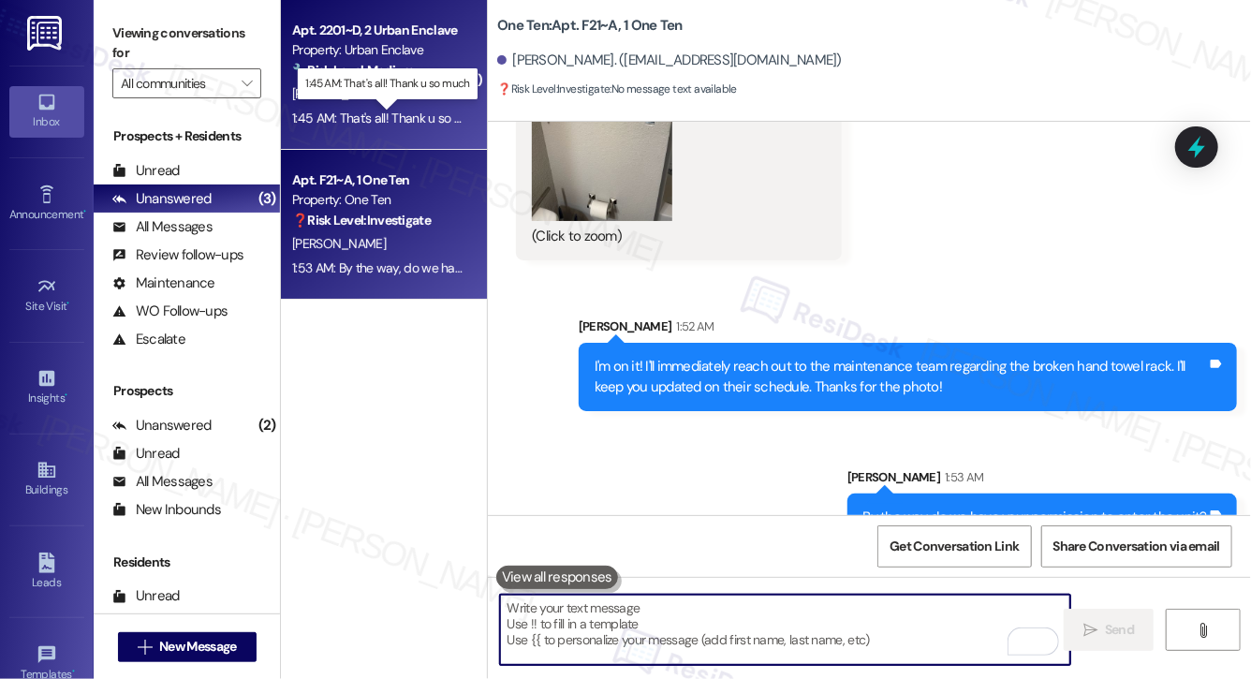
click at [371, 110] on div "1:45 AM: That's all! Thank u so much 1:45 AM: That's all! Thank u so much" at bounding box center [388, 118] width 193 height 17
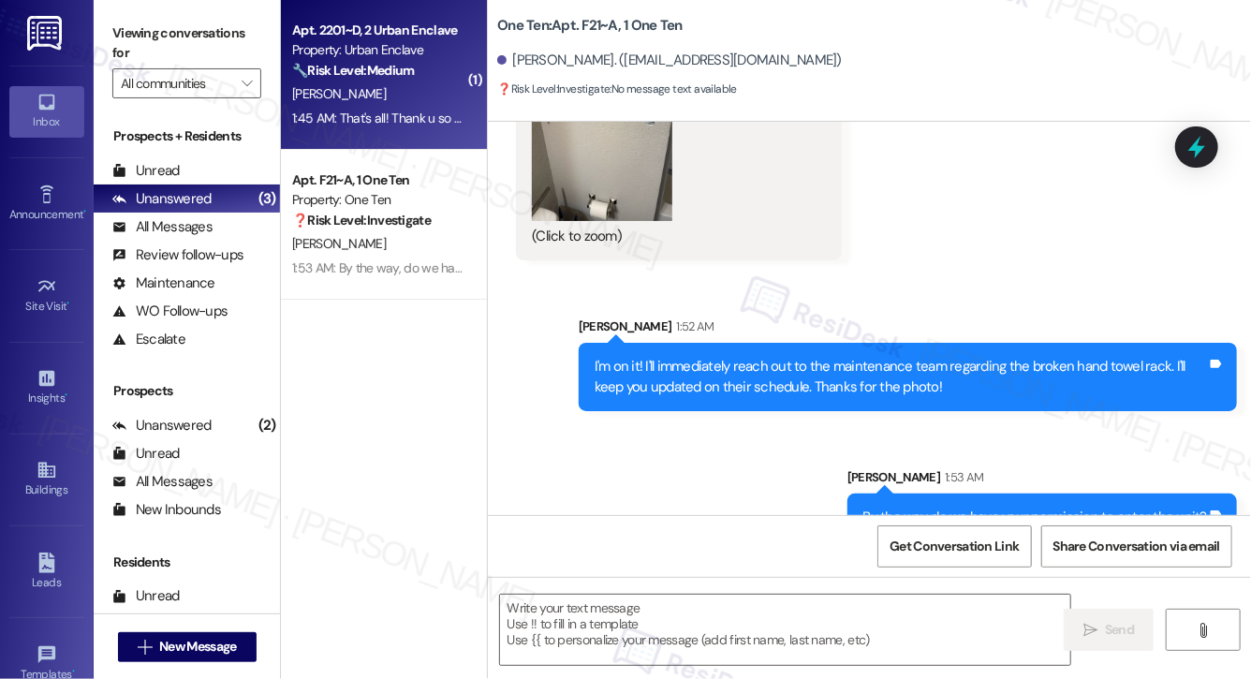
type textarea "Fetching suggested responses. Please feel free to read through the conversation…"
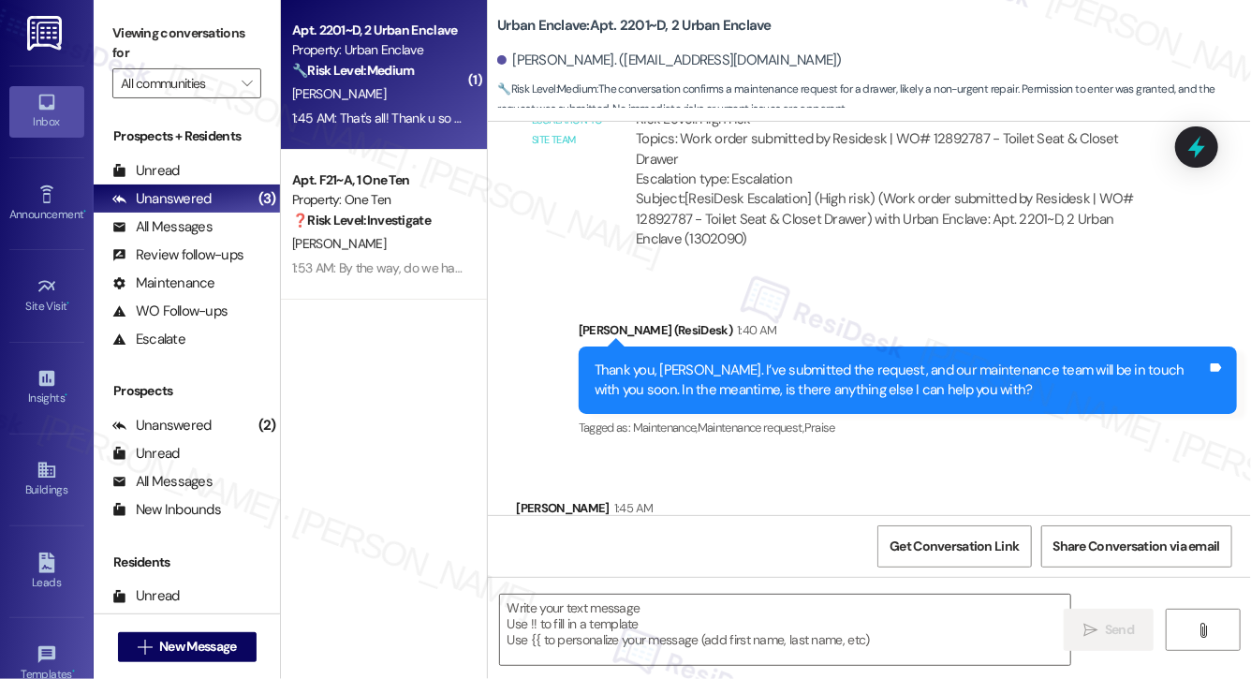
scroll to position [8256, 0]
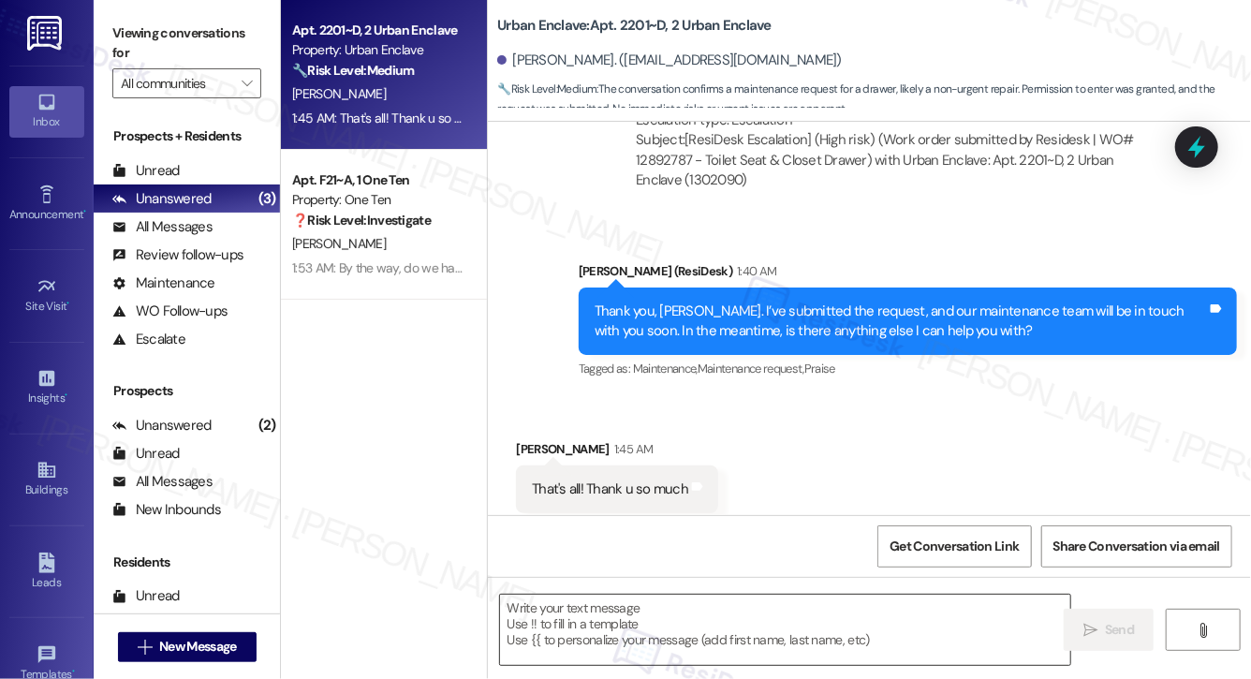
click at [611, 633] on textarea at bounding box center [785, 629] width 570 height 70
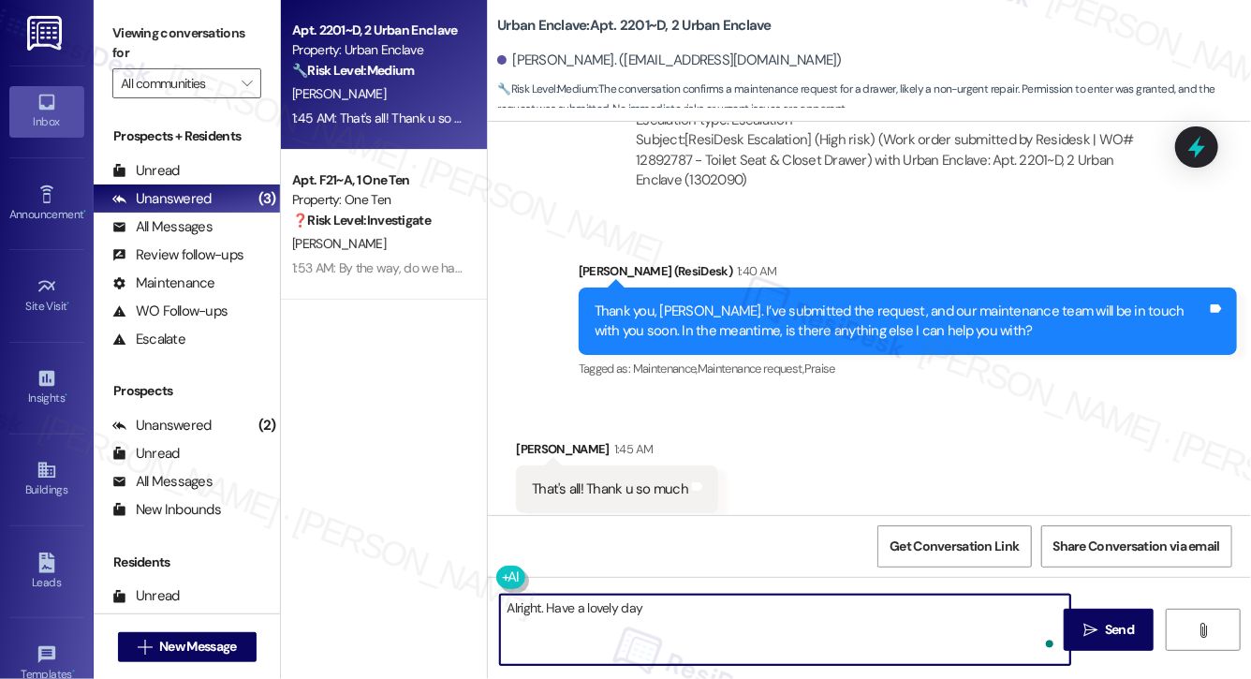
type textarea "Alright. Have a lovely day!"
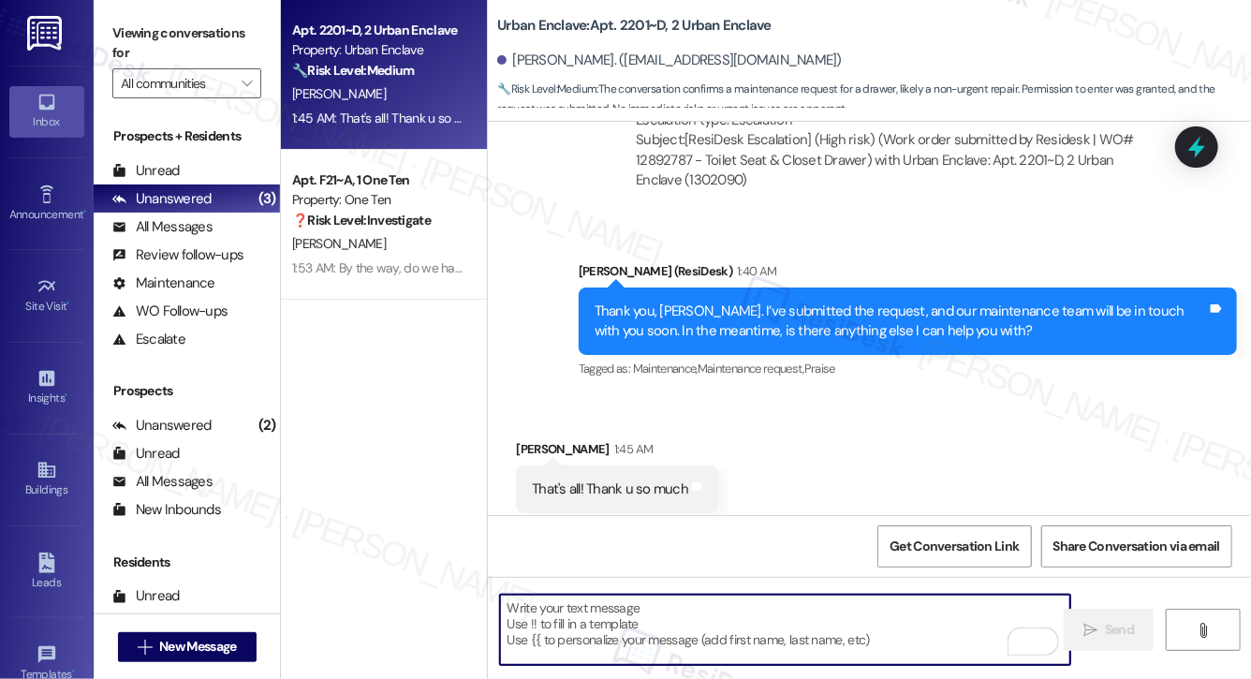
scroll to position [8387, 0]
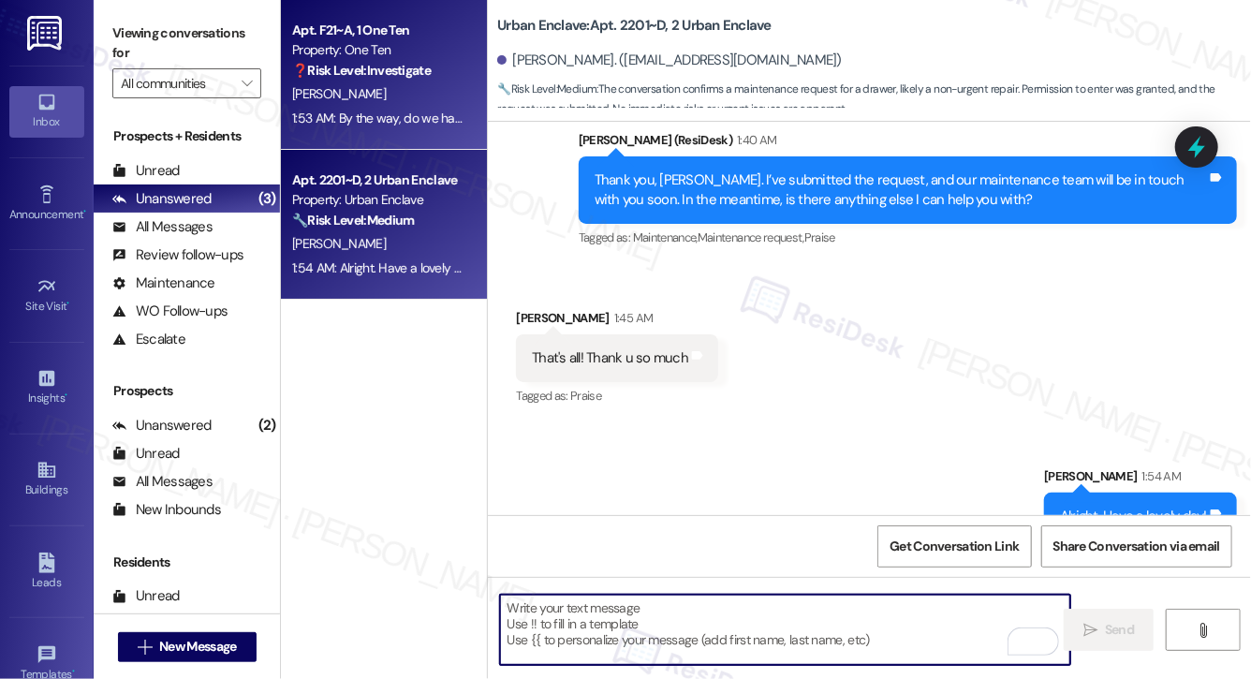
click at [376, 108] on div "1:53 AM: By the way, do we have your permission to enter the unit? 1:53 AM: By …" at bounding box center [378, 118] width 177 height 23
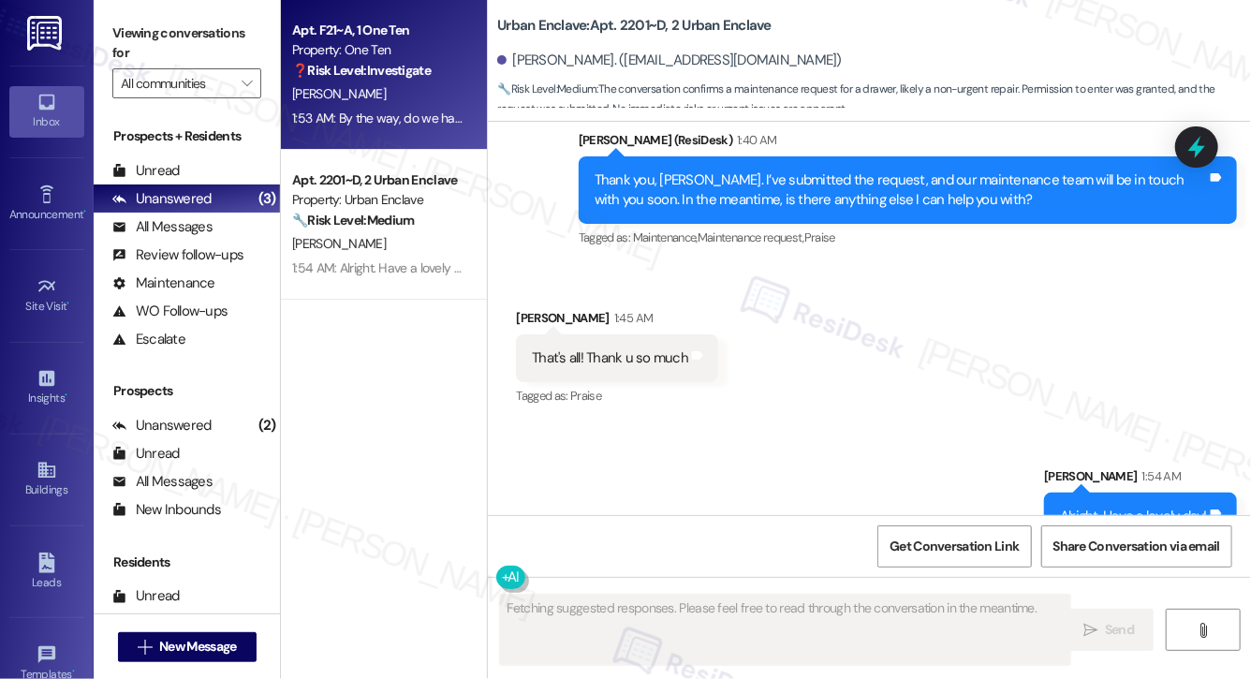
scroll to position [2242, 0]
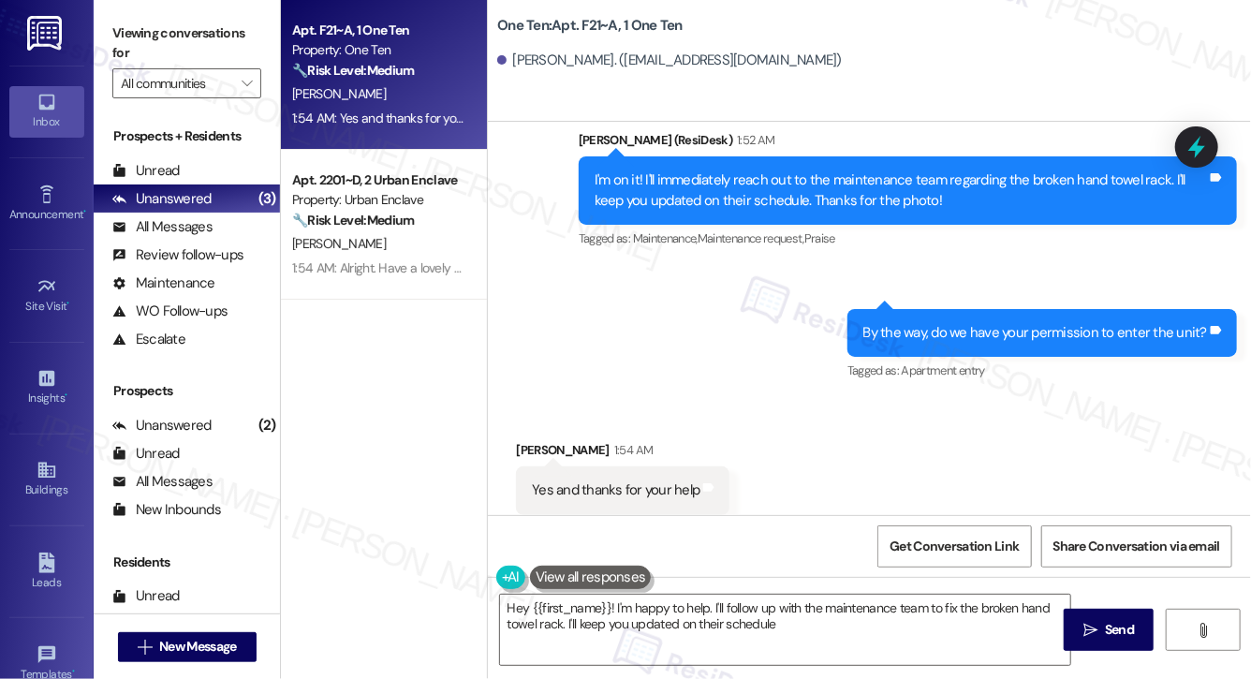
type textarea "Hey {{first_name}}! I'm happy to help. I'll follow up with the maintenance team…"
click at [615, 639] on textarea "Hey {{first_name}}! I'm happy to help. I'll follow up with the maintenance team…" at bounding box center [785, 629] width 570 height 70
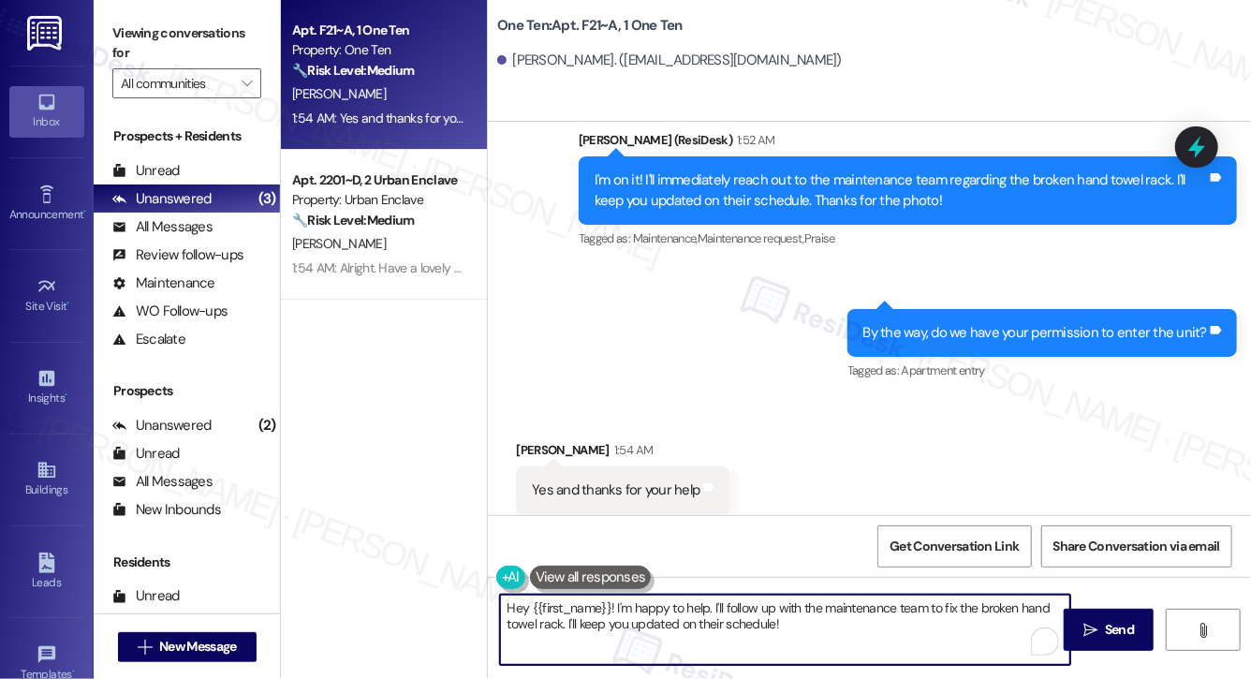
click at [615, 639] on textarea "Hey {{first_name}}! I'm happy to help. I'll follow up with the maintenance team…" at bounding box center [785, 629] width 570 height 70
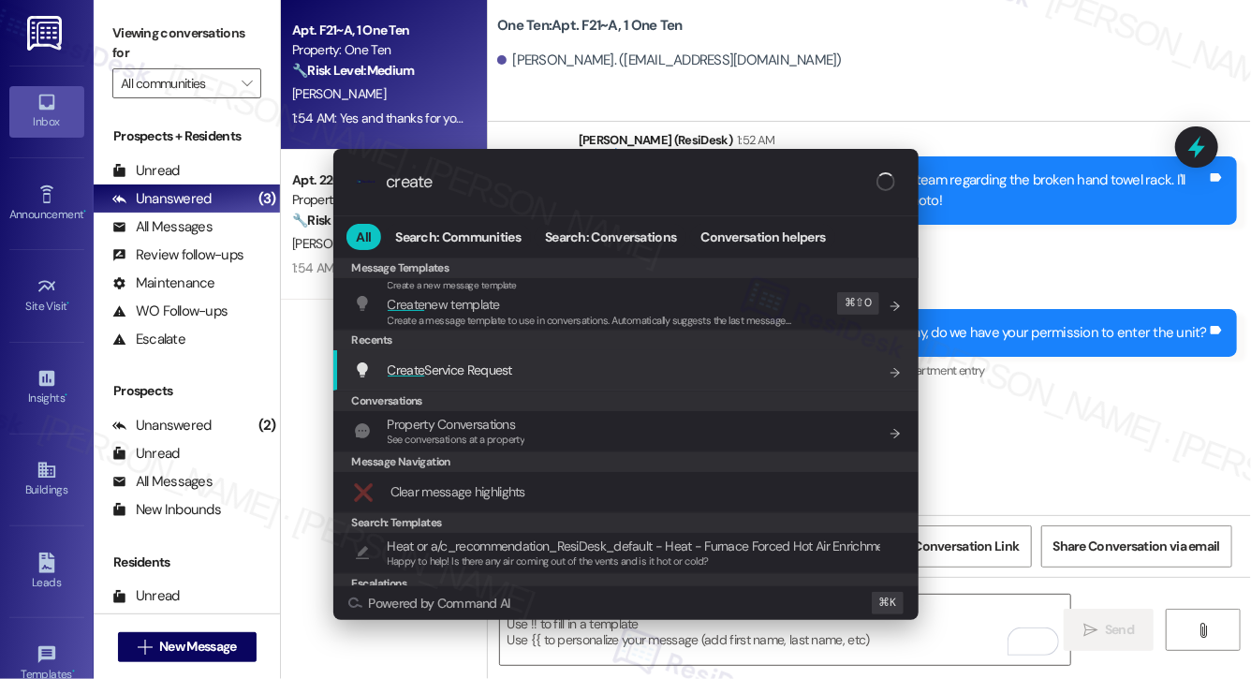
type input "create"
click at [647, 374] on div "Create Service Request Add shortcut" at bounding box center [628, 369] width 548 height 21
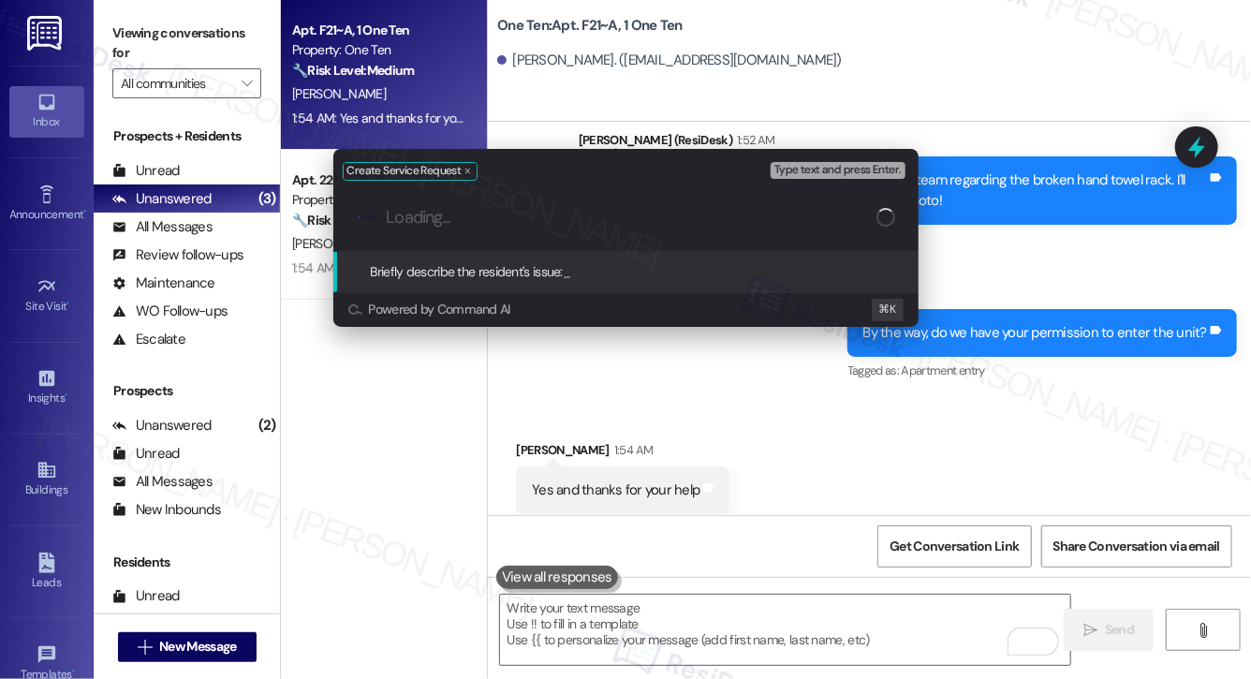
paste input "broken hand towel rack"
click at [393, 214] on input "broken hand towel rack" at bounding box center [632, 218] width 490 height 20
click at [589, 217] on input "Broken hand towel rack" at bounding box center [633, 218] width 493 height 20
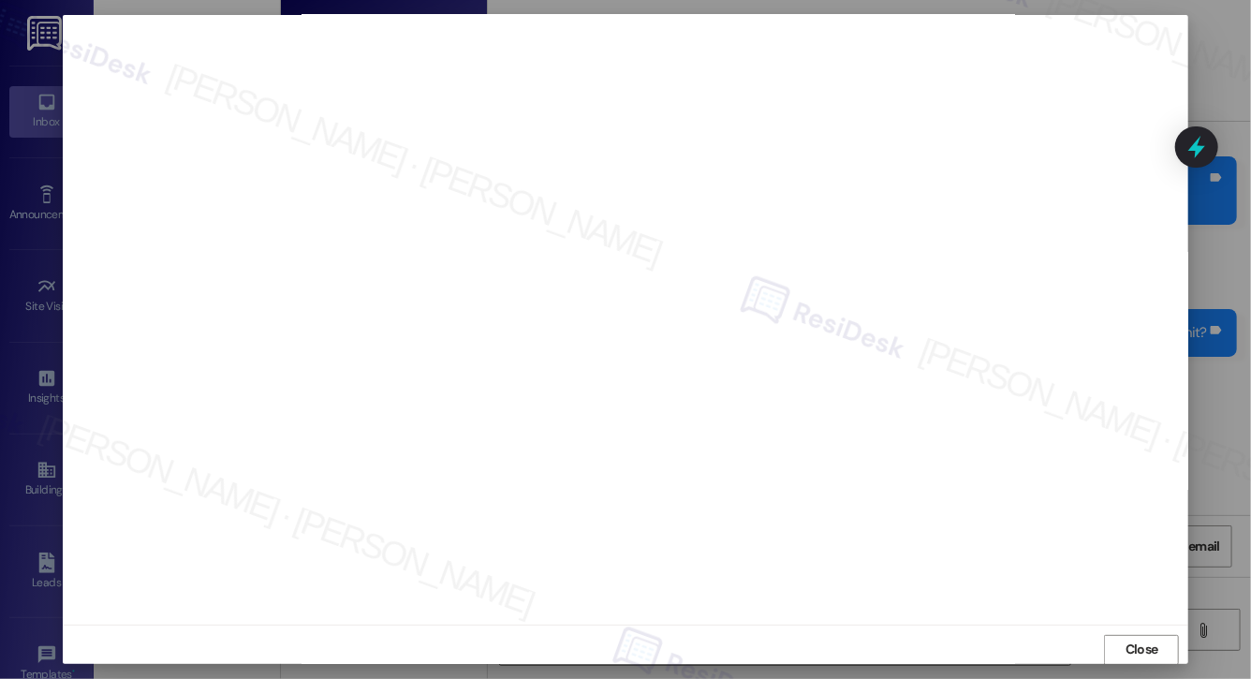
scroll to position [0, 0]
click at [1142, 646] on span "Close" at bounding box center [1141, 651] width 33 height 20
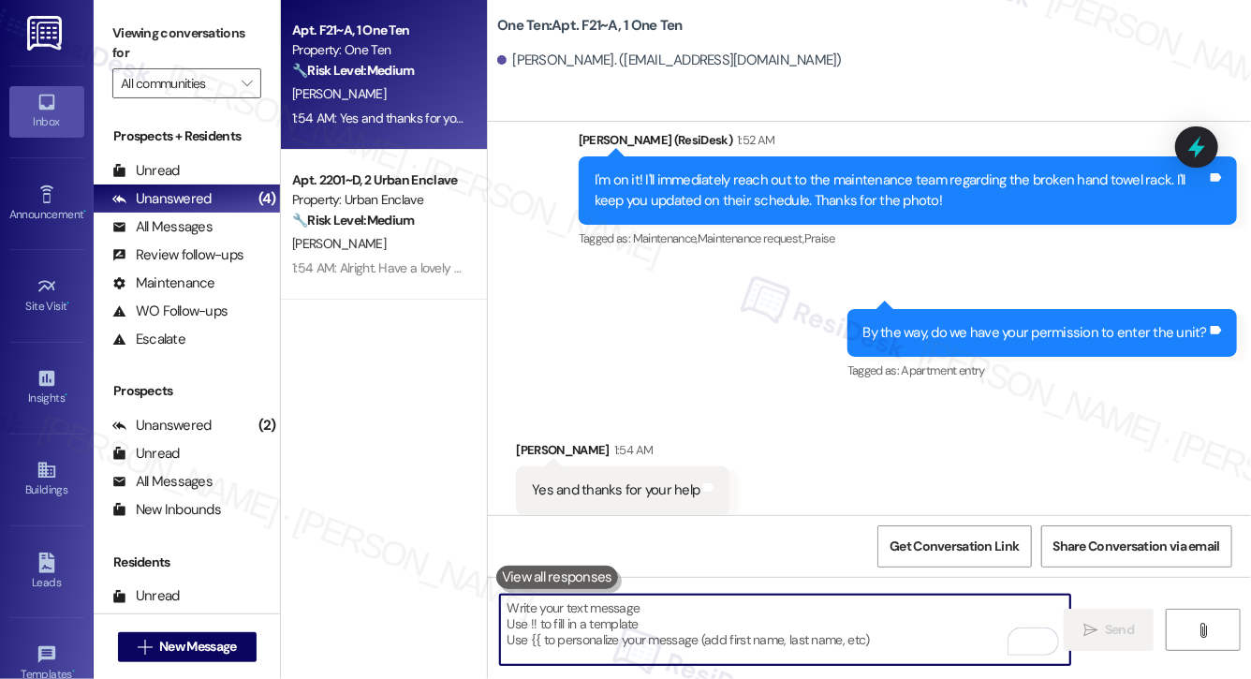
scroll to position [2242, 0]
click at [721, 643] on textarea "To enrich screen reader interactions, please activate Accessibility in Grammarl…" at bounding box center [785, 629] width 570 height 70
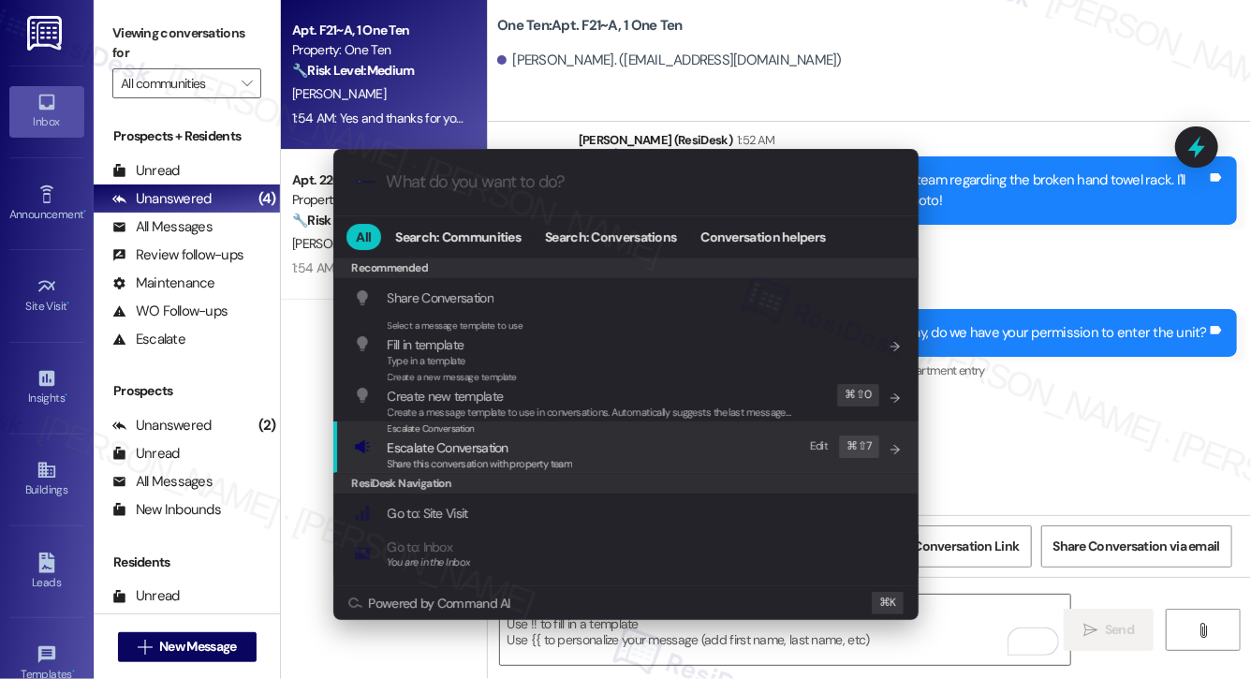
click at [629, 430] on div "Escalate Conversation Escalate Conversation Share this conversation with proper…" at bounding box center [628, 446] width 548 height 51
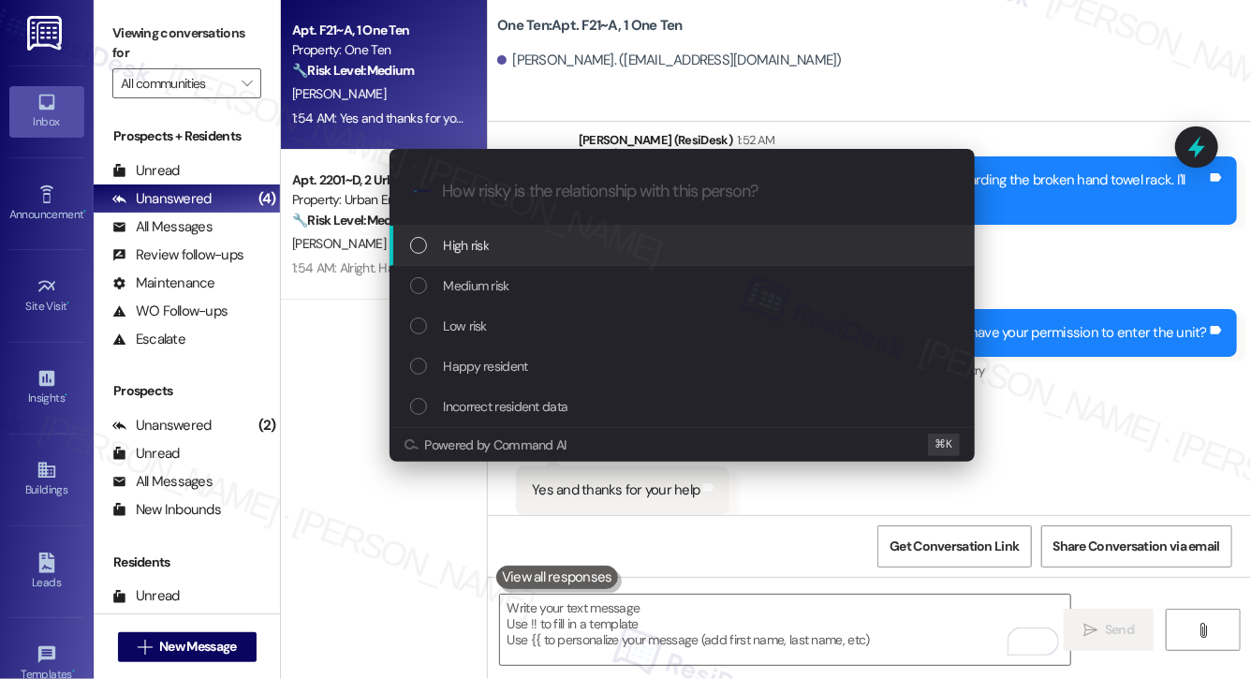
click at [628, 243] on div "High risk" at bounding box center [684, 245] width 548 height 21
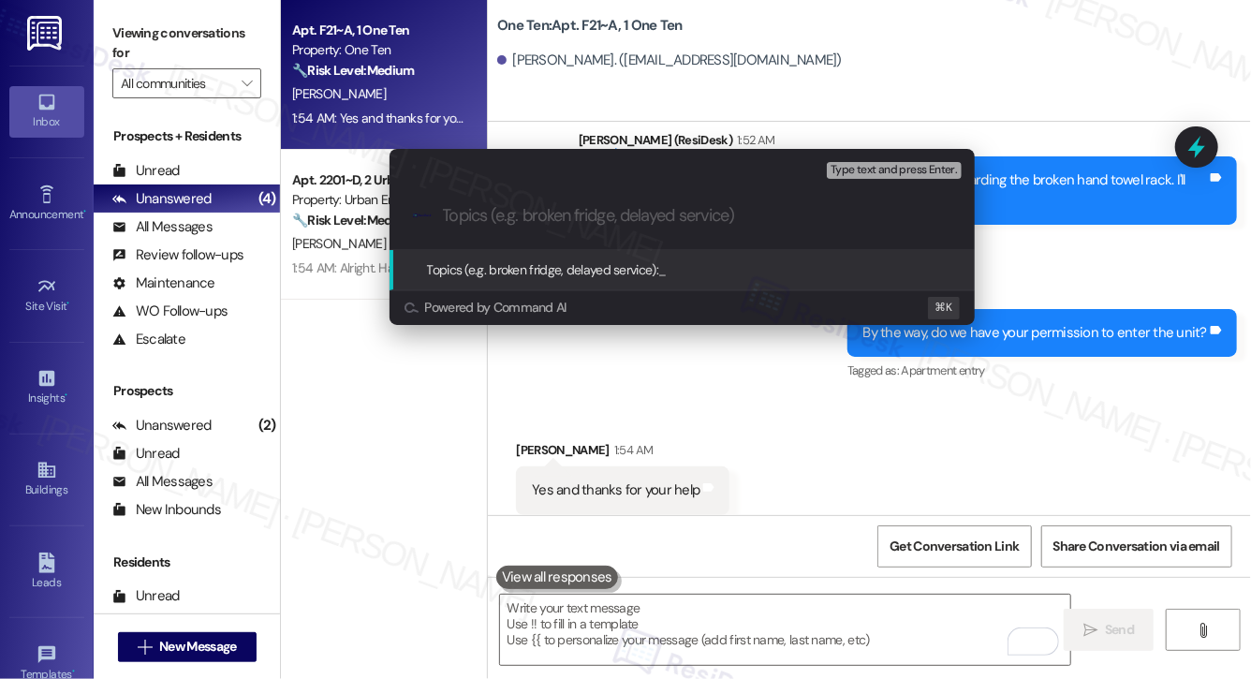
paste input "Work order submitted by Residesk | WO# 12892903 - Broken Hand Towel Rack"
type input "Work order submitted by Residesk | WO# 12892903 - Broken Hand Towel Rack"
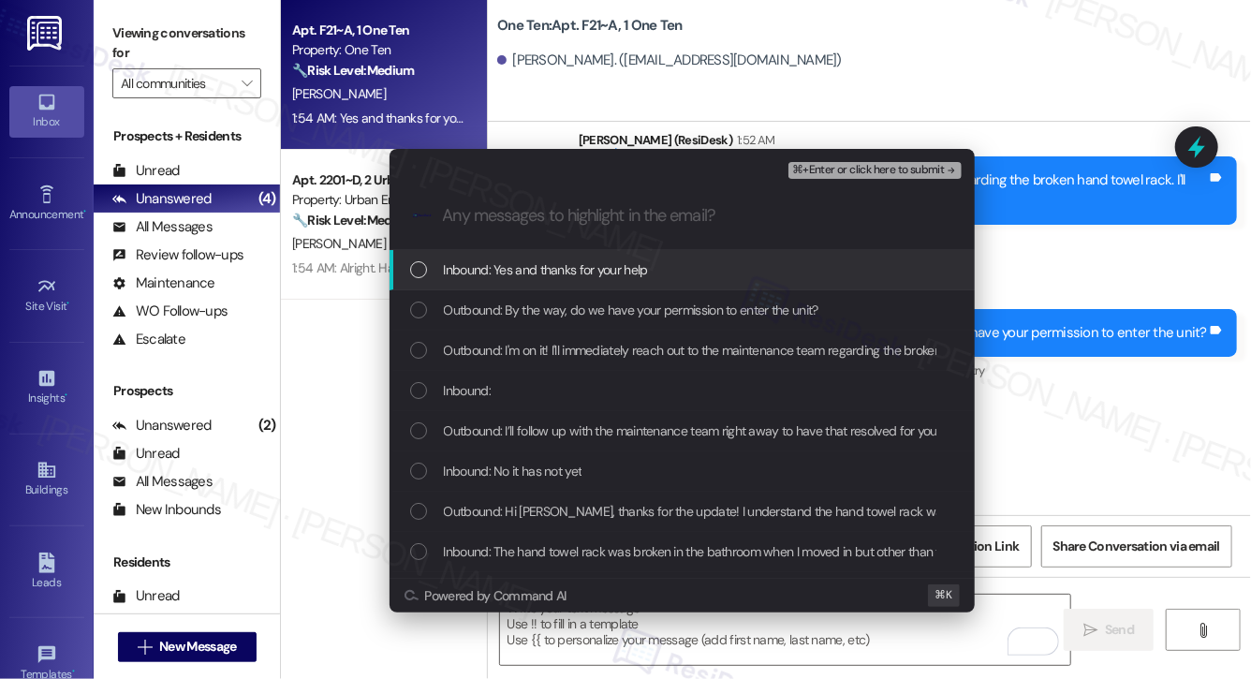
click at [626, 268] on span "Inbound: Yes and thanks for your help" at bounding box center [546, 269] width 204 height 21
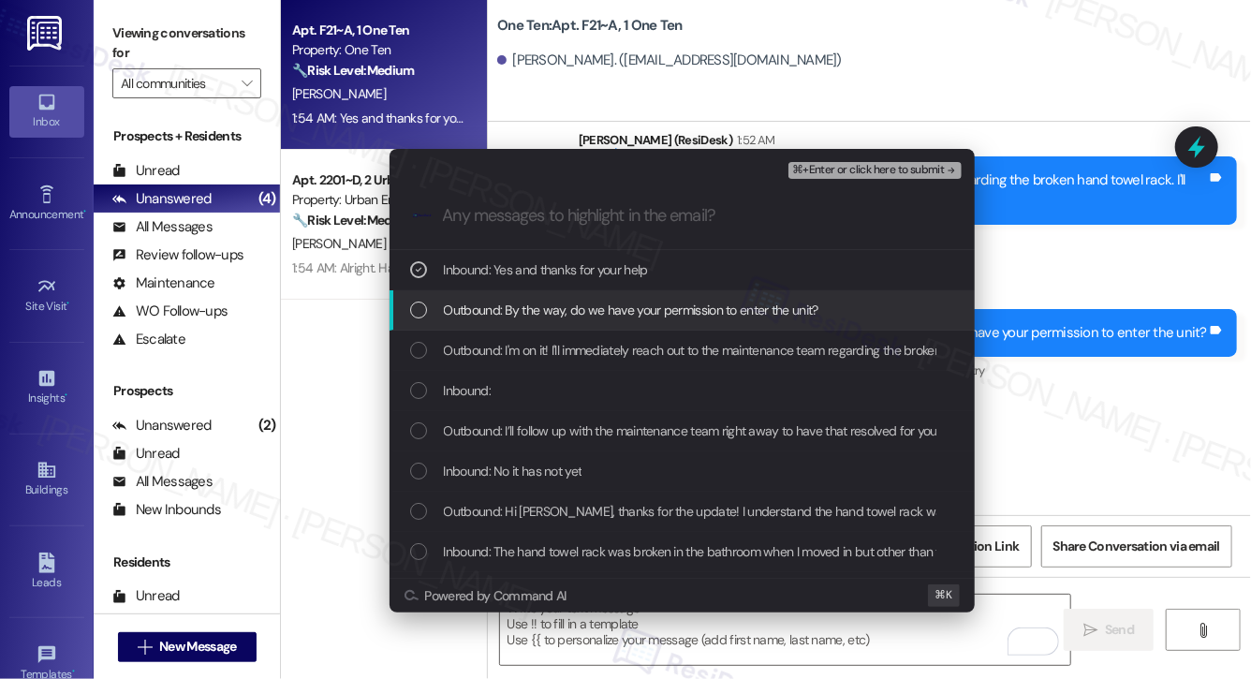
click at [612, 311] on span "Outbound: By the way, do we have your permission to enter the unit?" at bounding box center [631, 310] width 374 height 21
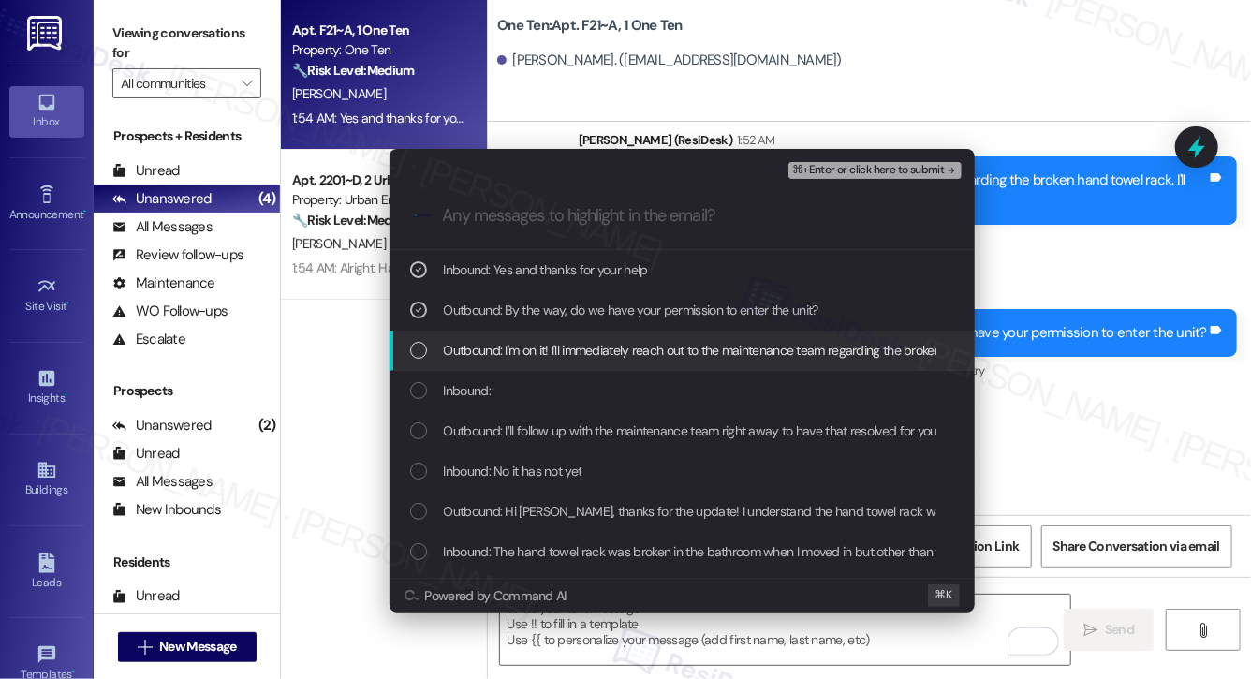
click at [597, 359] on span "Outbound: I'm on it! I'll immediately reach out to the maintenance team regardi…" at bounding box center [905, 350] width 923 height 21
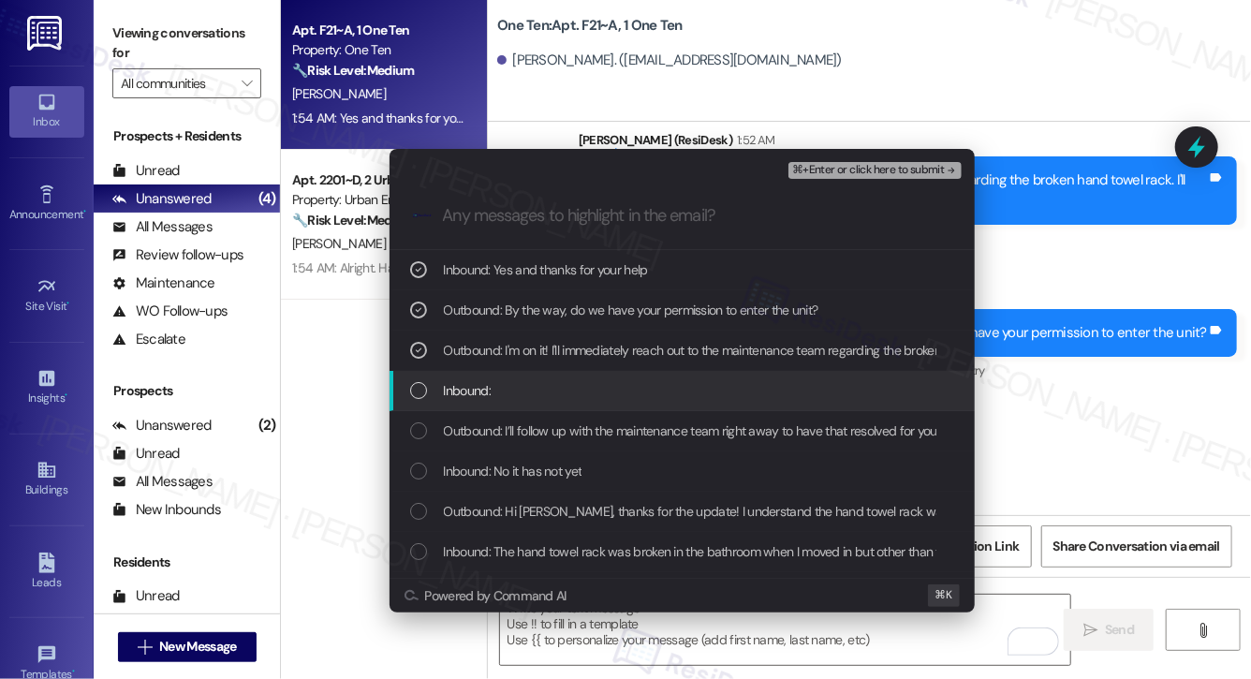
click at [586, 386] on div "Inbound:" at bounding box center [684, 390] width 548 height 21
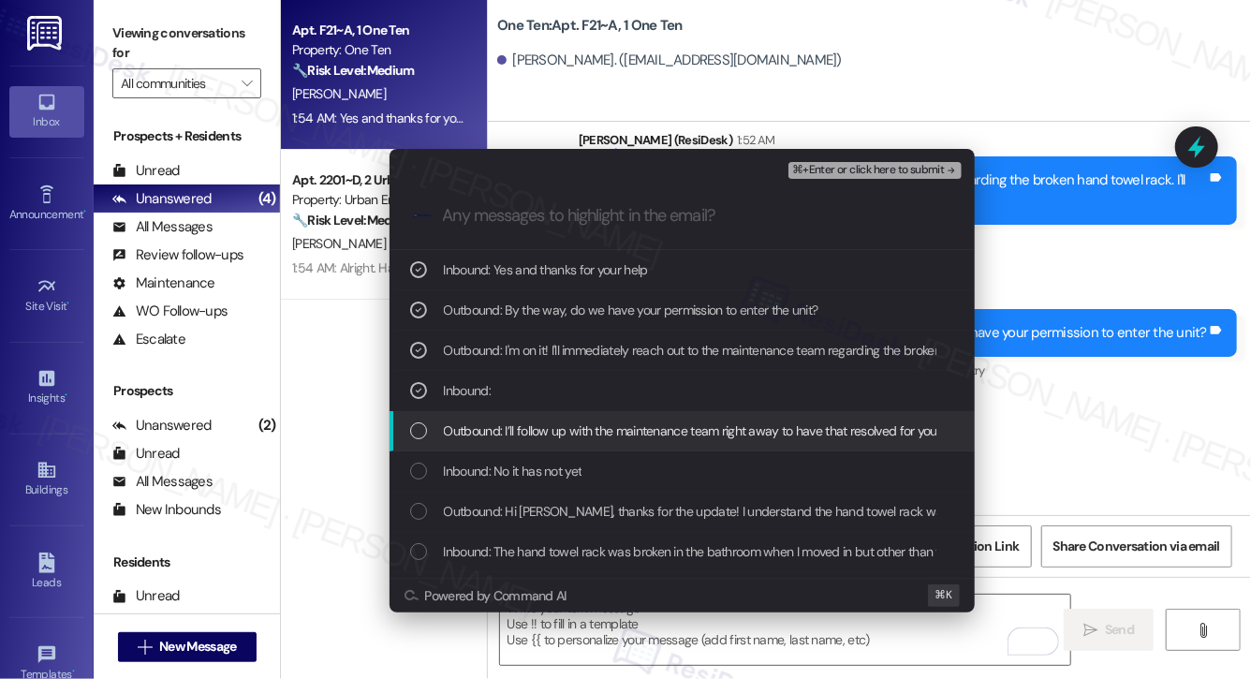
click at [573, 428] on span "Outbound: I’ll follow up with the maintenance team right away to have that reso…" at bounding box center [817, 430] width 746 height 21
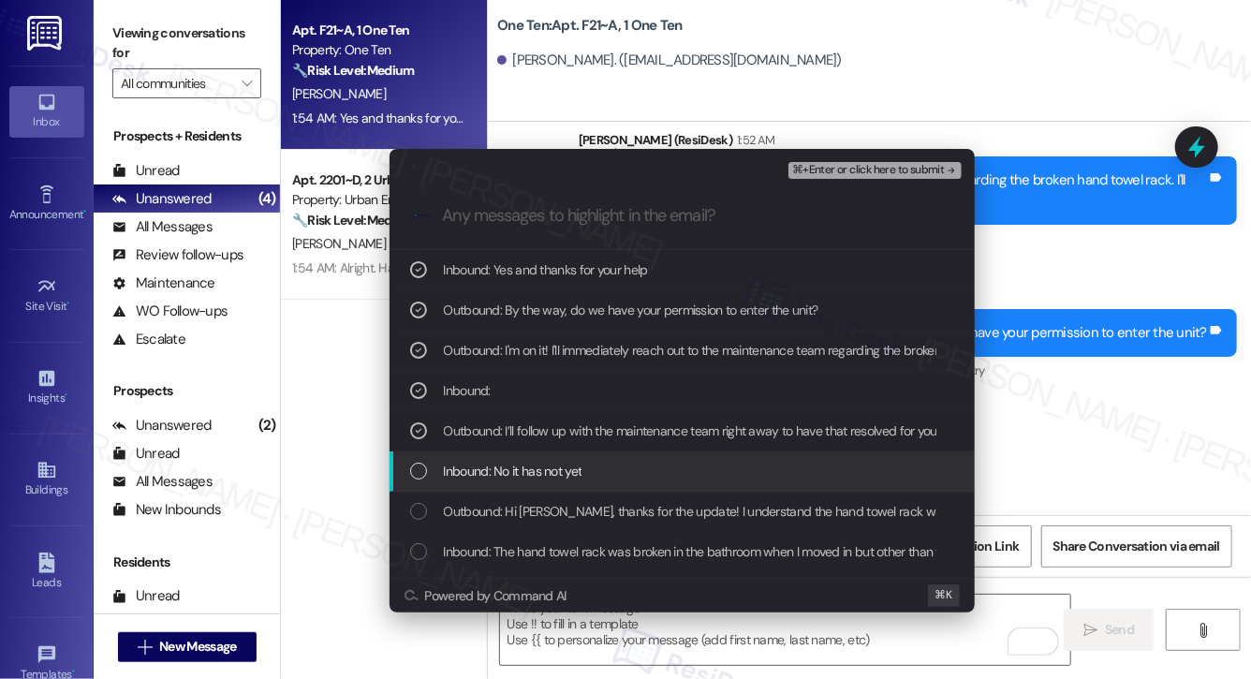
click at [559, 470] on span "Inbound: No it has not yet" at bounding box center [513, 471] width 139 height 21
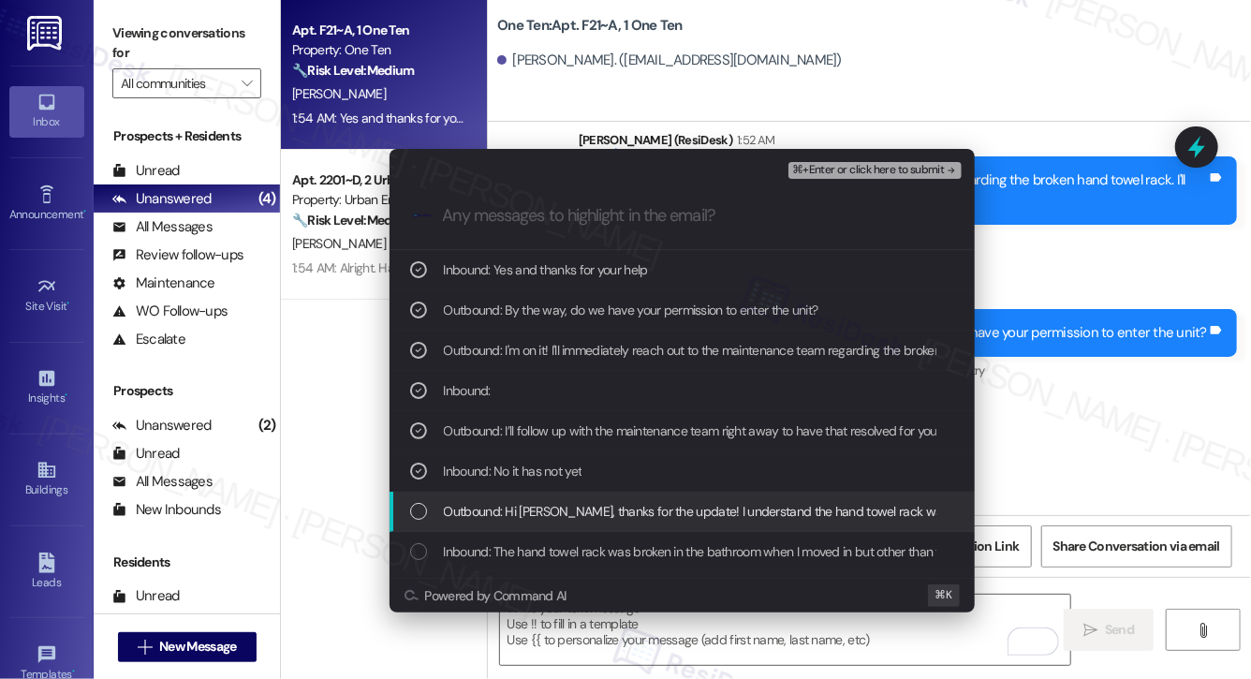
click at [549, 507] on span "Outbound: Hi [PERSON_NAME], thanks for the update! I understand the hand towel …" at bounding box center [896, 511] width 905 height 21
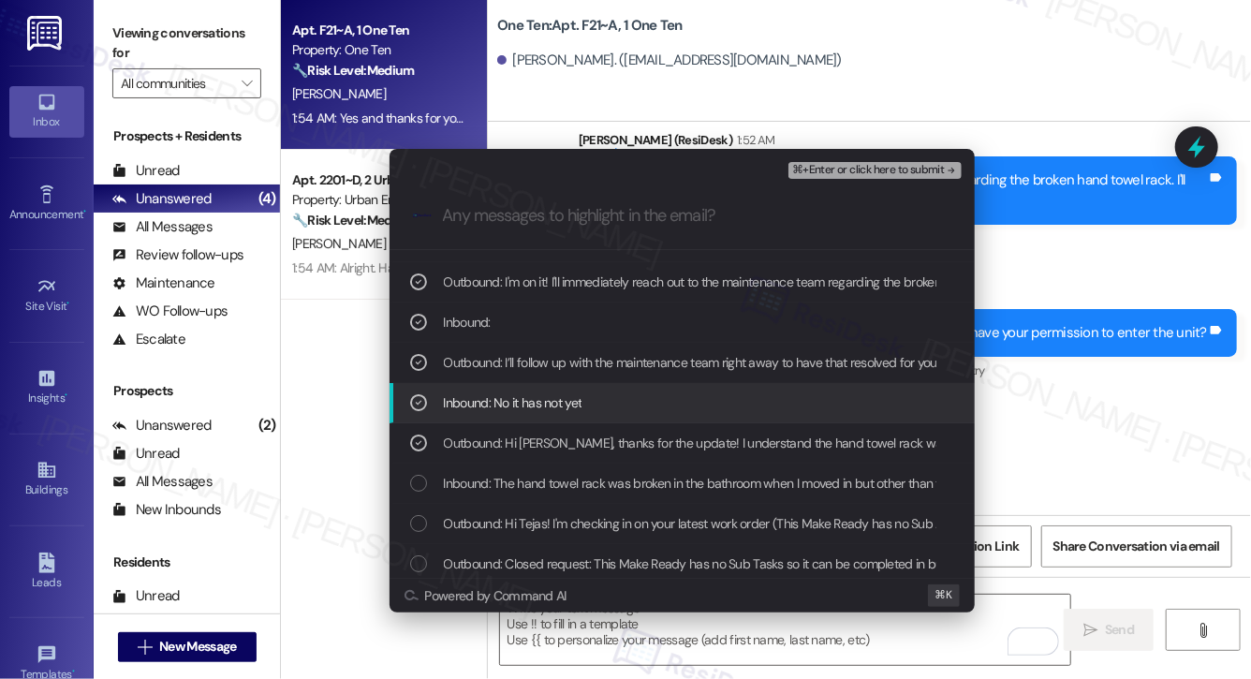
scroll to position [75, 0]
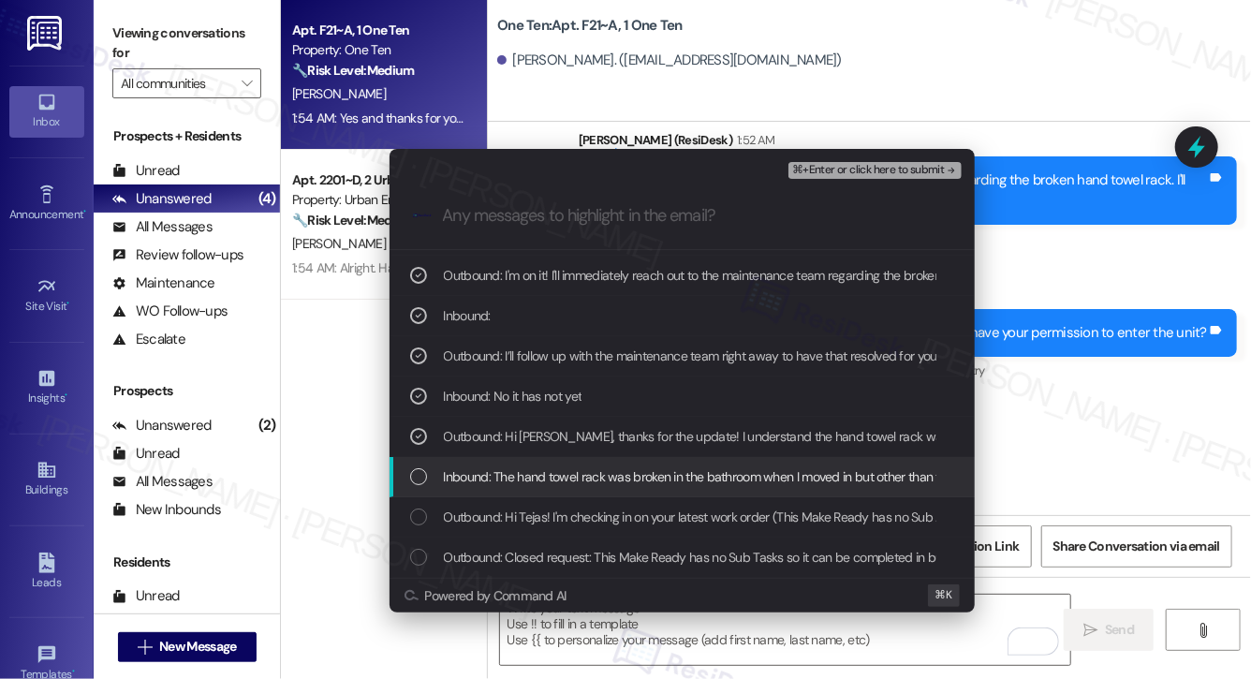
click at [572, 474] on span "Inbound: The hand towel rack was broken in the bathroom when I moved in but oth…" at bounding box center [755, 476] width 622 height 21
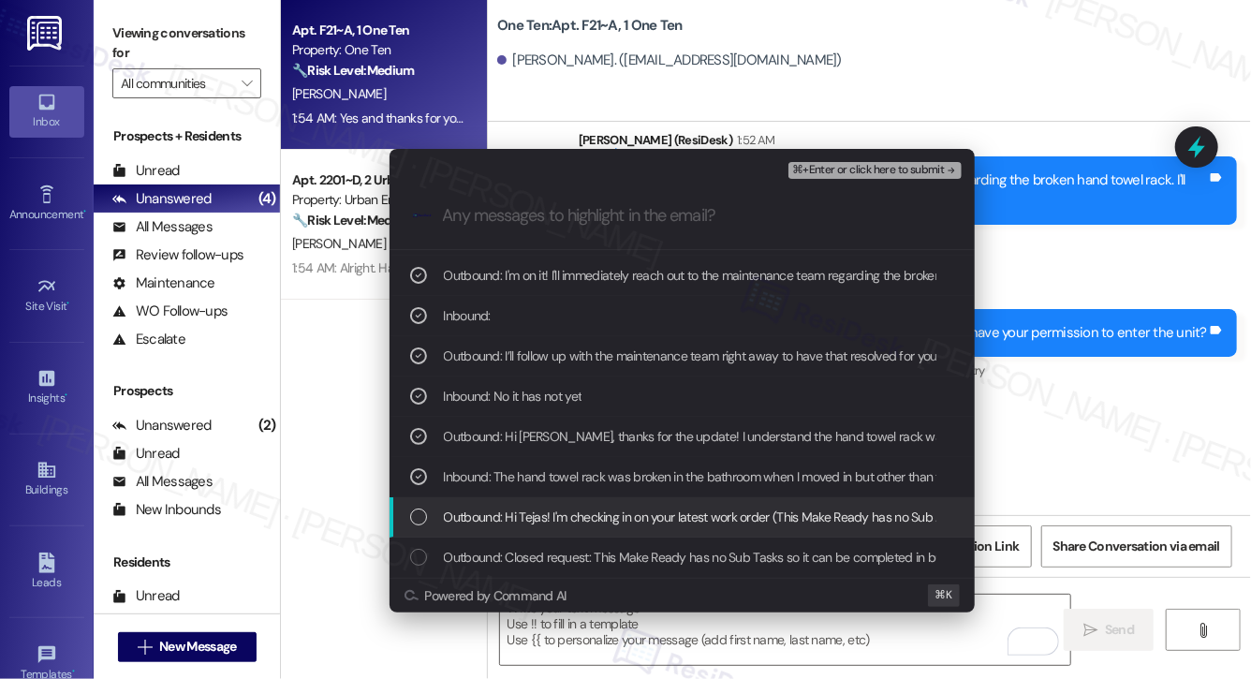
click at [564, 520] on span "Outbound: Hi Tejas! I'm checking in on your latest work order (This Make Ready …" at bounding box center [958, 516] width 1029 height 21
click at [649, 521] on span "Outbound: Hi Tejas! I'm checking in on your latest work order (This Make Ready …" at bounding box center [958, 516] width 1029 height 21
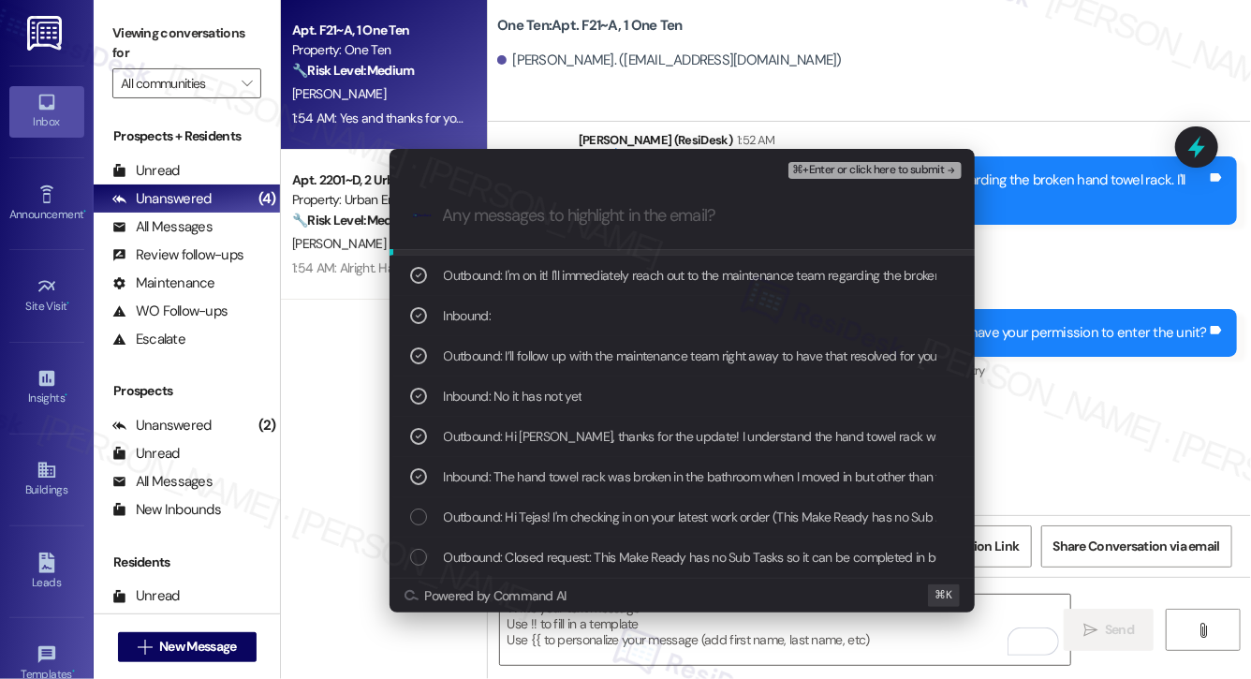
click at [826, 173] on span "⌘+Enter or click here to submit" at bounding box center [868, 170] width 152 height 13
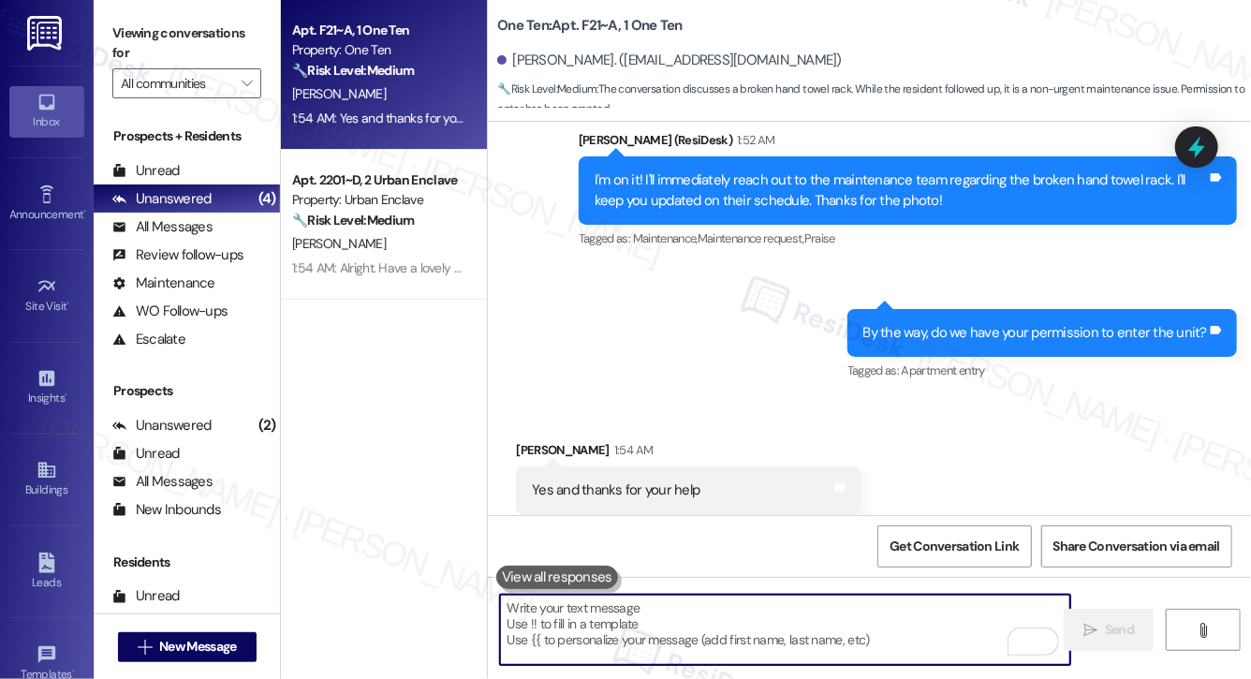
scroll to position [2242, 0]
click at [745, 606] on textarea "To enrich screen reader interactions, please activate Accessibility in Grammarl…" at bounding box center [785, 629] width 570 height 70
click at [540, 639] on textarea "To enrich screen reader interactions, please activate Accessibility in Grammarl…" at bounding box center [785, 629] width 570 height 70
paste textarea "Thank you, {{first_name}}. The request has been submitted. Our maintenance team…"
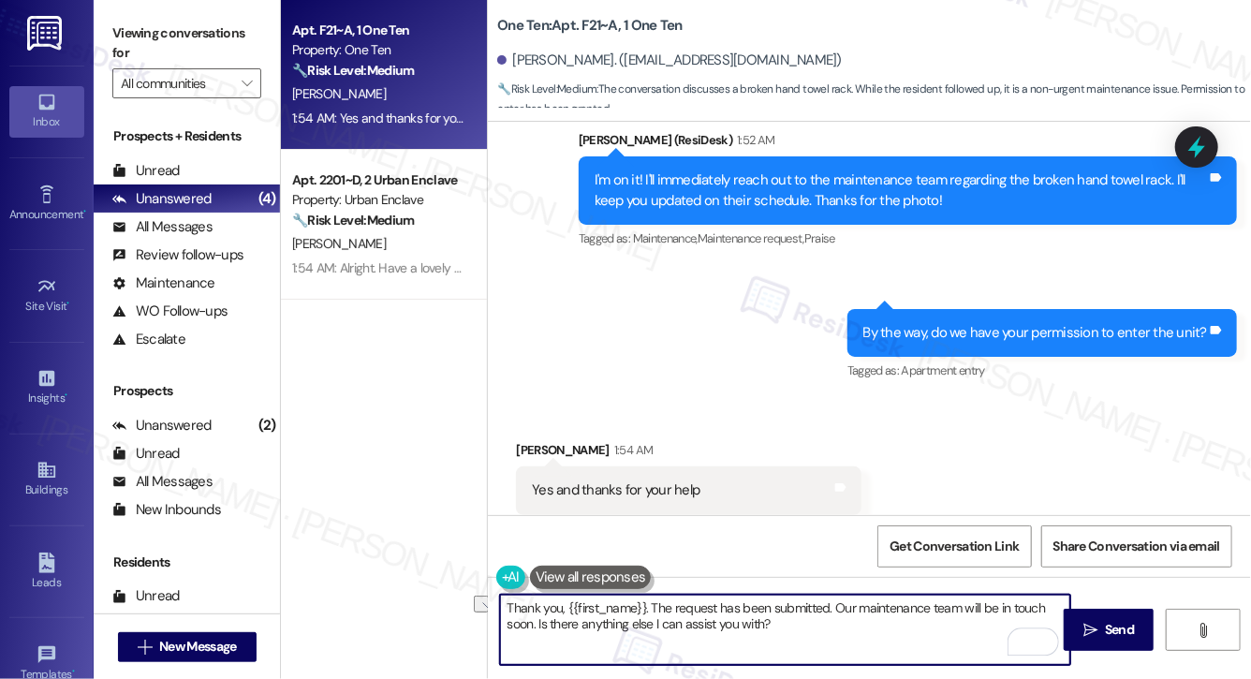
drag, startPoint x: 561, startPoint y: 610, endPoint x: 490, endPoint y: 604, distance: 70.5
click at [490, 604] on div "Thank you, {{first_name}}. The request has been submitted. Our maintenance team…" at bounding box center [776, 629] width 572 height 72
click at [827, 622] on textarea "You are welcome, {{first_name}}. The request has been submitted. Our maintenanc…" at bounding box center [785, 629] width 570 height 70
type textarea "You are welcome, {{first_name}}. The request has been submitted. Our maintenanc…"
click at [1079, 626] on span " Send" at bounding box center [1108, 630] width 59 height 20
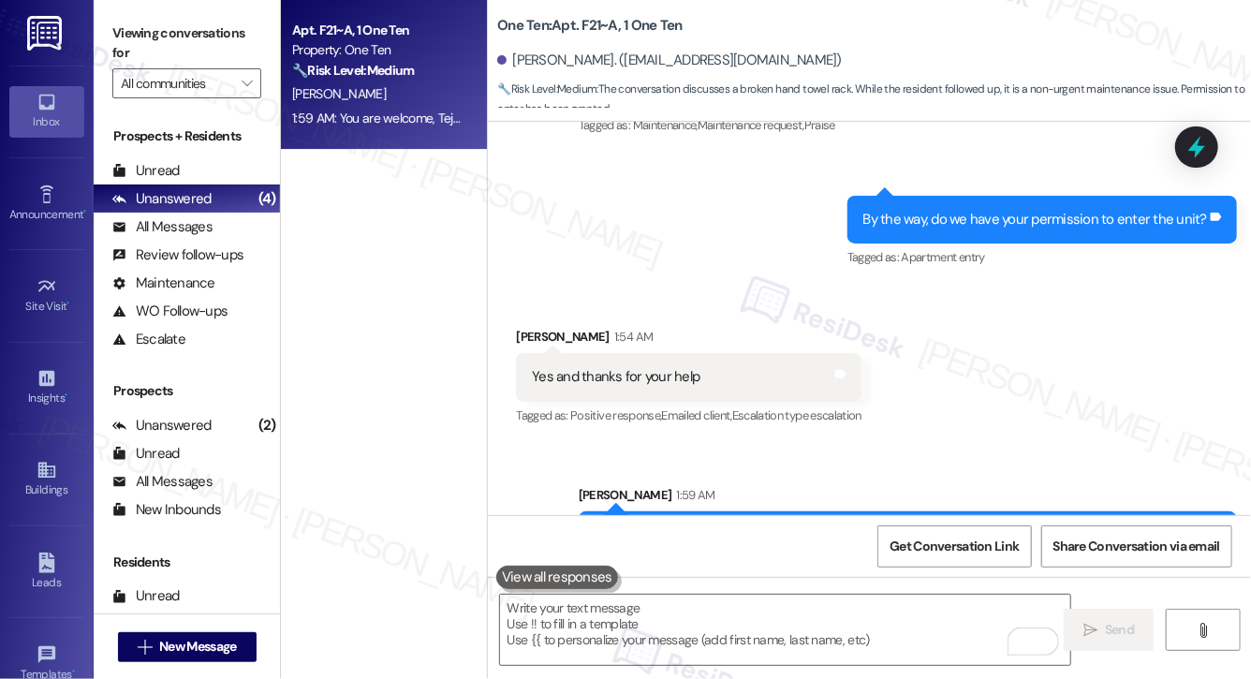
scroll to position [2393, 0]
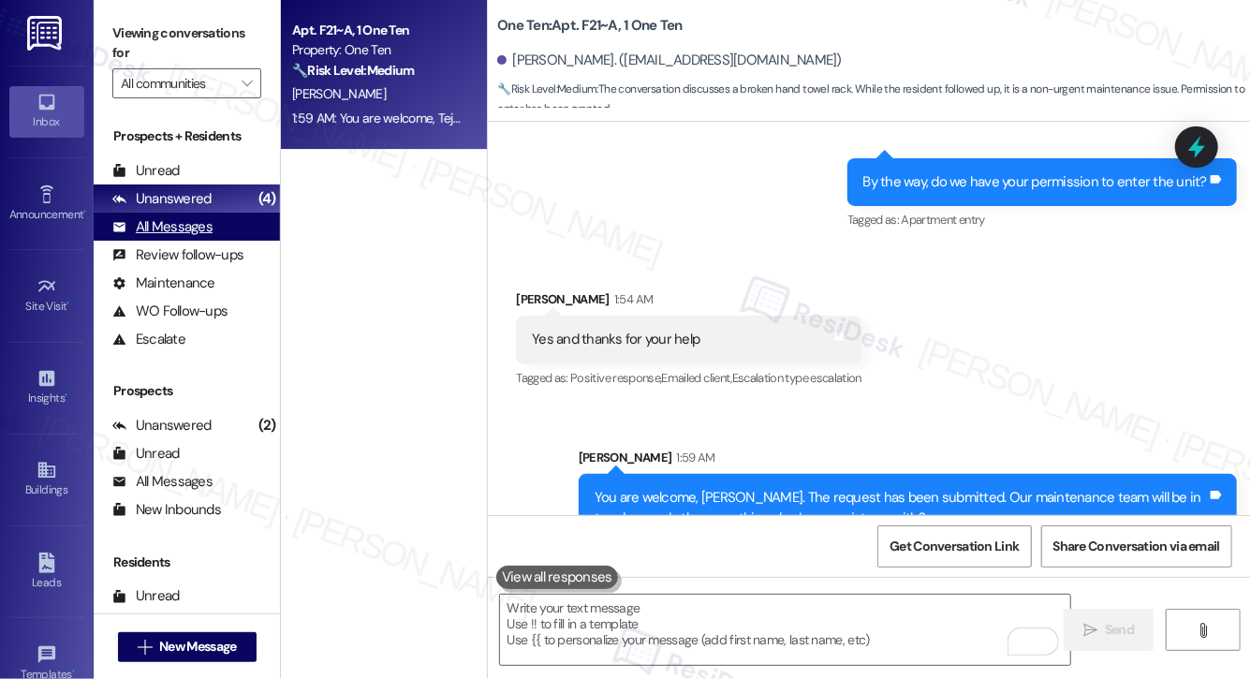
click at [178, 227] on div "All Messages" at bounding box center [162, 227] width 100 height 20
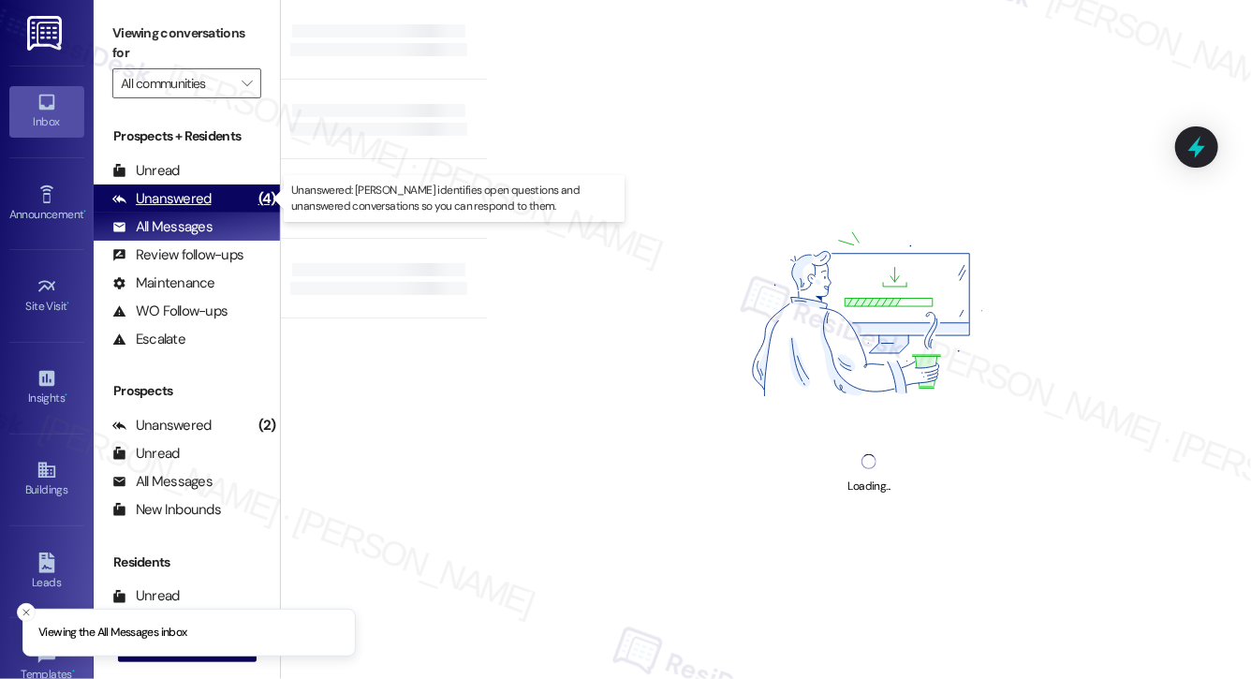
click at [181, 198] on div "Unanswered" at bounding box center [161, 199] width 99 height 20
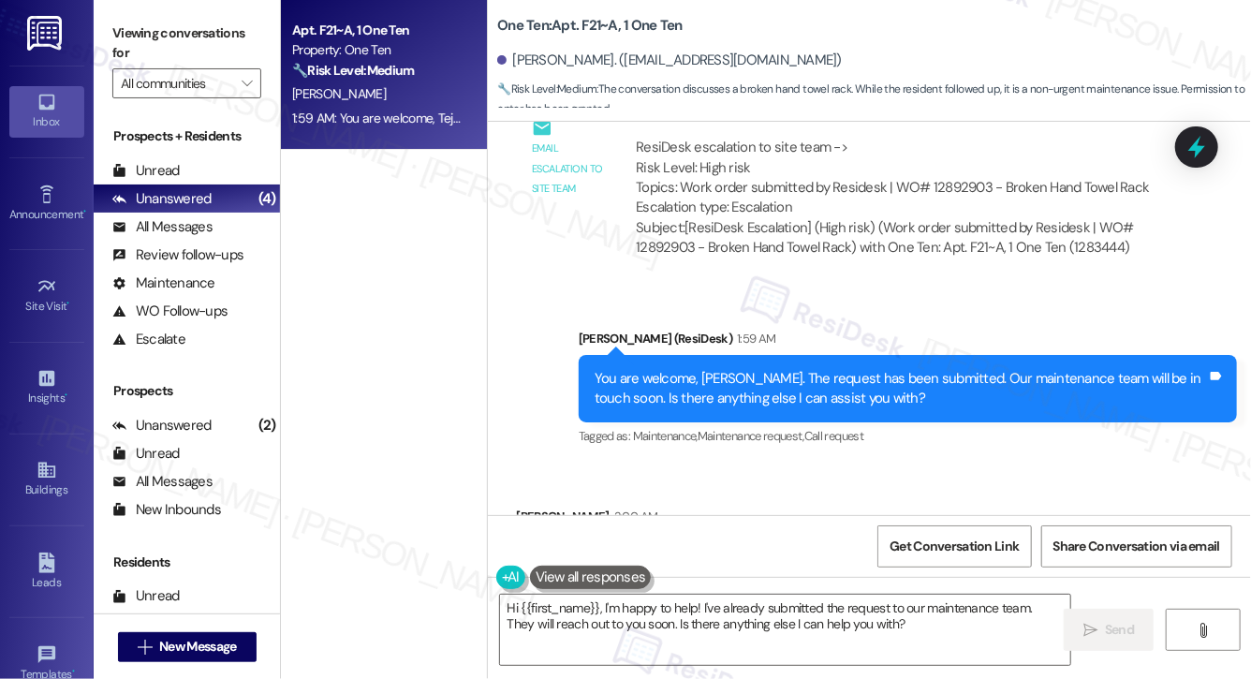
scroll to position [2780, 0]
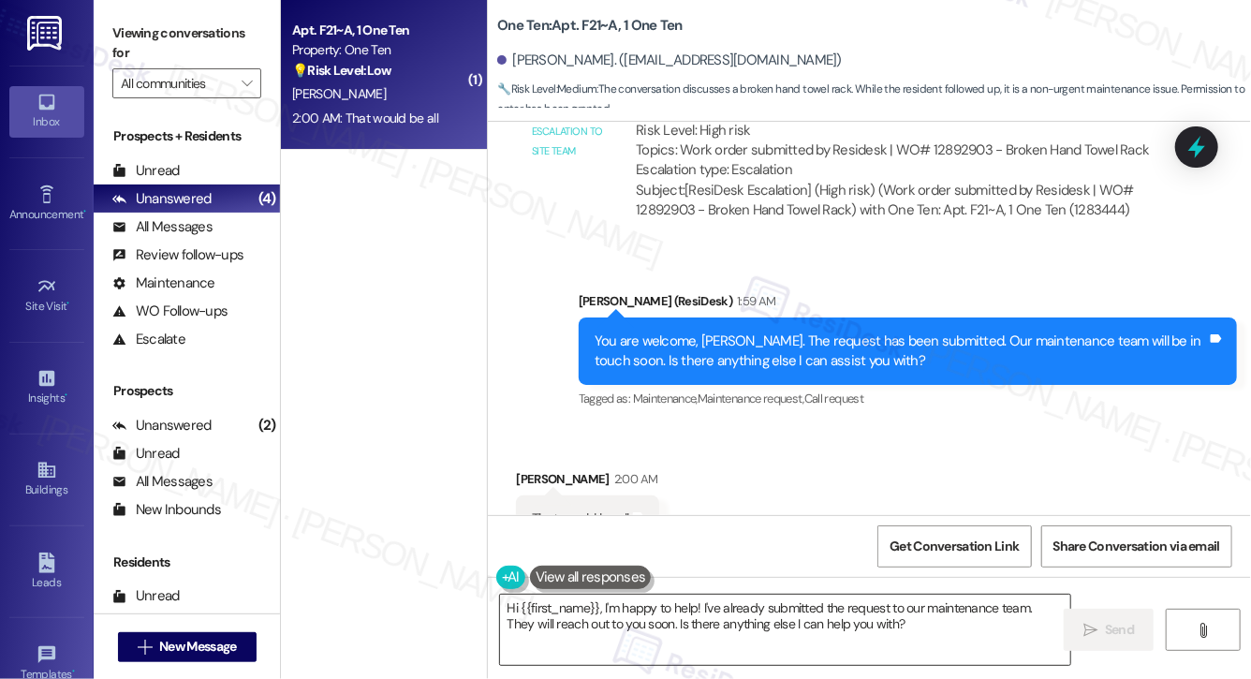
click at [651, 614] on textarea "Hi {{first_name}}, I'm happy to help! I've already submitted the request to our…" at bounding box center [785, 629] width 570 height 70
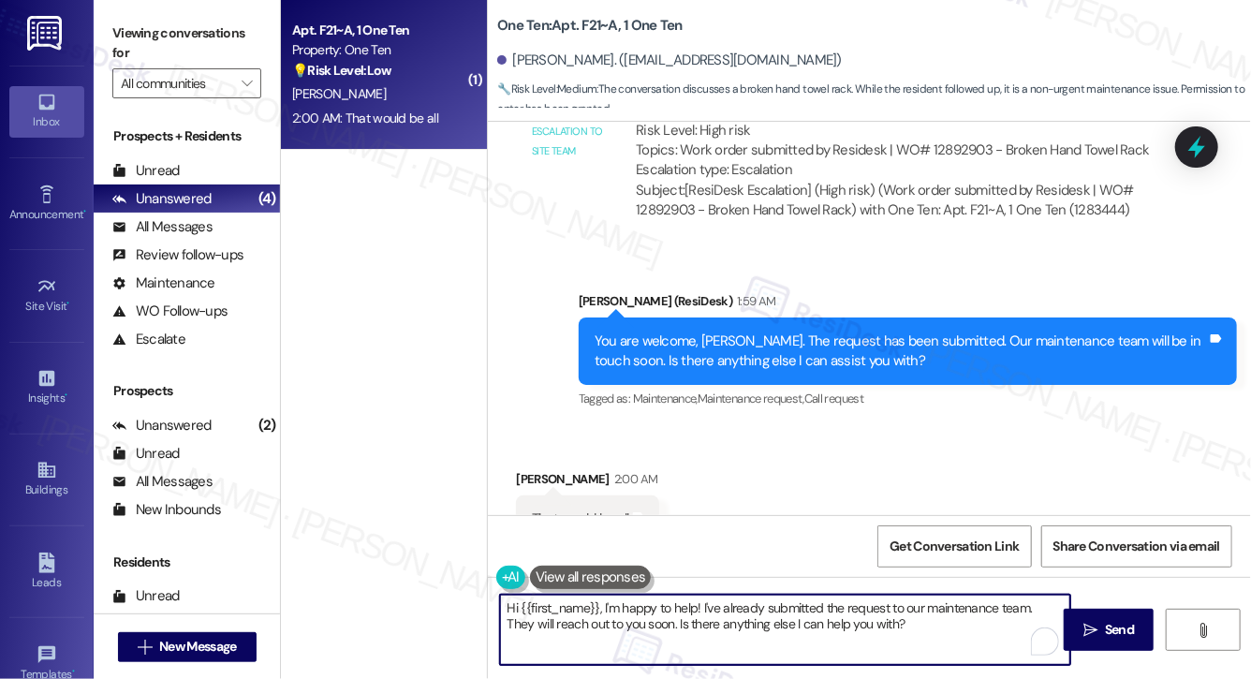
click at [651, 614] on textarea "Hi {{first_name}}, I'm happy to help! I've already submitted the request to our…" at bounding box center [785, 629] width 570 height 70
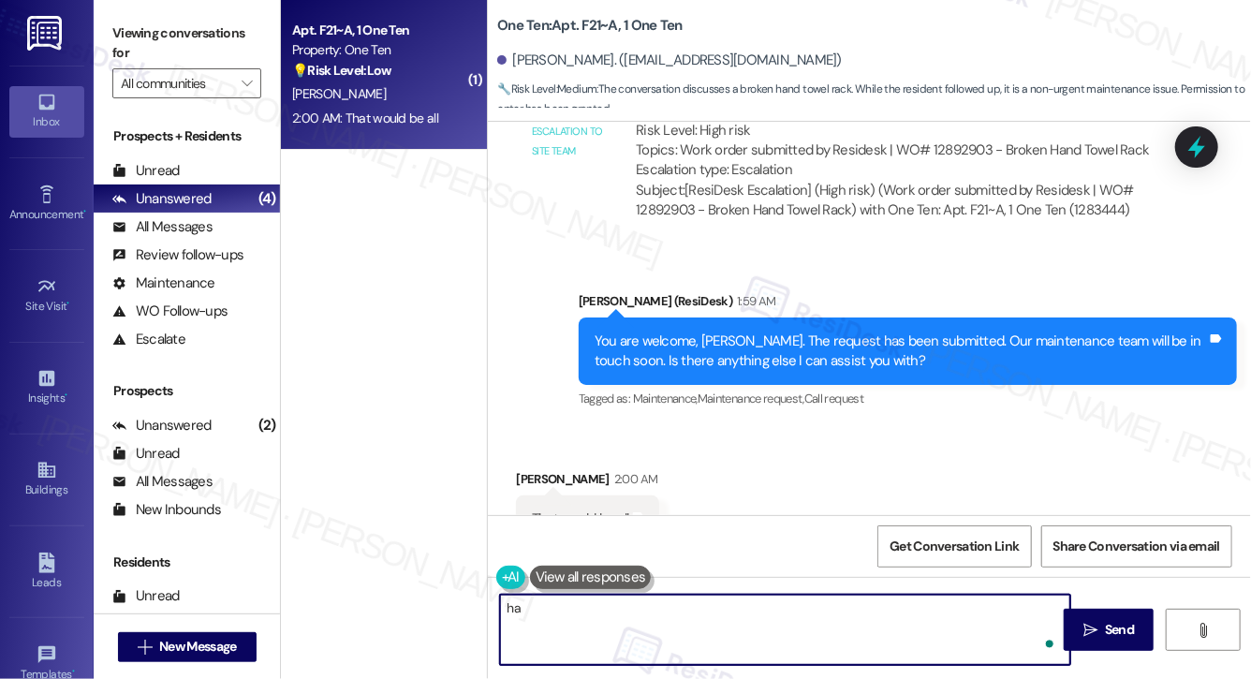
type textarea "h"
click at [506, 604] on textarea "Have a lovely day!" at bounding box center [785, 629] width 570 height 70
click at [510, 606] on textarea "alright. Have a lovely day!" at bounding box center [785, 629] width 570 height 70
click at [737, 620] on textarea "Alright. Have a lovely day!" at bounding box center [785, 629] width 570 height 70
type textarea "Alright. Have a lovely day!"
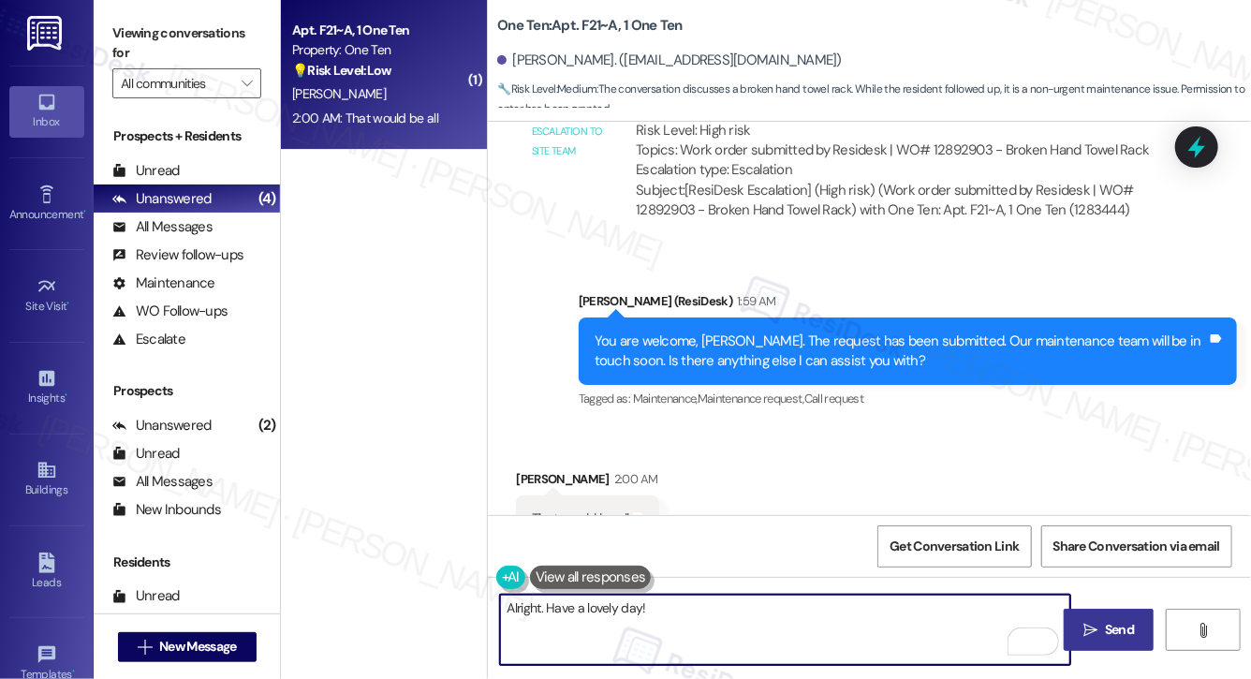
click at [1083, 628] on icon "" at bounding box center [1090, 629] width 14 height 15
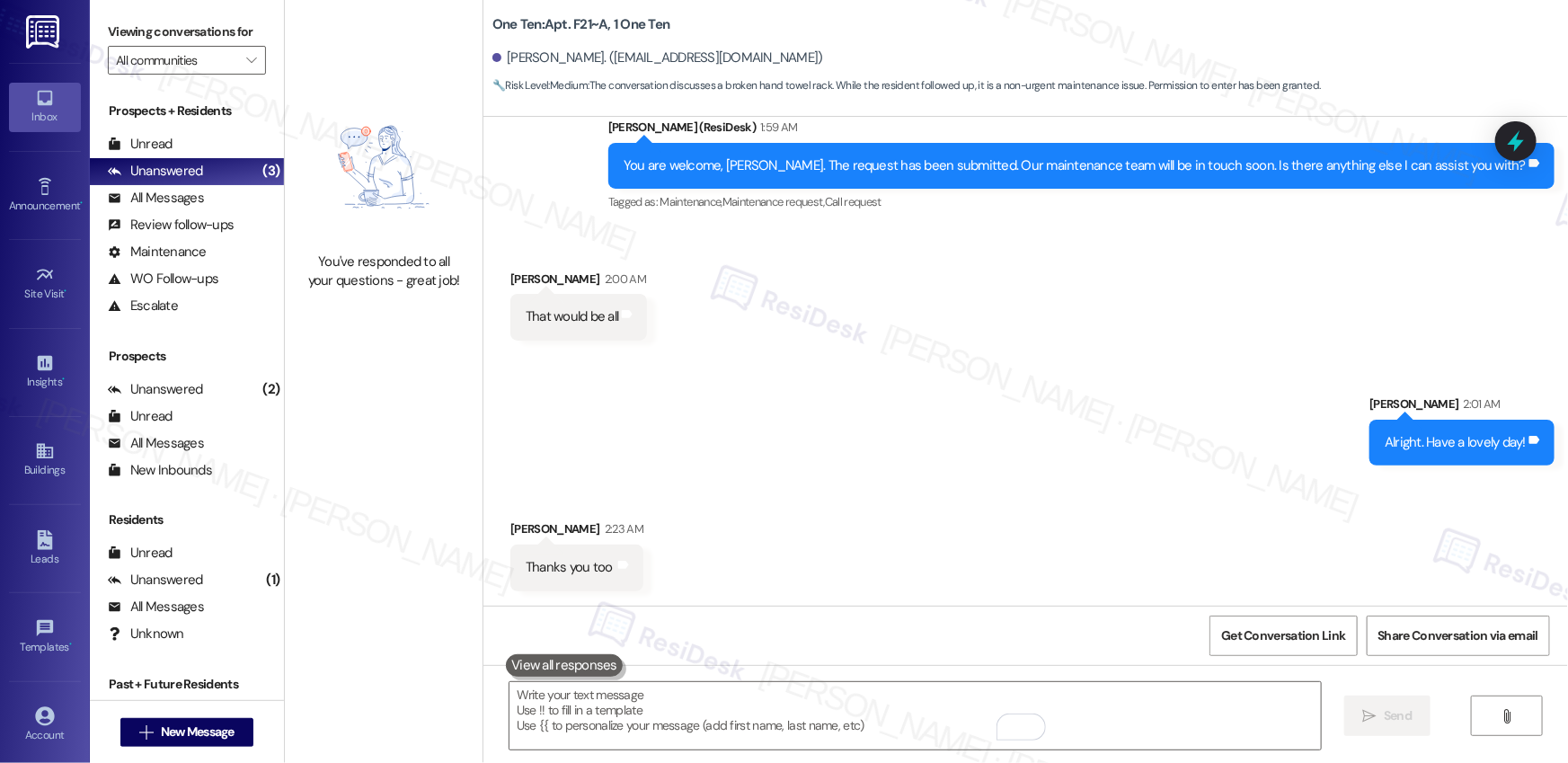
scroll to position [2692, 0]
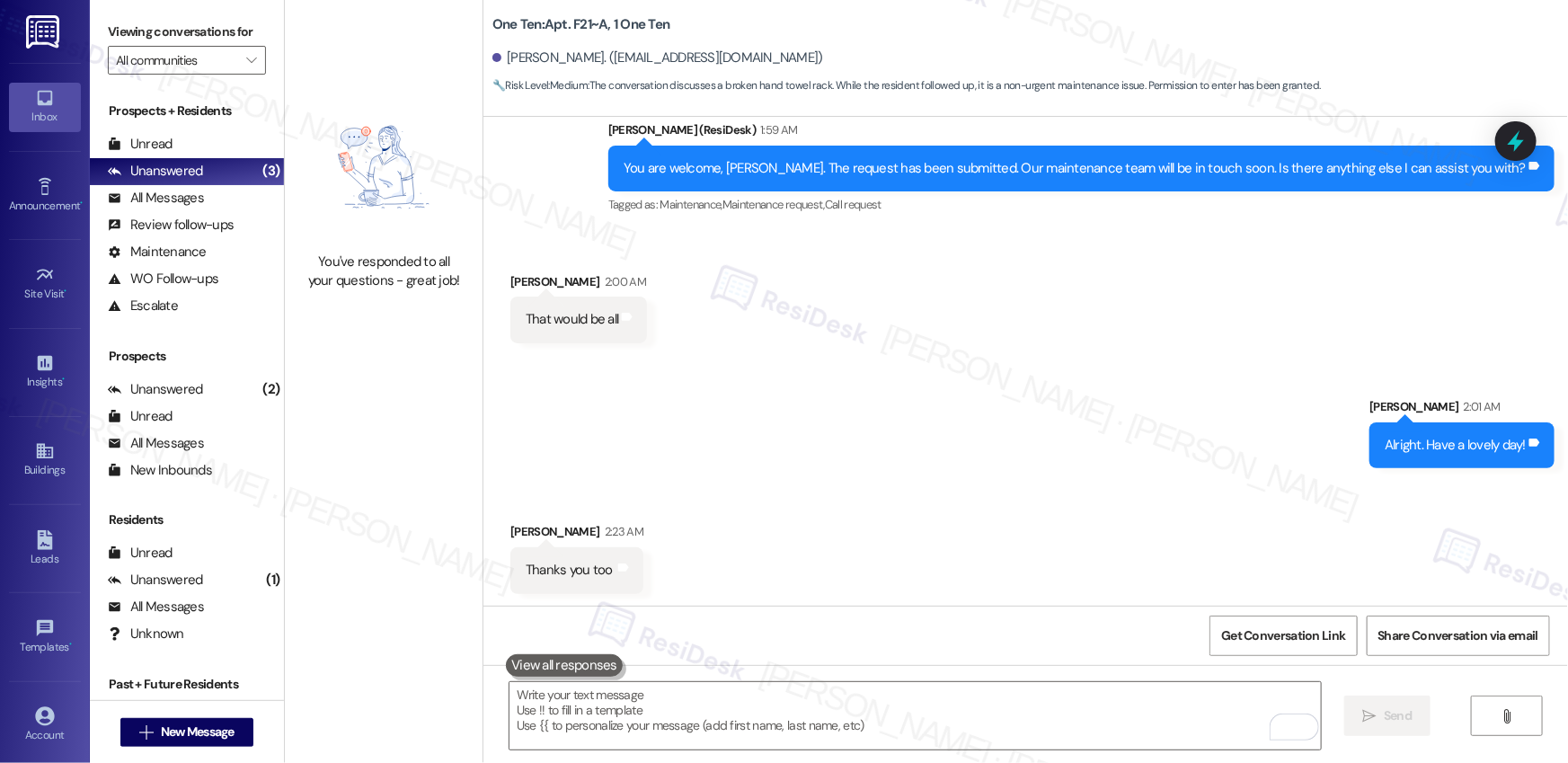
click at [630, 486] on div "Received via SMS [PERSON_NAME] 2:23 AM Thanks you too Tags and notes" at bounding box center [1026, 544] width 1085 height 125
click at [566, 651] on textarea "To enrich screen reader interactions, please activate Accessibility in Grammarl…" at bounding box center [915, 715] width 811 height 67
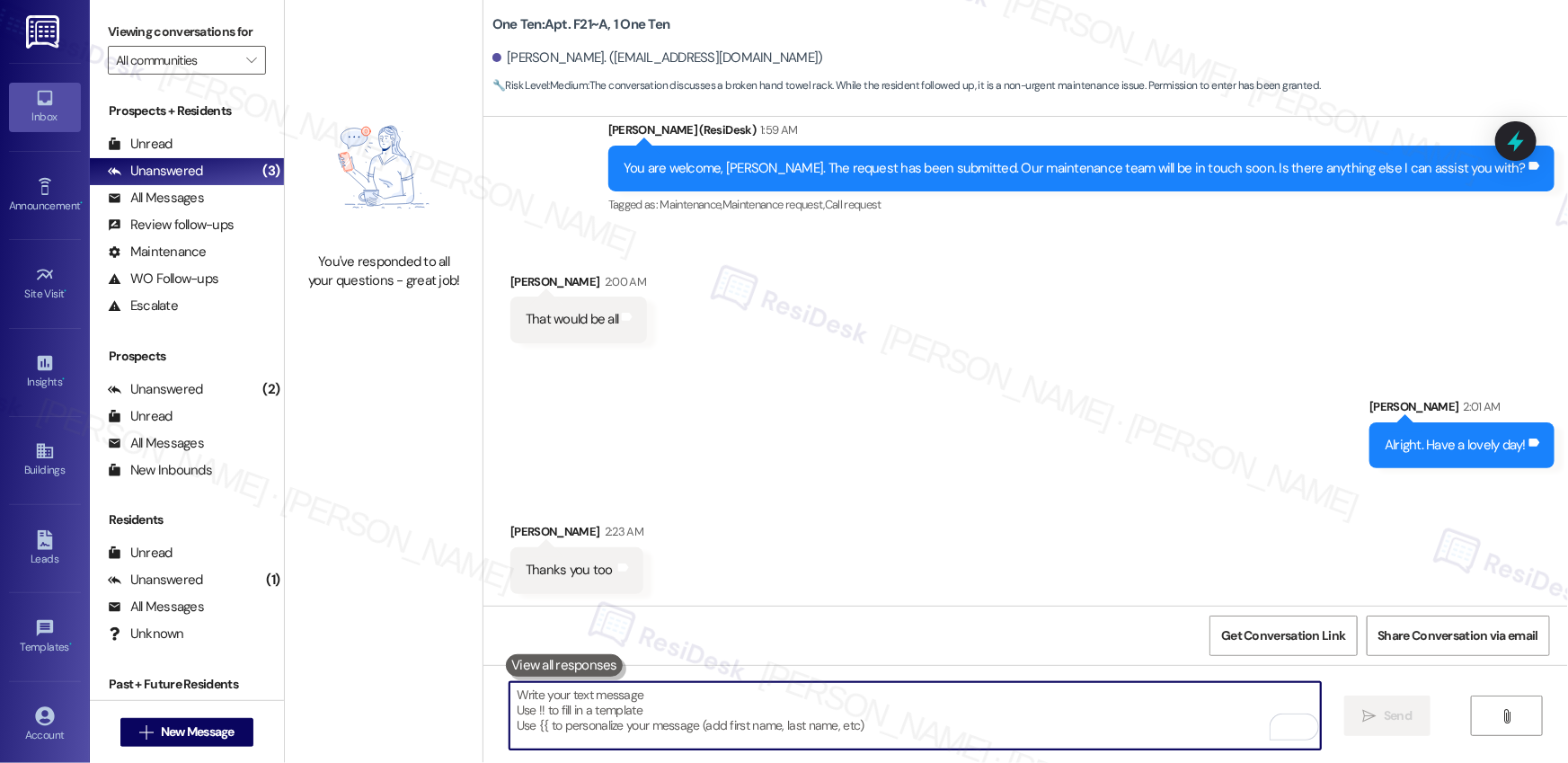
click at [566, 651] on textarea "To enrich screen reader interactions, please activate Accessibility in Grammarl…" at bounding box center [915, 715] width 811 height 67
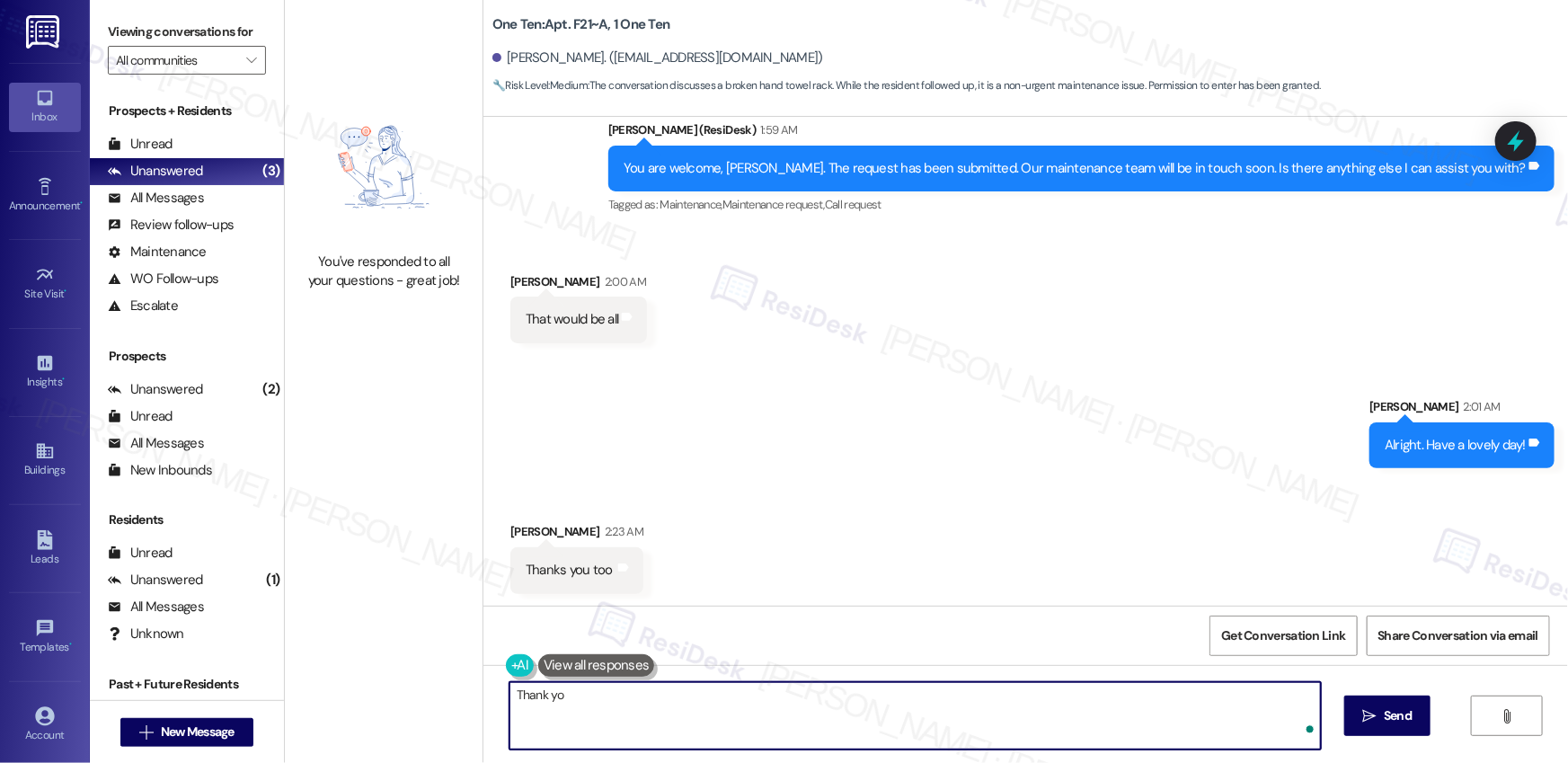
type textarea "Thank you"
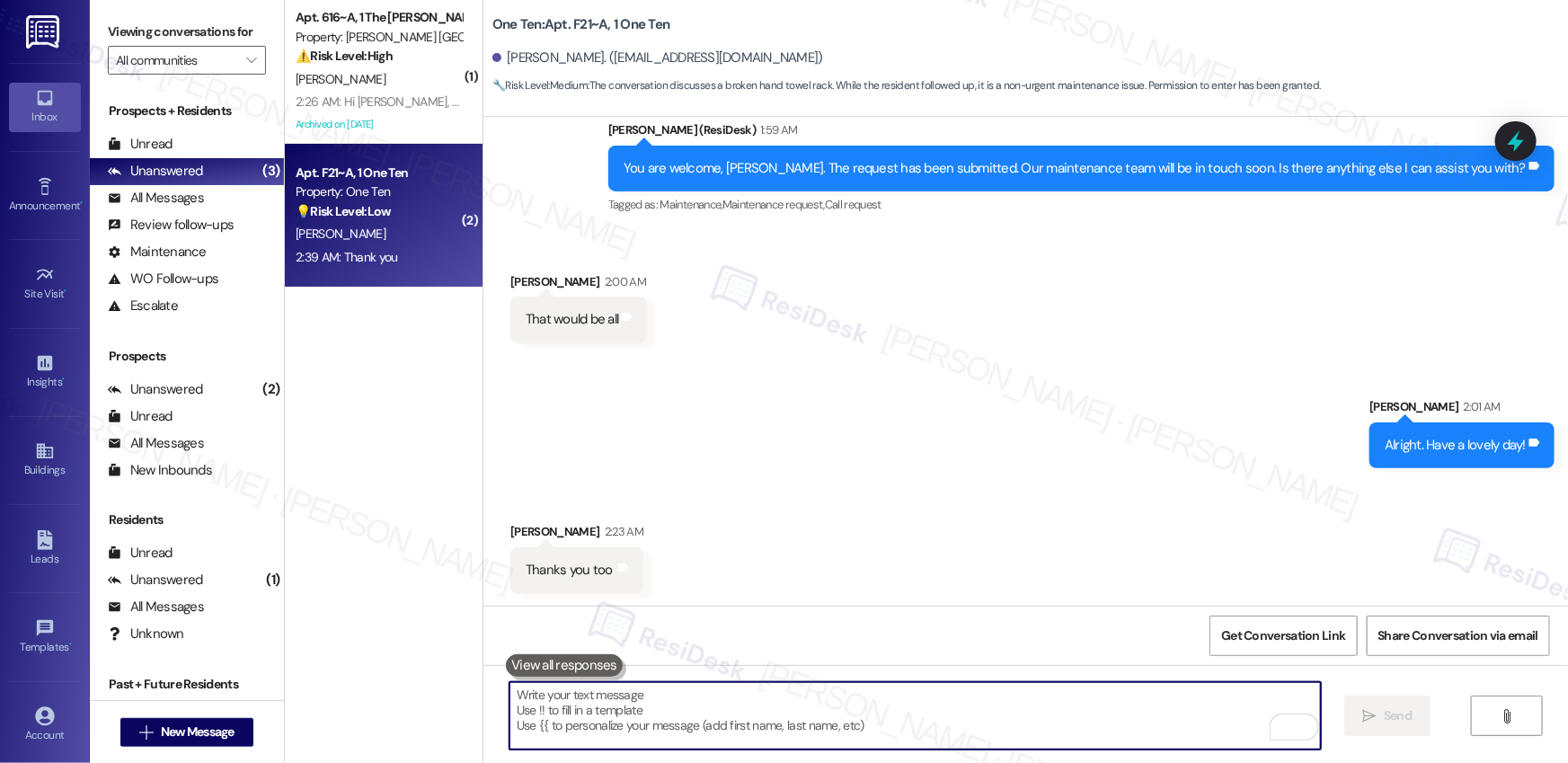
scroll to position [2818, 0]
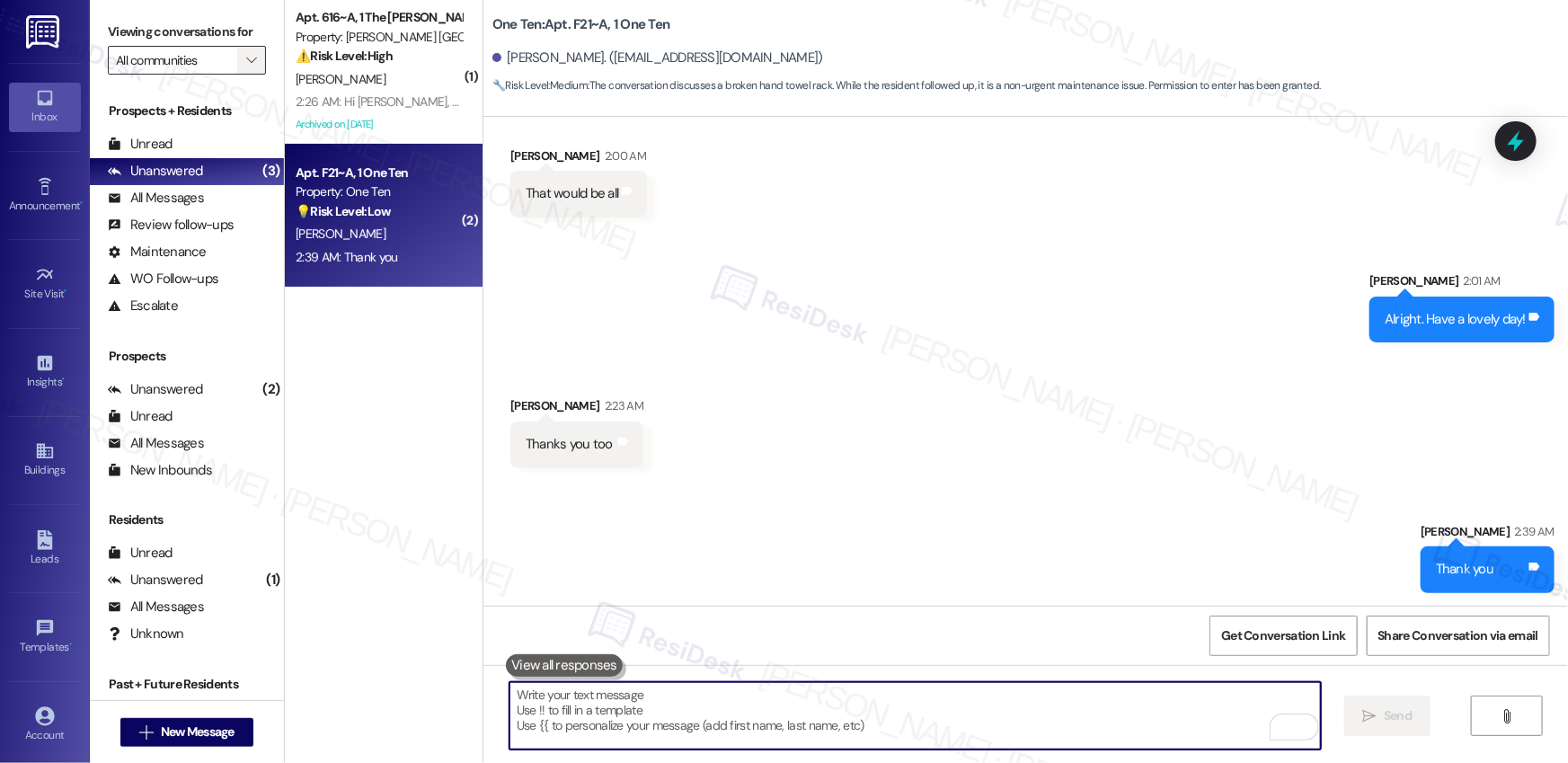
click at [246, 55] on icon "" at bounding box center [251, 60] width 10 height 14
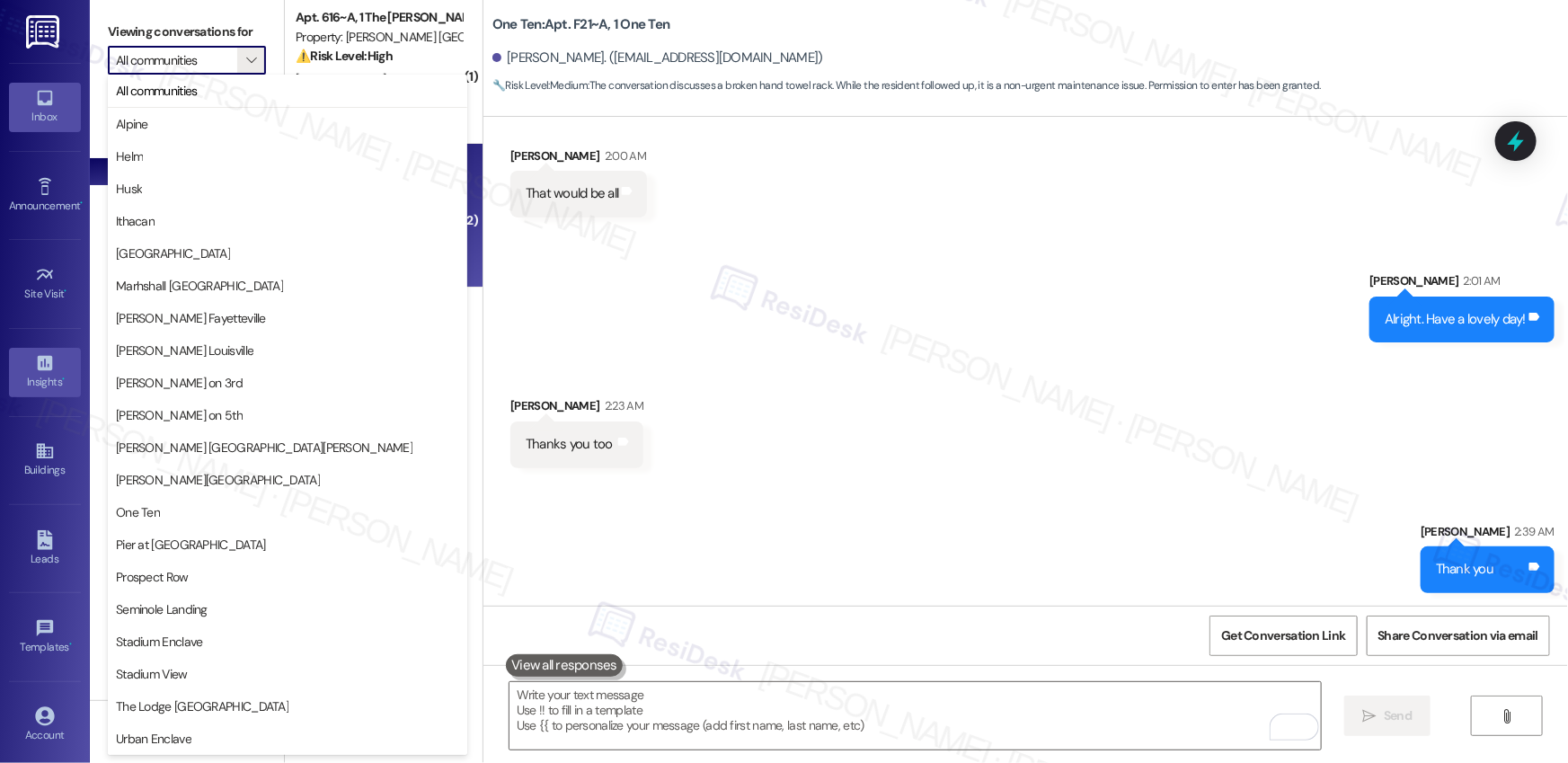
scroll to position [91, 0]
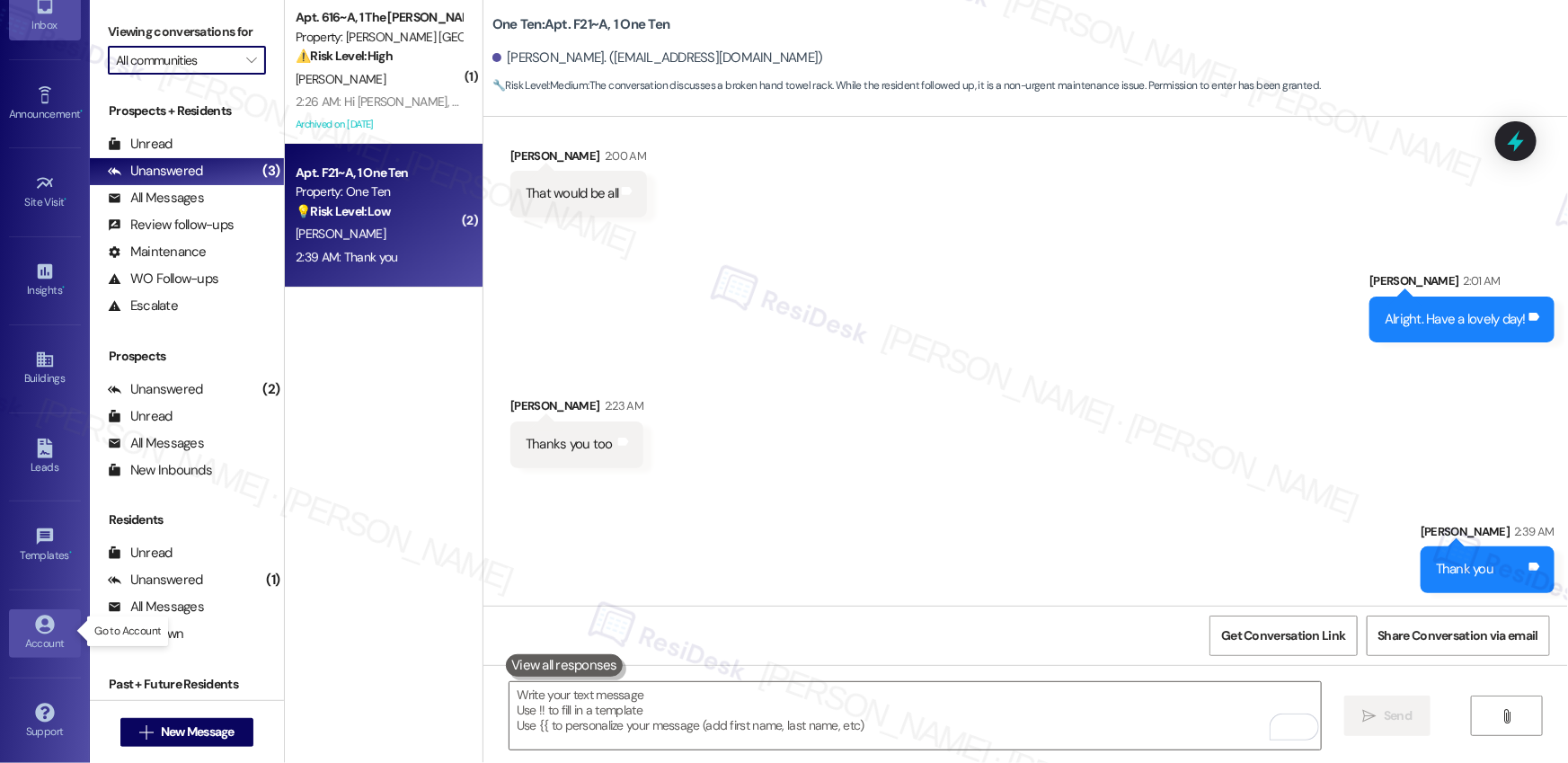
click at [36, 634] on div "Account" at bounding box center [45, 643] width 90 height 18
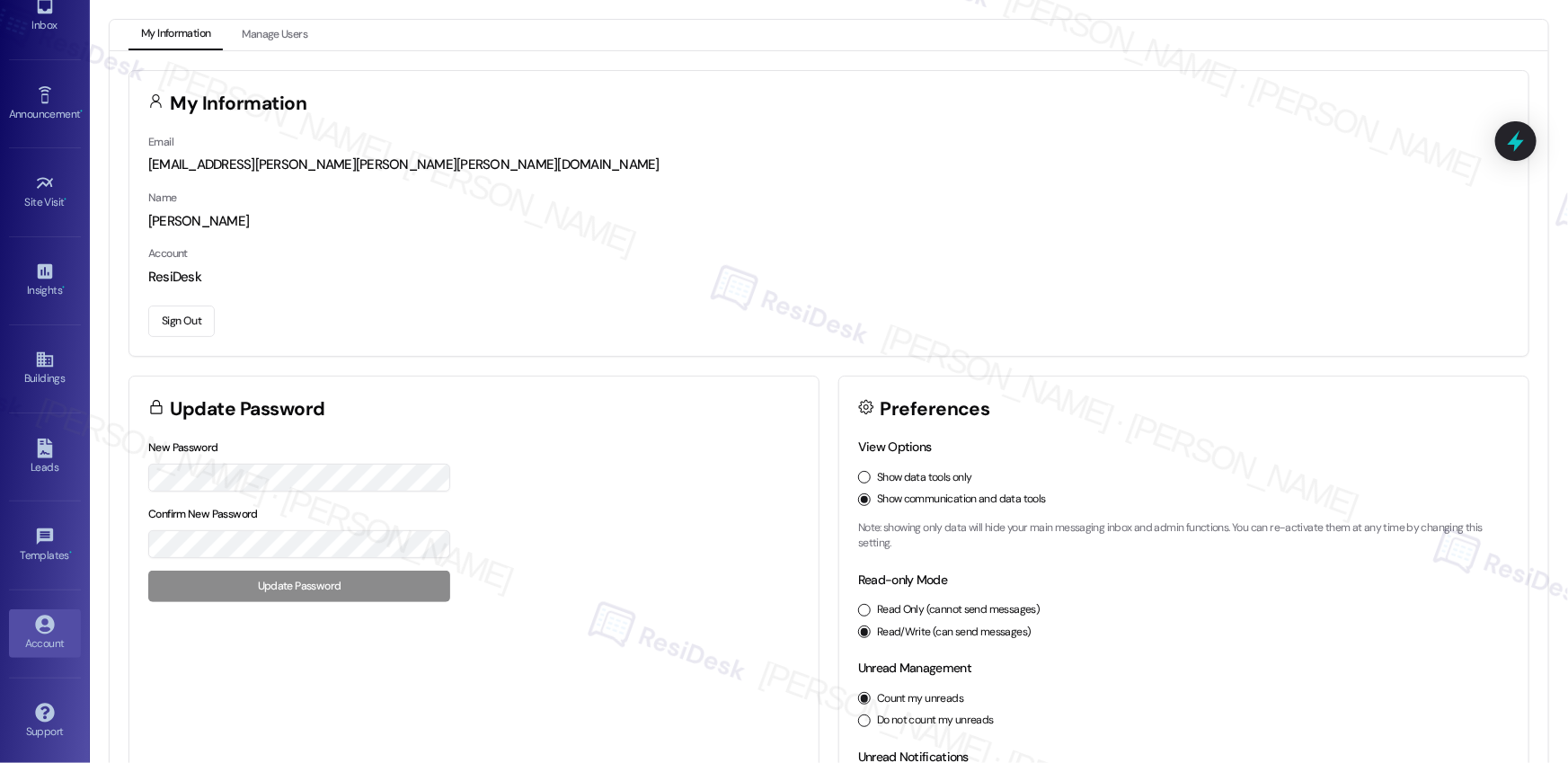
click at [200, 318] on button "Sign Out" at bounding box center [181, 321] width 66 height 32
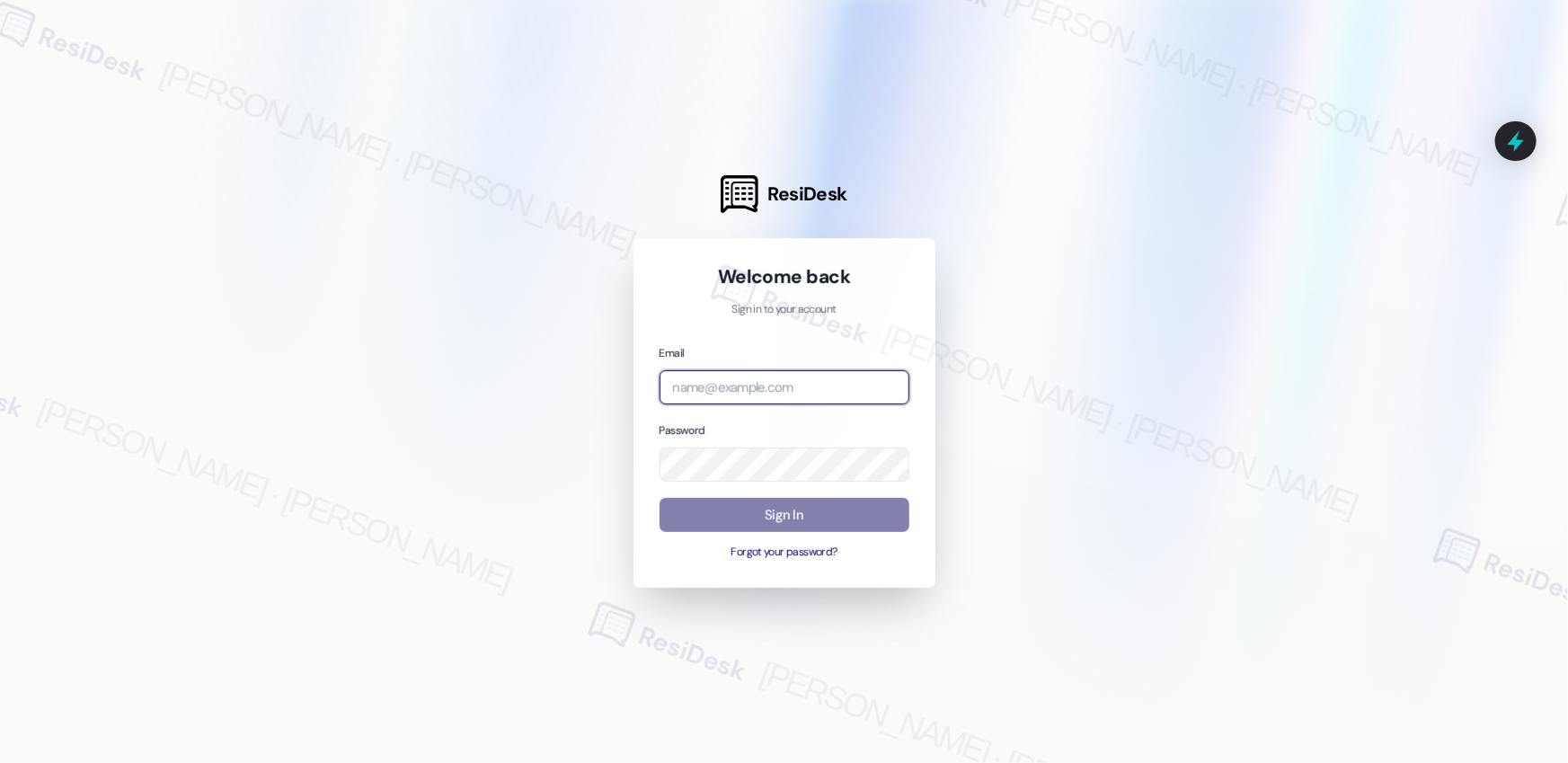
click at [756, 396] on input "email" at bounding box center [784, 388] width 250 height 36
click at [0, 651] on com-1password-button at bounding box center [0, 763] width 0 height 0
type input "[EMAIL_ADDRESS][PERSON_NAME][PERSON_NAME][PERSON_NAME][PERSON_NAME][DOMAIN_NAME]"
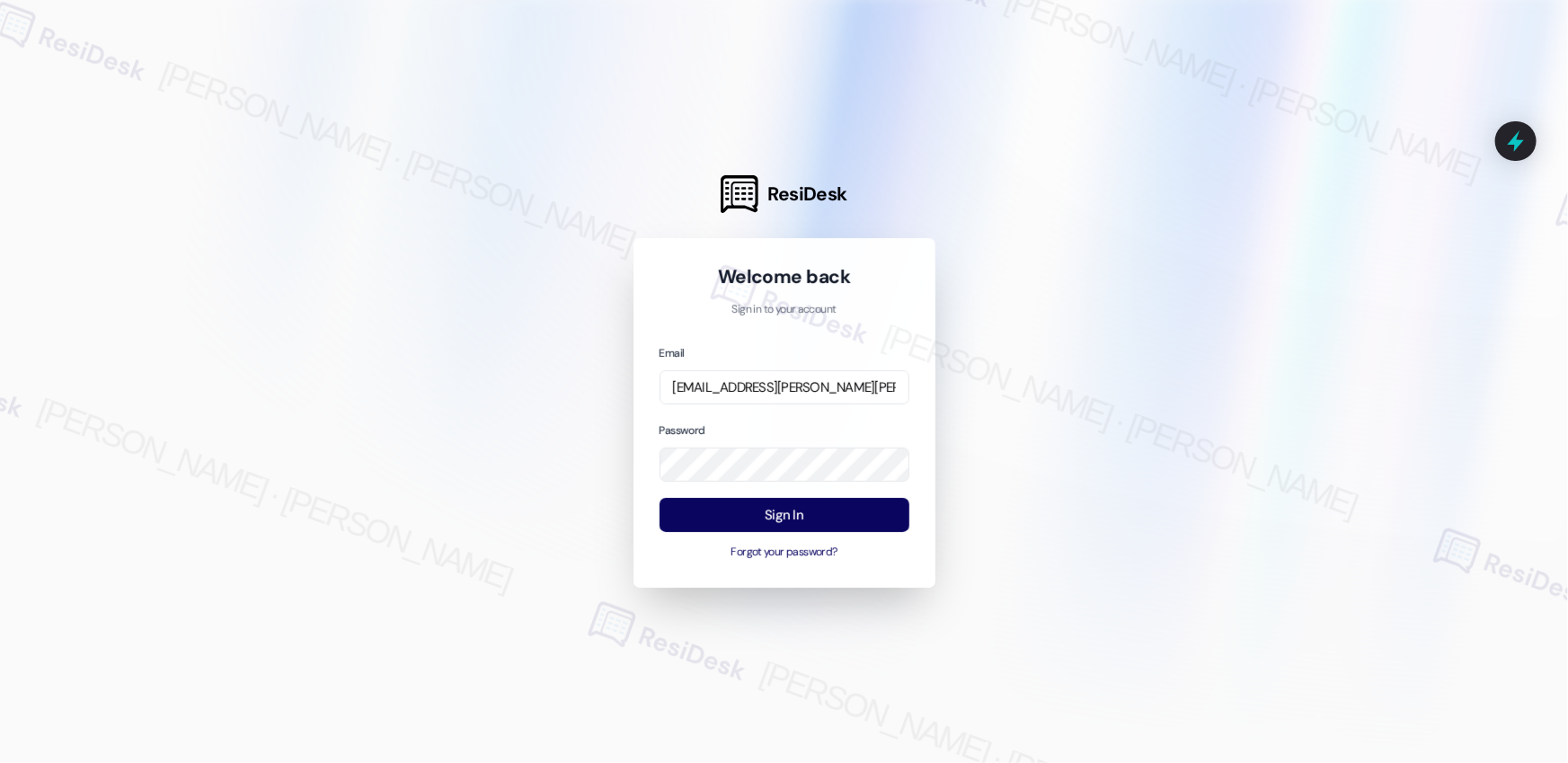
click at [781, 488] on div "Email [EMAIL_ADDRESS][PERSON_NAME][PERSON_NAME][PERSON_NAME][PERSON_NAME][DOMAI…" at bounding box center [784, 452] width 250 height 218
